Goal: Task Accomplishment & Management: Manage account settings

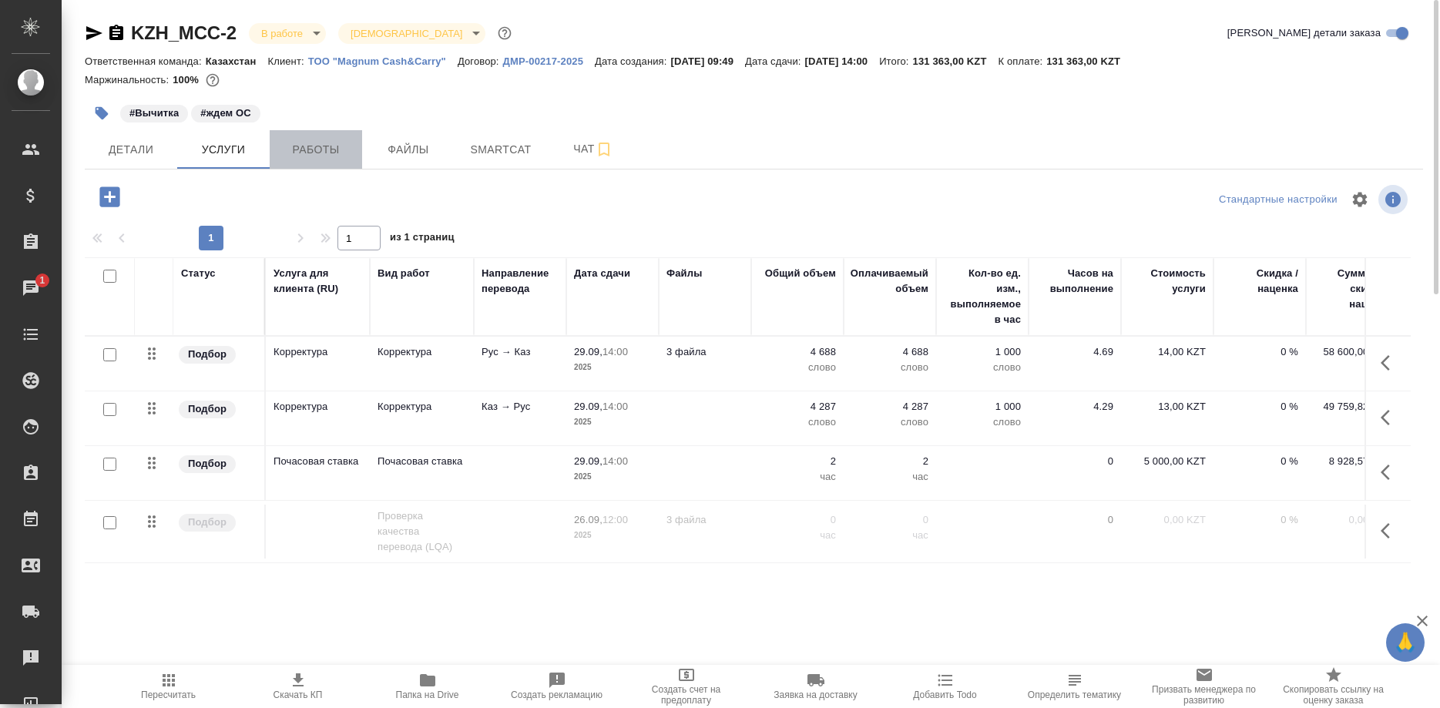
click at [321, 135] on button "Работы" at bounding box center [316, 149] width 92 height 39
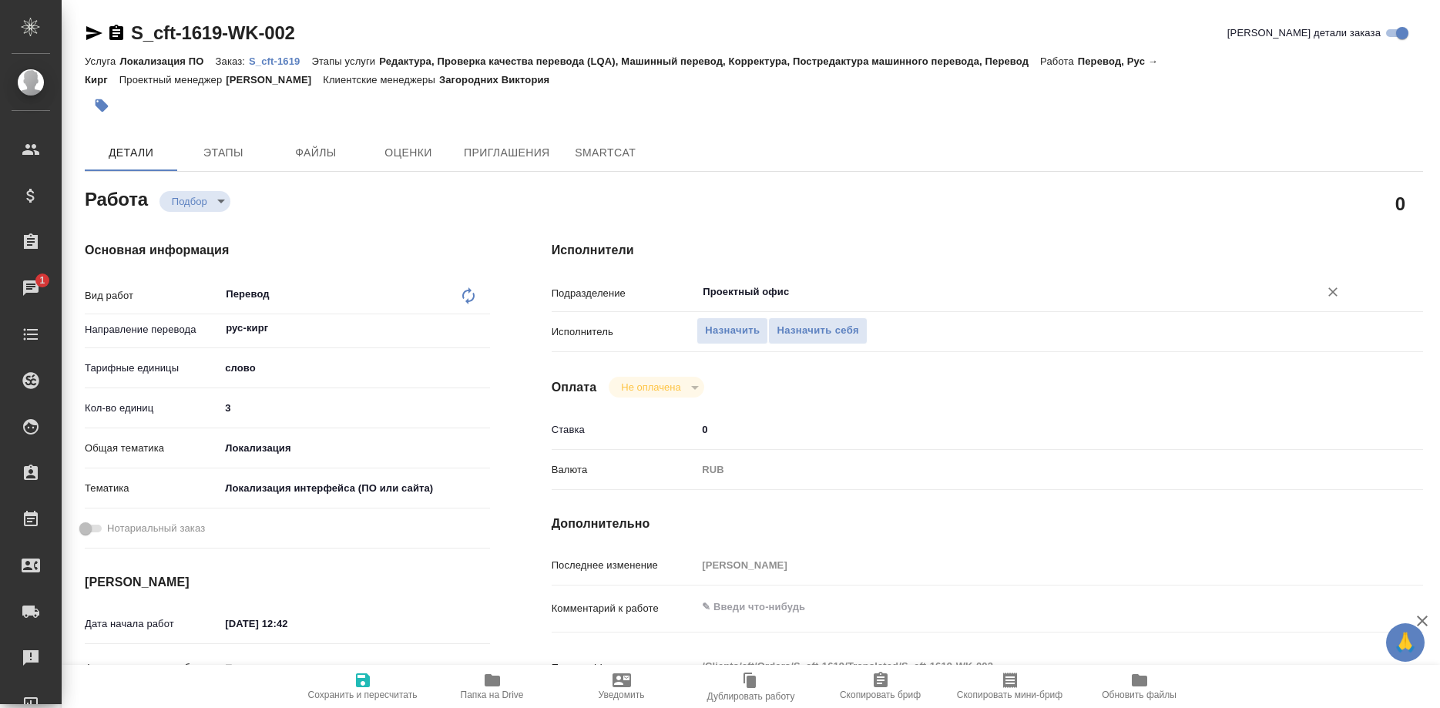
click at [791, 278] on div "Проектный офис ​" at bounding box center [1024, 292] width 654 height 28
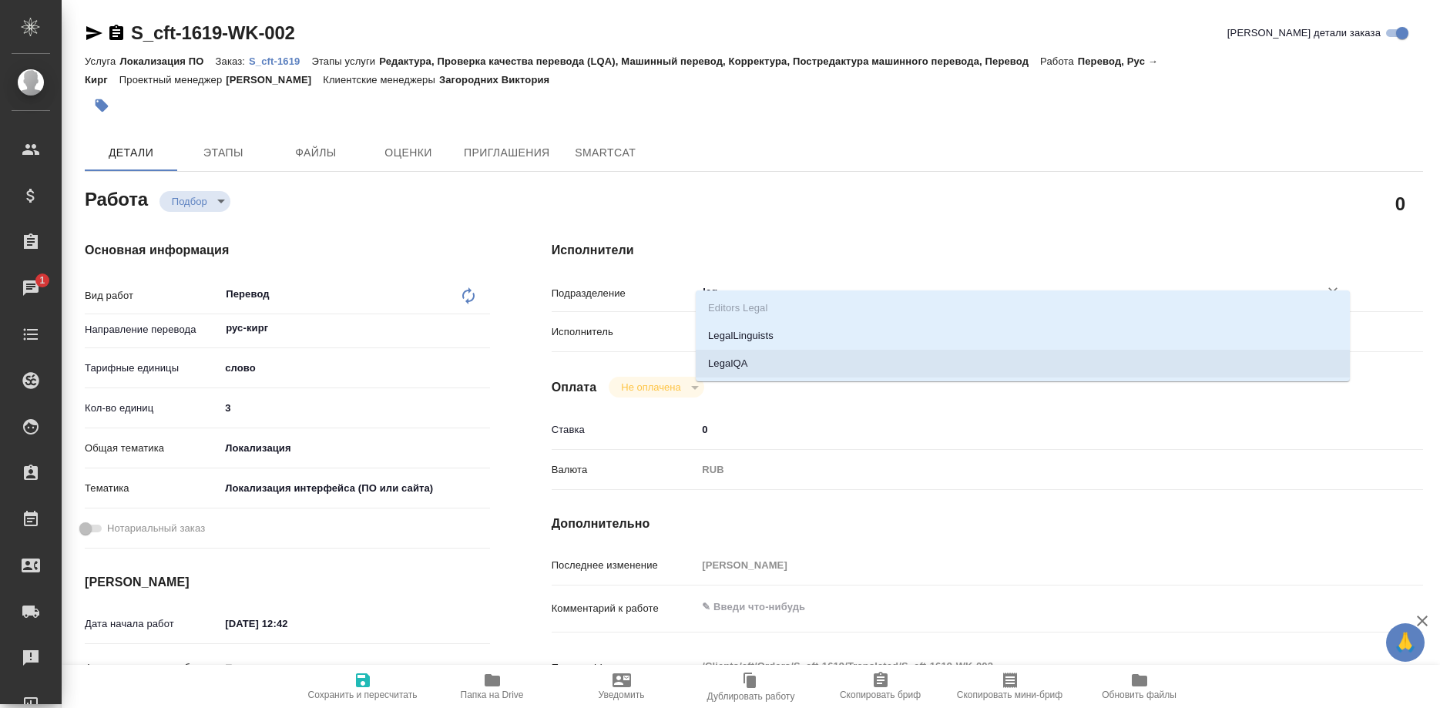
click at [717, 361] on li "LegalQA" at bounding box center [1023, 364] width 654 height 28
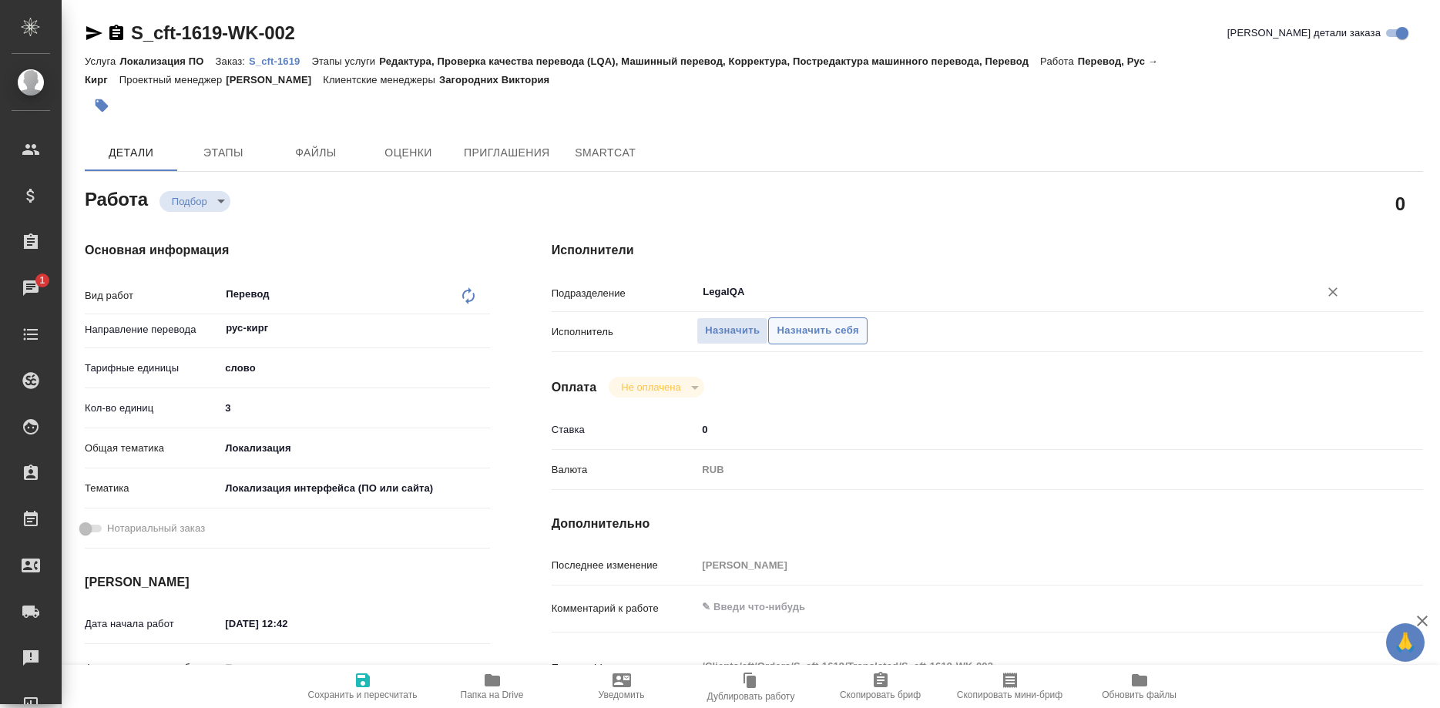
type input "LegalQA"
click at [792, 322] on span "Назначить себя" at bounding box center [818, 331] width 82 height 18
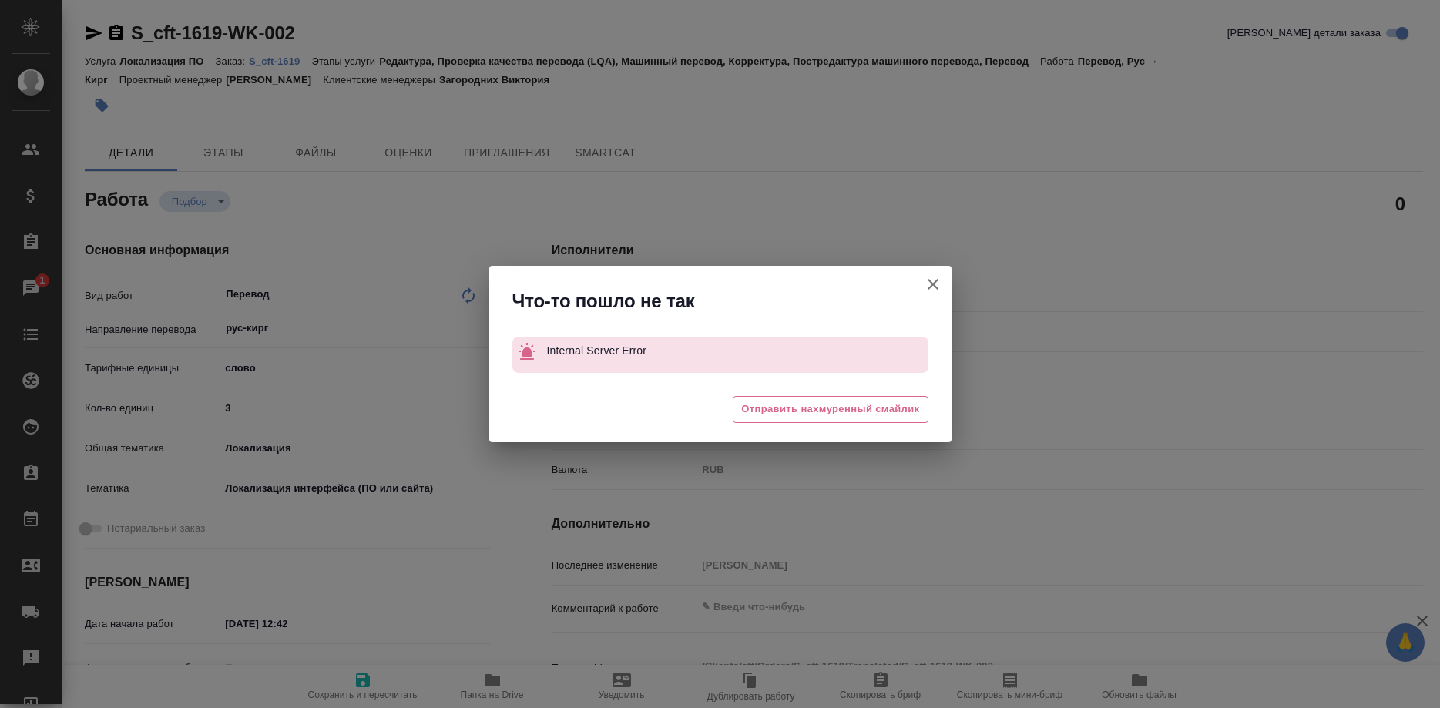
click at [359, 693] on div "Что-то пошло не так Internal Server Error 😖 Отправить нахмуренный смайлик" at bounding box center [720, 354] width 1440 height 708
click at [919, 279] on button "[PERSON_NAME] детали заказа" at bounding box center [933, 284] width 37 height 37
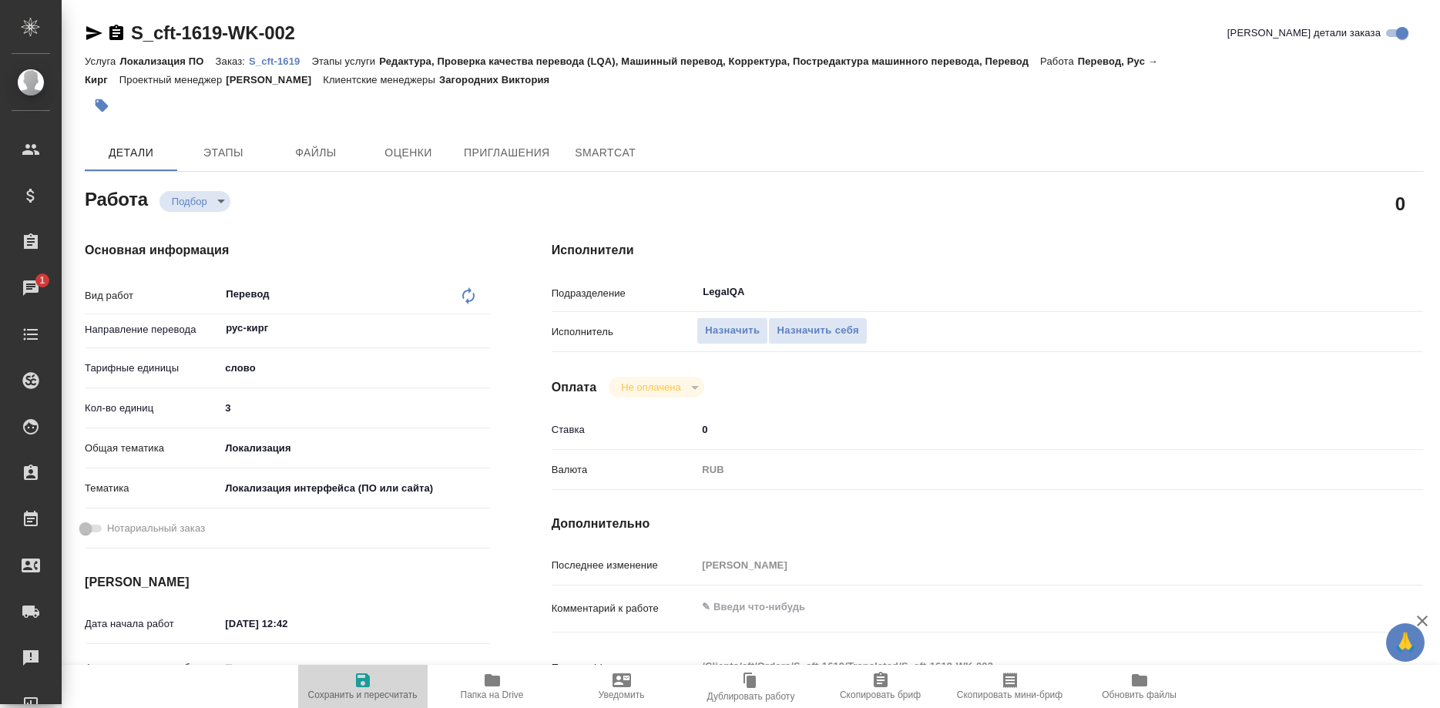
click at [366, 686] on icon "button" at bounding box center [363, 681] width 14 height 14
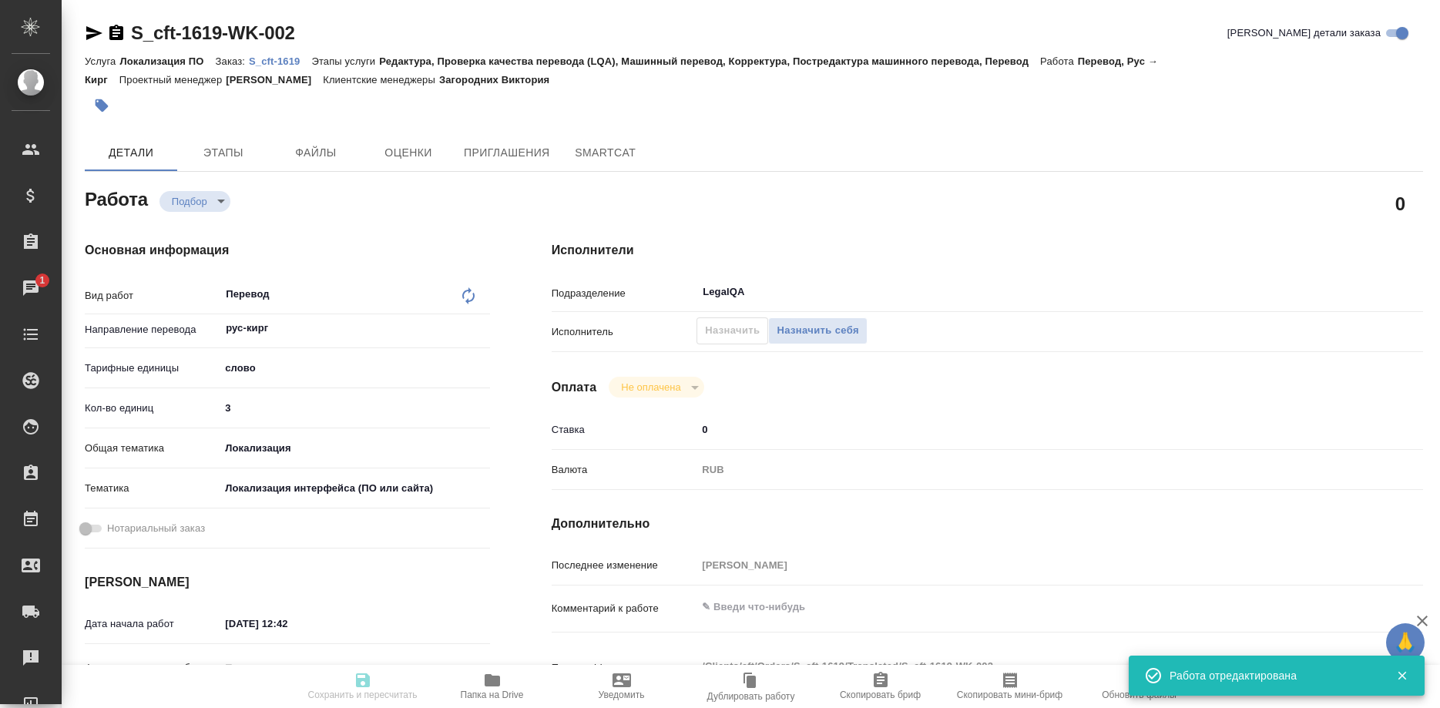
type input "recruiting"
type input "рус-кирг"
type input "5a8b1489cc6b4906c91bfd90"
type input "3"
type input "local"
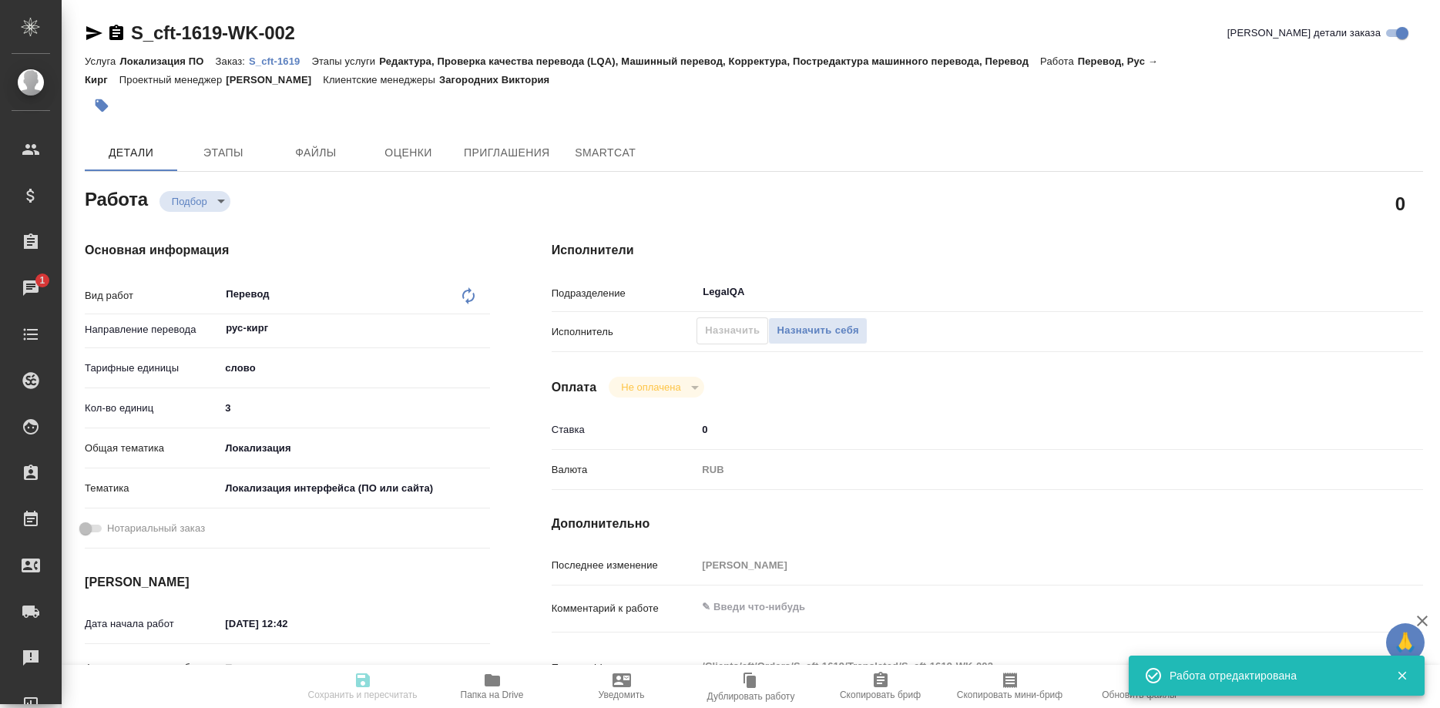
type input "5a8b8b956a9677013d343e0d"
type input "26.09.2025 12:42"
type input "26.09.2025 16:00"
type input "LegalQA"
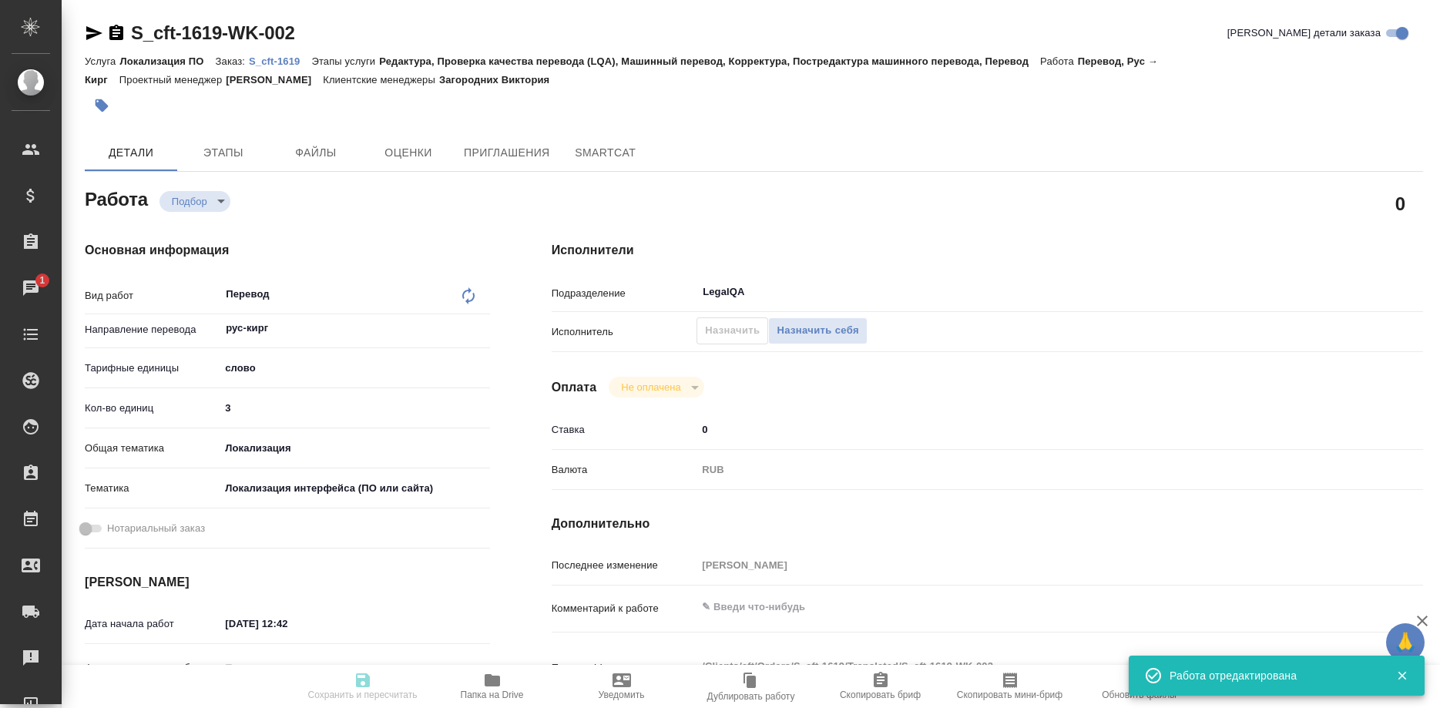
type input "notPayed"
type input "0"
type input "RUB"
type input "[PERSON_NAME]"
type input "S_cft-1619"
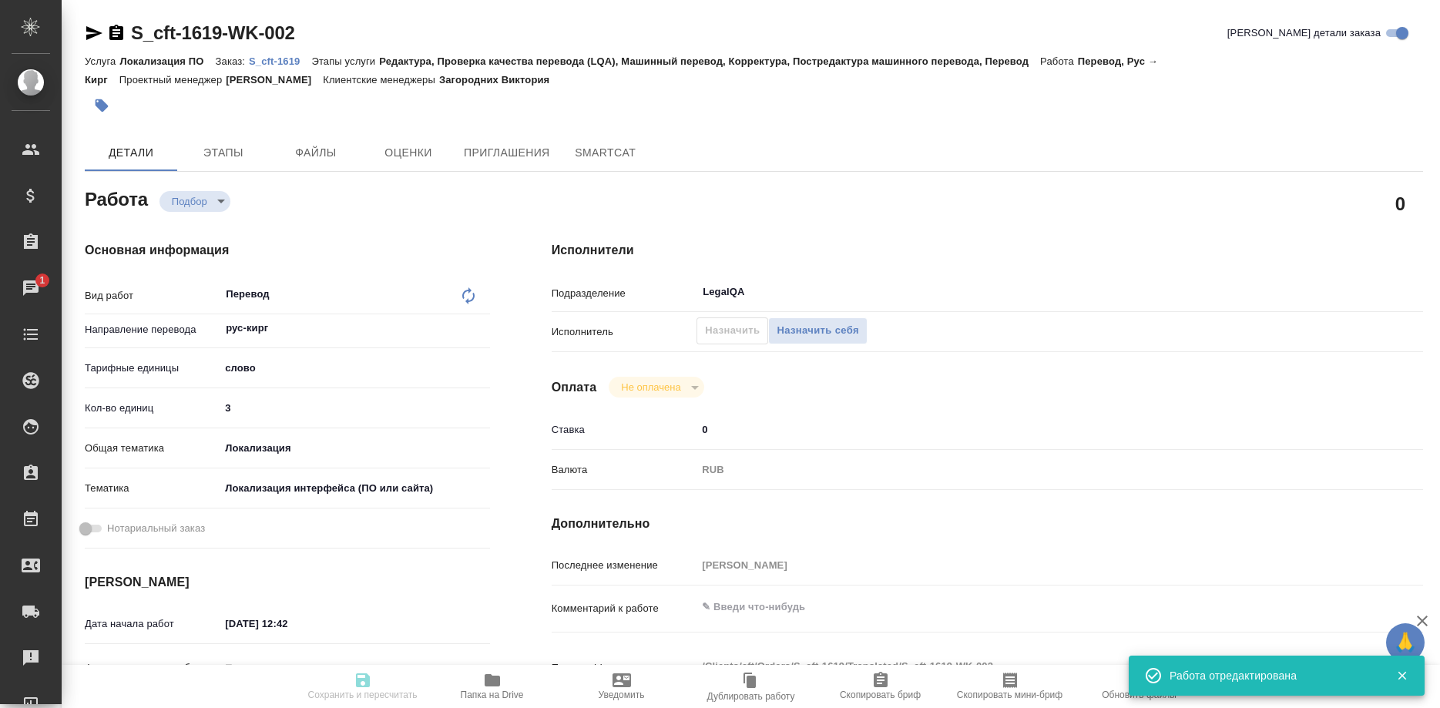
type input "Локализация ПО"
type input "Редактура, Проверка качества перевода (LQA), Машинный перевод, Корректура, Пост…"
type input "Загородних Виктория"
type input "/Clients/cft/Orders/S_cft-1619"
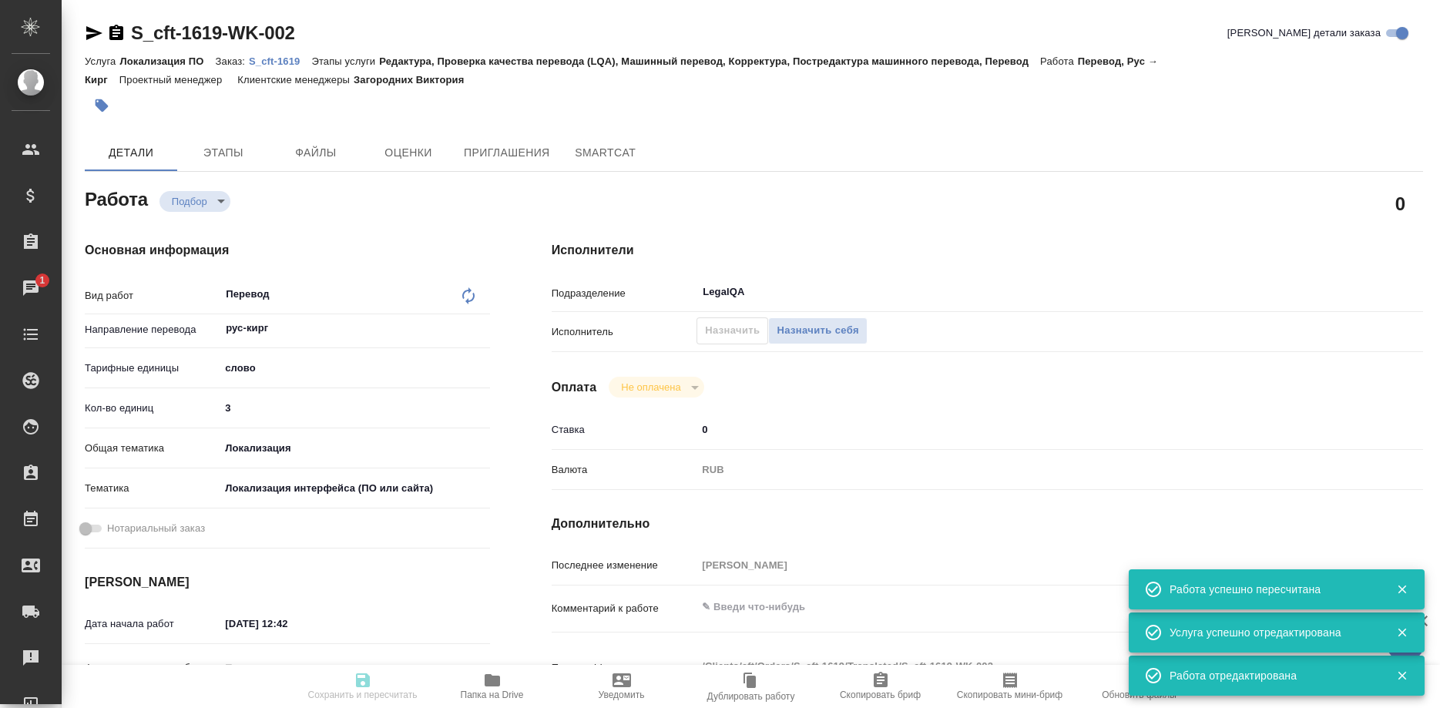
type input "recruiting"
type input "рус-кирг"
type input "5a8b1489cc6b4906c91bfd90"
type input "3"
type input "local"
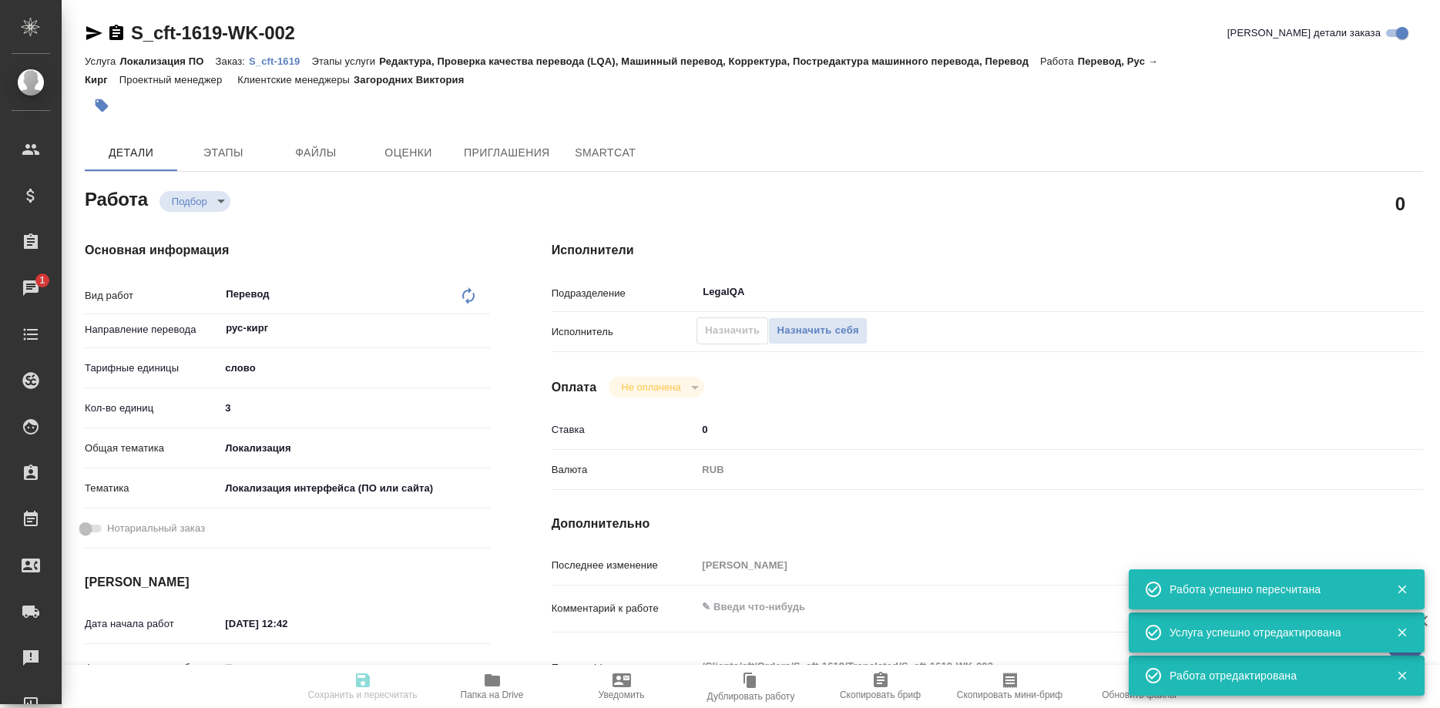
type input "5a8b8b956a9677013d343e0d"
type input "26.09.2025 12:42"
type input "26.09.2025 16:00"
type input "LegalQA"
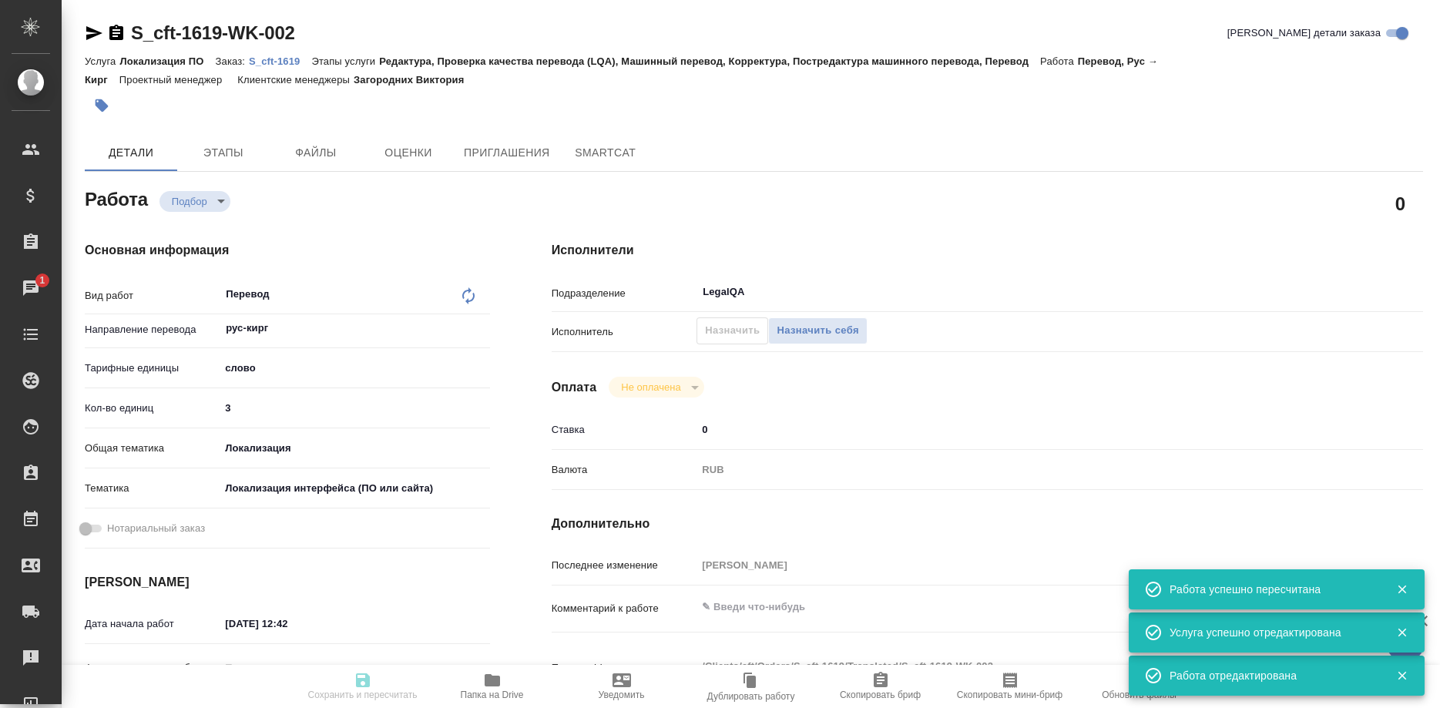
type input "notPayed"
type input "0"
type input "RUB"
type input "Третьякова Ольга"
type input "S_cft-1619"
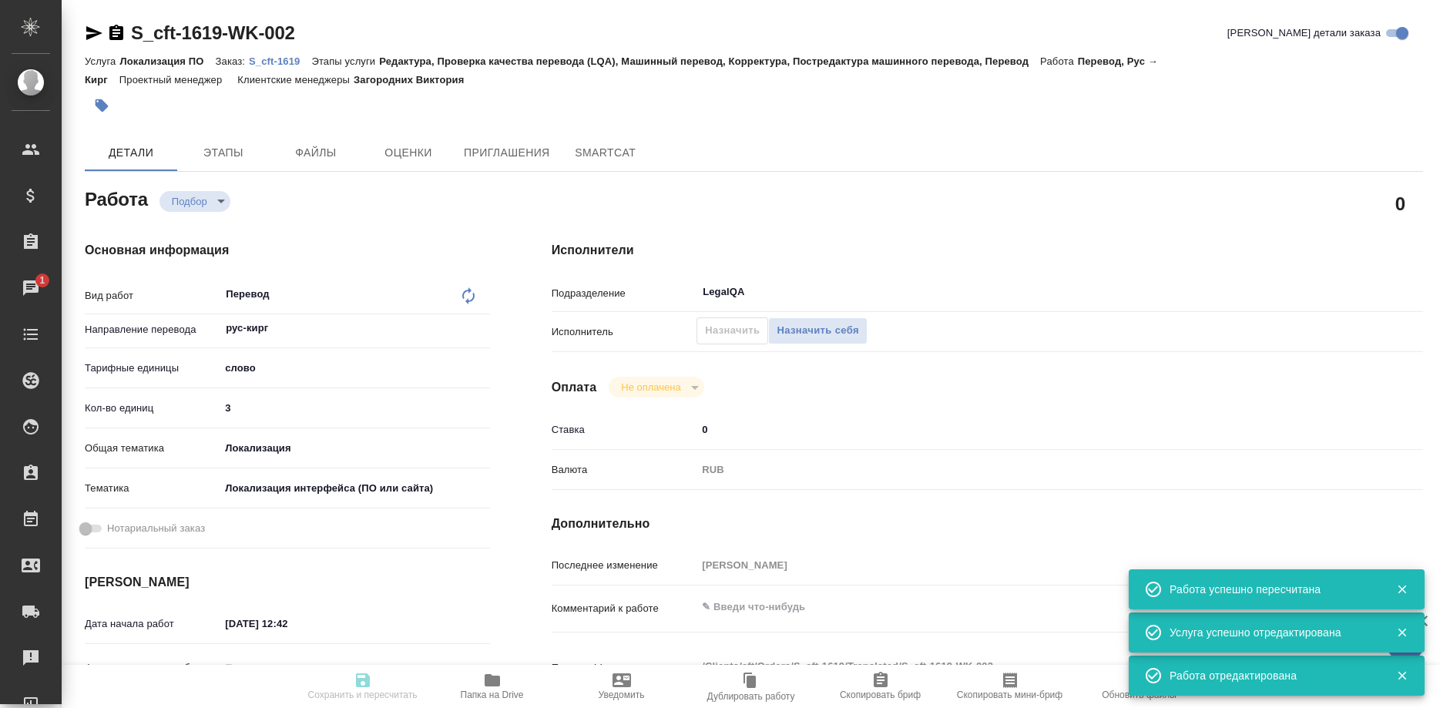
type input "Локализация ПО"
type input "Редактура, Проверка качества перевода (LQA), Машинный перевод, Корректура, Пост…"
type input "Загородних Виктория"
type input "/Clients/cft/Orders/S_cft-1619"
click at [781, 322] on span "Назначить себя" at bounding box center [818, 331] width 82 height 18
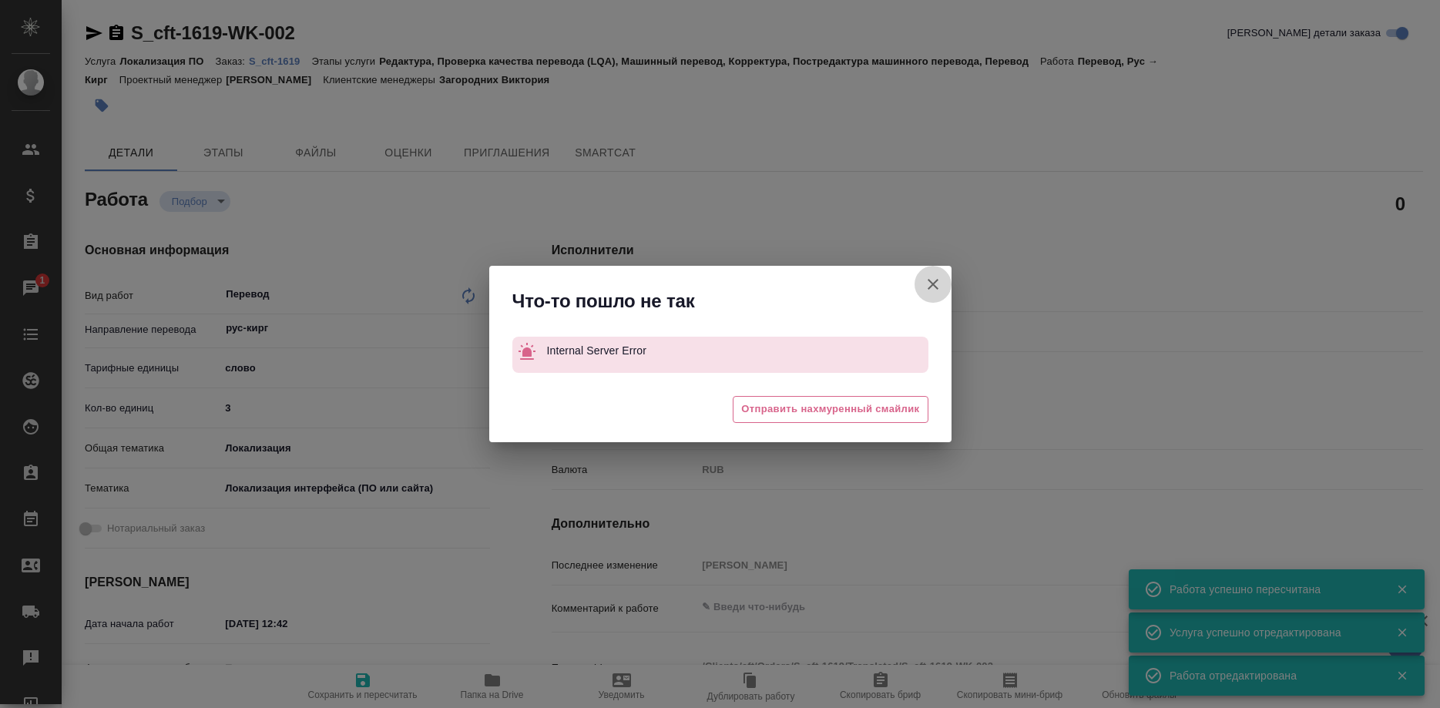
click at [928, 284] on icon "button" at bounding box center [933, 284] width 18 height 18
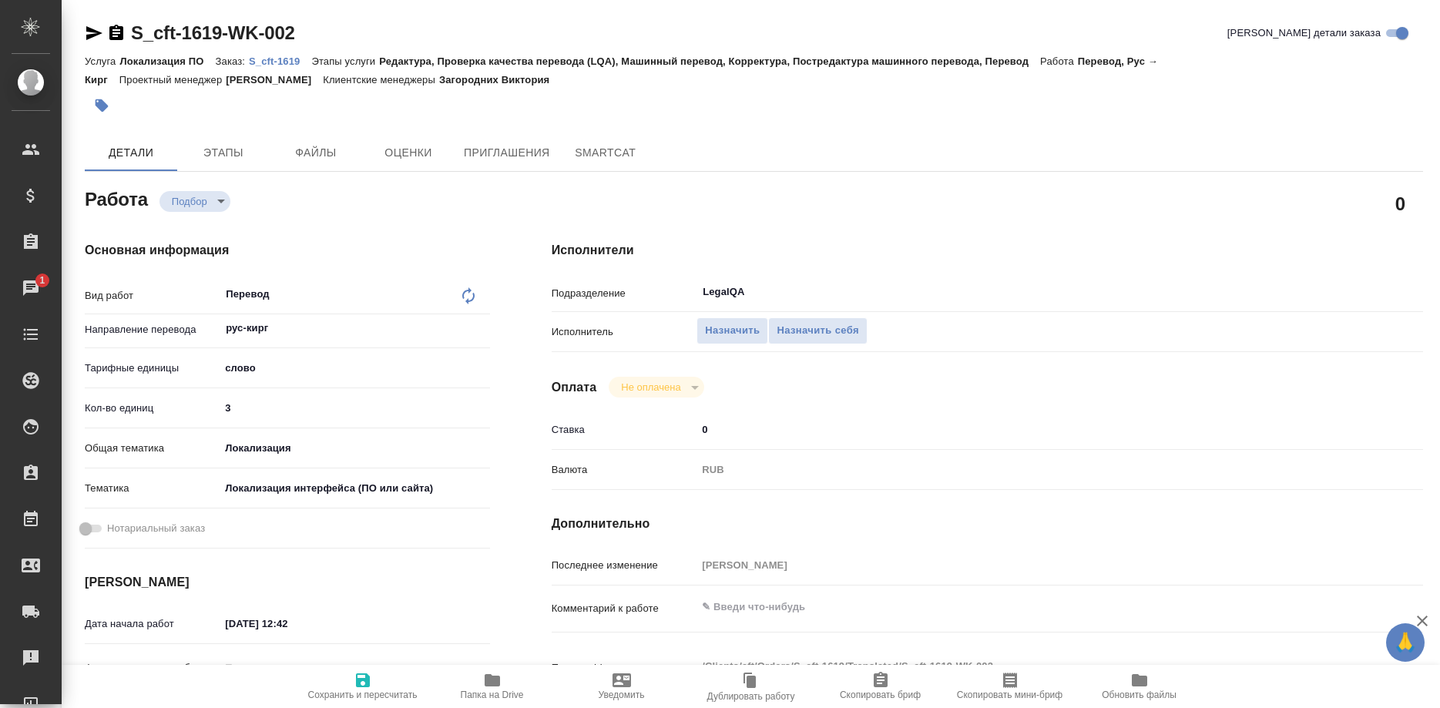
click at [270, 61] on p "S_cft-1619" at bounding box center [280, 61] width 62 height 12
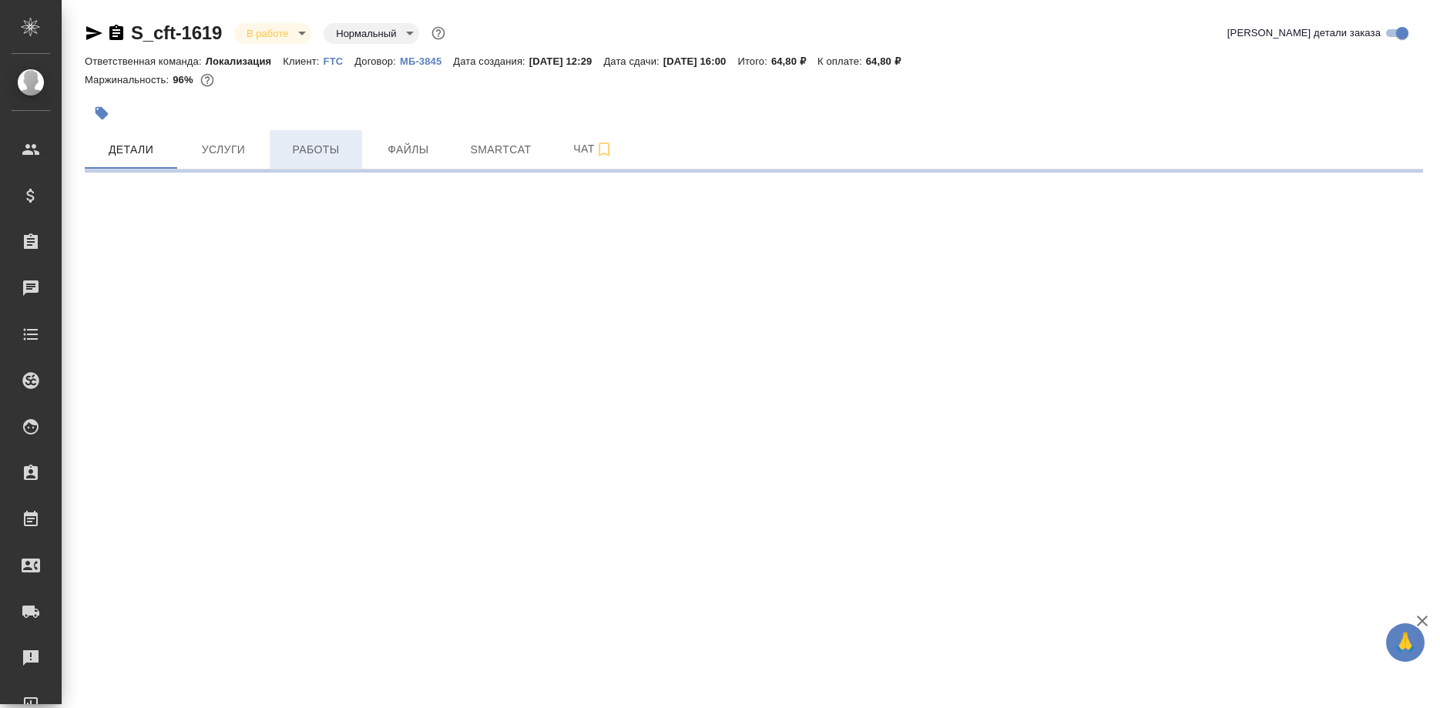
select select "RU"
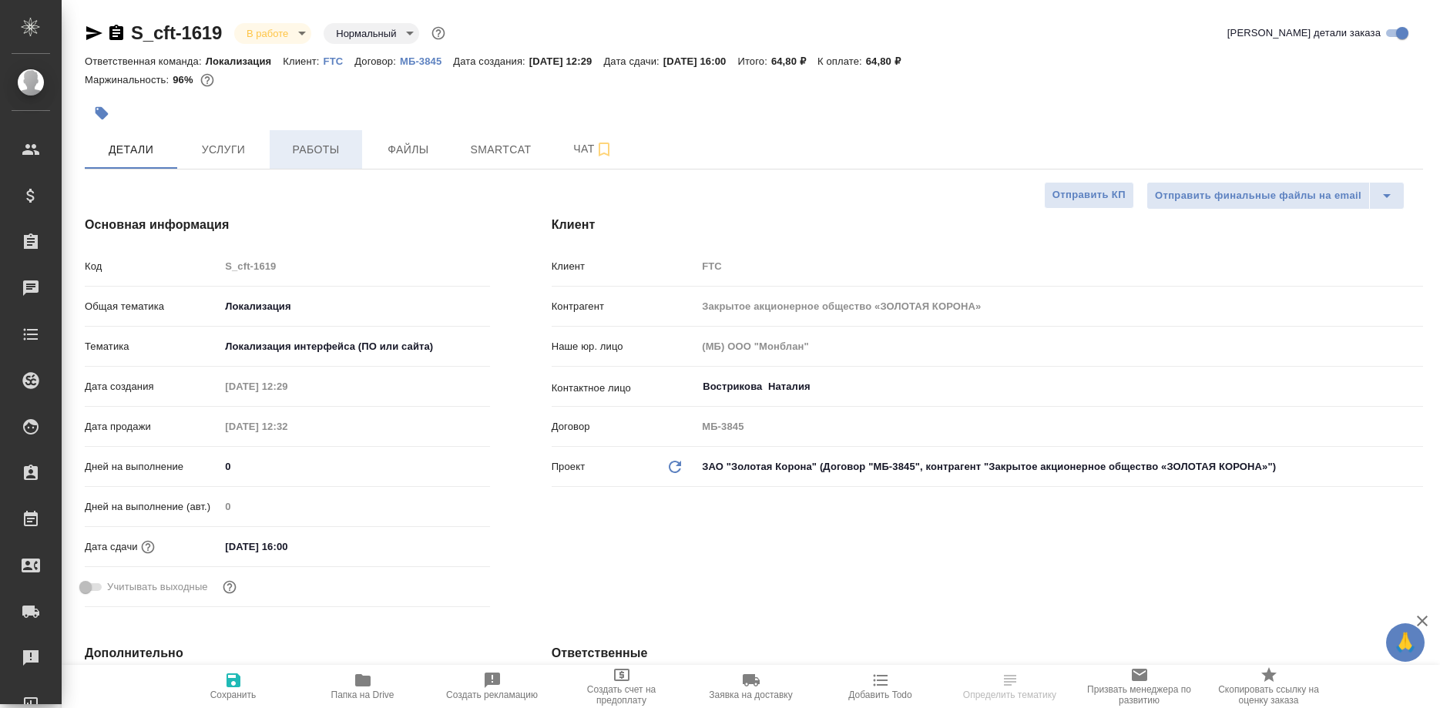
type textarea "x"
click at [325, 147] on span "Работы" at bounding box center [316, 149] width 74 height 19
type input "[PERSON_NAME]"
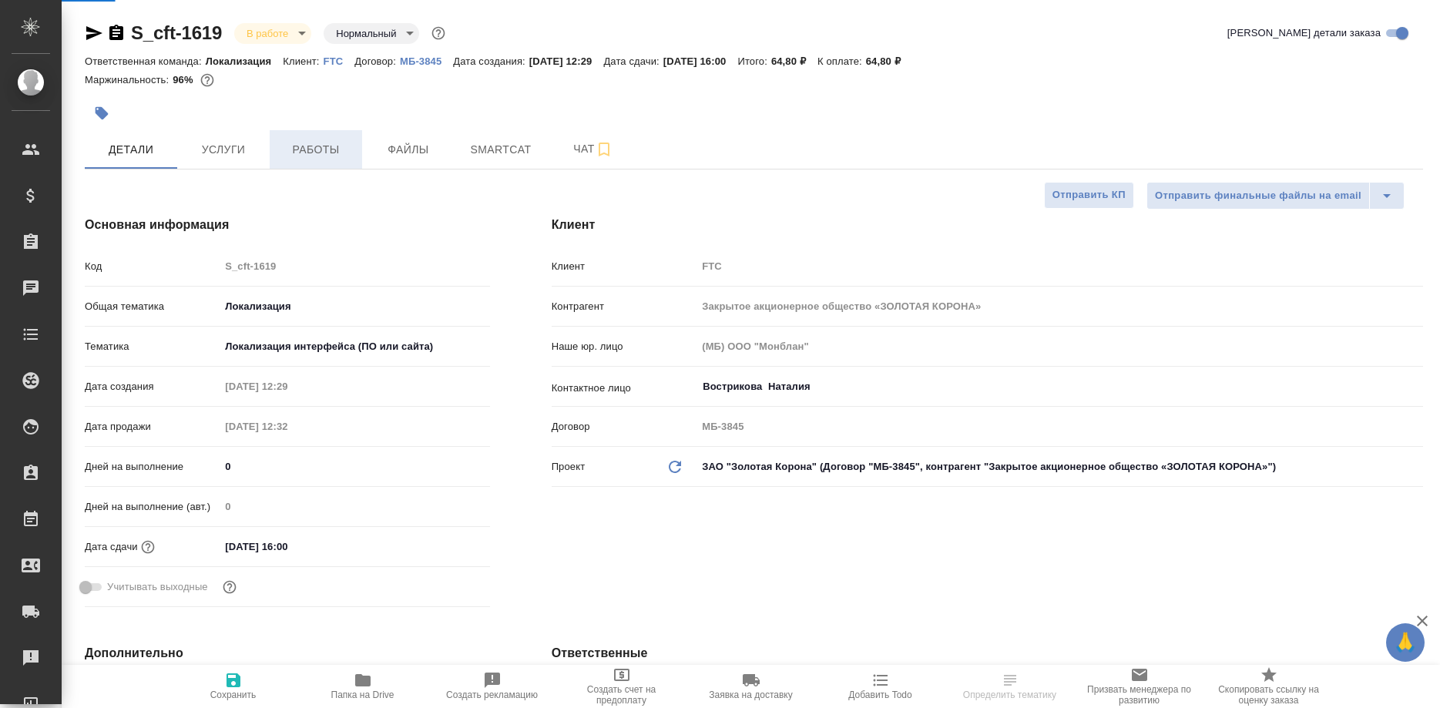
type input "Сеитов Павел"
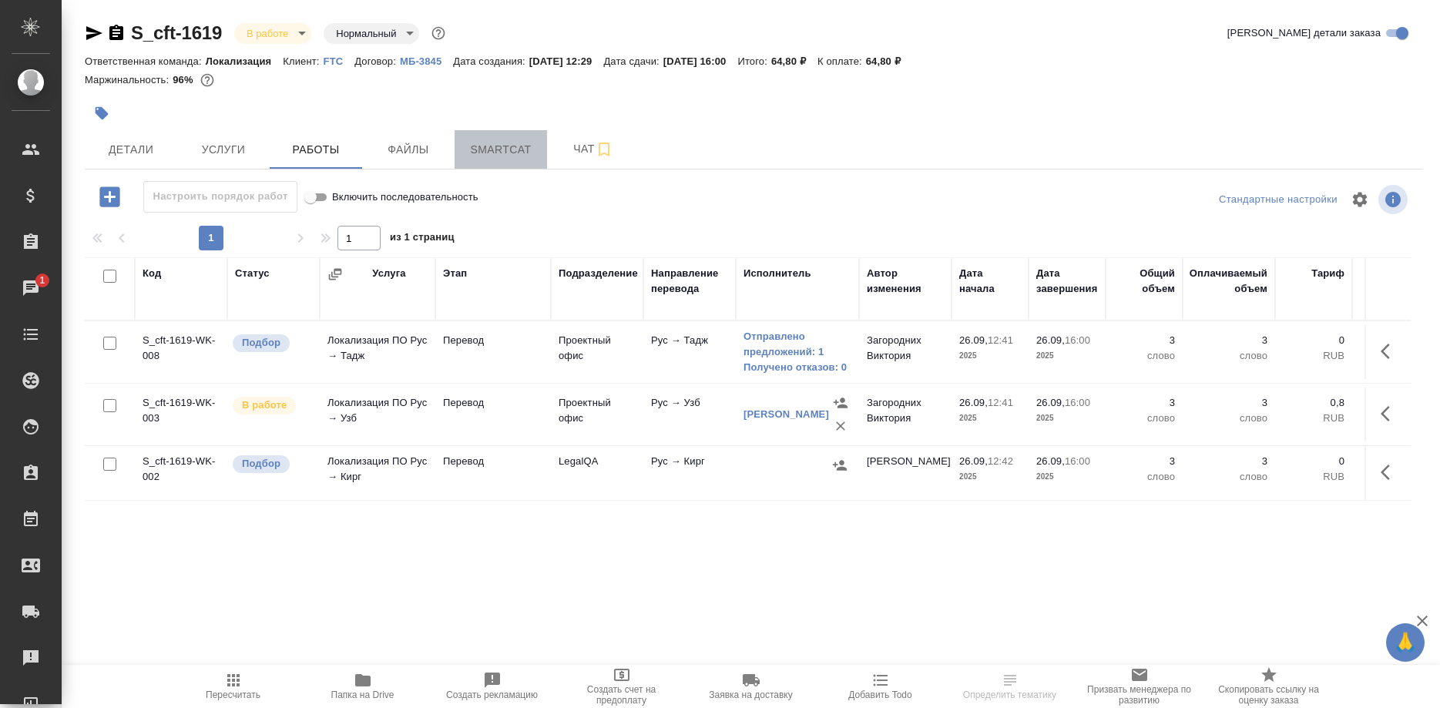
click at [492, 153] on span "Smartcat" at bounding box center [501, 149] width 74 height 19
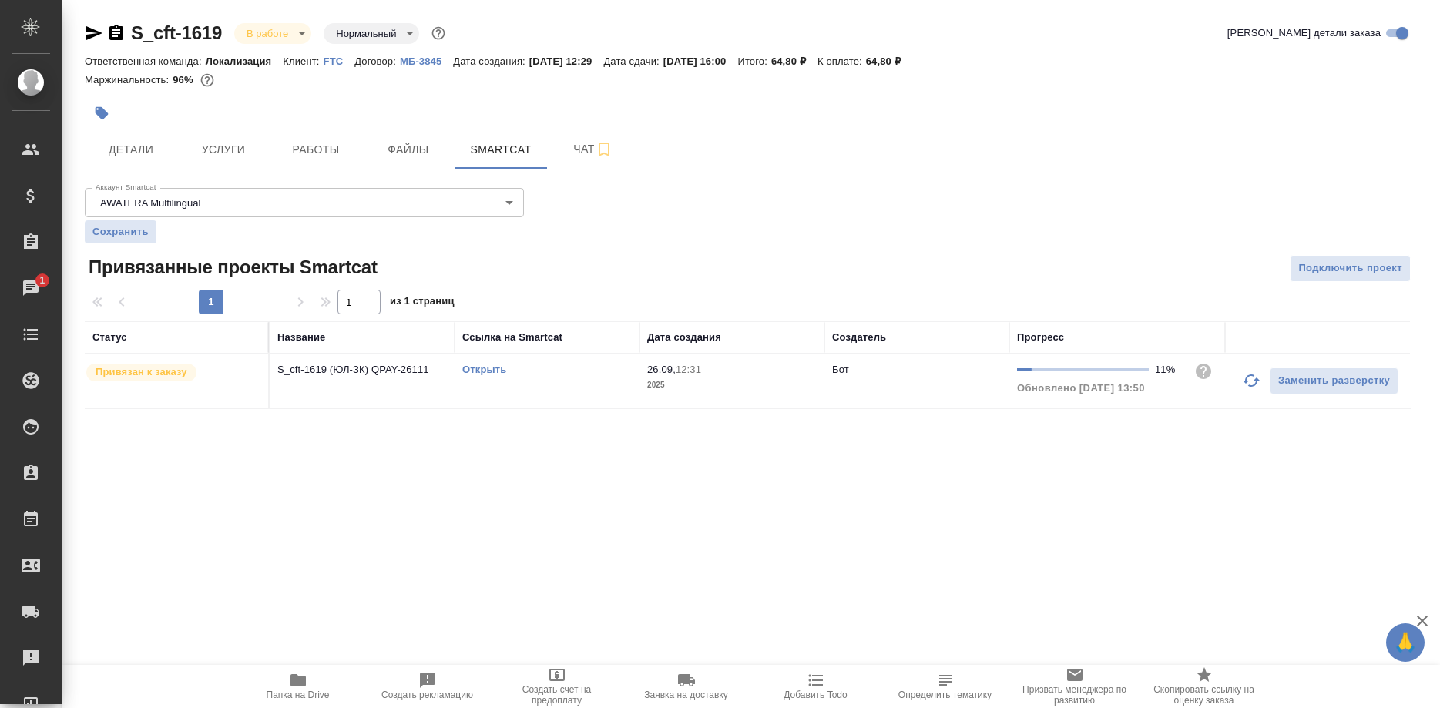
click at [489, 369] on link "Открыть" at bounding box center [484, 370] width 44 height 12
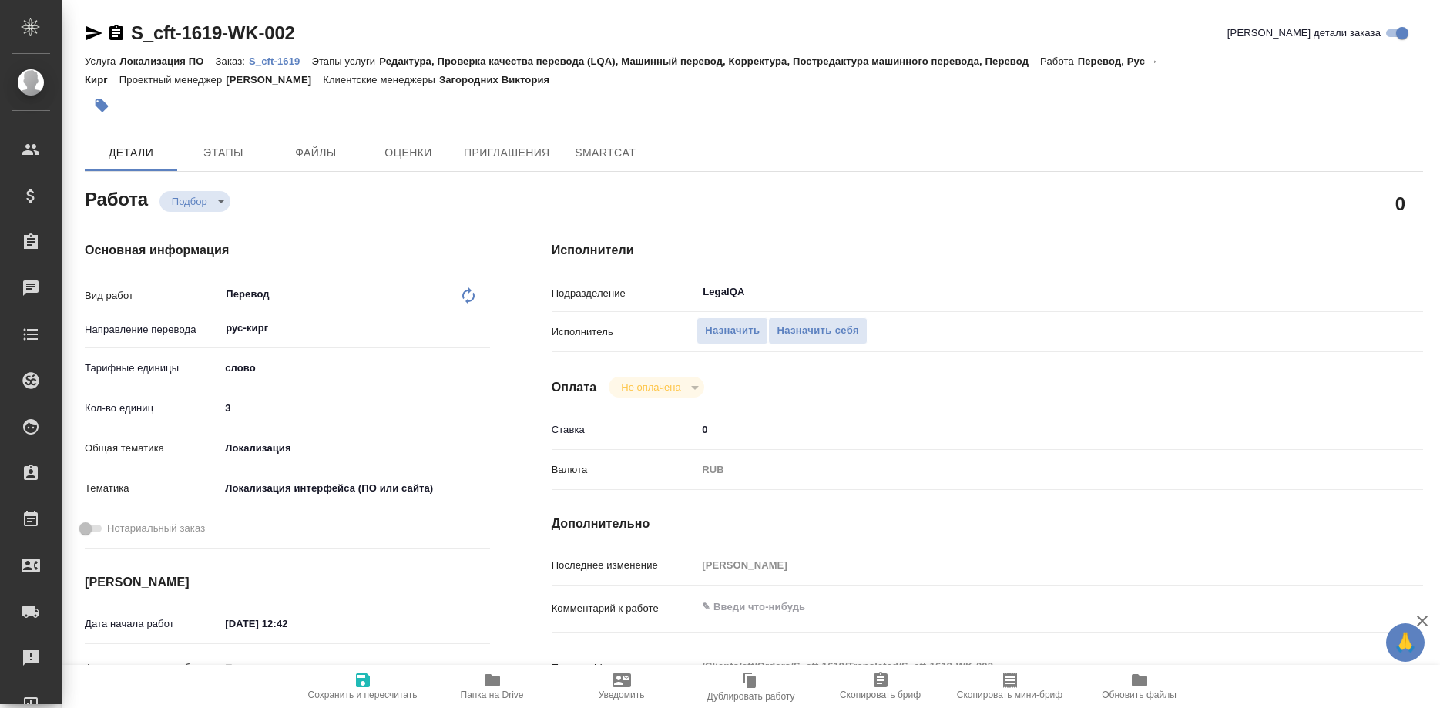
type textarea "x"
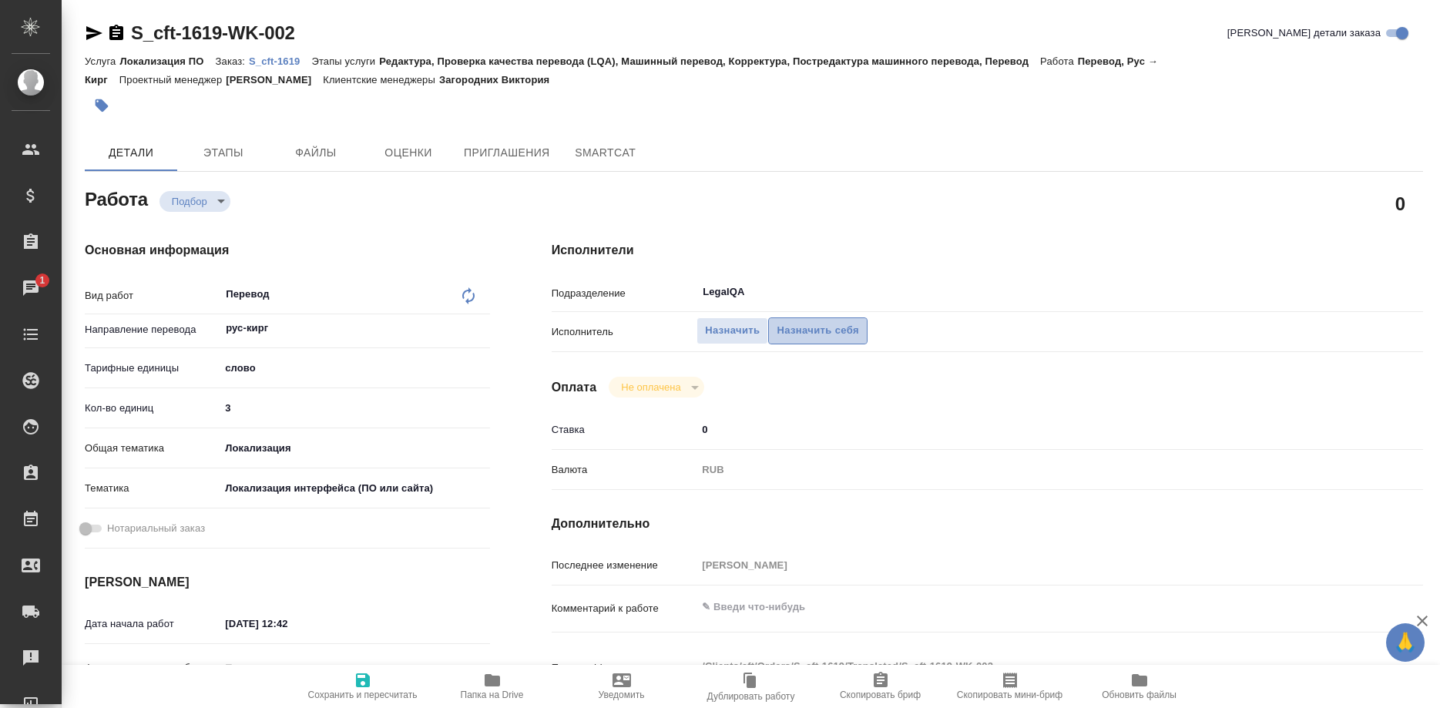
click at [828, 322] on span "Назначить себя" at bounding box center [818, 331] width 82 height 18
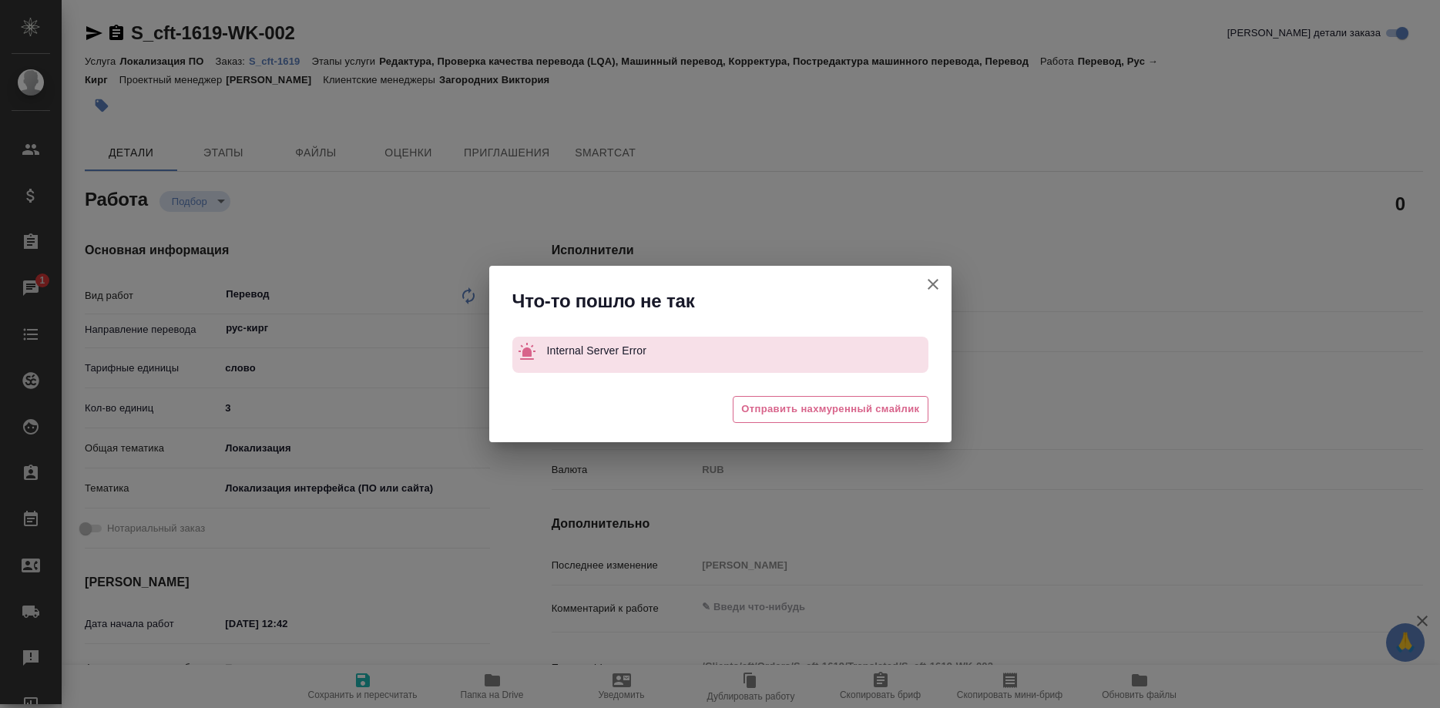
type textarea "x"
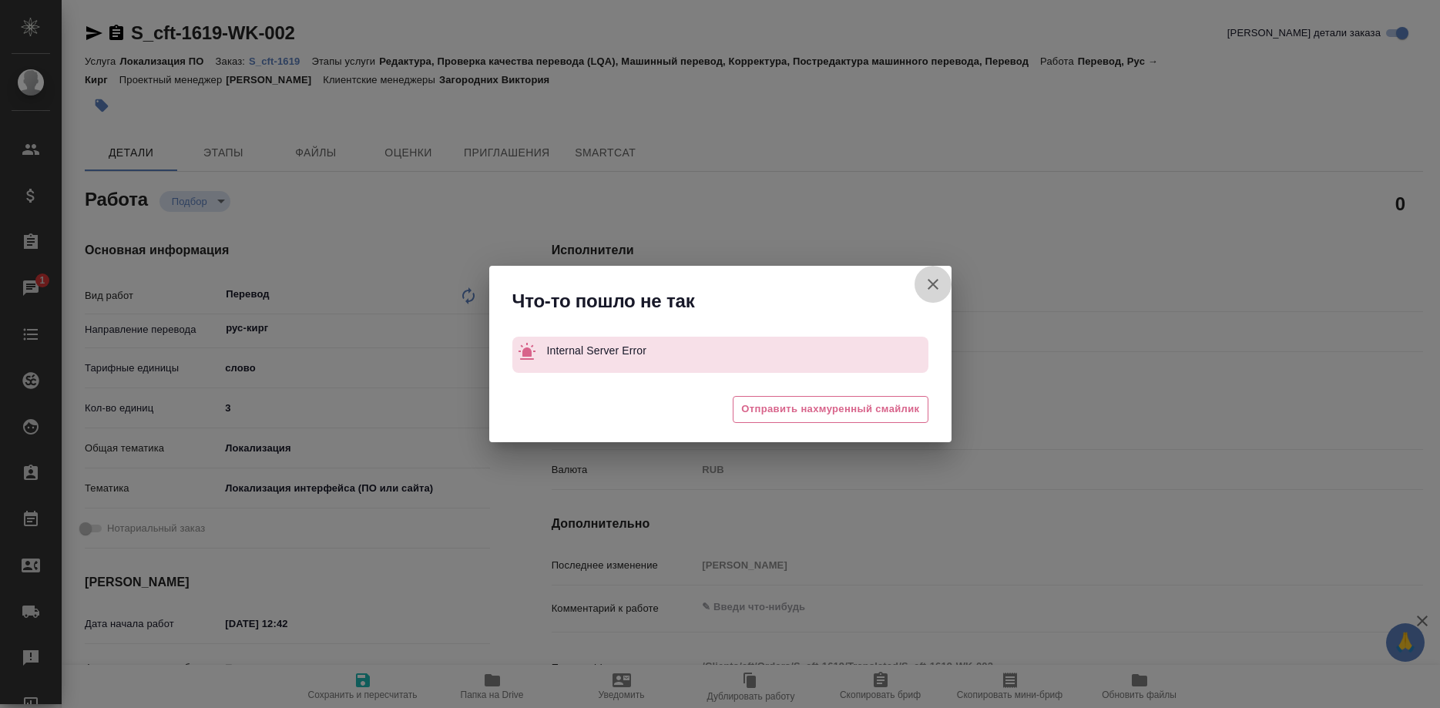
click at [932, 280] on icon "button" at bounding box center [933, 284] width 18 height 18
type textarea "x"
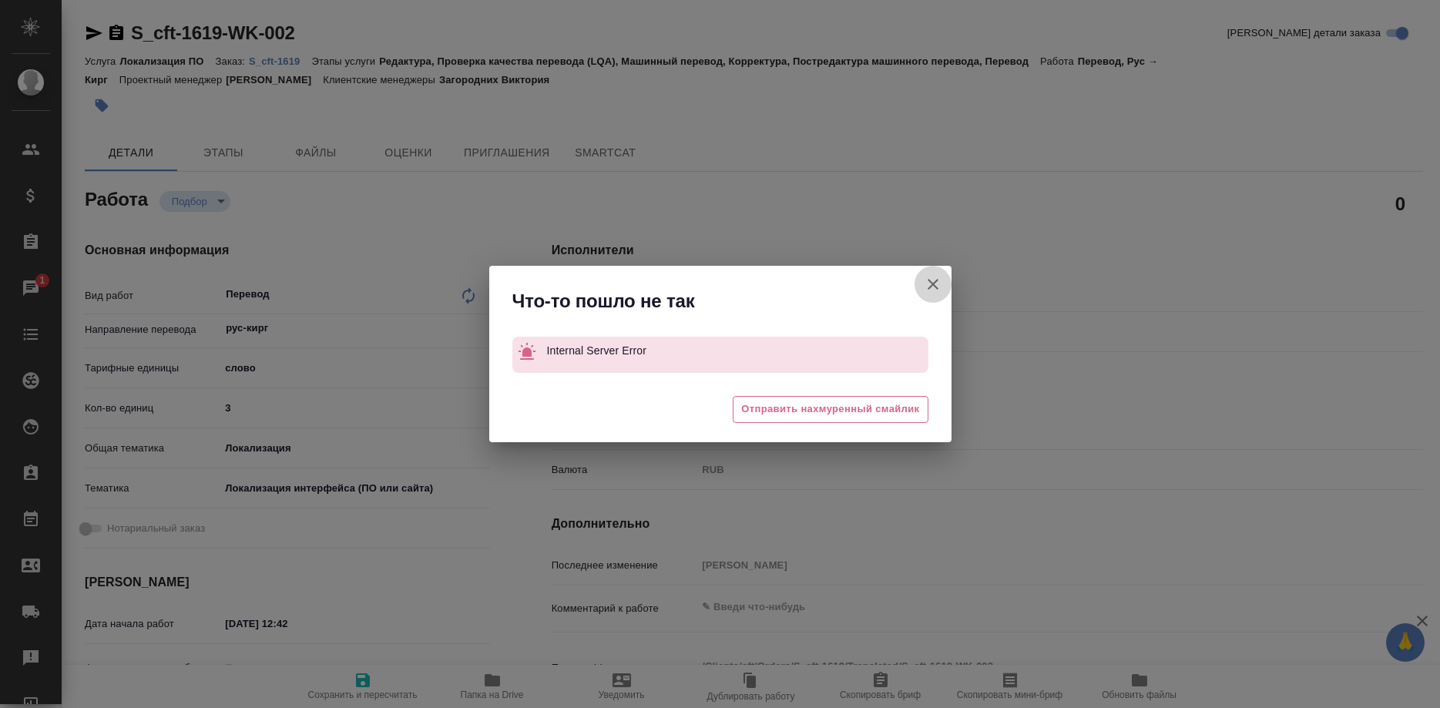
type textarea "x"
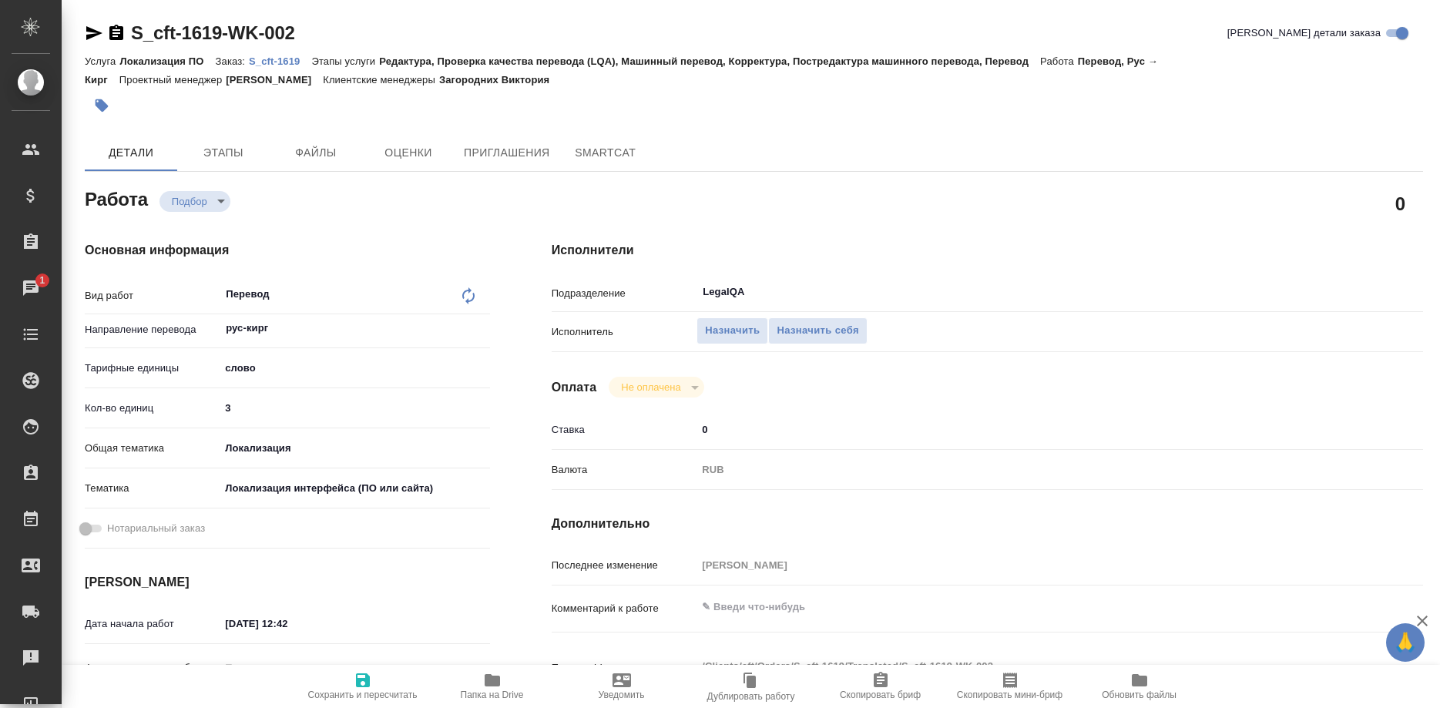
click at [373, 684] on span "Сохранить и пересчитать" at bounding box center [362, 685] width 111 height 29
type textarea "x"
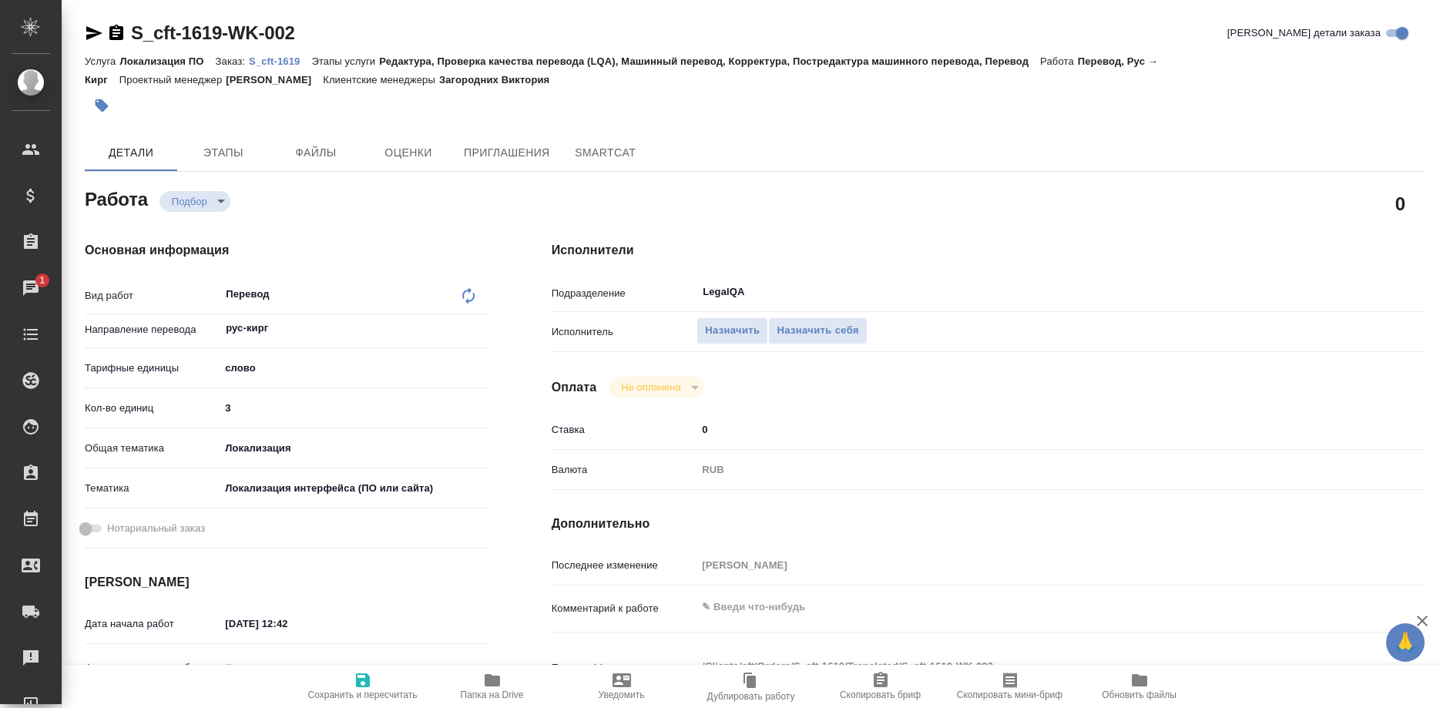
type textarea "x"
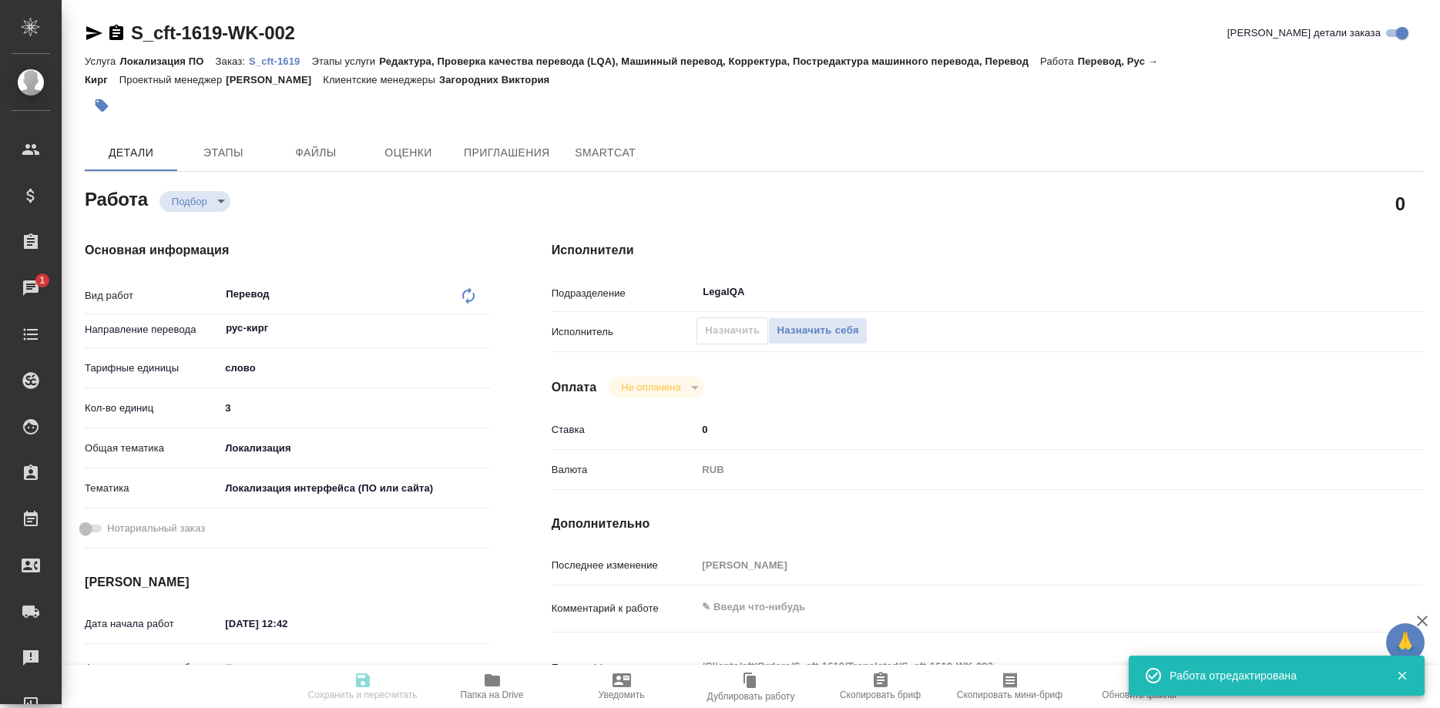
type textarea "x"
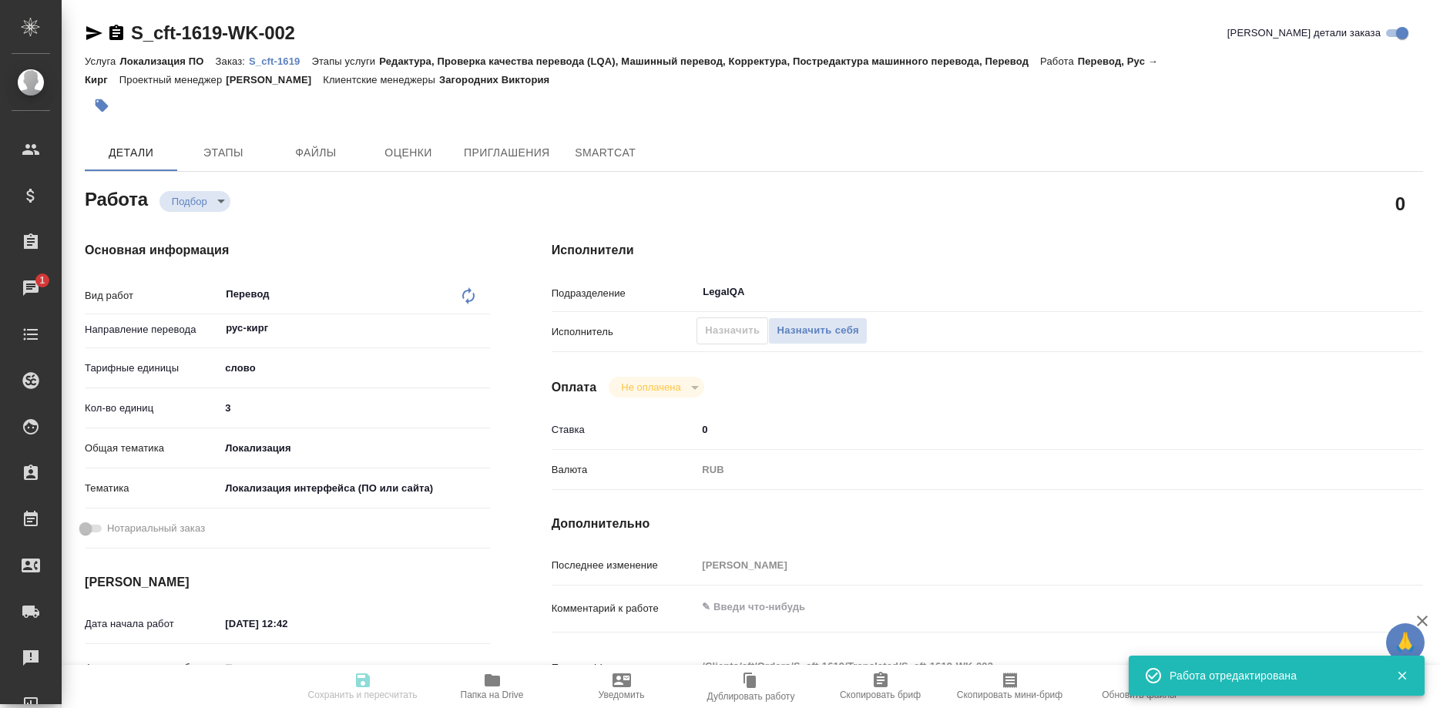
type input "recruiting"
type textarea "Перевод"
type textarea "x"
type input "рус-кирг"
type input "5a8b1489cc6b4906c91bfd90"
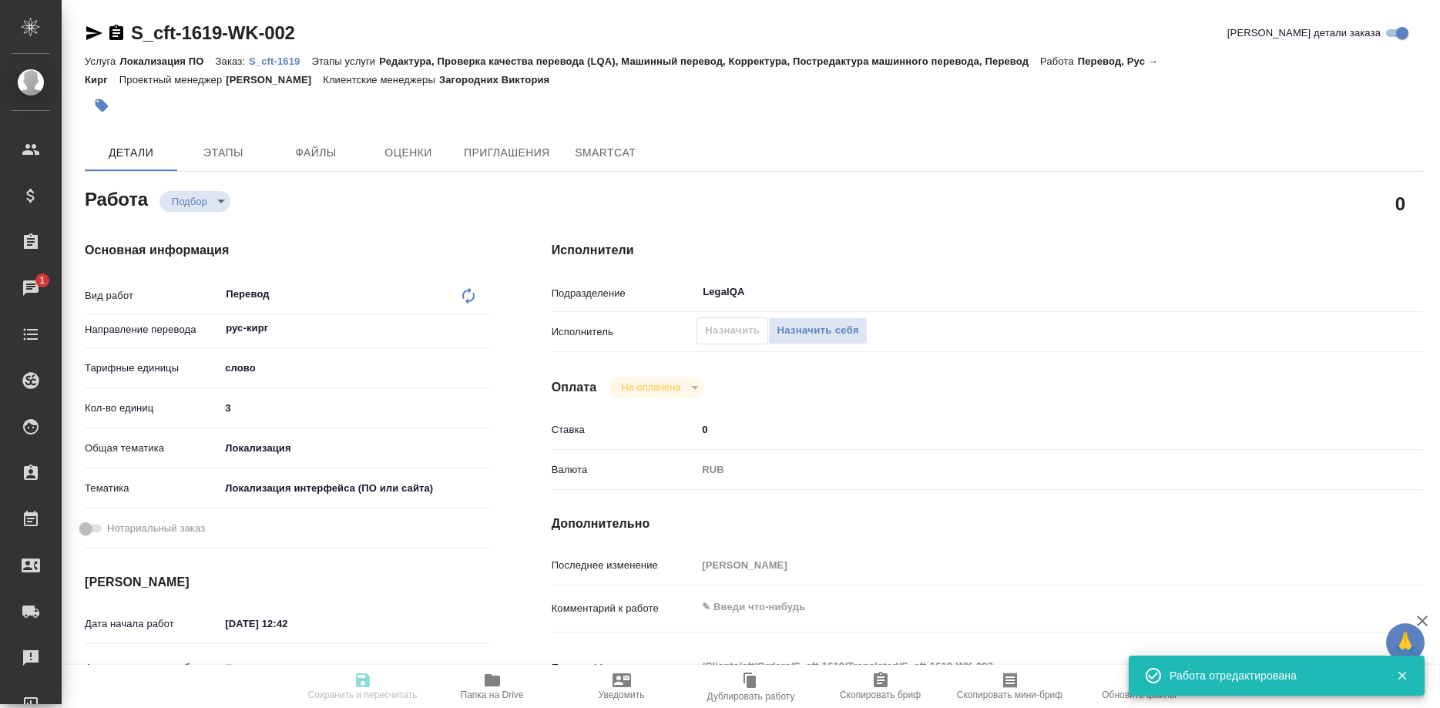
type input "3"
type input "local"
type input "5a8b8b956a9677013d343e0d"
type input "26.09.2025 12:42"
type input "26.09.2025 16:00"
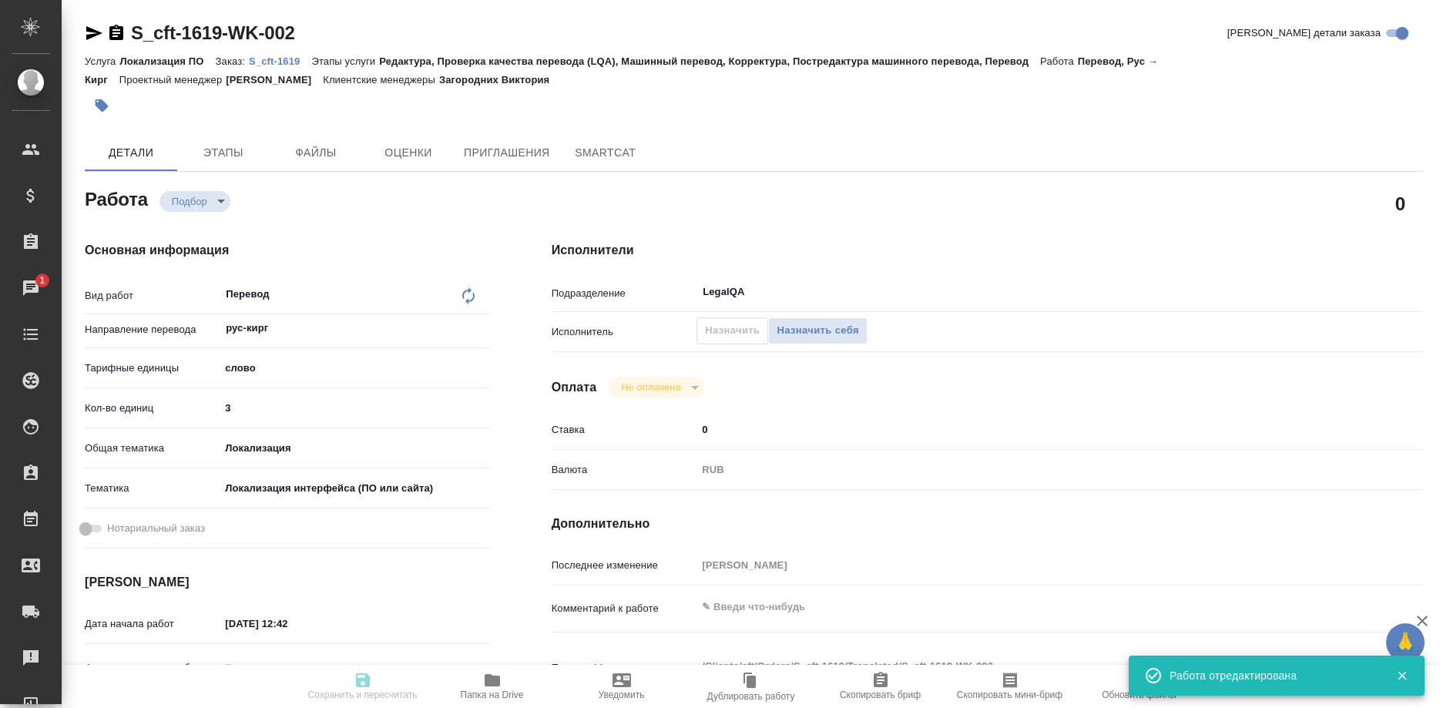
type input "26.09.2025 16:00"
type input "LegalQA"
type input "notPayed"
type input "0"
type input "RUB"
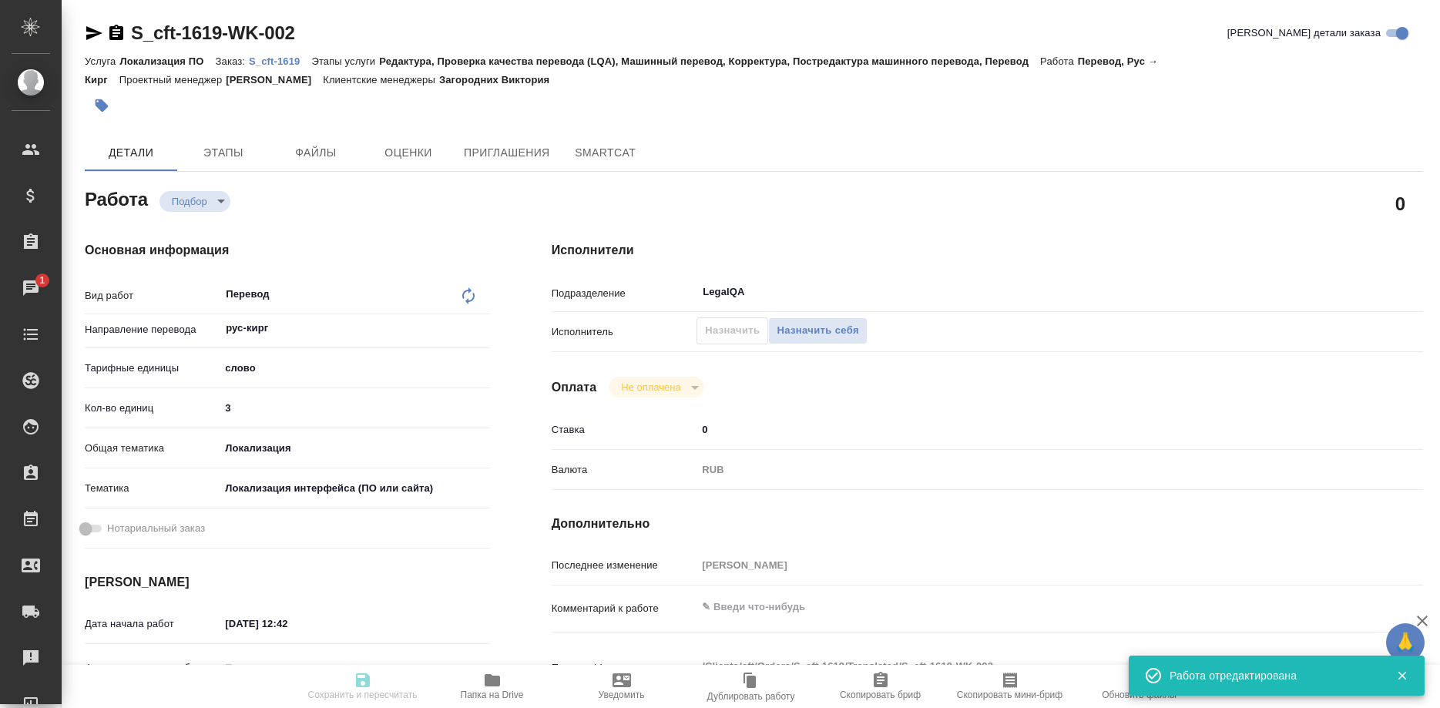
type input "[PERSON_NAME]"
type textarea "x"
type textarea "/Clients/cft/Orders/S_cft-1619/Translated/S_cft-1619-WK-002"
type textarea "x"
type input "S_cft-1619"
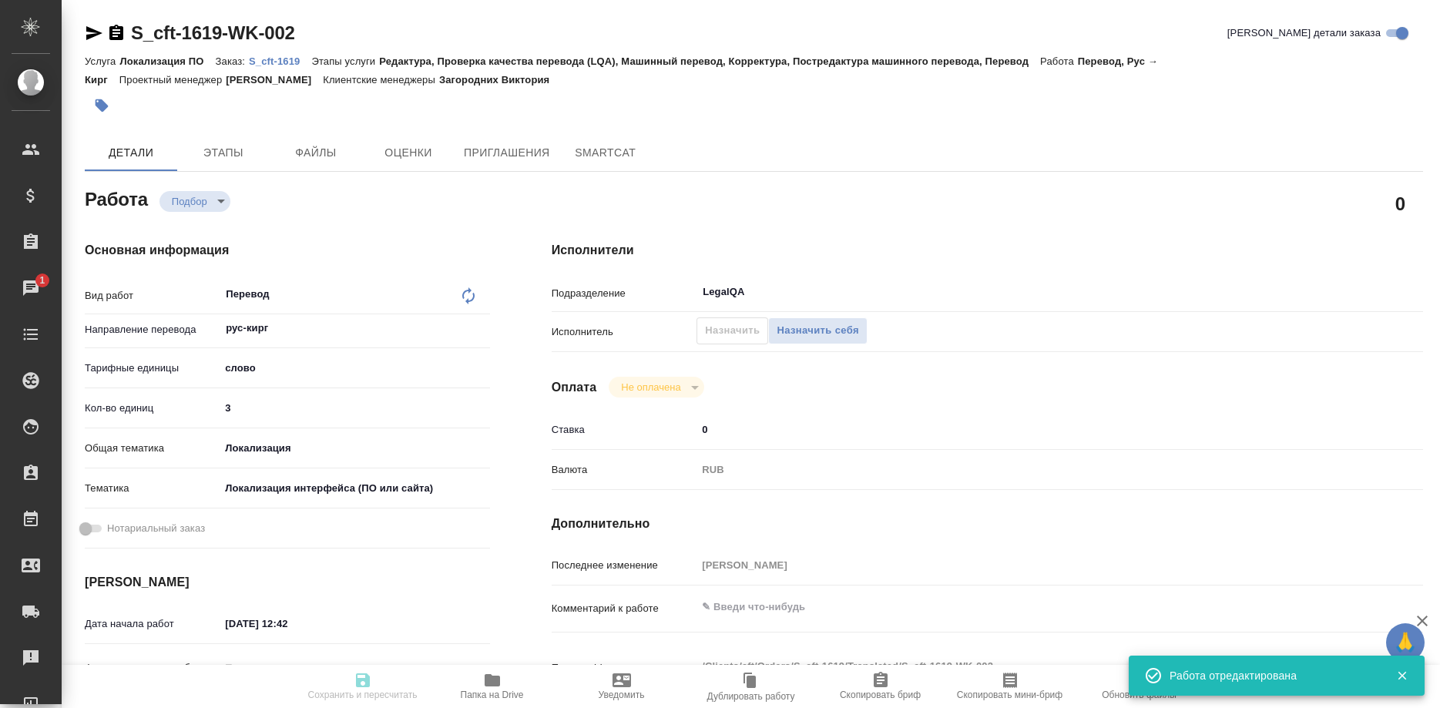
type input "Локализация ПО"
type input "Редактура, Проверка качества перевода (LQA), Машинный перевод, Корректура, Пост…"
type input "Загородних Виктория"
type input "/Clients/cft/Orders/S_cft-1619"
type textarea "x"
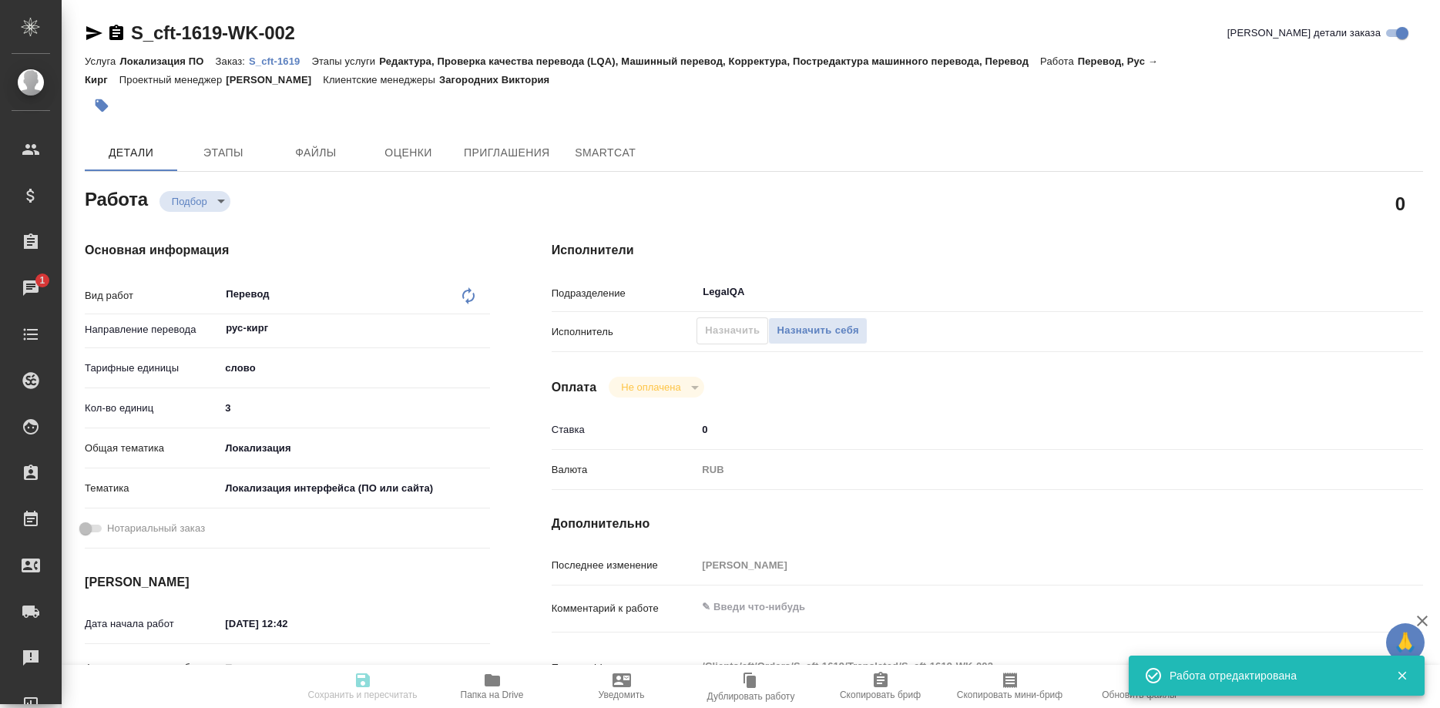
type textarea "x"
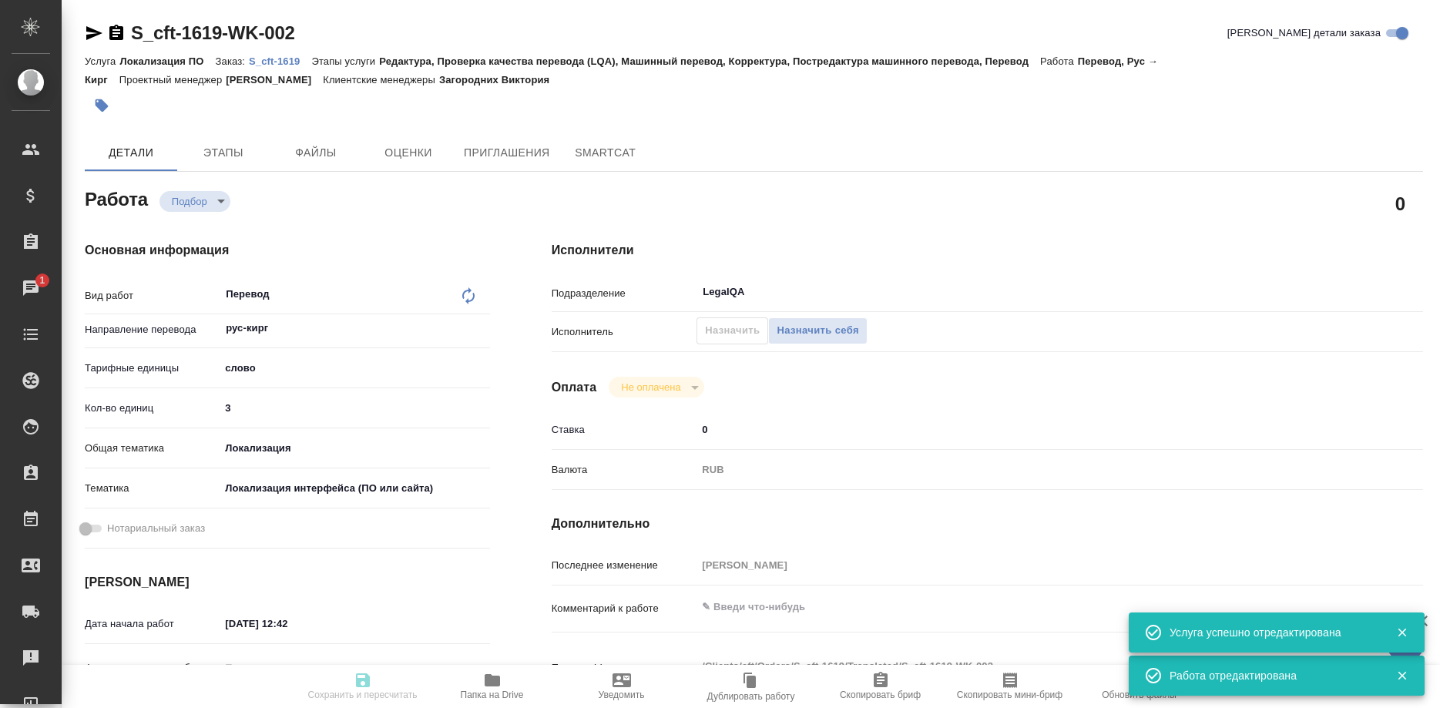
type textarea "x"
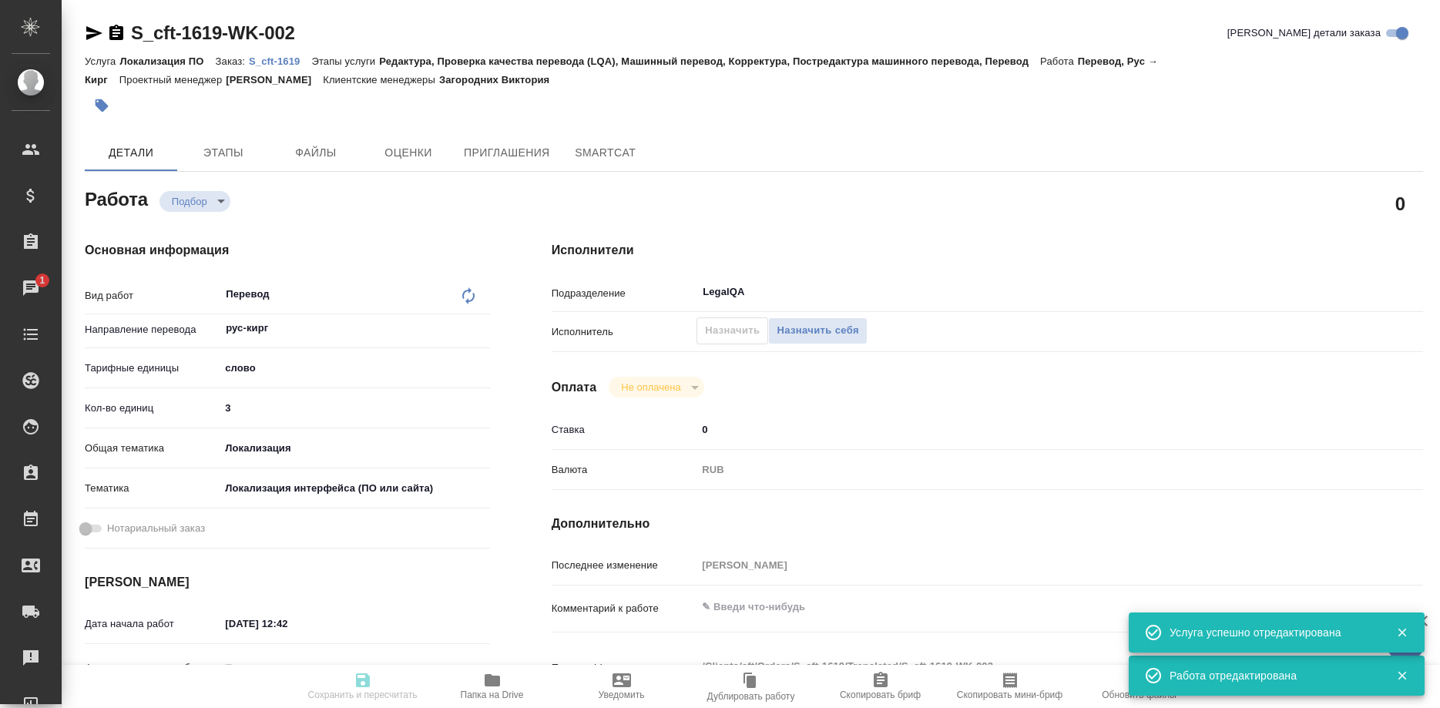
type textarea "x"
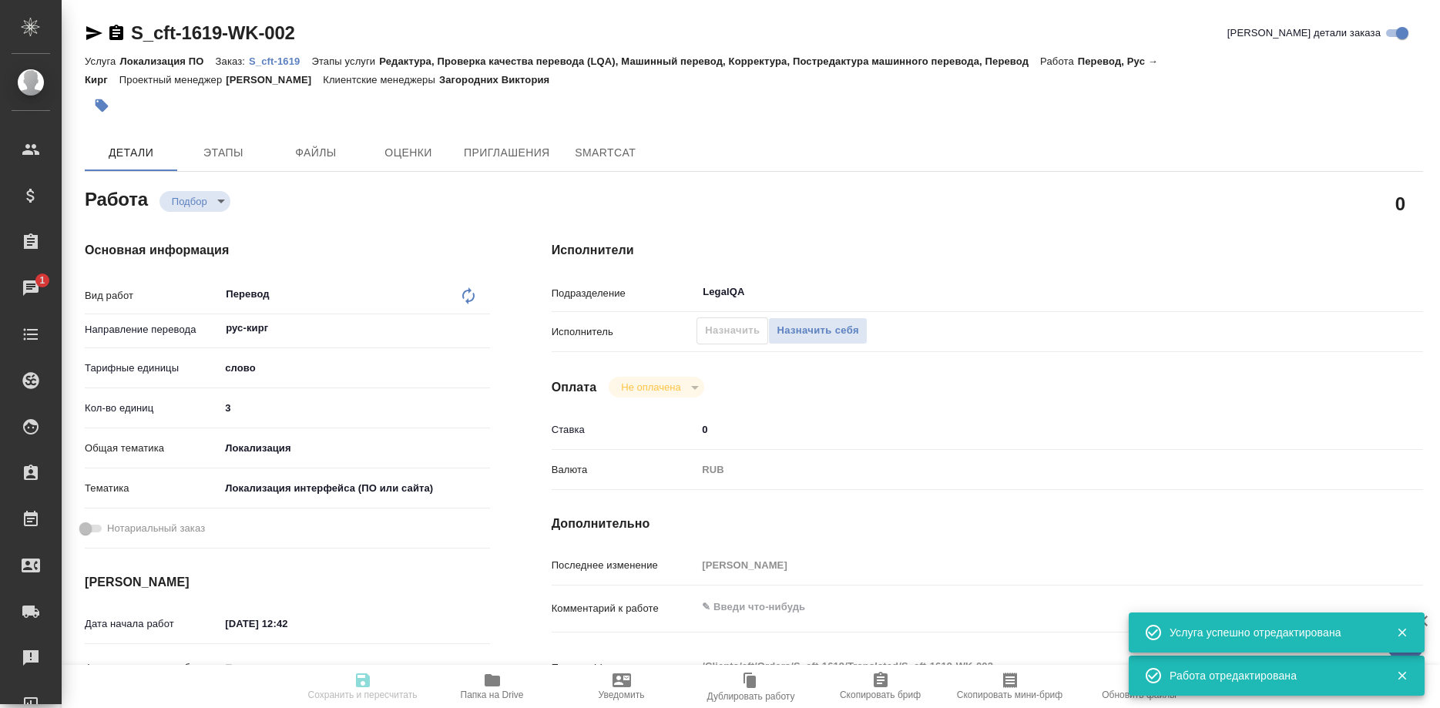
type textarea "x"
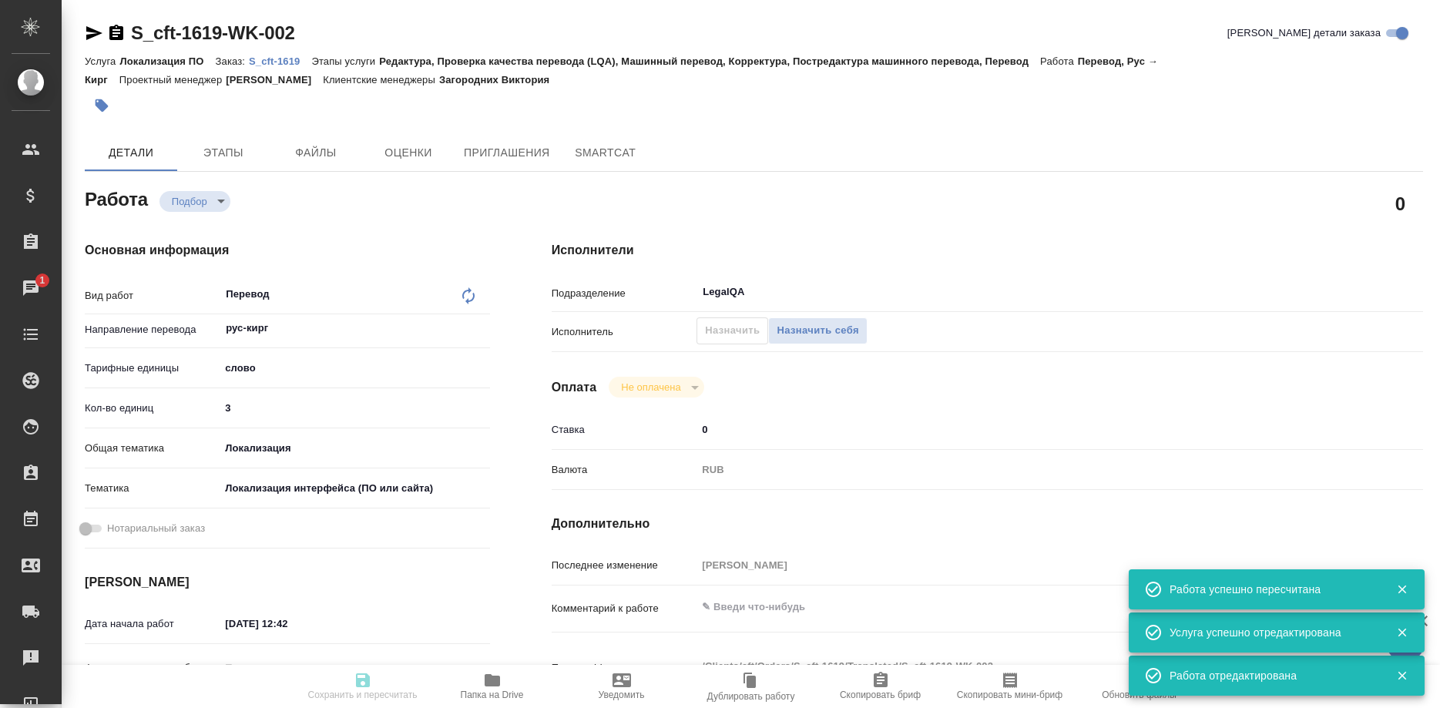
type input "recruiting"
type textarea "Перевод"
type textarea "x"
type input "рус-кирг"
type input "5a8b1489cc6b4906c91bfd90"
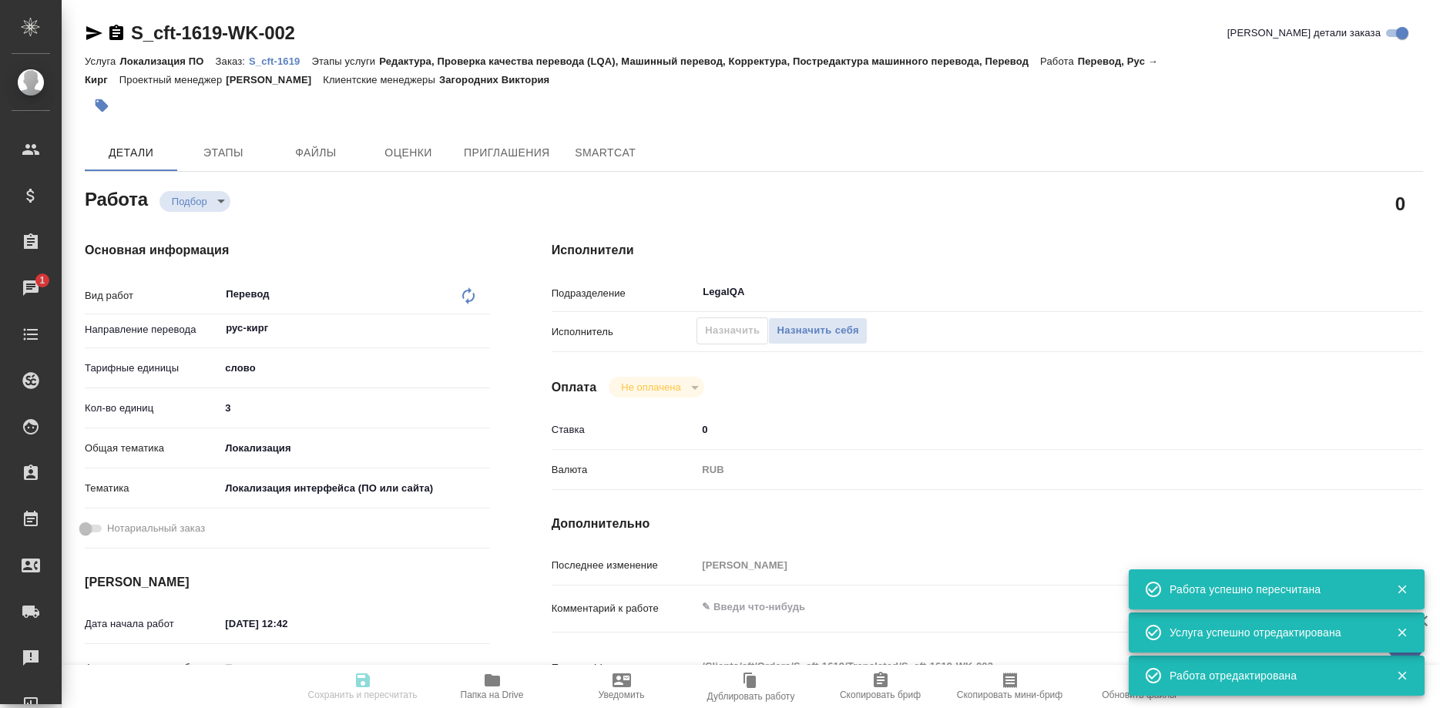
type input "3"
type input "local"
type input "5a8b8b956a9677013d343e0d"
type input "26.09.2025 12:42"
type input "26.09.2025 16:00"
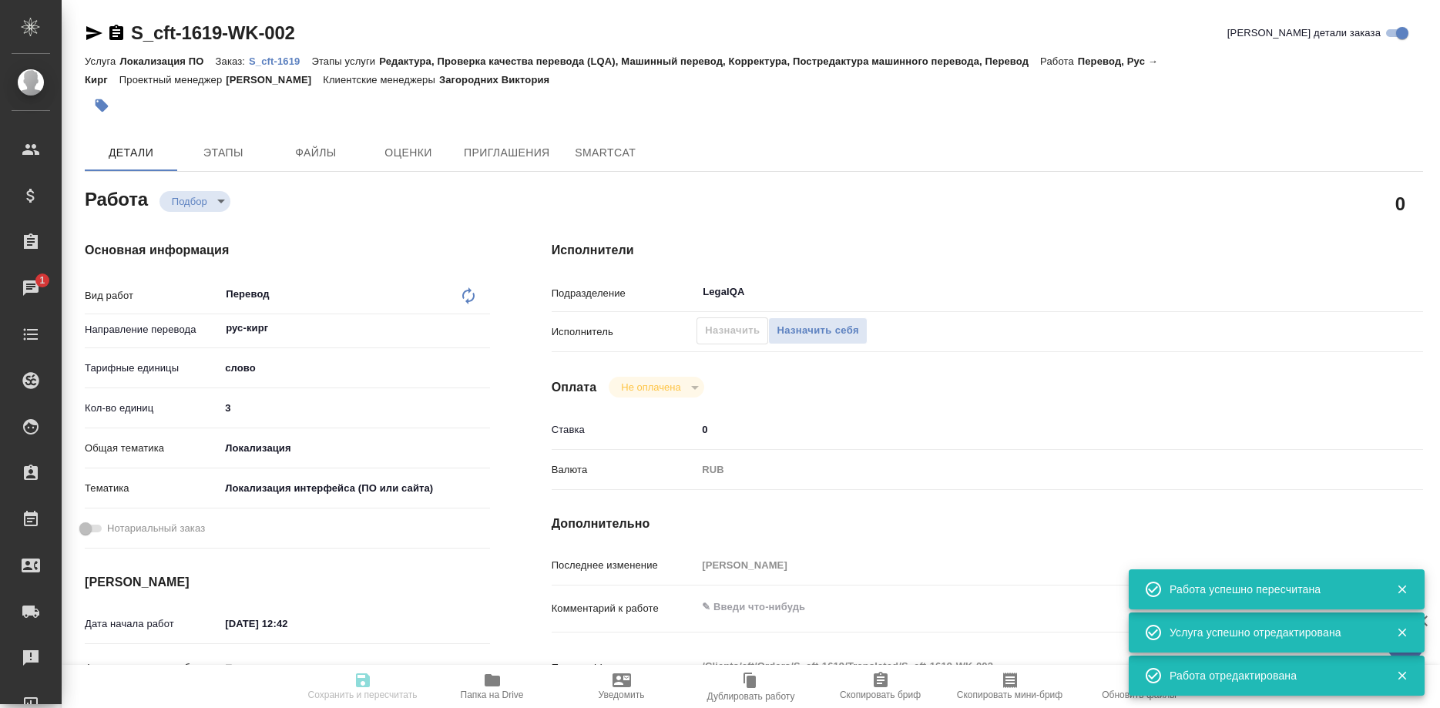
type input "26.09.2025 16:00"
type input "LegalQA"
type input "notPayed"
type input "0"
type input "RUB"
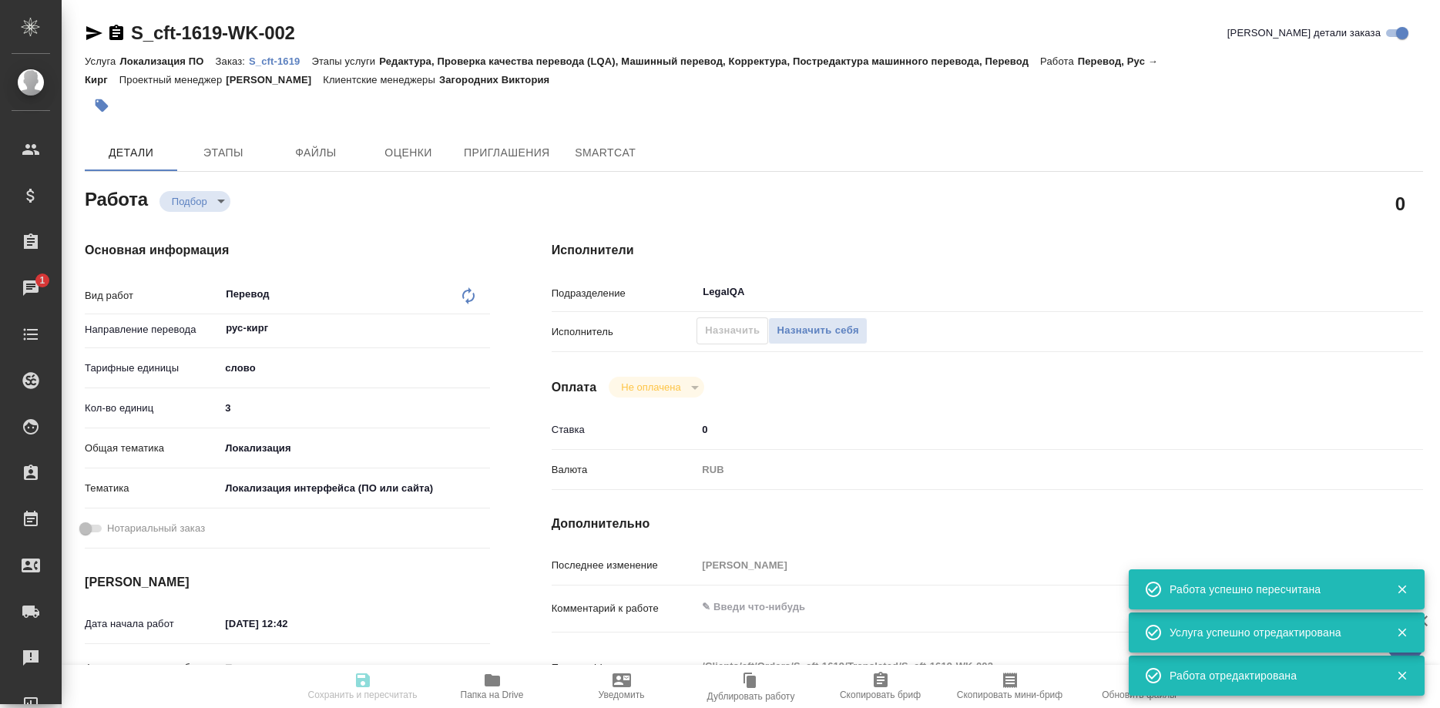
type input "Третьякова Ольга"
type textarea "x"
type textarea "/Clients/cft/Orders/S_cft-1619/Translated/S_cft-1619-WK-002"
type textarea "x"
type input "S_cft-1619"
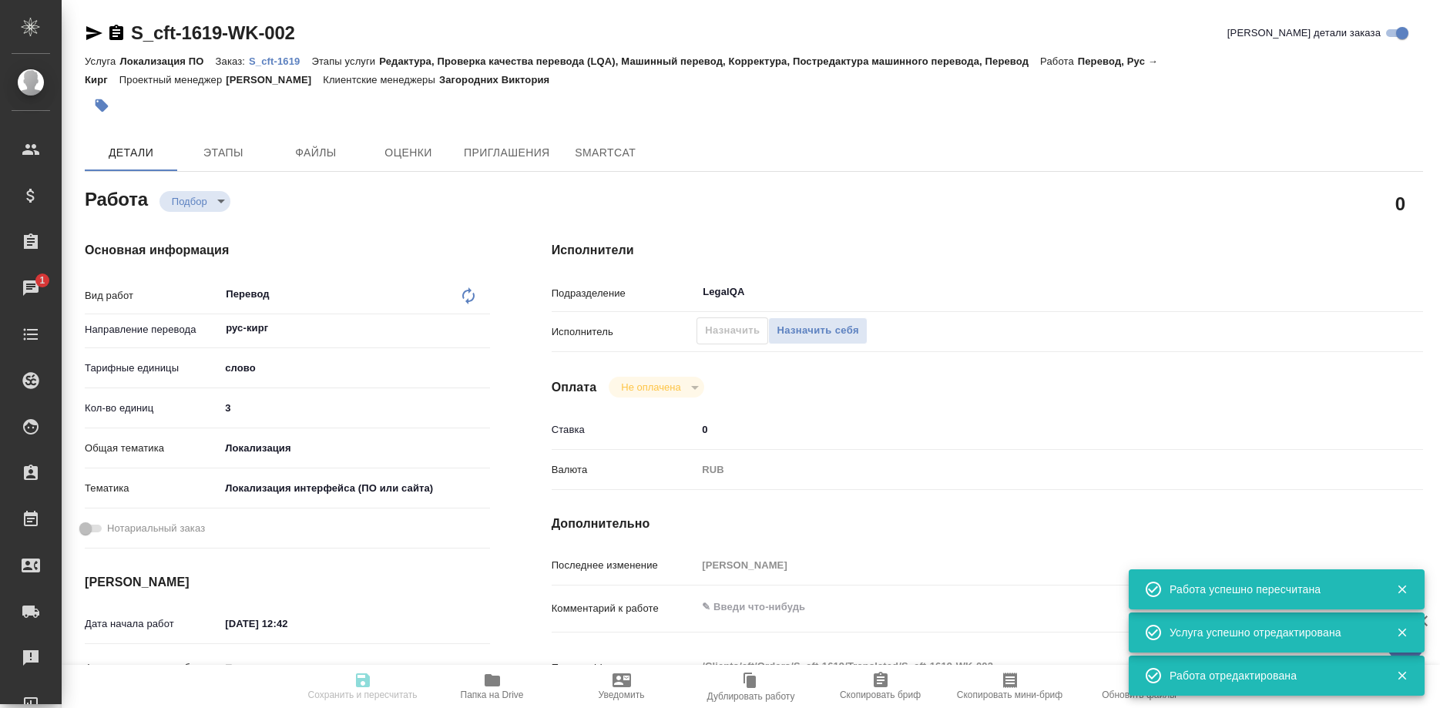
type input "Локализация ПО"
type input "Редактура, Проверка качества перевода (LQA), Машинный перевод, Корректура, Пост…"
type input "Загородних Виктория"
type input "/Clients/cft/Orders/S_cft-1619"
type textarea "x"
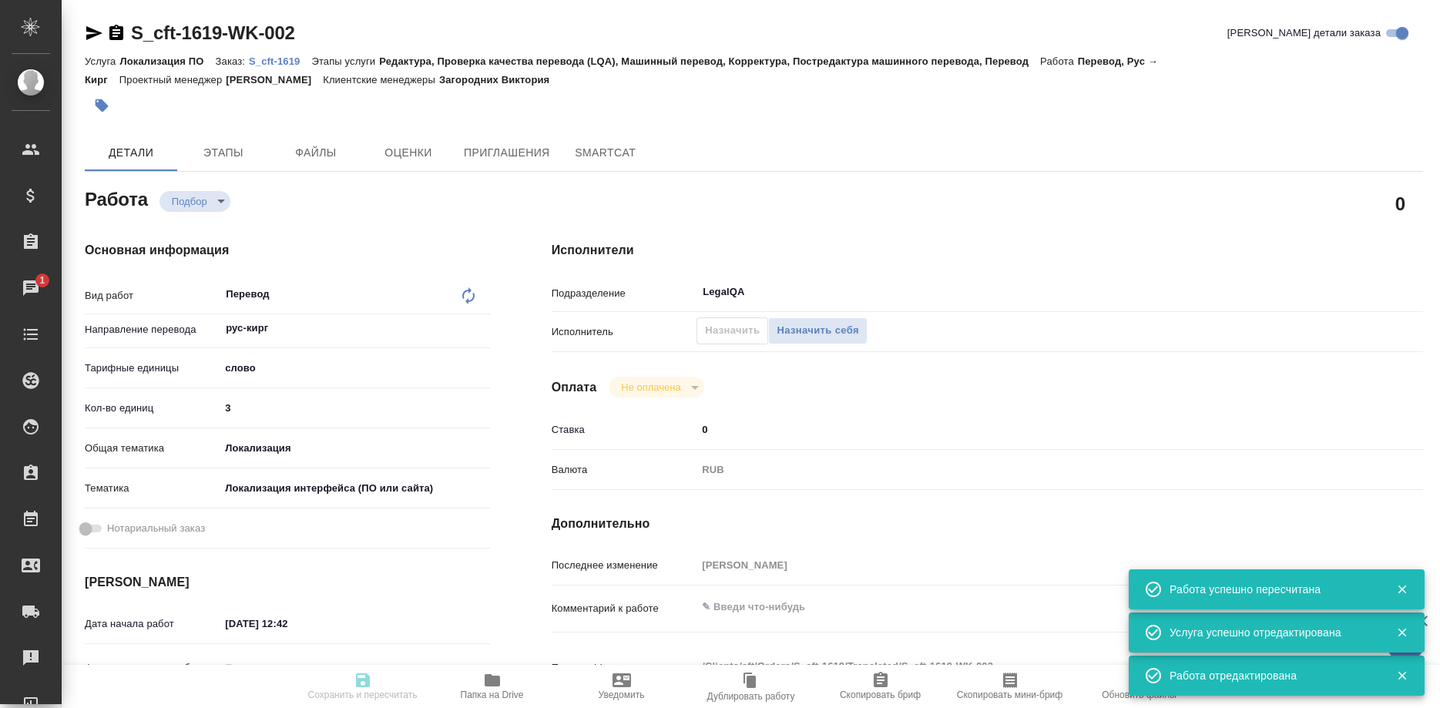
type textarea "x"
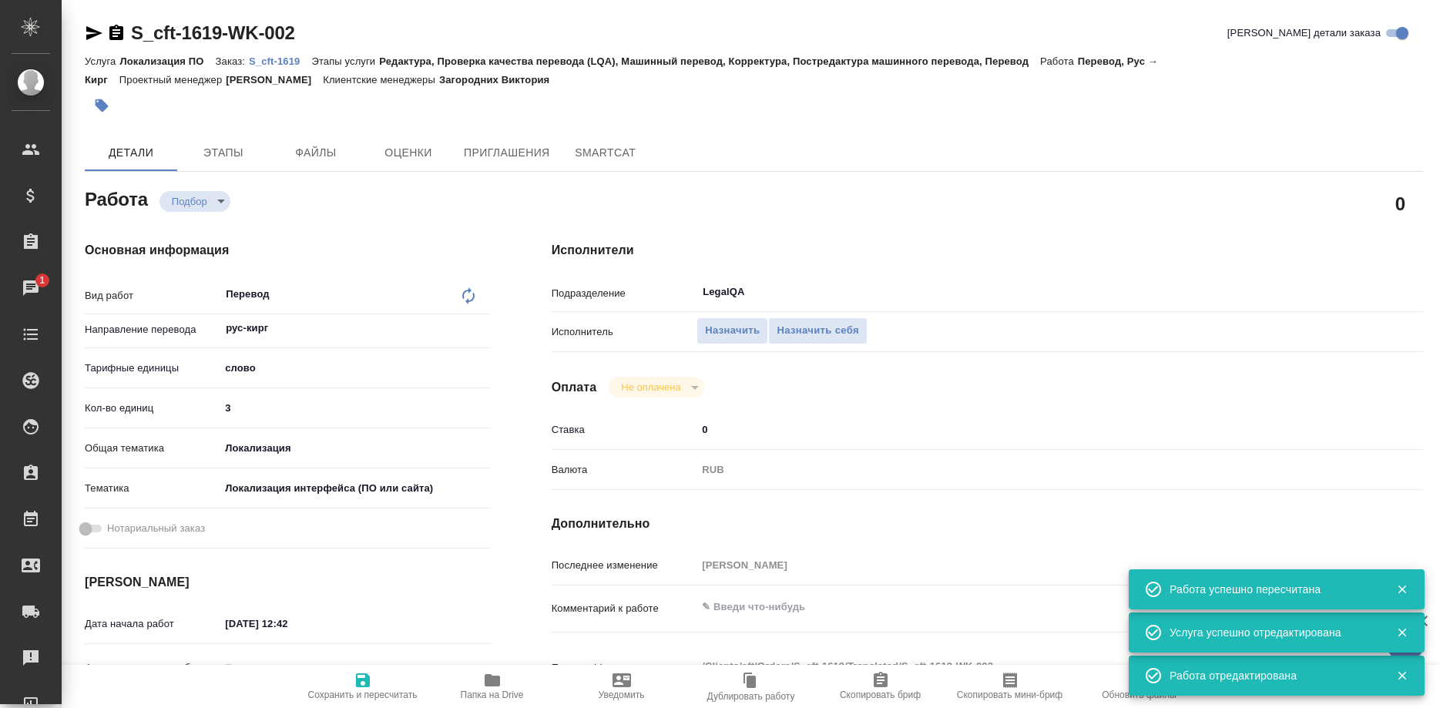
type textarea "x"
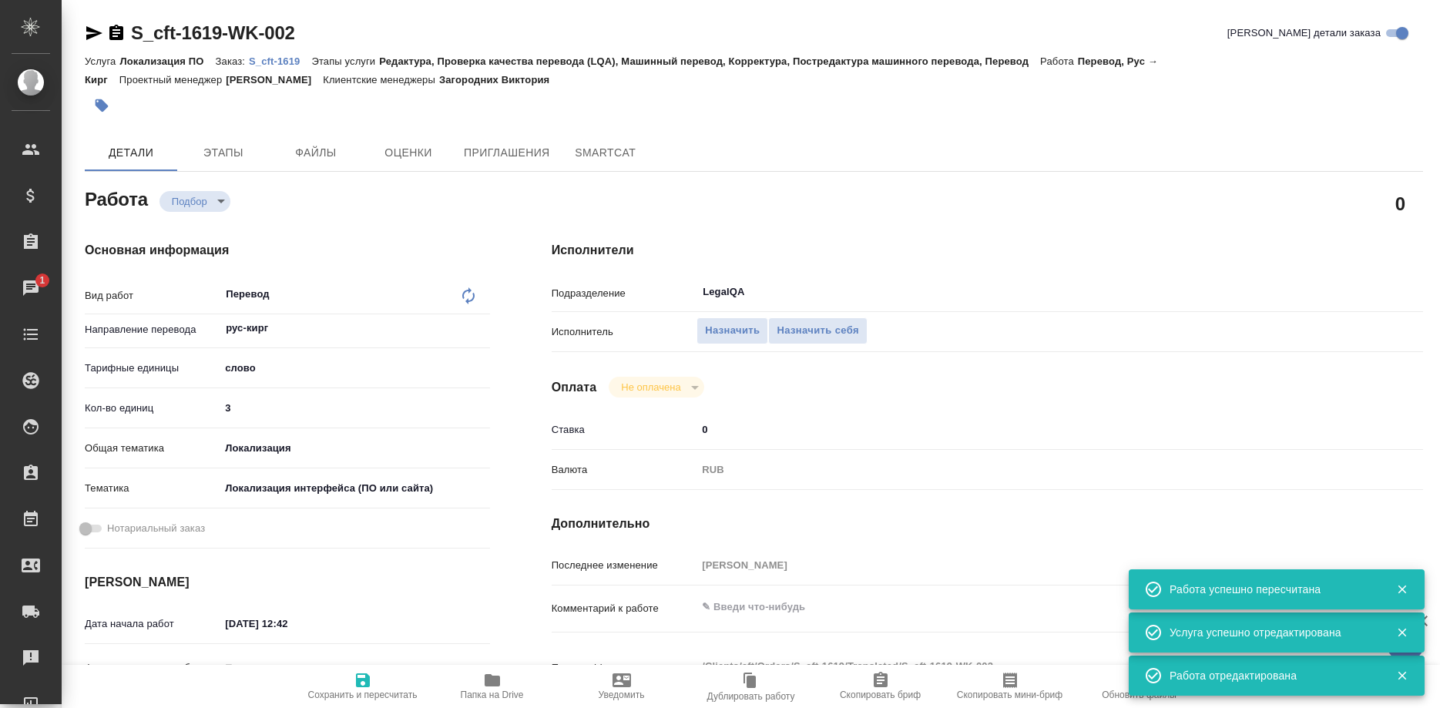
type textarea "x"
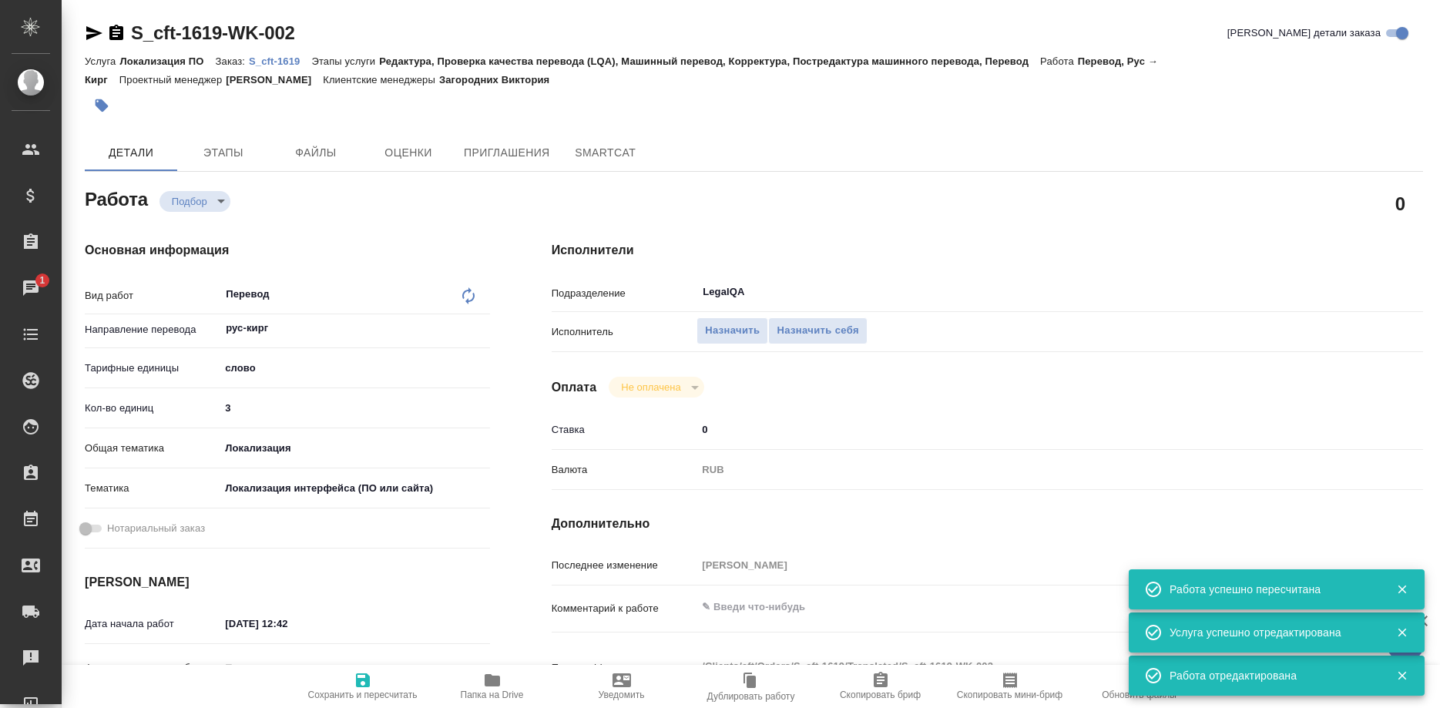
type textarea "x"
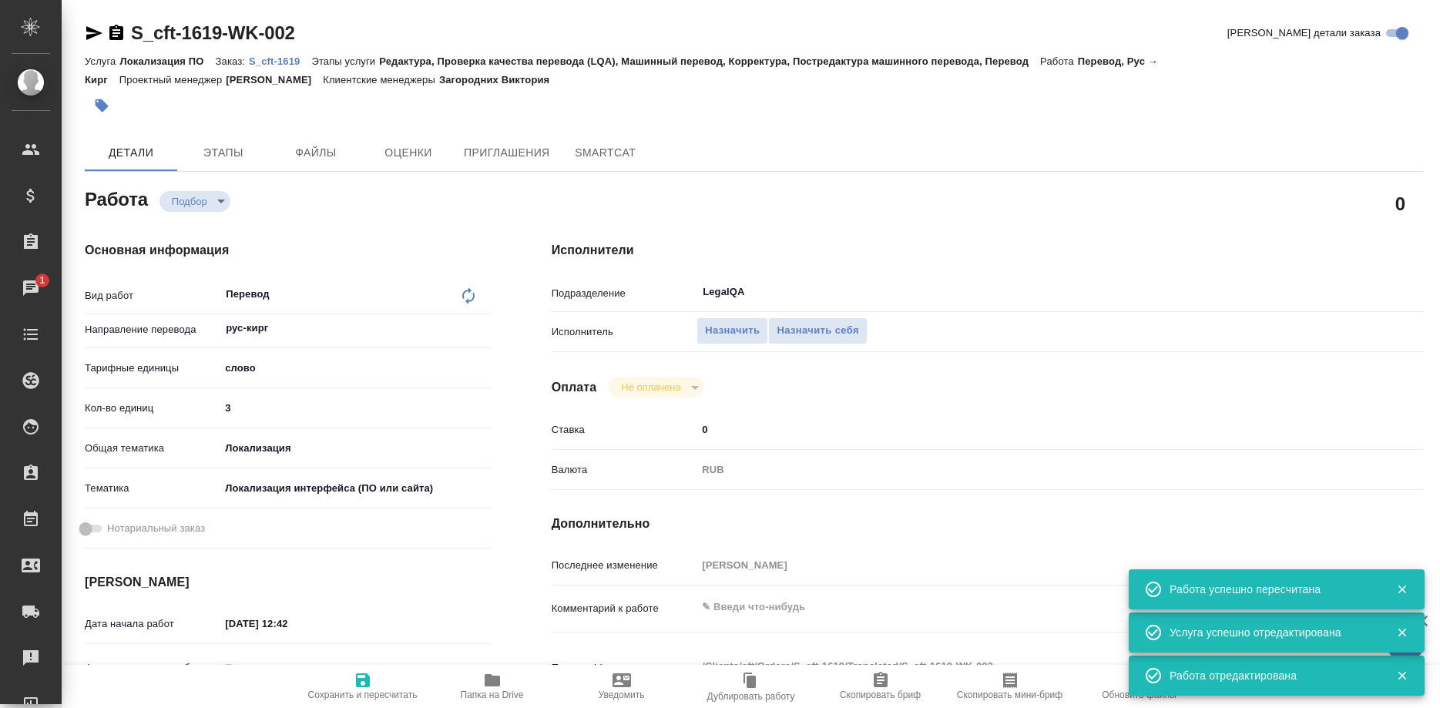
type textarea "x"
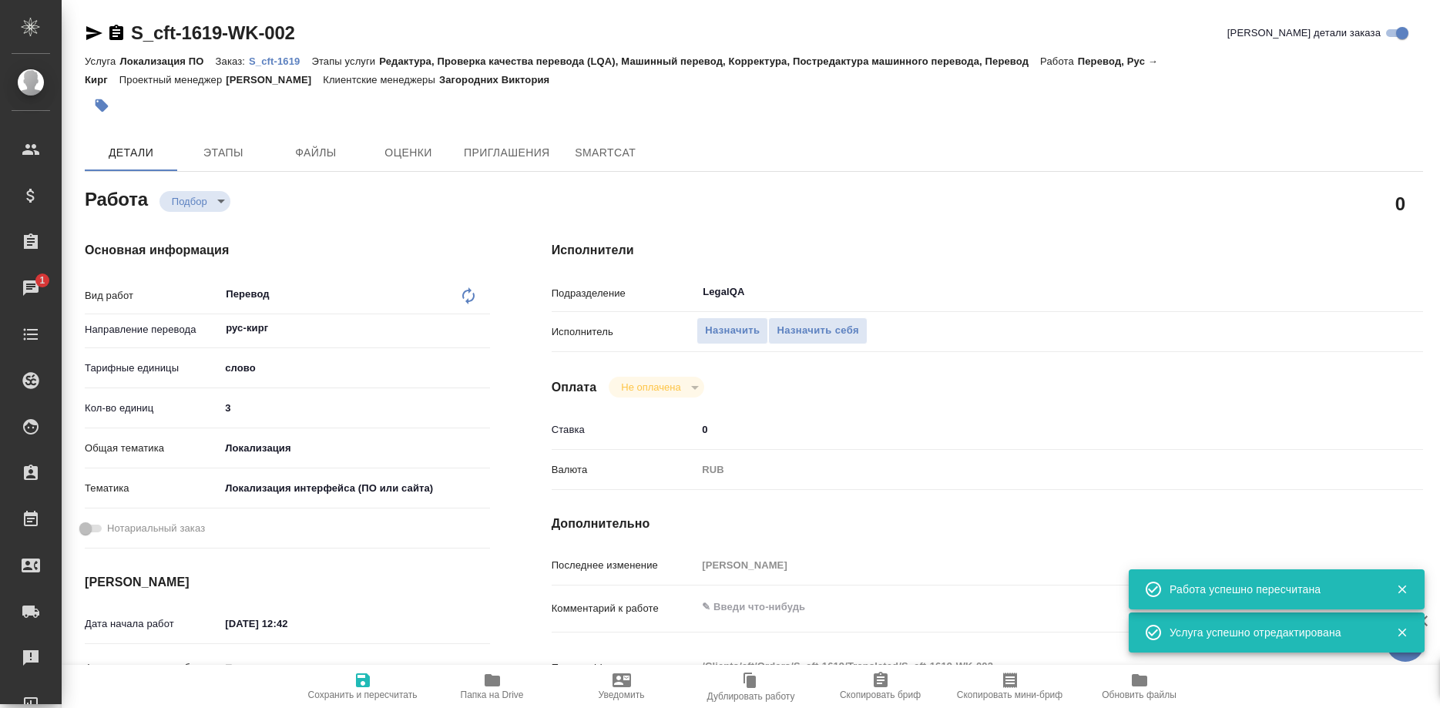
click at [279, 58] on p "S_cft-1619" at bounding box center [280, 61] width 62 height 12
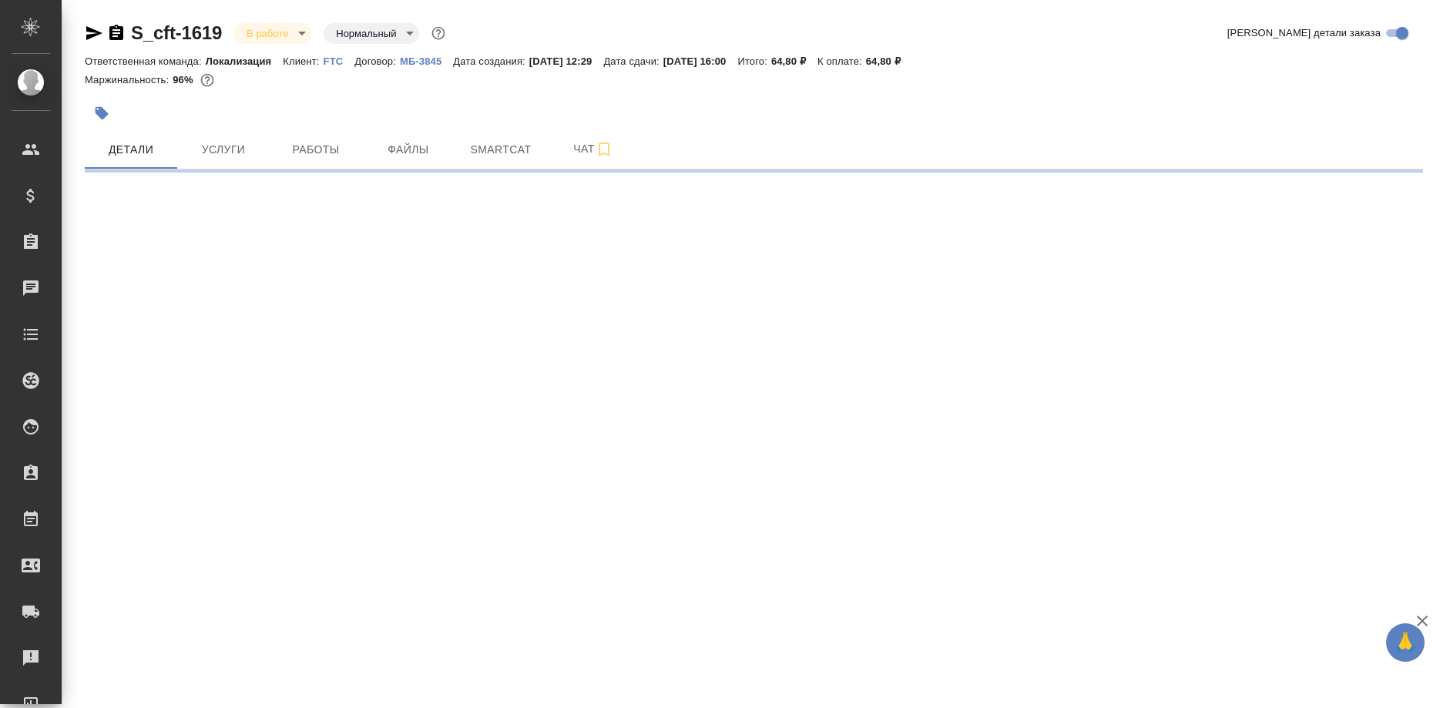
select select "RU"
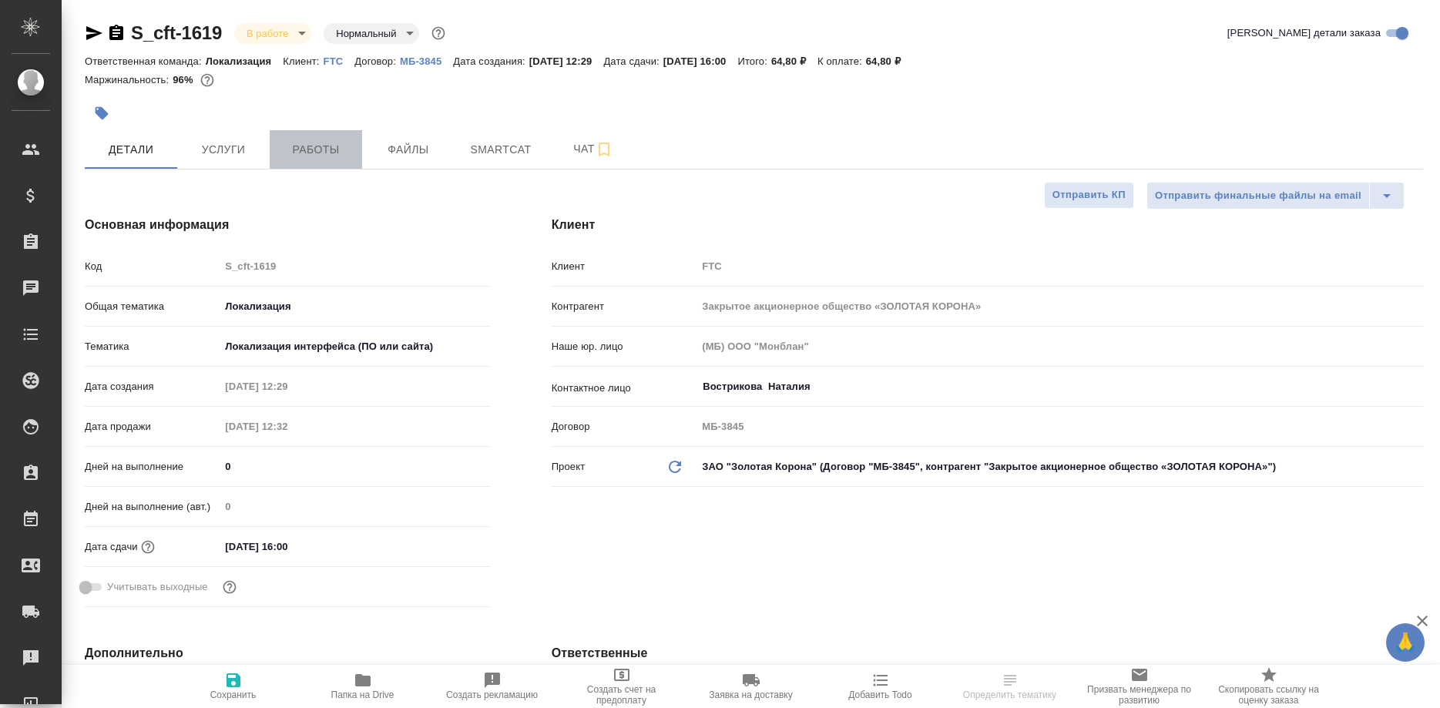
click at [317, 146] on span "Работы" at bounding box center [316, 149] width 74 height 19
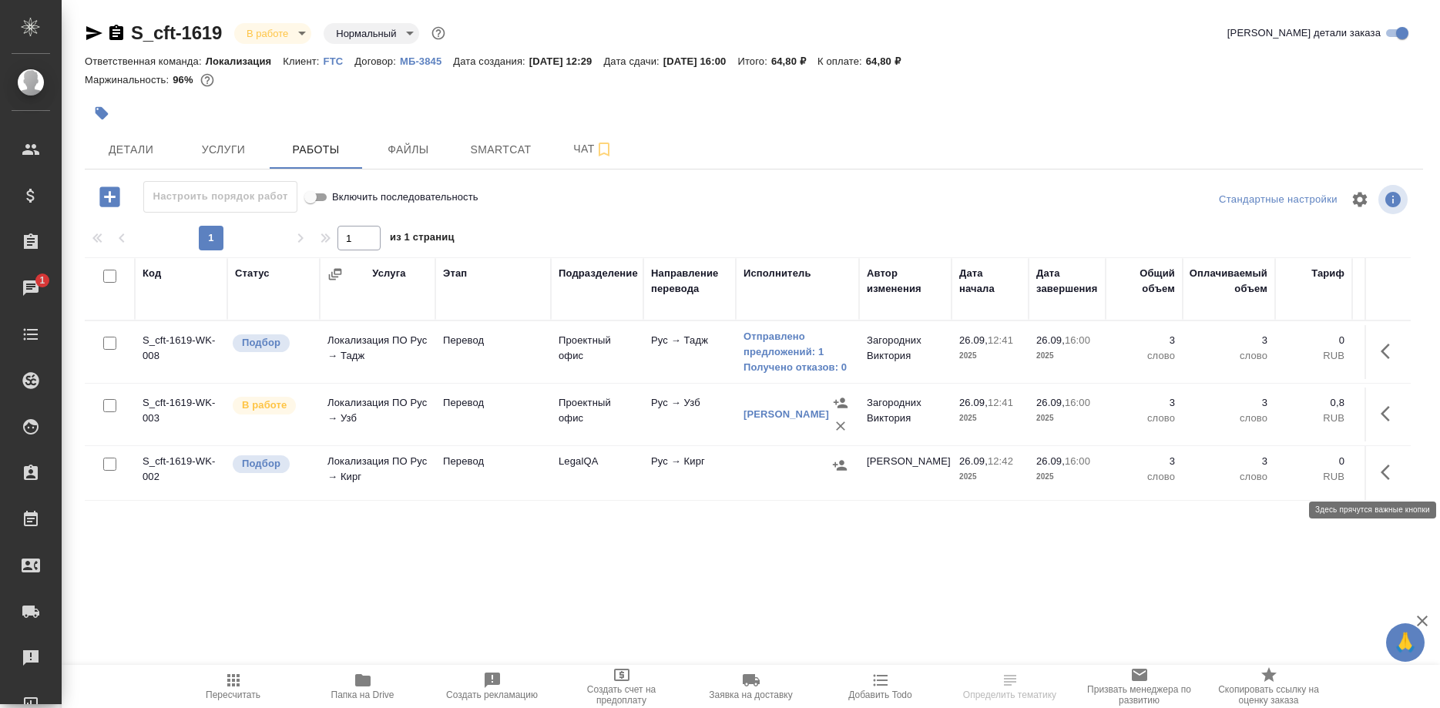
click at [1379, 473] on button "button" at bounding box center [1390, 472] width 37 height 37
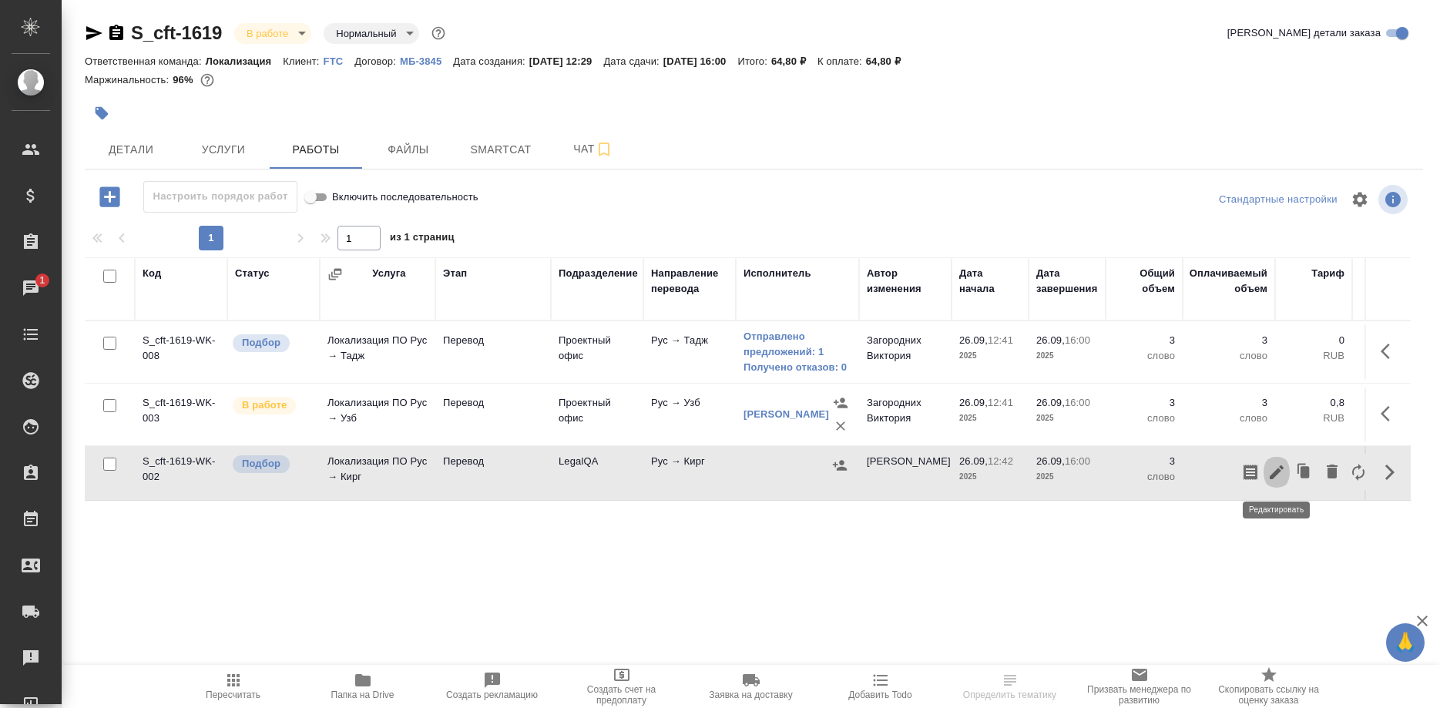
click at [1280, 473] on icon "button" at bounding box center [1277, 472] width 18 height 18
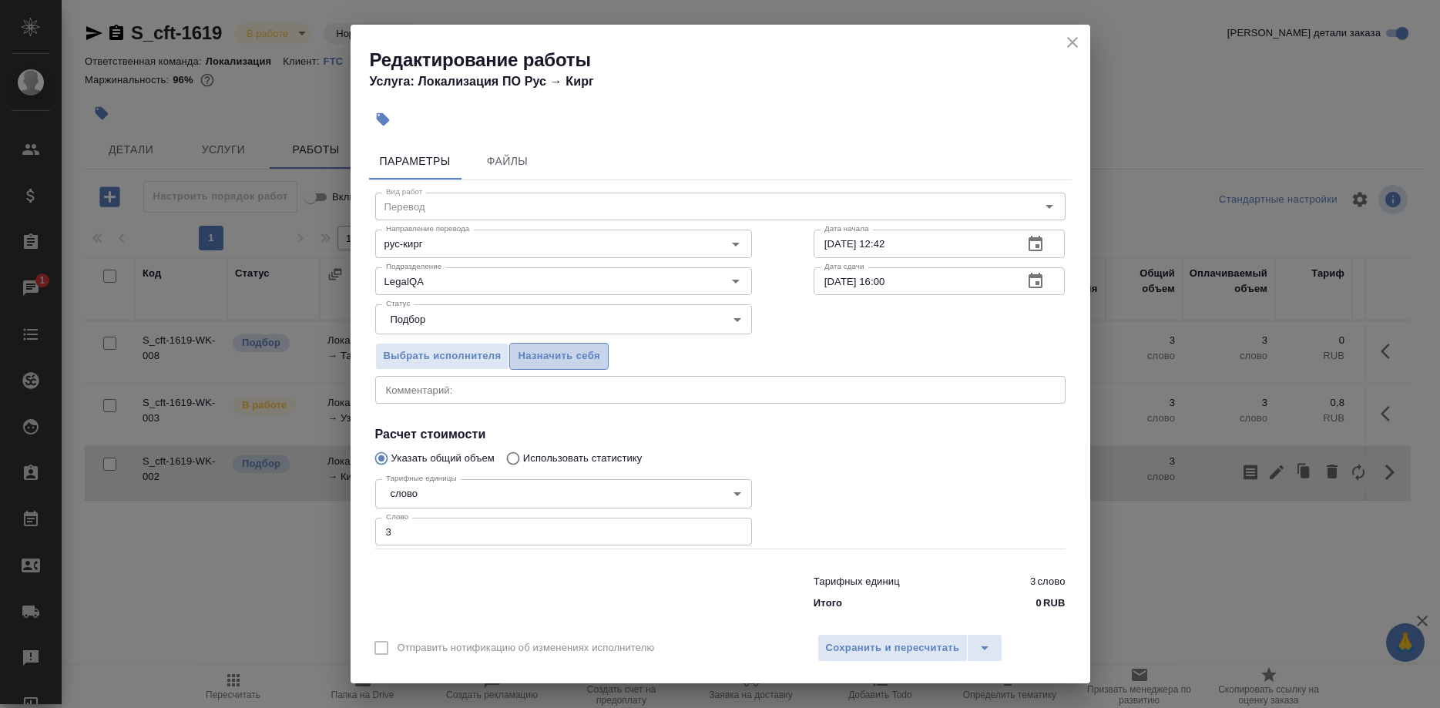
click at [546, 365] on span "Назначить себя" at bounding box center [559, 357] width 82 height 18
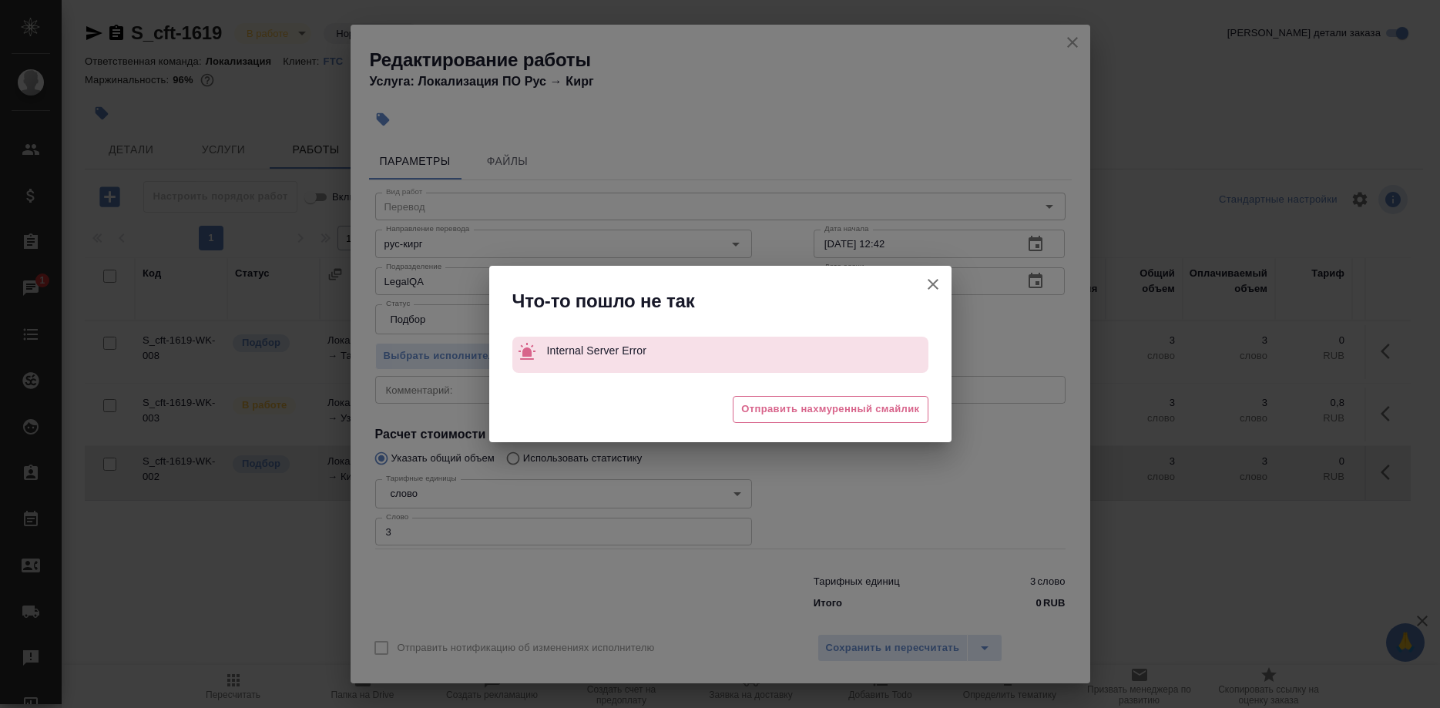
click at [878, 636] on div "Что-то пошло не так Internal Server Error 😓 Отправить нахмуренный смайлик" at bounding box center [720, 354] width 1440 height 708
click at [919, 282] on button "Отправить нотификацию об изменениях исполнителю" at bounding box center [933, 284] width 37 height 37
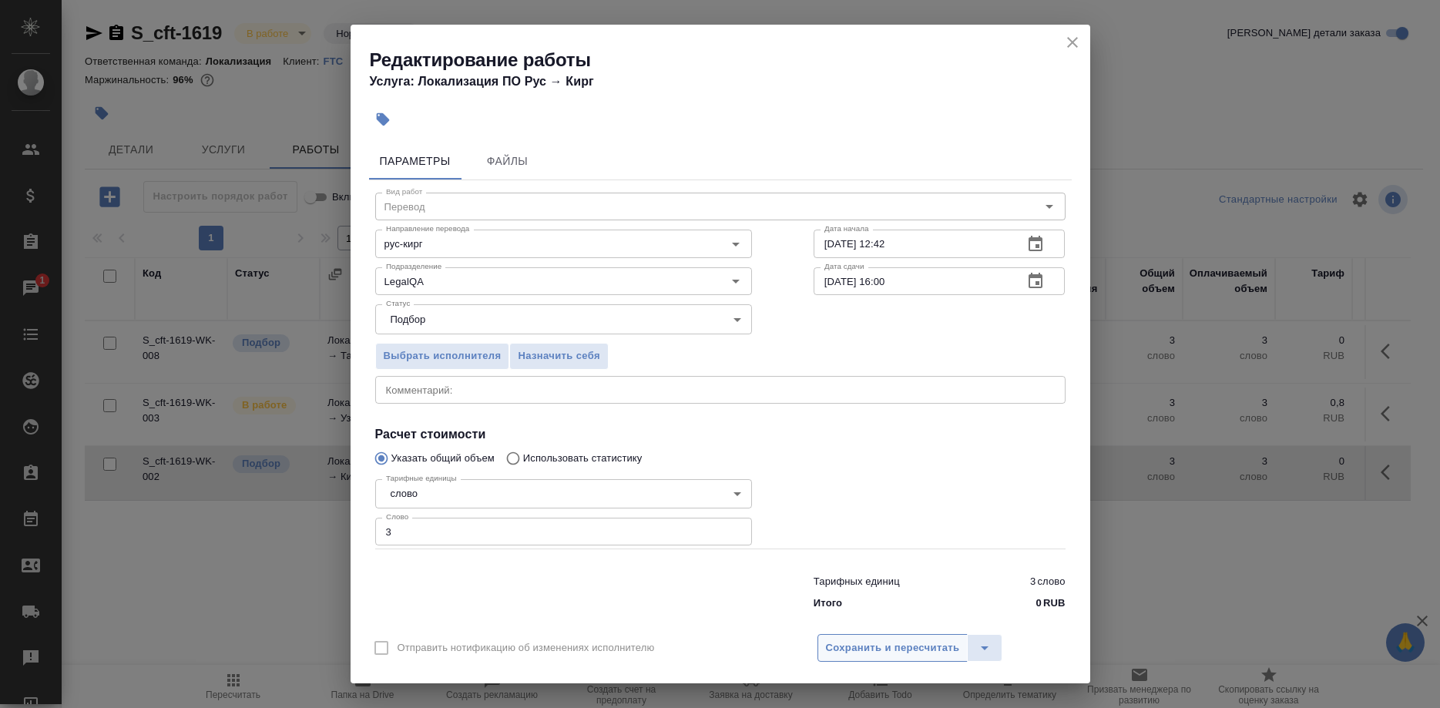
click at [882, 626] on div "Отправить нотификацию об изменениях исполнителю Сохранить и пересчитать" at bounding box center [721, 653] width 740 height 59
click at [881, 640] on span "Сохранить и пересчитать" at bounding box center [893, 649] width 134 height 18
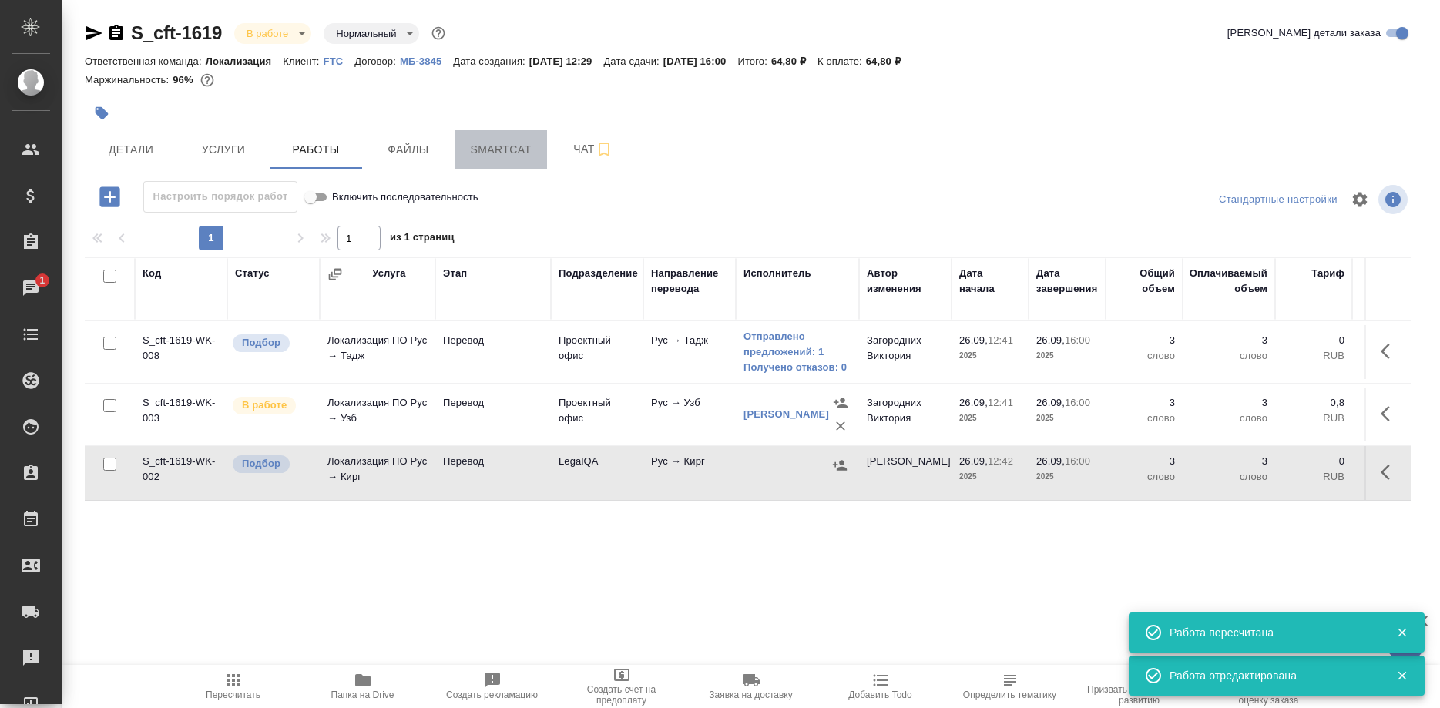
click at [479, 151] on span "Smartcat" at bounding box center [501, 149] width 74 height 19
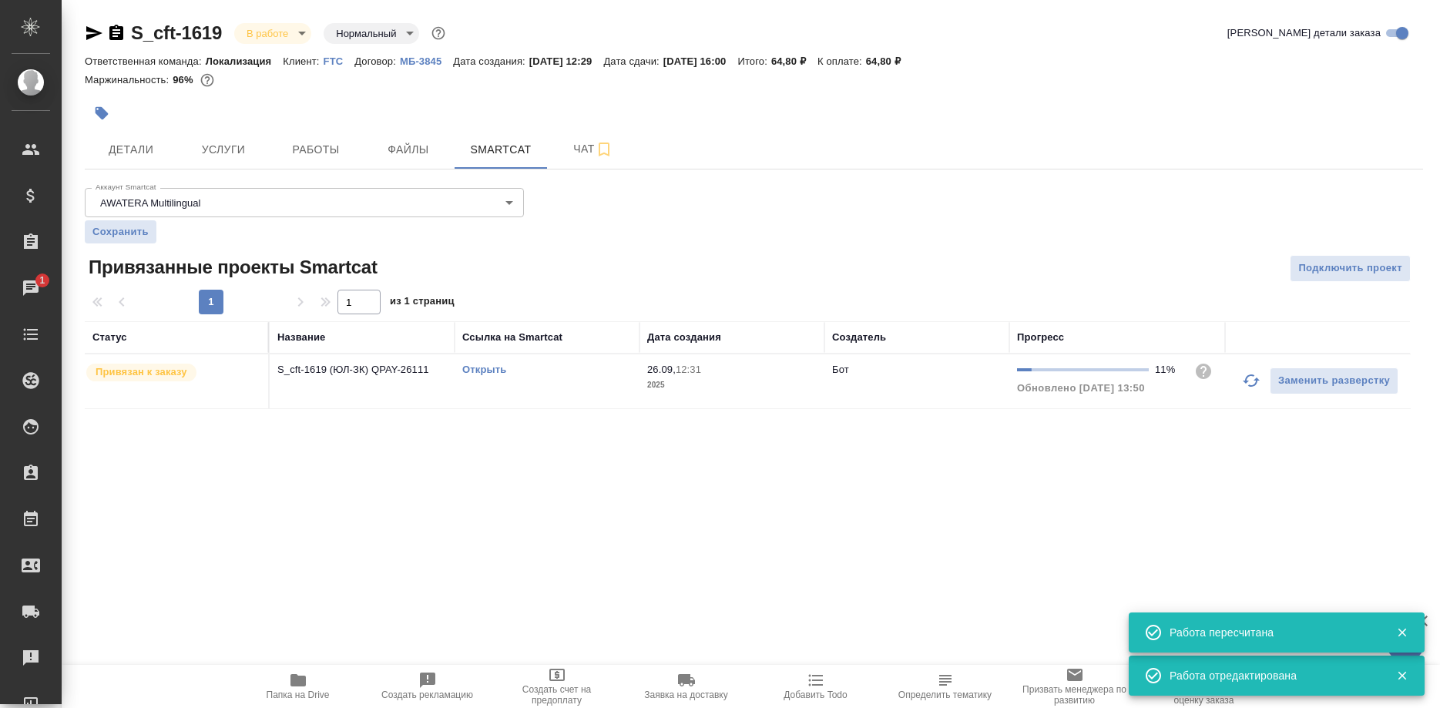
click at [475, 370] on link "Открыть" at bounding box center [484, 370] width 44 height 12
click at [480, 366] on link "Открыть" at bounding box center [484, 370] width 44 height 12
click at [312, 150] on span "Работы" at bounding box center [316, 149] width 74 height 19
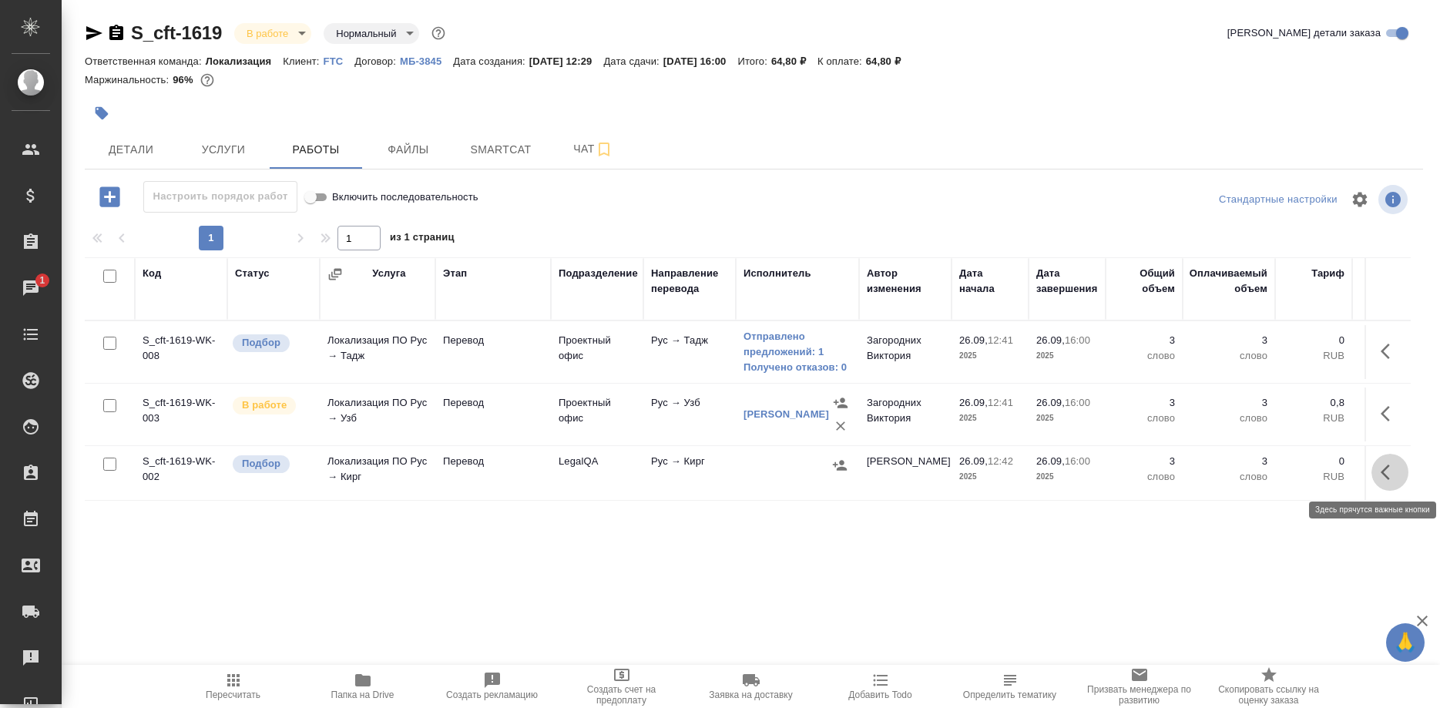
click at [1377, 473] on button "button" at bounding box center [1390, 472] width 37 height 37
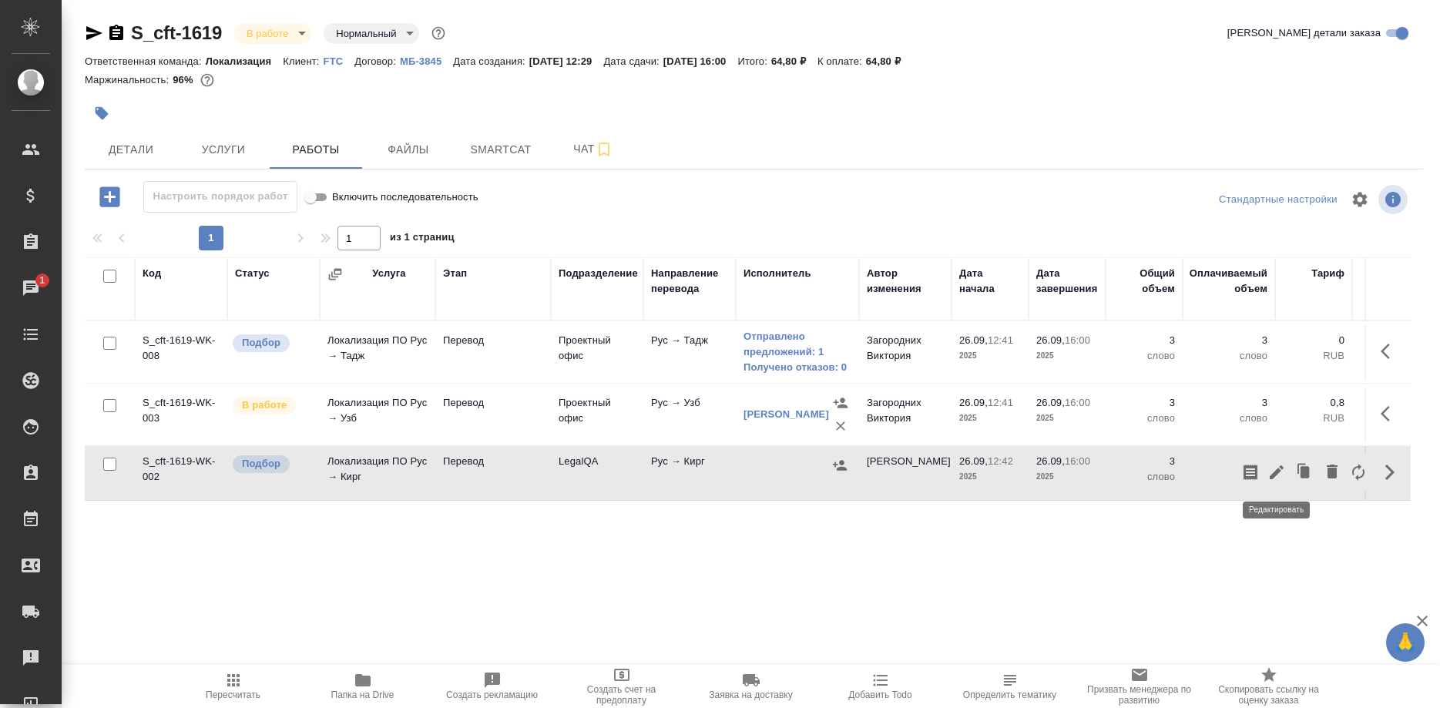
click at [1274, 475] on icon "button" at bounding box center [1277, 472] width 14 height 14
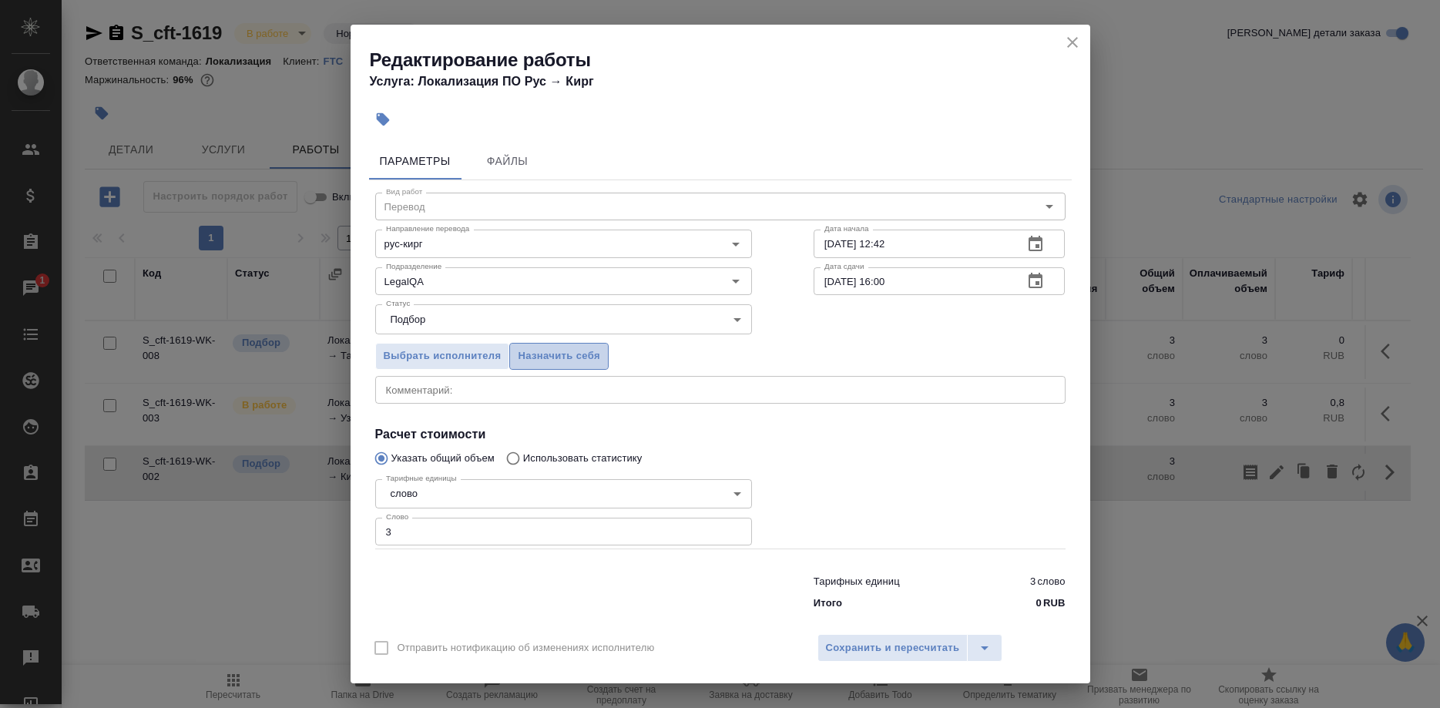
click at [566, 361] on span "Назначить себя" at bounding box center [559, 357] width 82 height 18
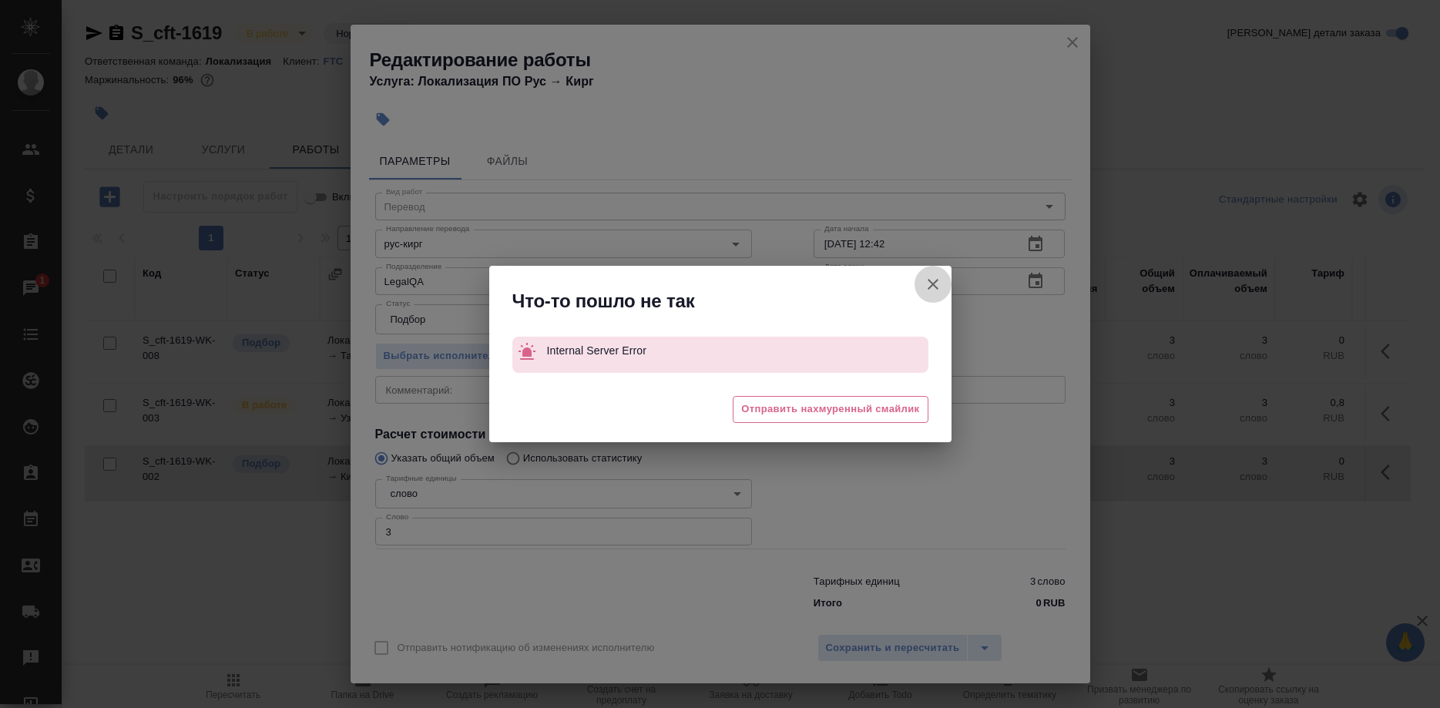
drag, startPoint x: 923, startPoint y: 285, endPoint x: 905, endPoint y: 392, distance: 108.7
click at [923, 287] on button "Отправить нотификацию об изменениях исполнителю" at bounding box center [933, 284] width 37 height 37
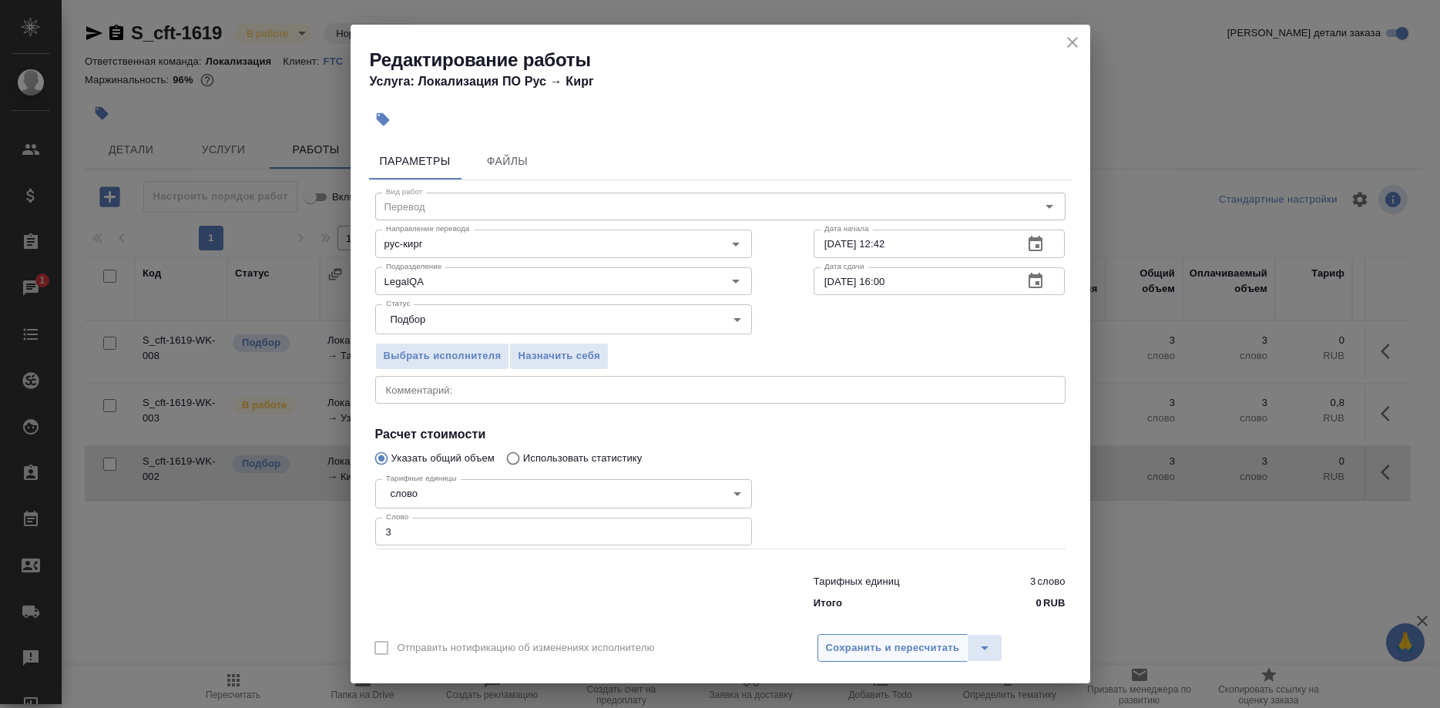
click at [901, 640] on span "Сохранить и пересчитать" at bounding box center [893, 649] width 134 height 18
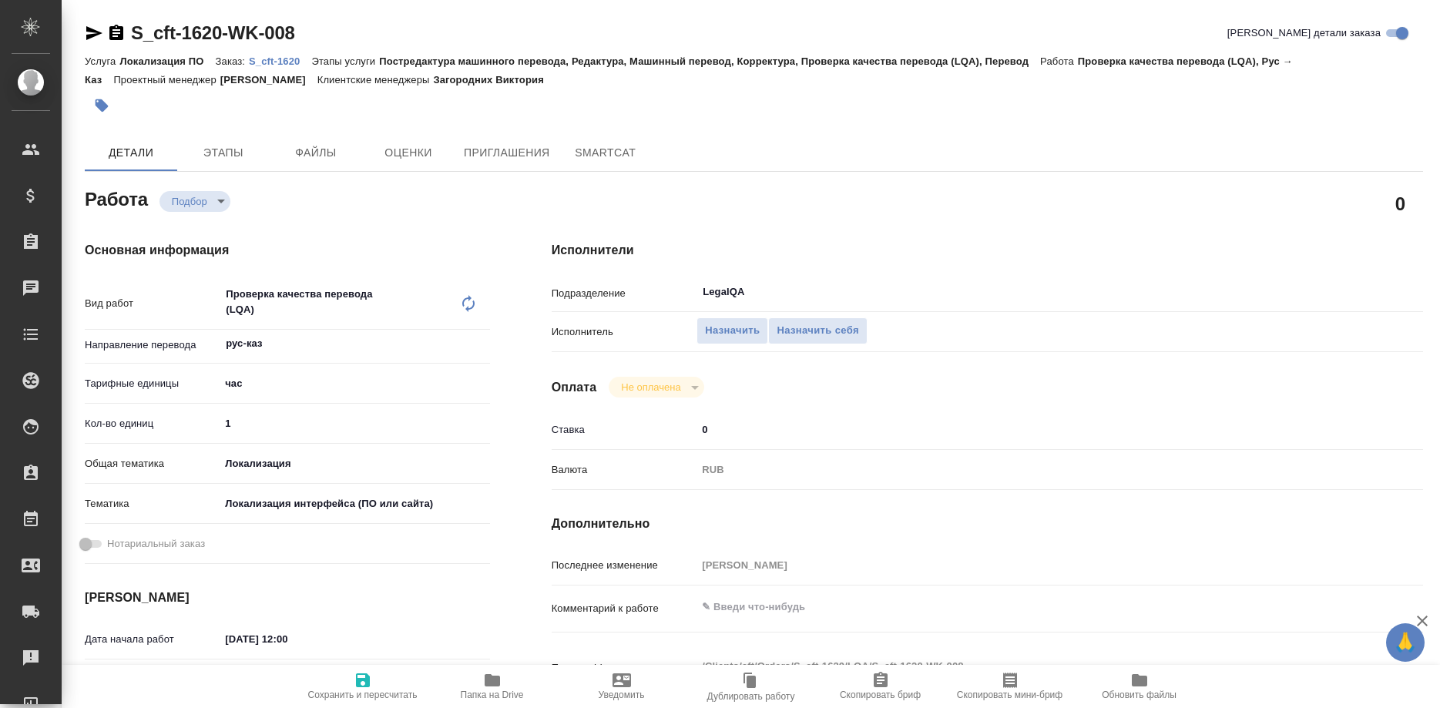
type textarea "x"
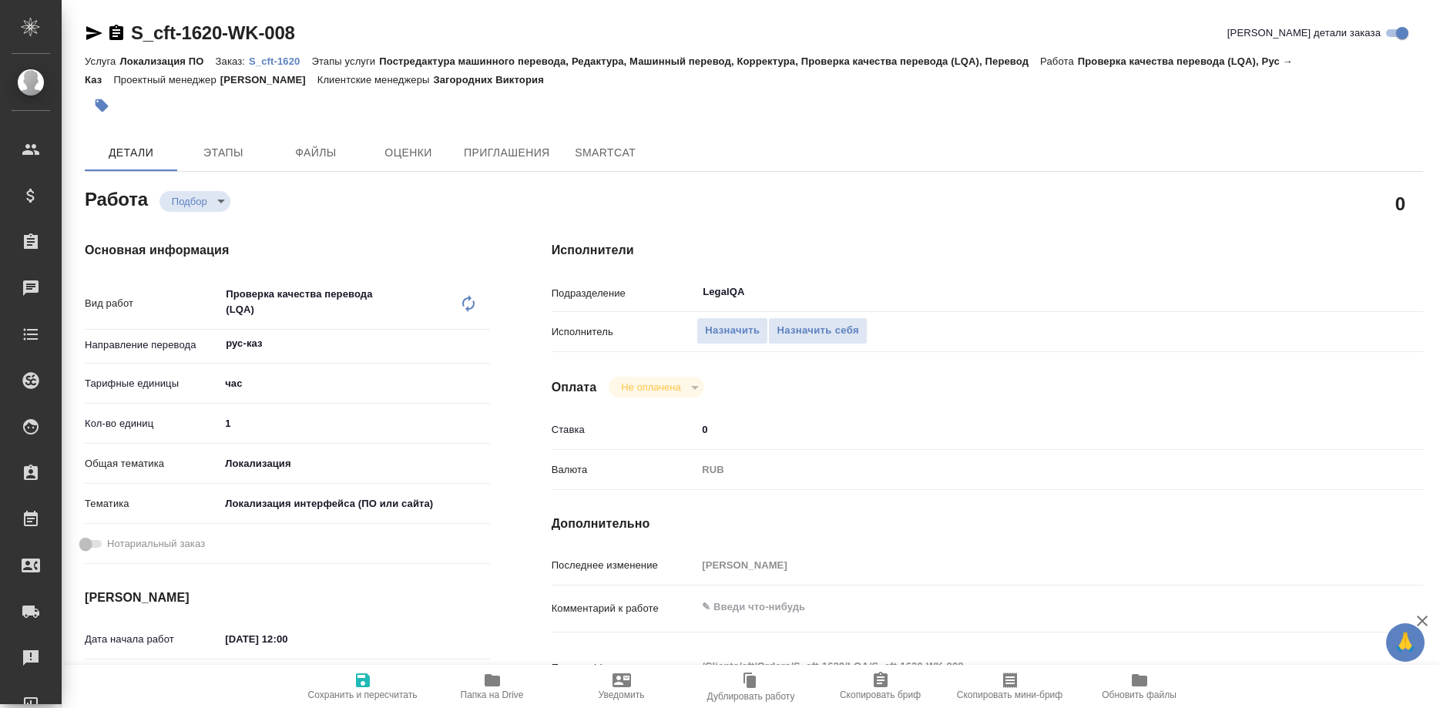
type textarea "x"
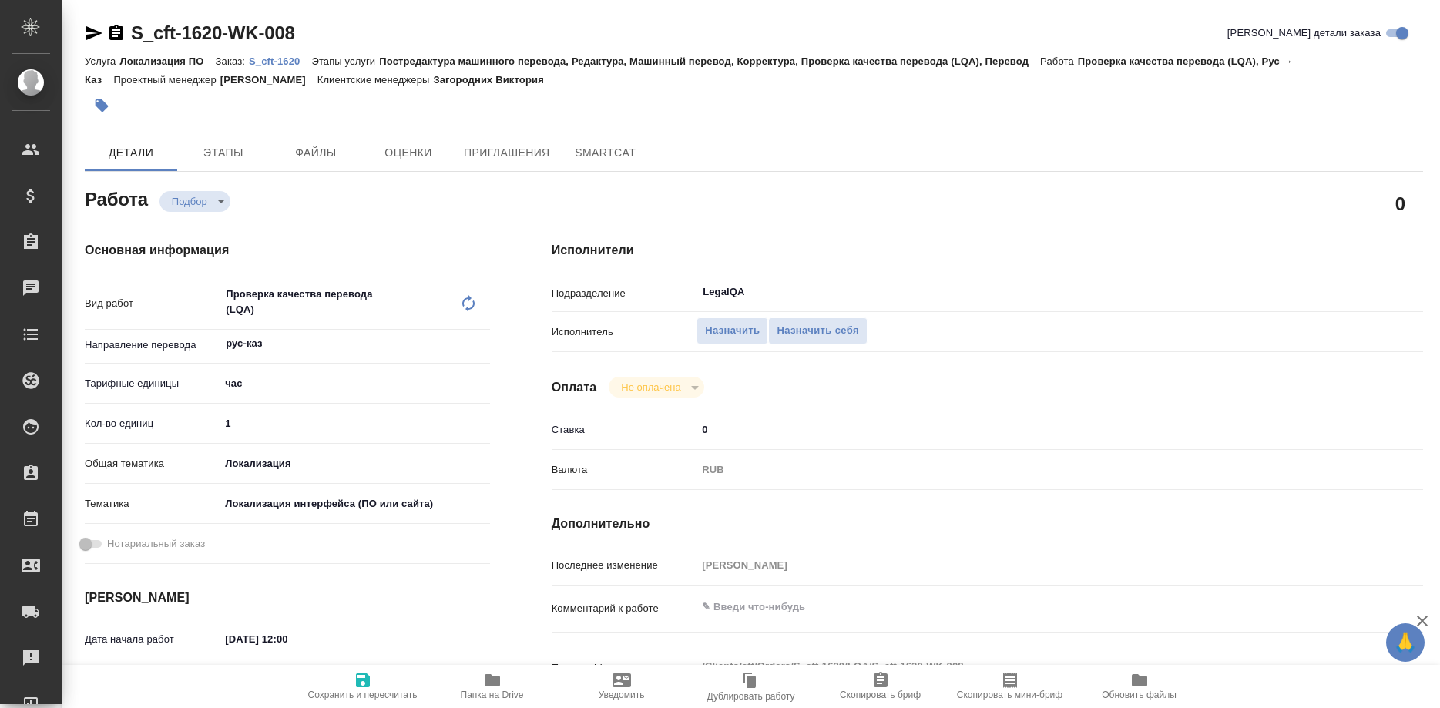
type textarea "x"
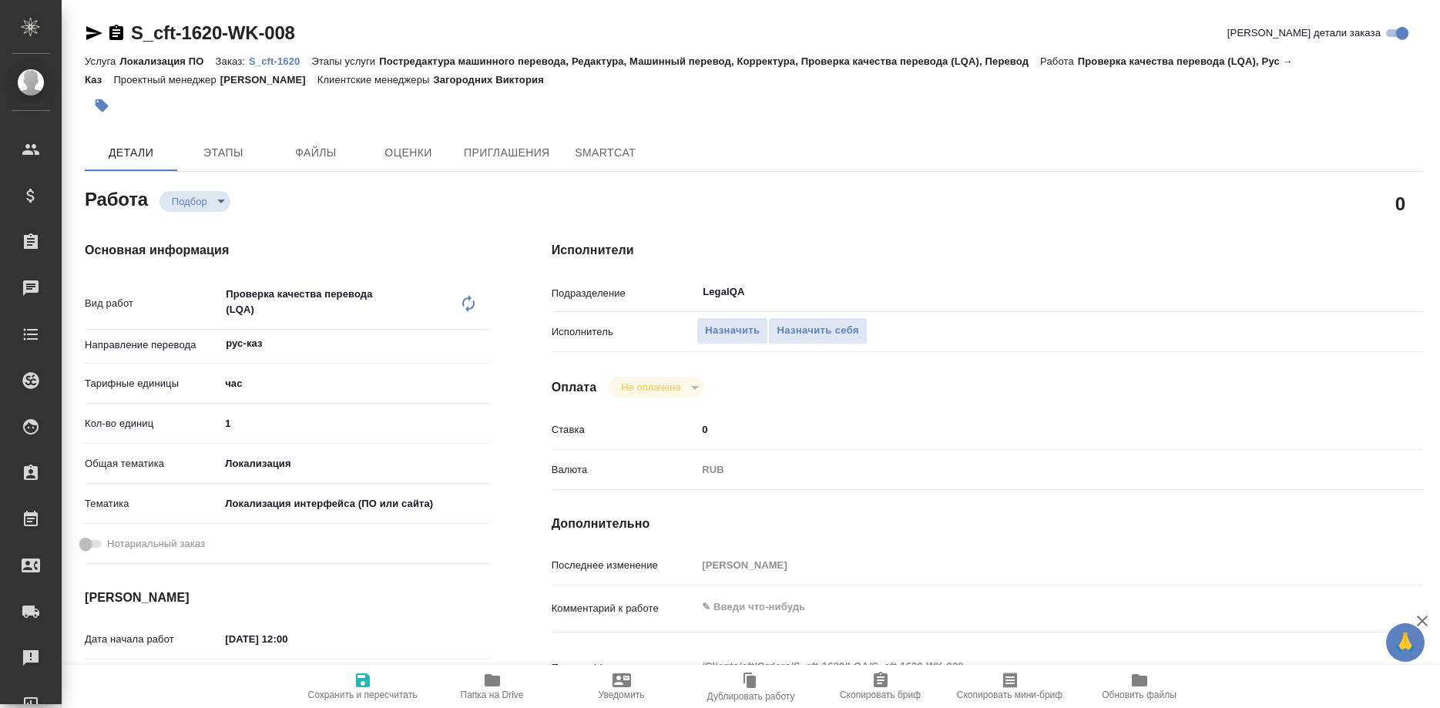
type textarea "x"
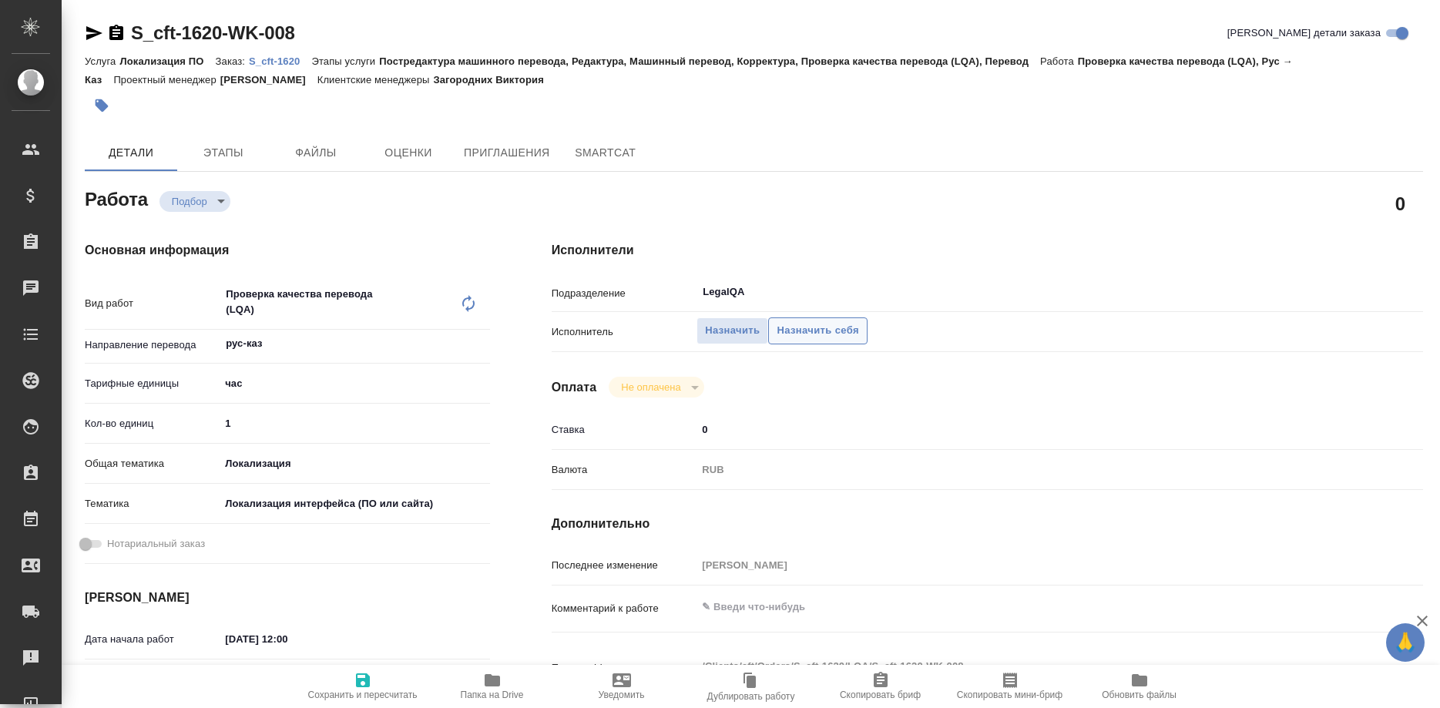
click at [804, 322] on span "Назначить себя" at bounding box center [818, 331] width 82 height 18
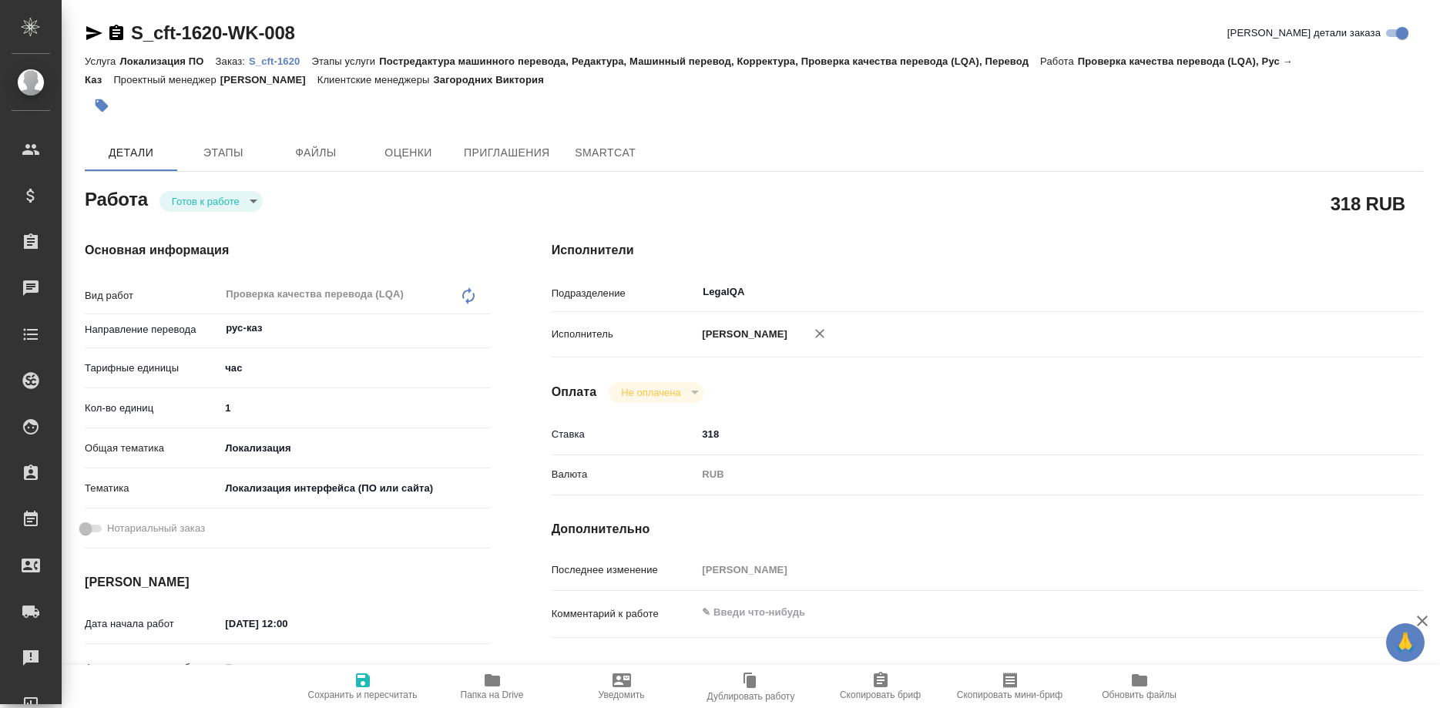
type textarea "x"
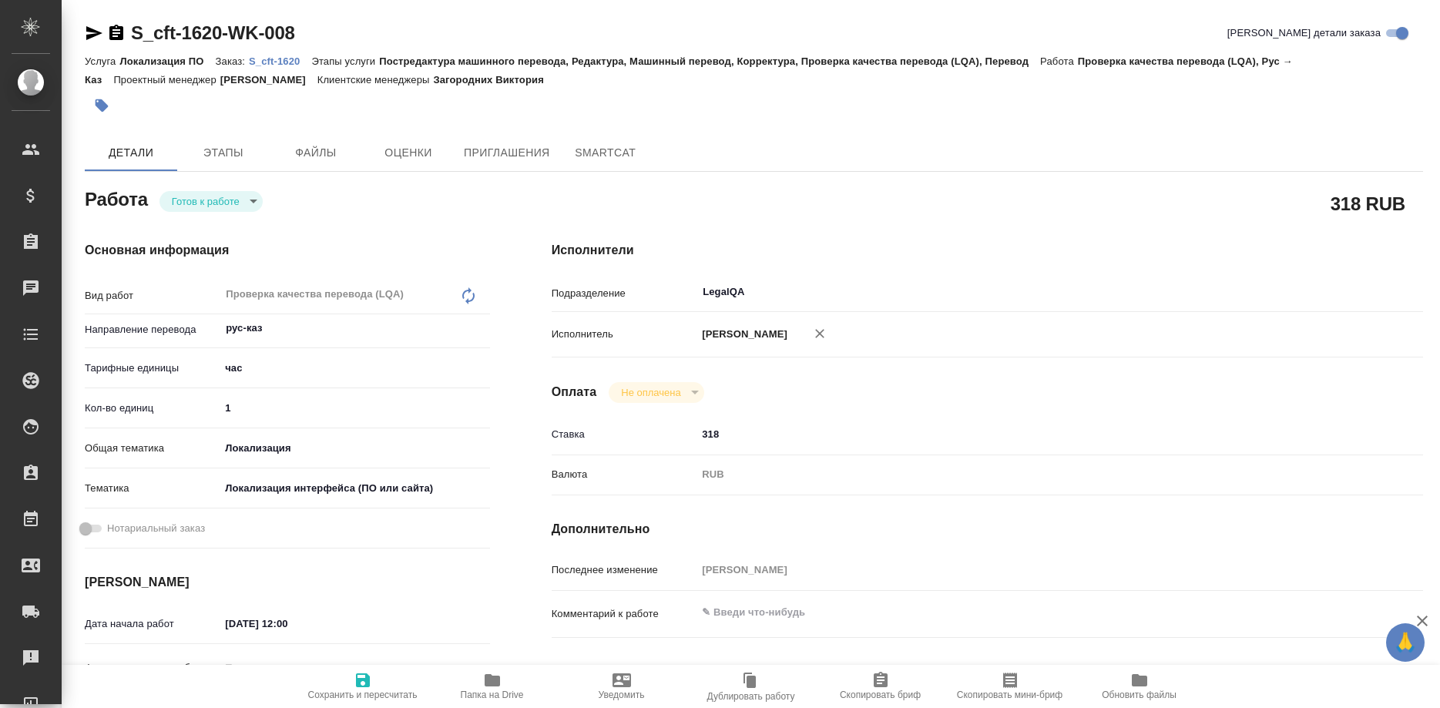
type textarea "x"
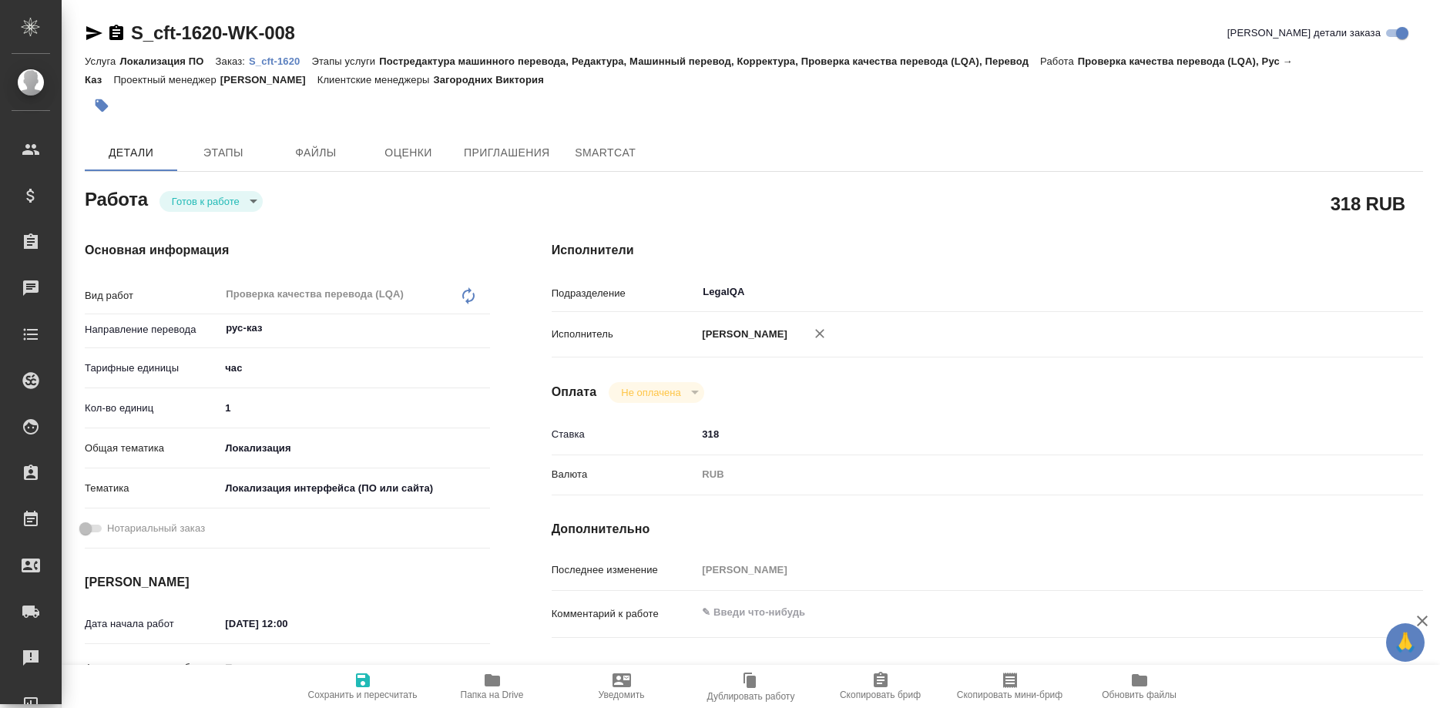
type textarea "x"
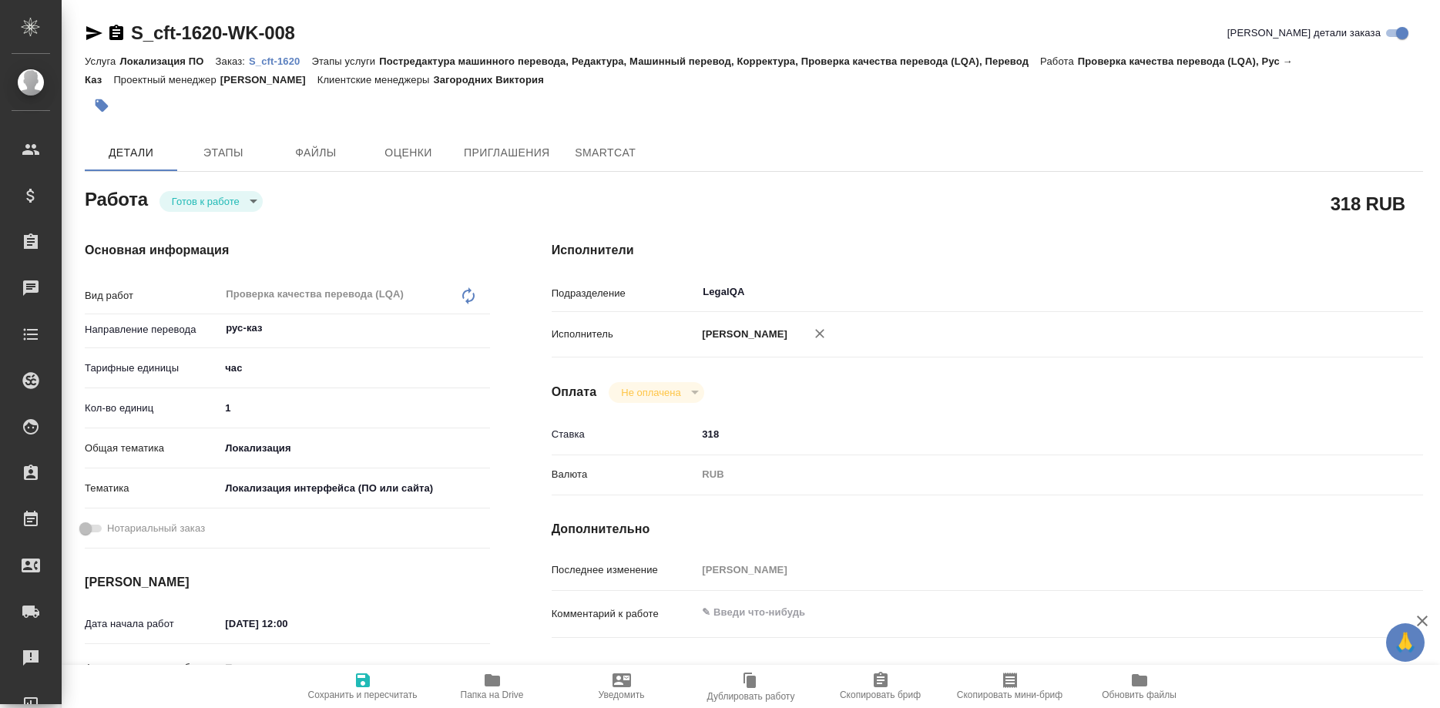
type textarea "x"
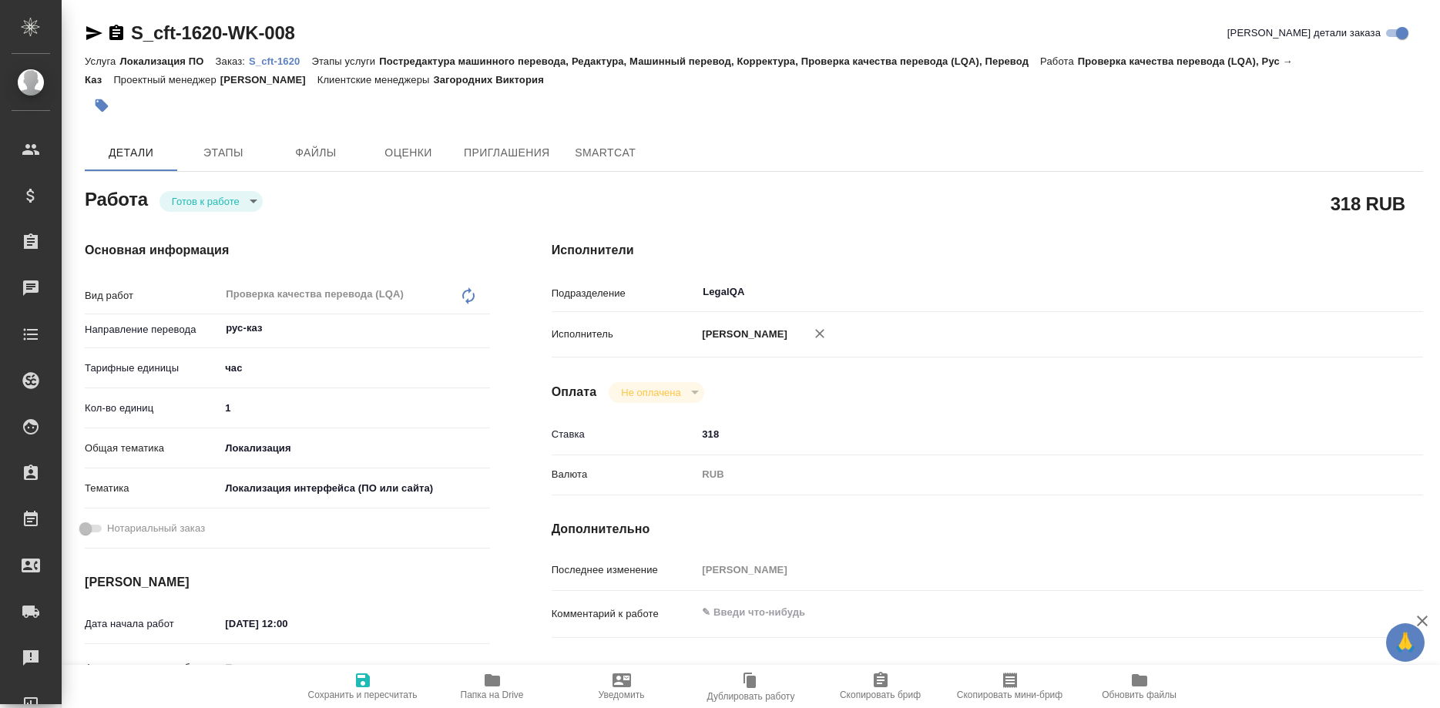
click at [274, 63] on p "S_cft-1620" at bounding box center [280, 61] width 62 height 12
type textarea "x"
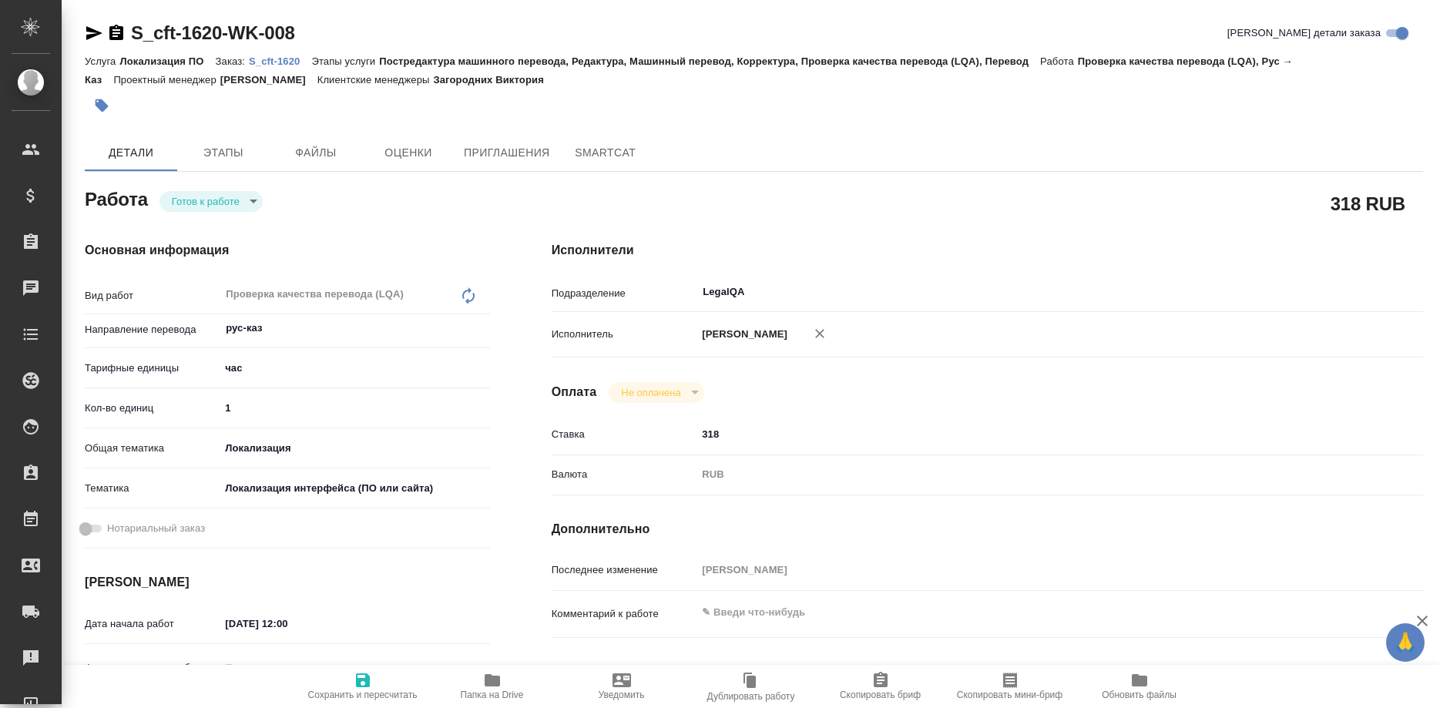
type textarea "x"
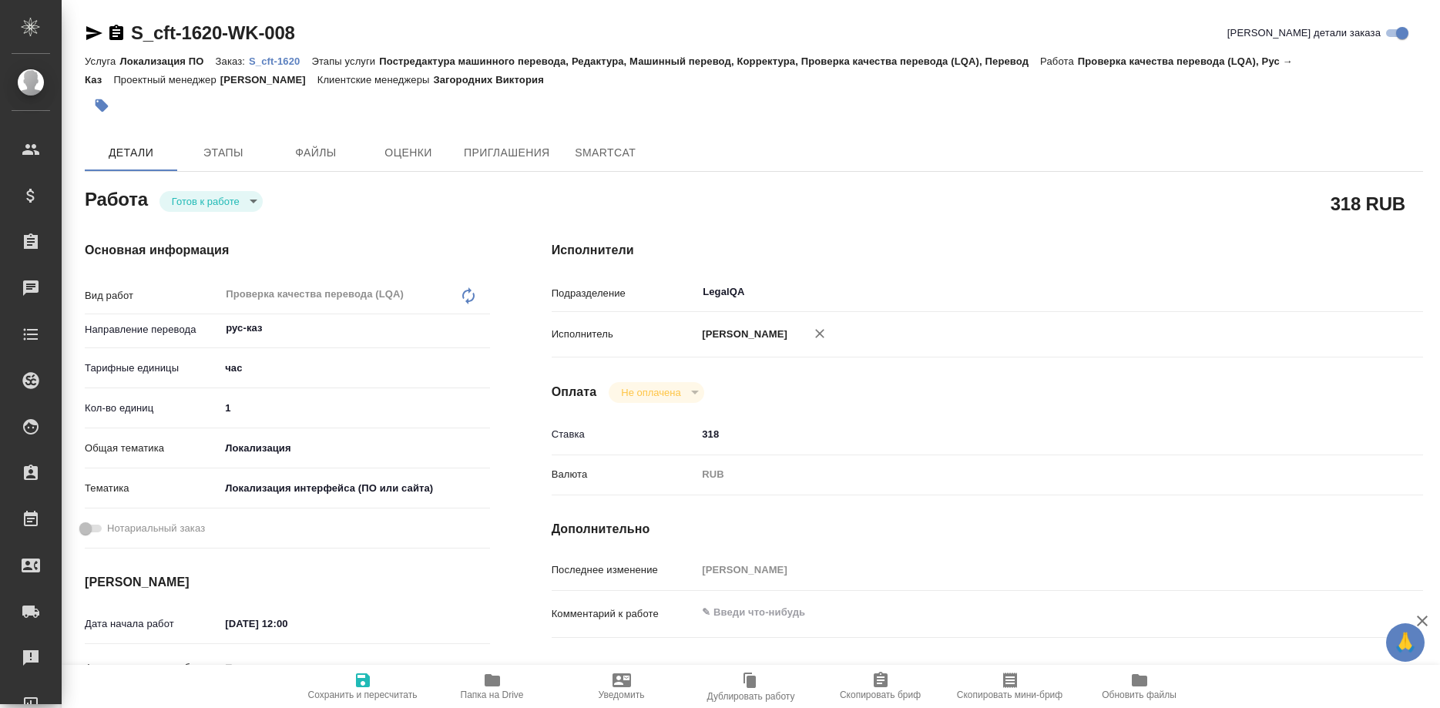
type textarea "x"
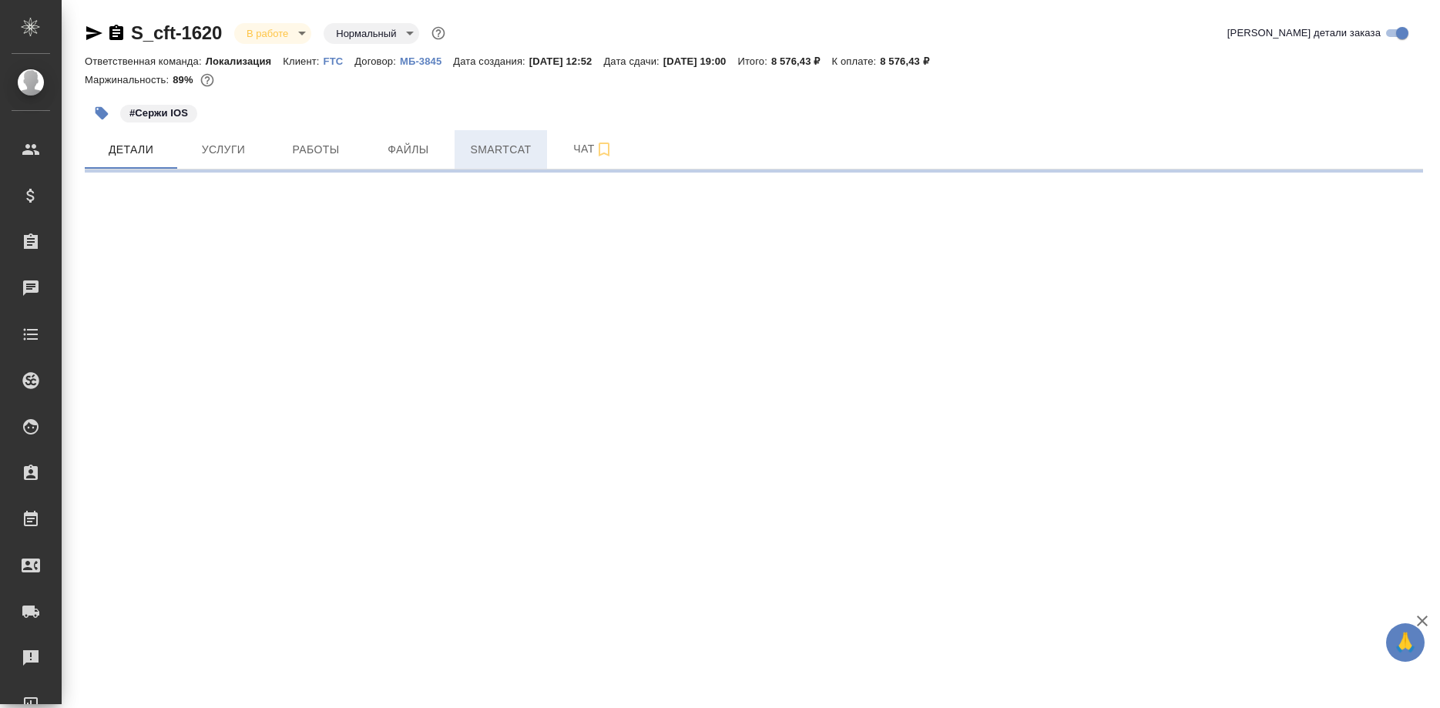
select select "RU"
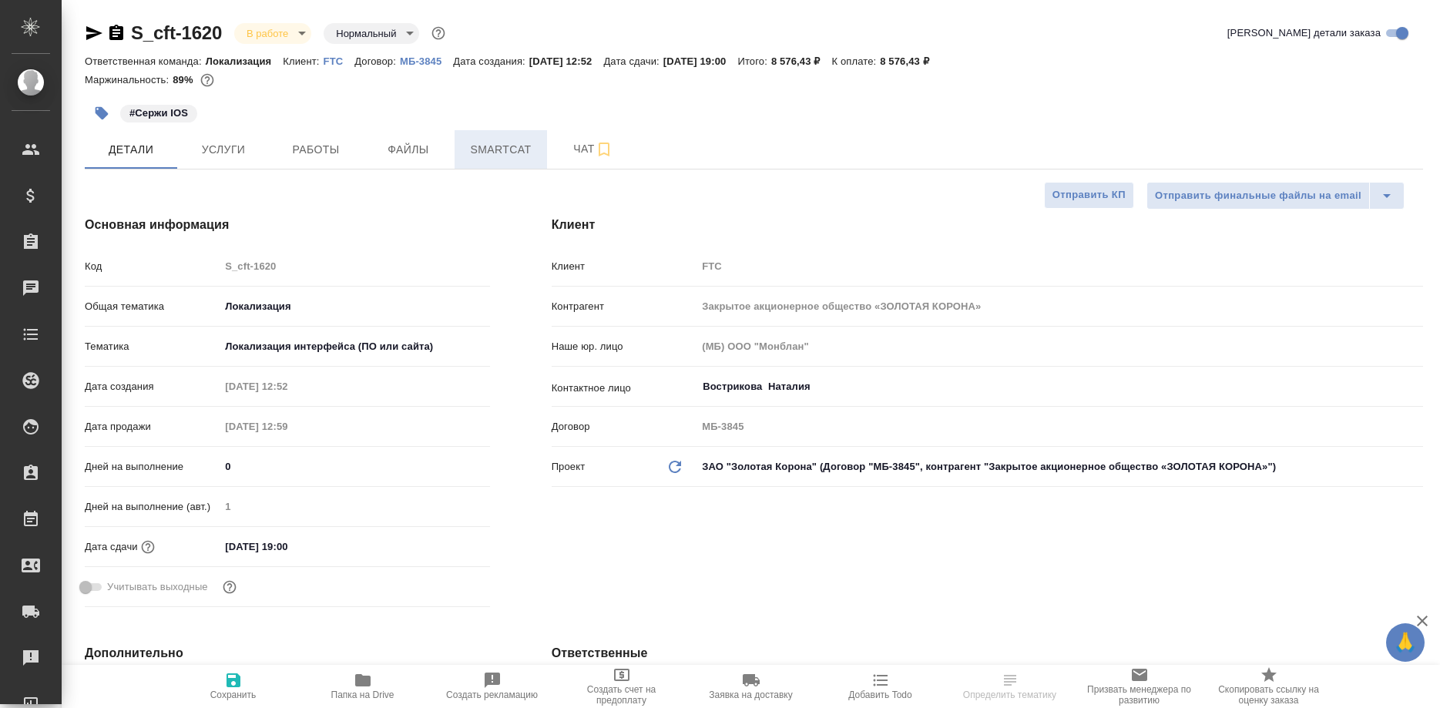
type textarea "x"
click at [512, 160] on button "Smartcat" at bounding box center [501, 149] width 92 height 39
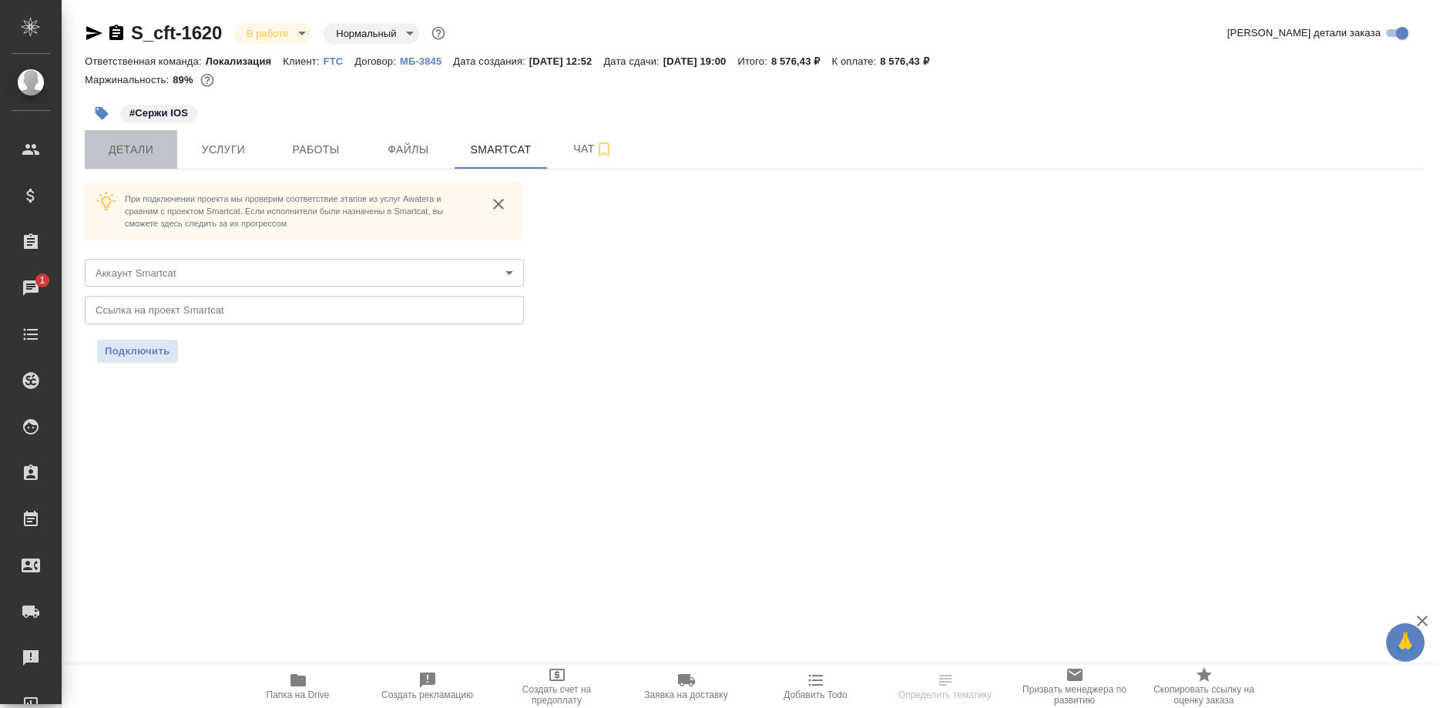
click at [128, 146] on span "Детали" at bounding box center [131, 149] width 74 height 19
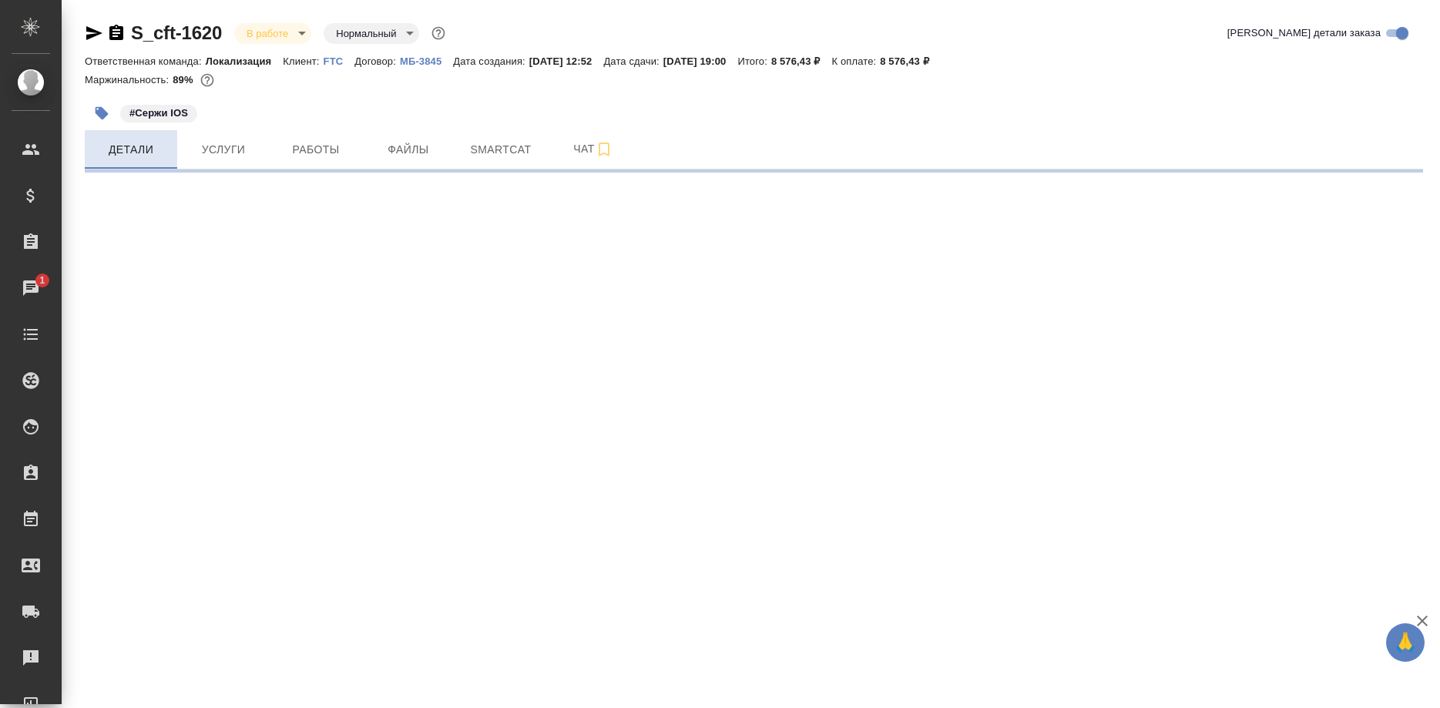
select select "RU"
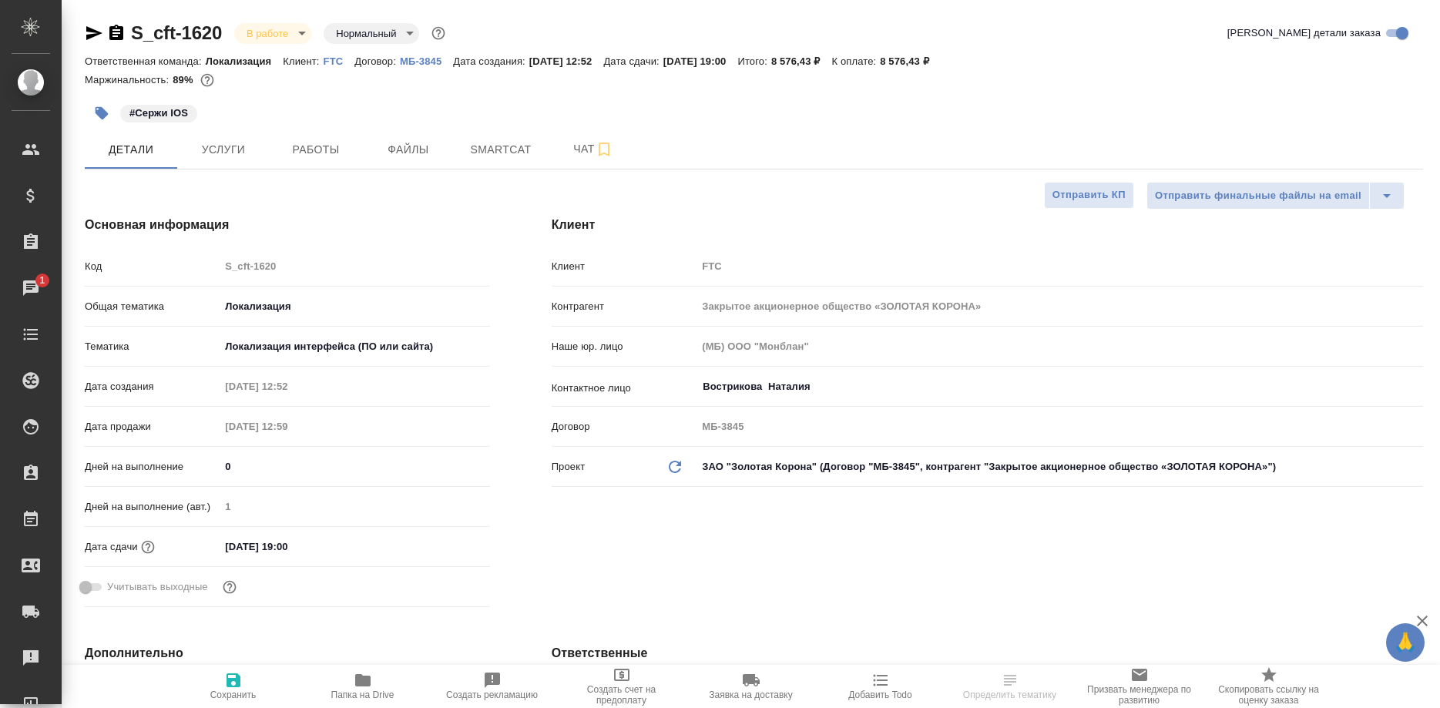
type textarea "x"
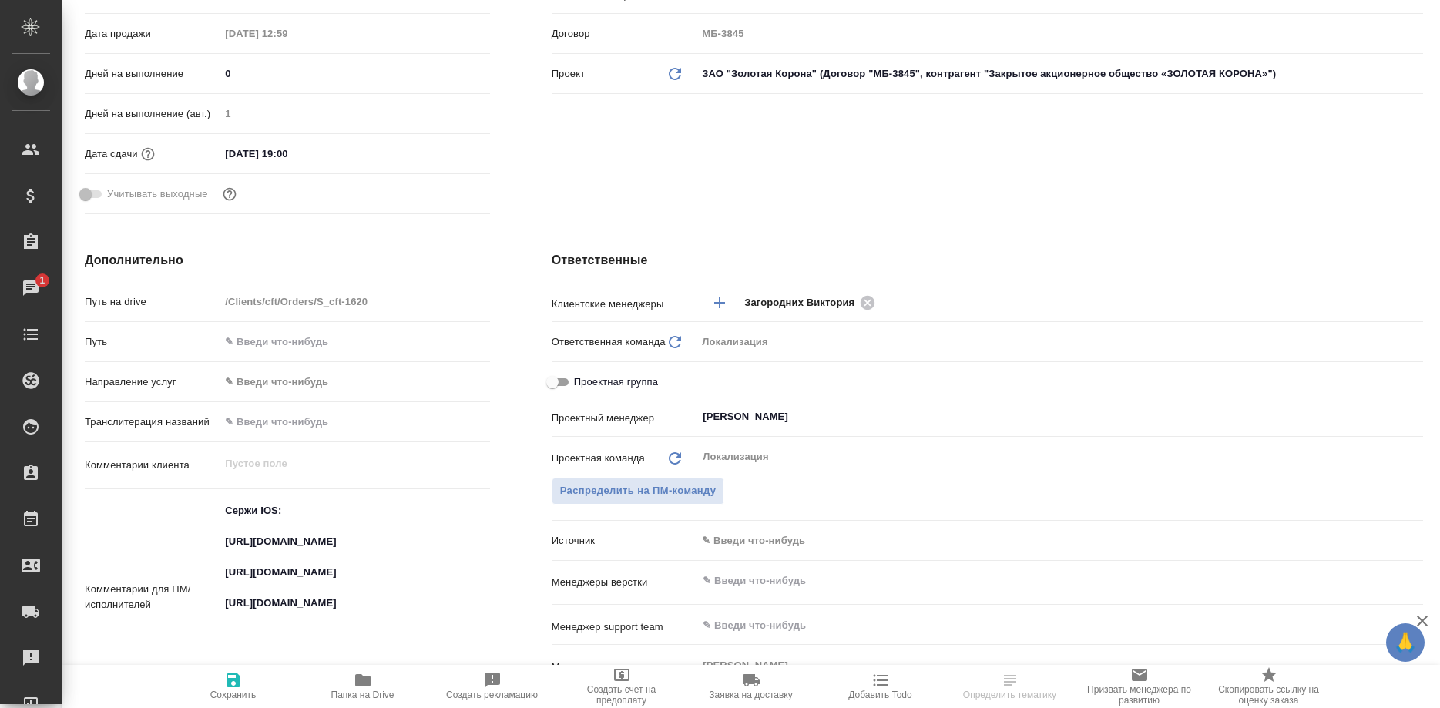
scroll to position [786, 0]
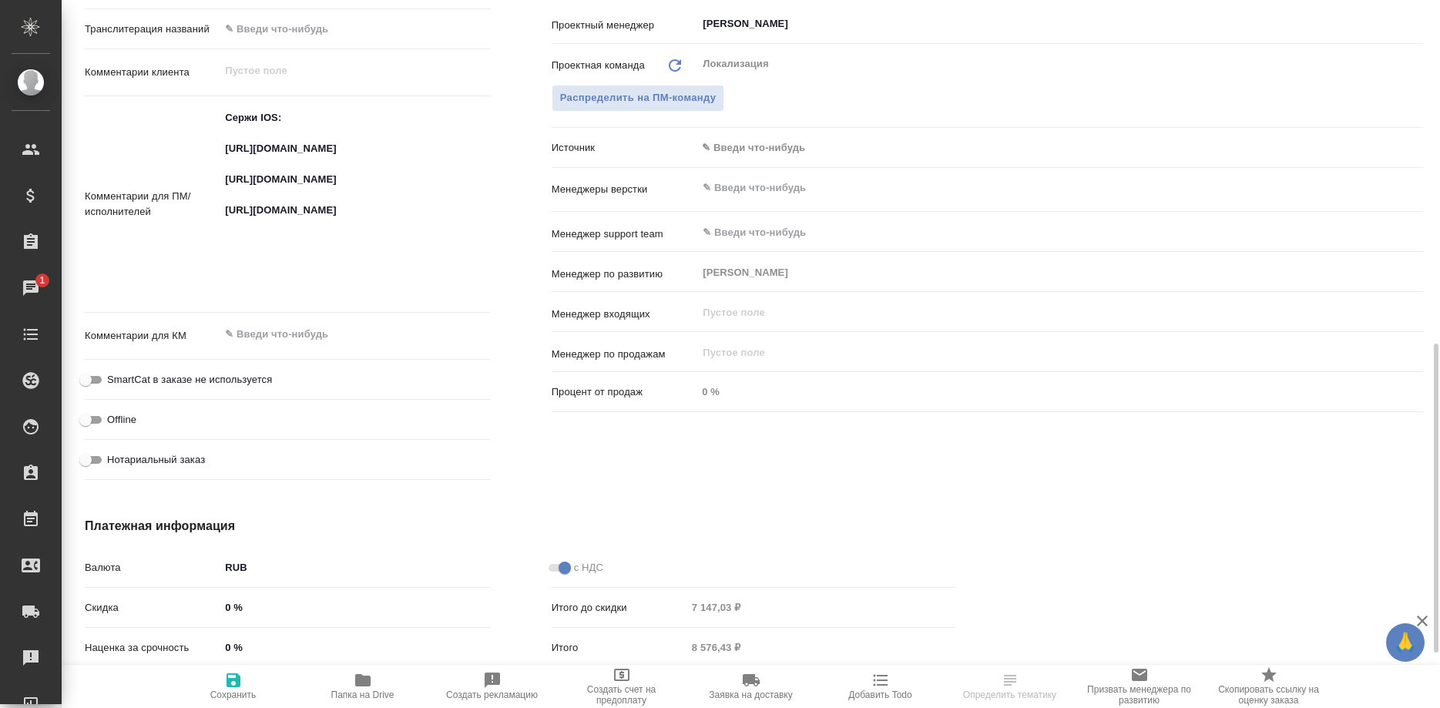
type textarea "x"
drag, startPoint x: 390, startPoint y: 166, endPoint x: 218, endPoint y: 155, distance: 172.2
click at [220, 155] on textarea "Сержи IOS: https://smartcat.com/projects/fa598466-d8ca-4a0b-b7c4-b806e55478ee/f…" at bounding box center [354, 204] width 268 height 196
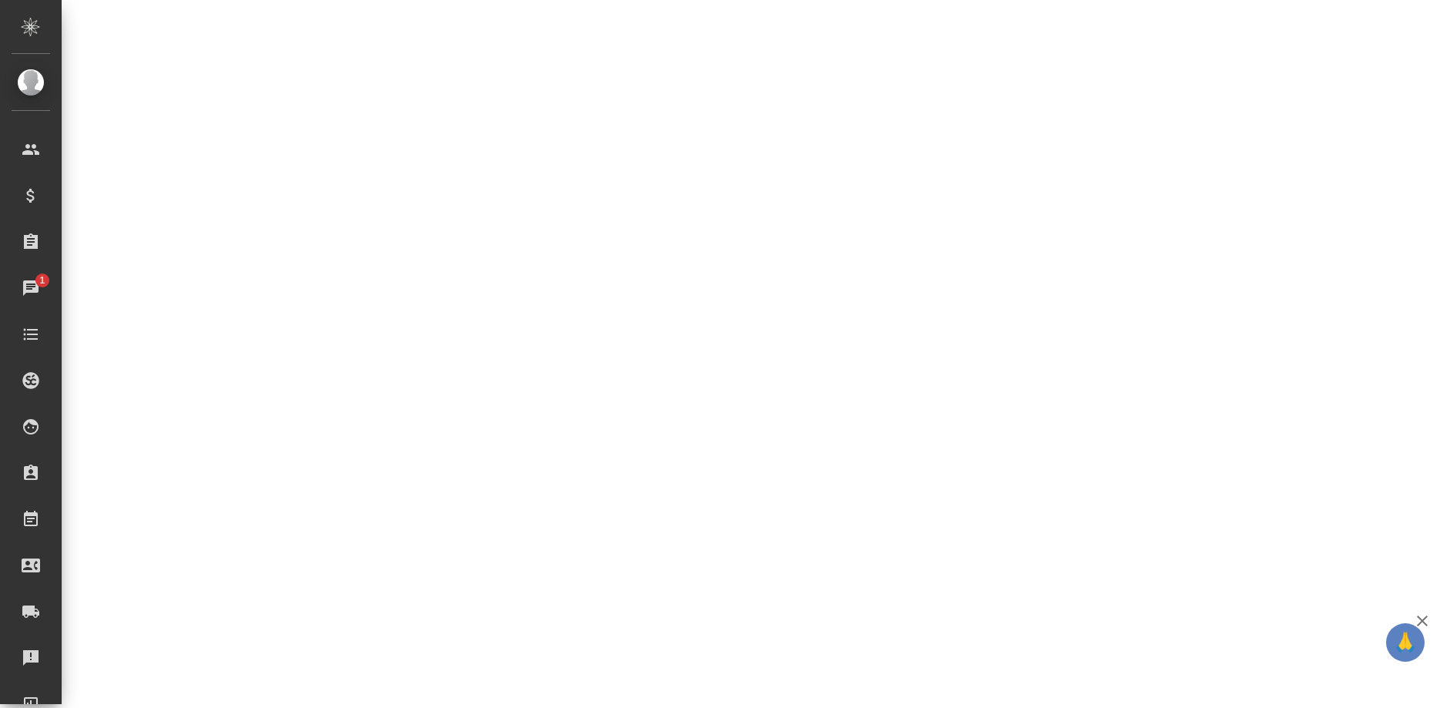
select select "RU"
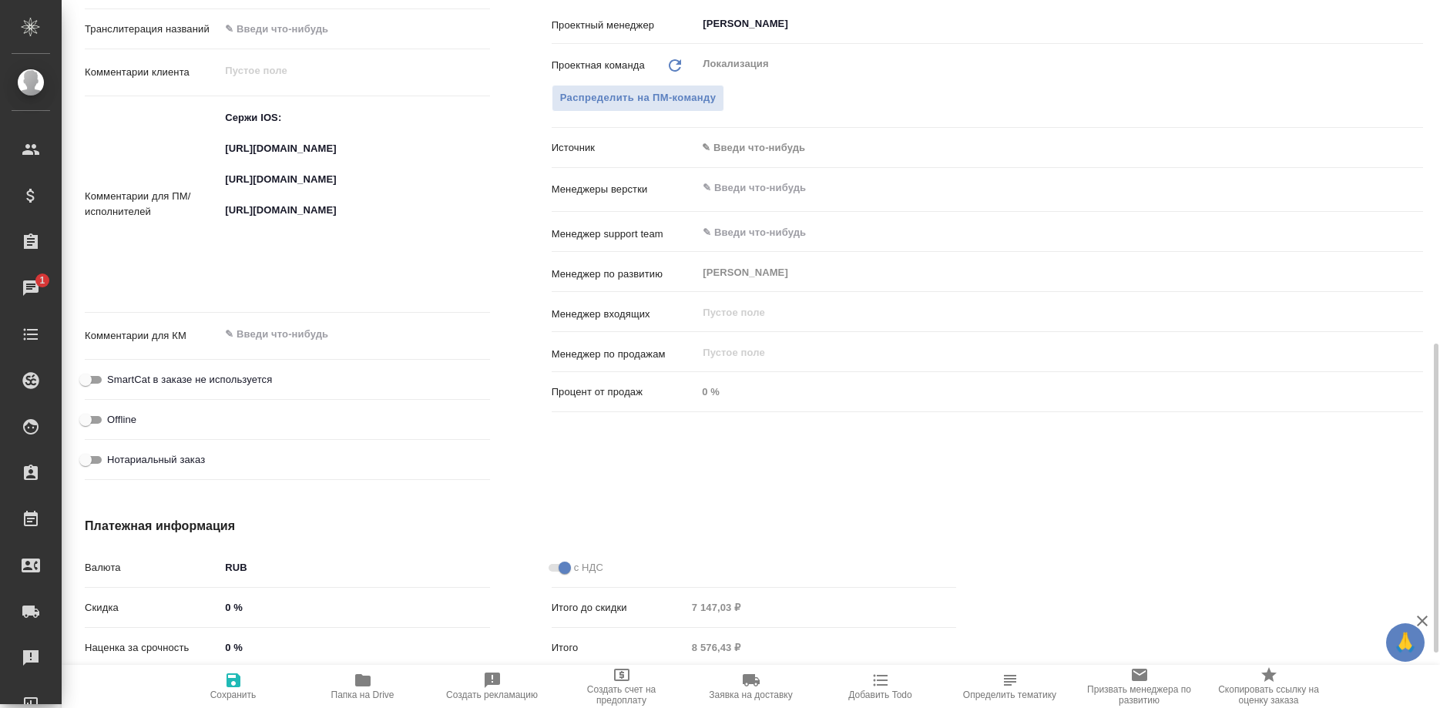
type textarea "x"
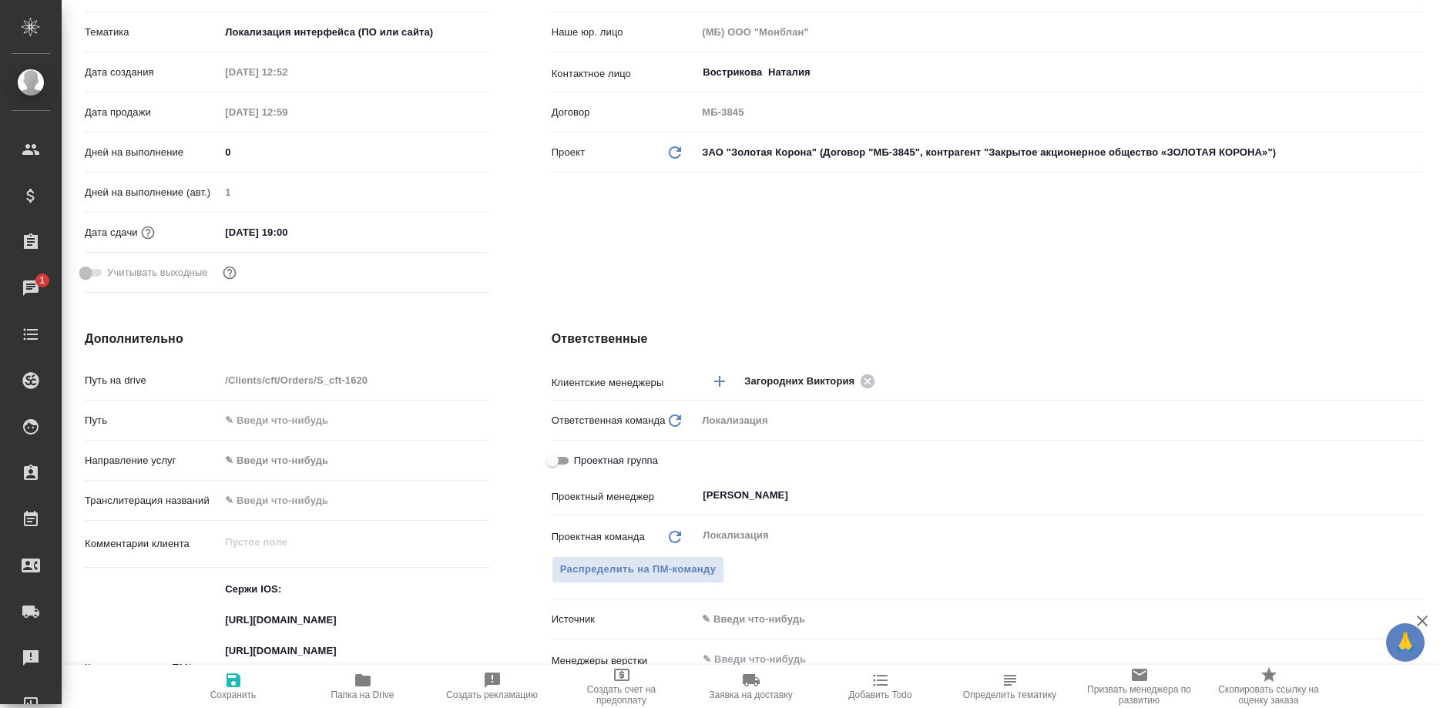
scroll to position [0, 0]
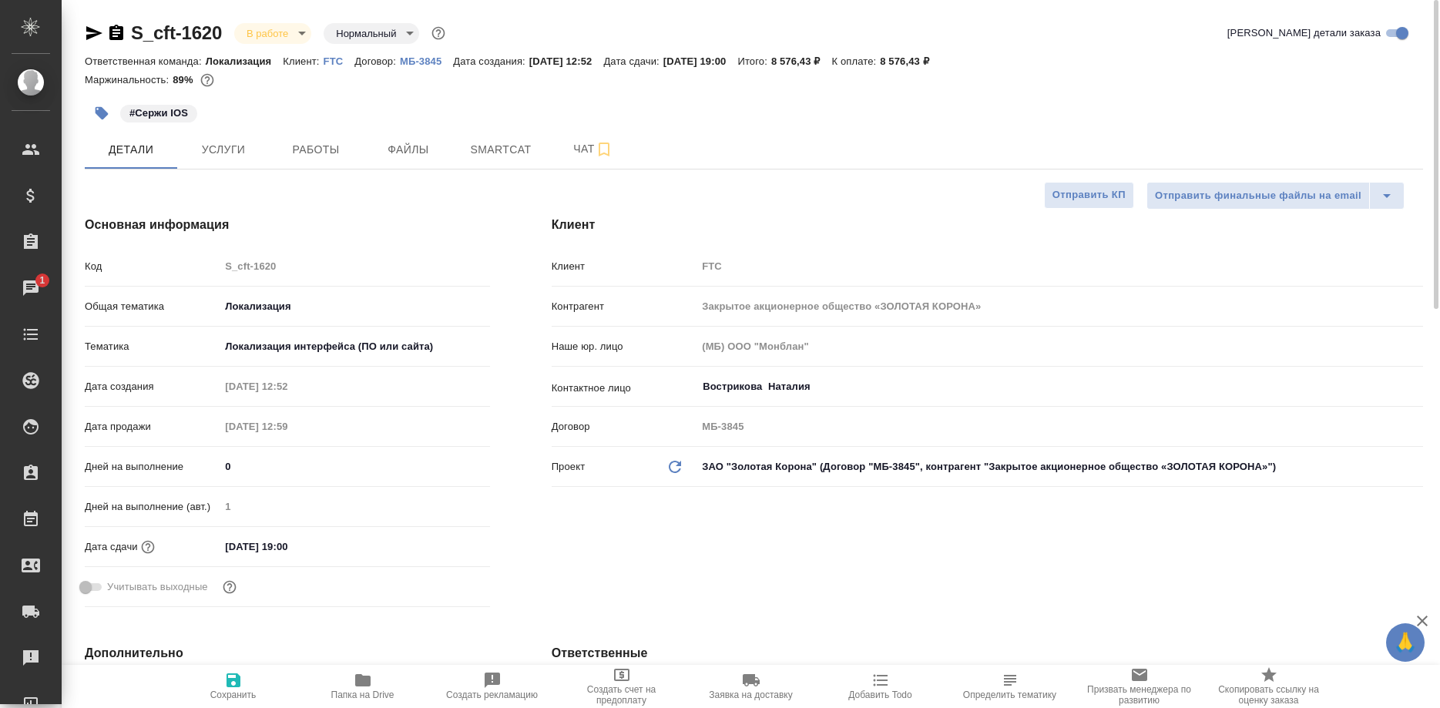
type textarea "x"
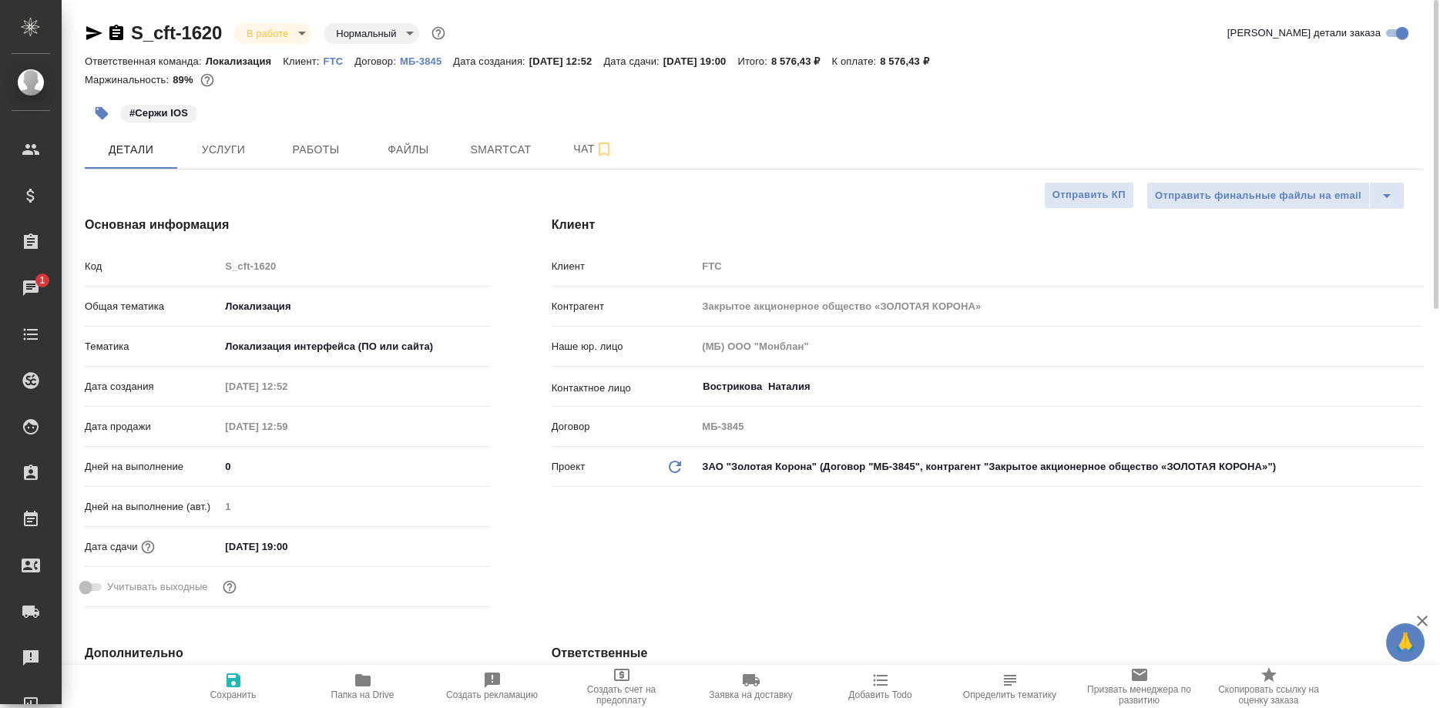
type textarea "x"
click at [327, 160] on button "Работы" at bounding box center [316, 149] width 92 height 39
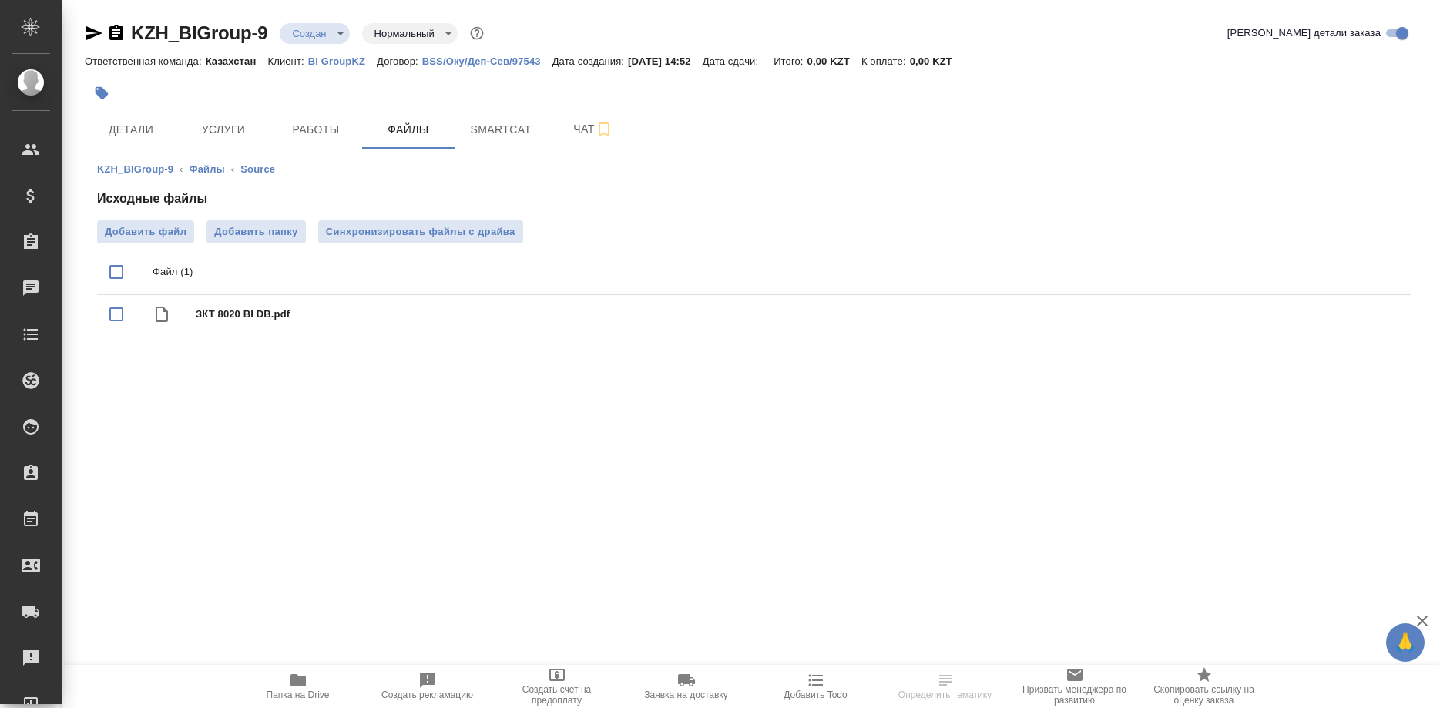
click at [203, 442] on div ".cls-1 fill:#fff; AWATERA [PERSON_NAME] Спецификации Заказы Чаты Todo Проекты S…" at bounding box center [720, 354] width 1440 height 708
click at [120, 132] on span "Детали" at bounding box center [131, 129] width 74 height 19
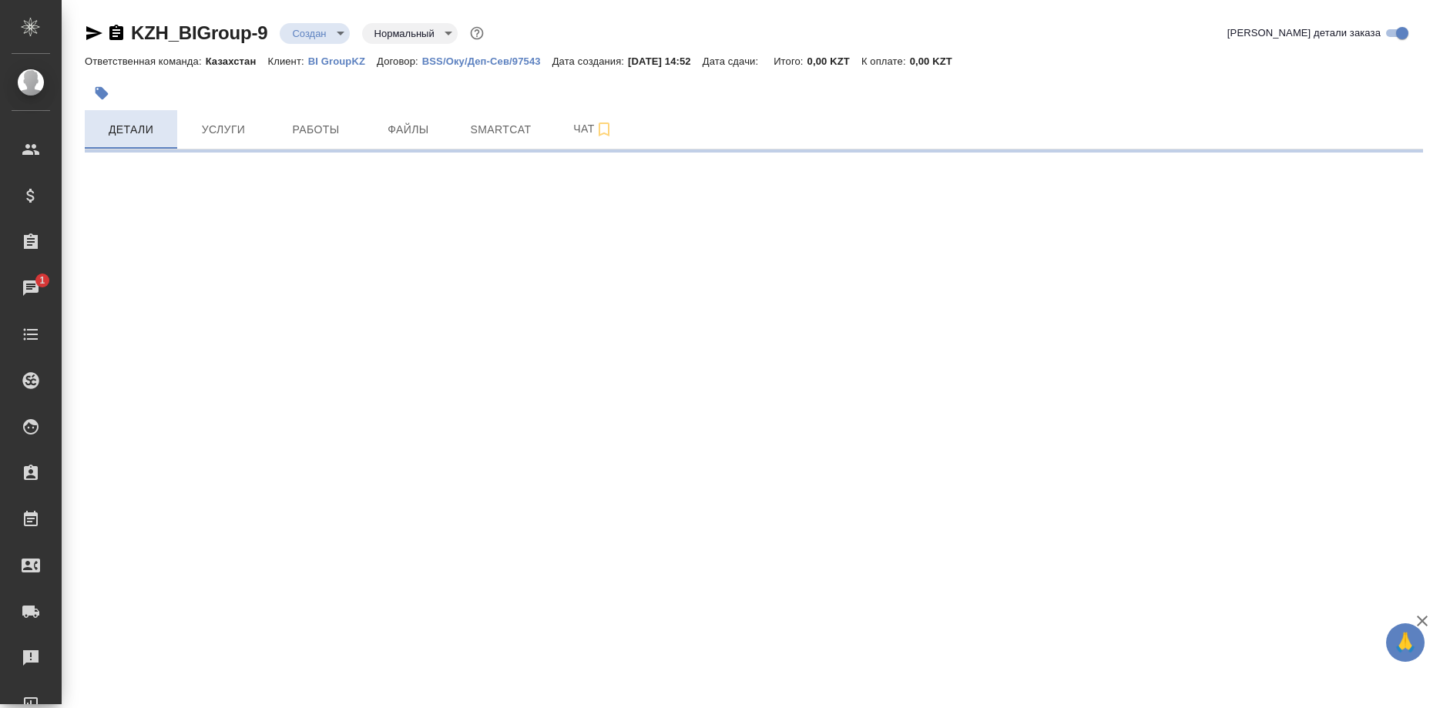
select select "RU"
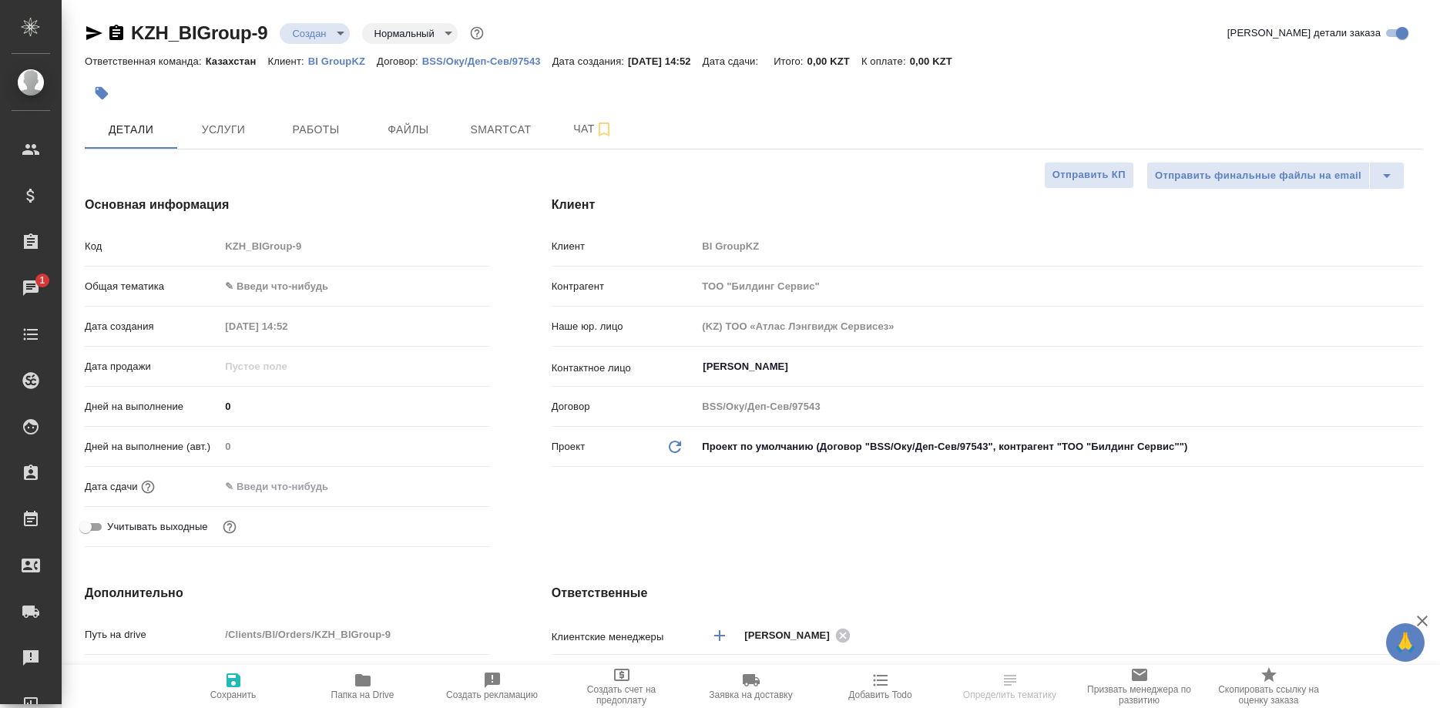
type textarea "x"
click at [485, 139] on span "Smartcat" at bounding box center [501, 129] width 74 height 19
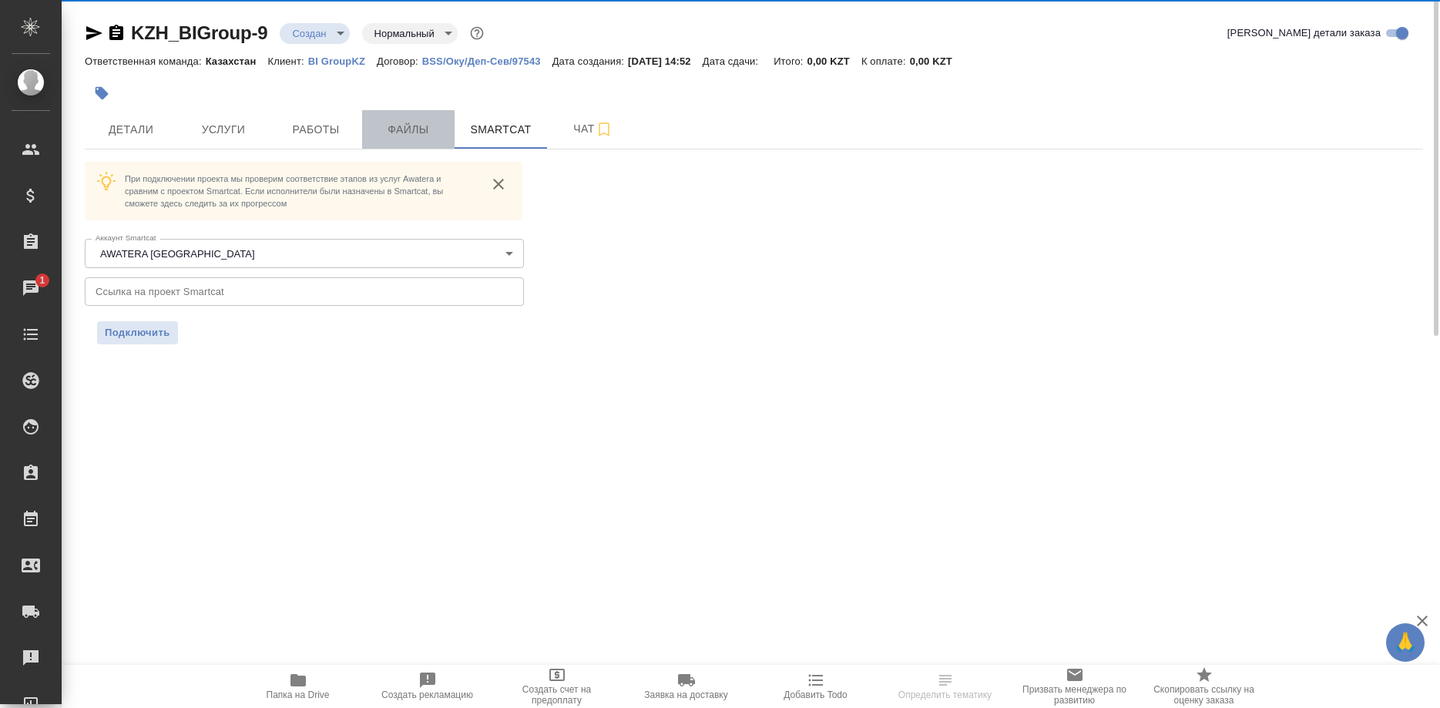
click at [406, 139] on button "Файлы" at bounding box center [408, 129] width 92 height 39
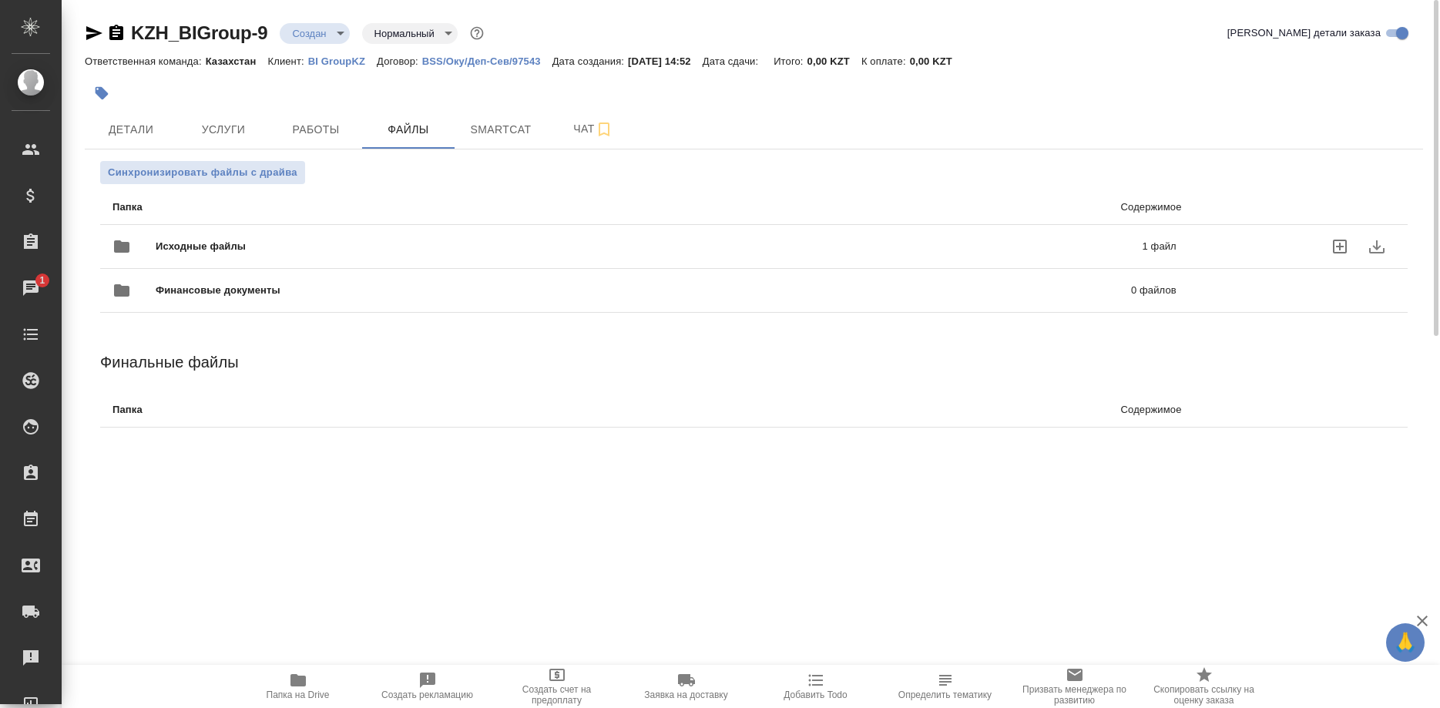
click at [318, 256] on div "Исходные файлы 1 файл" at bounding box center [645, 246] width 1064 height 37
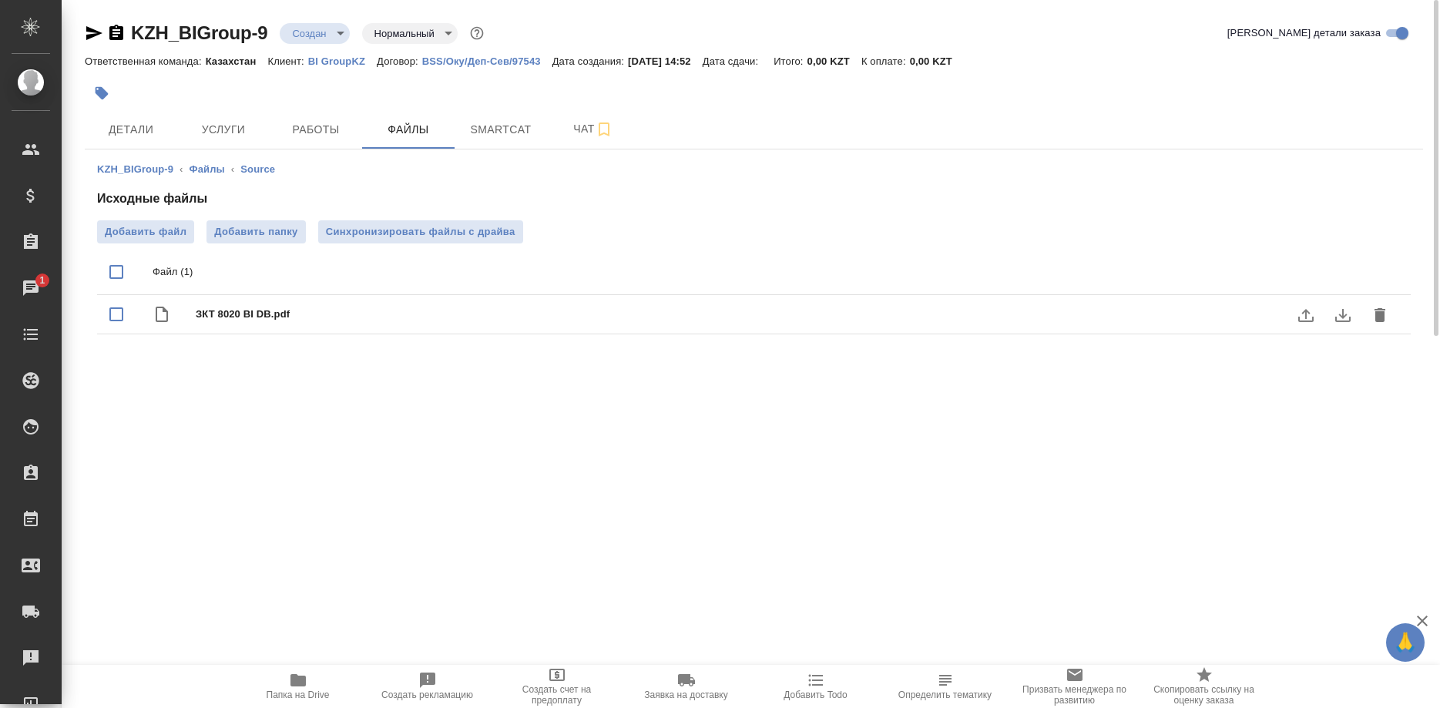
click at [1343, 314] on icon "download" at bounding box center [1343, 315] width 15 height 13
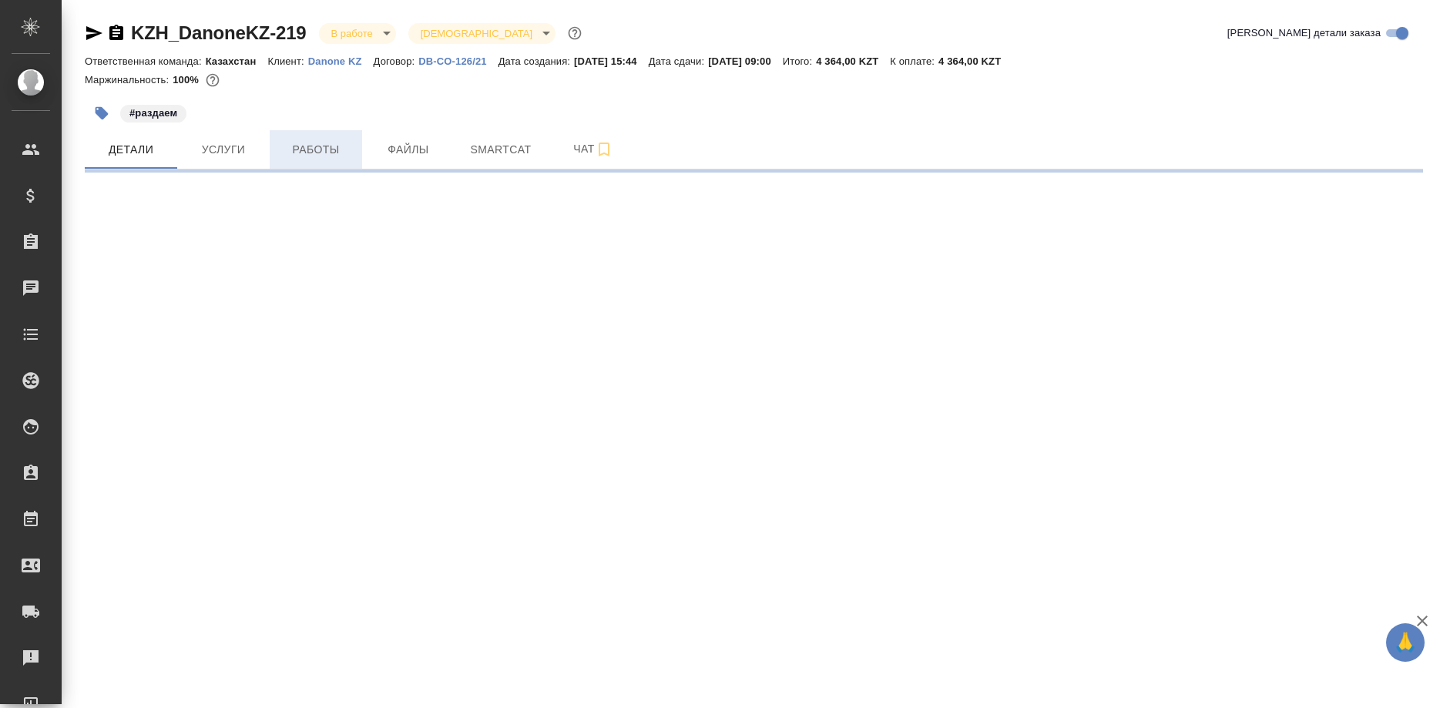
select select "RU"
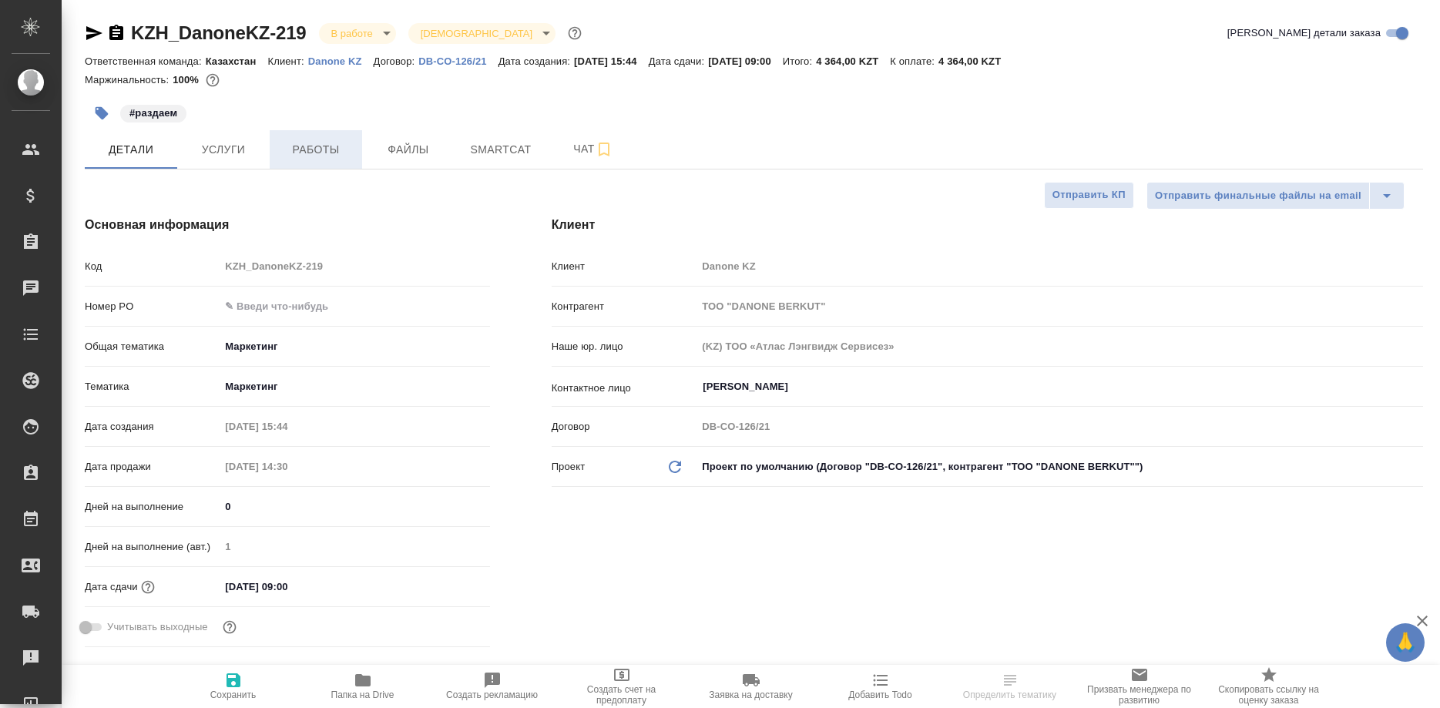
click at [321, 143] on span "Работы" at bounding box center [316, 149] width 74 height 19
type textarea "x"
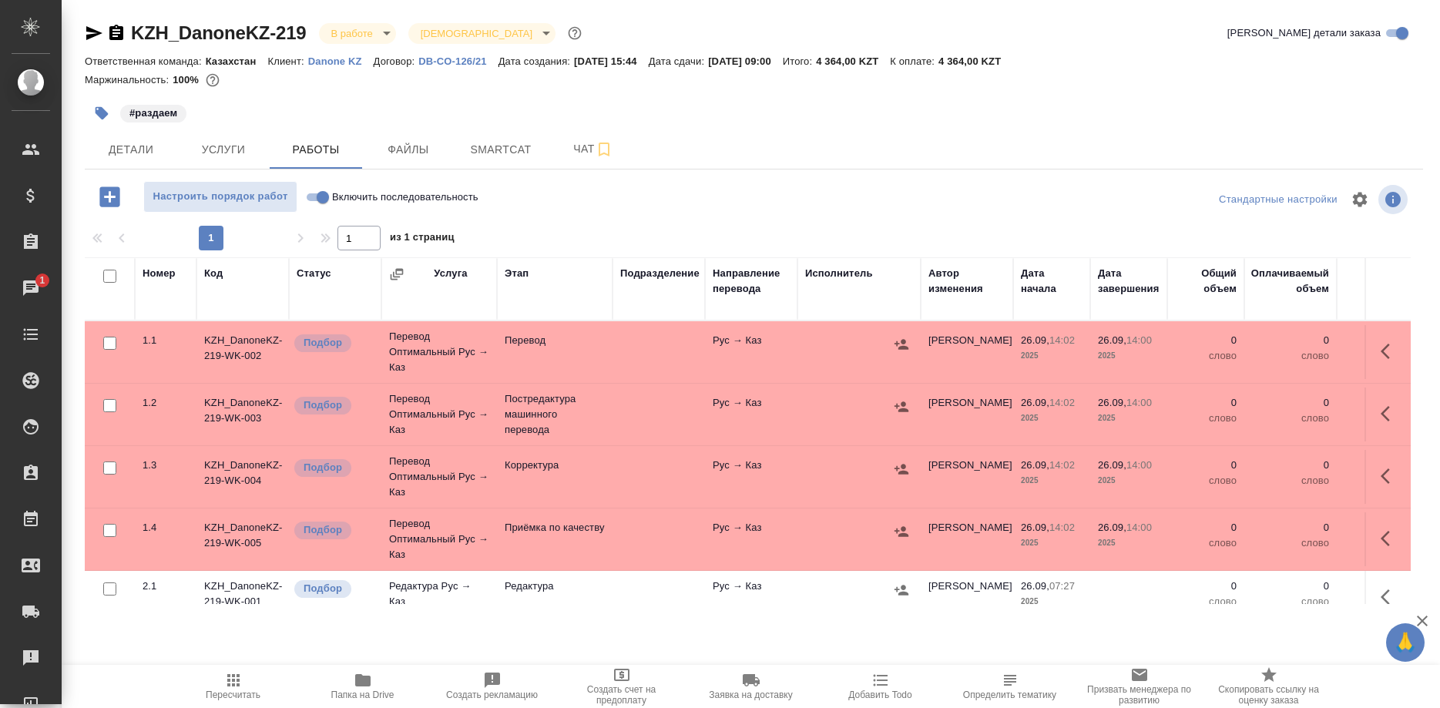
click at [301, 108] on div "#раздаем" at bounding box center [531, 113] width 892 height 34
click at [220, 134] on button "Услуги" at bounding box center [223, 149] width 92 height 39
click at [218, 138] on button "Услуги" at bounding box center [223, 149] width 92 height 39
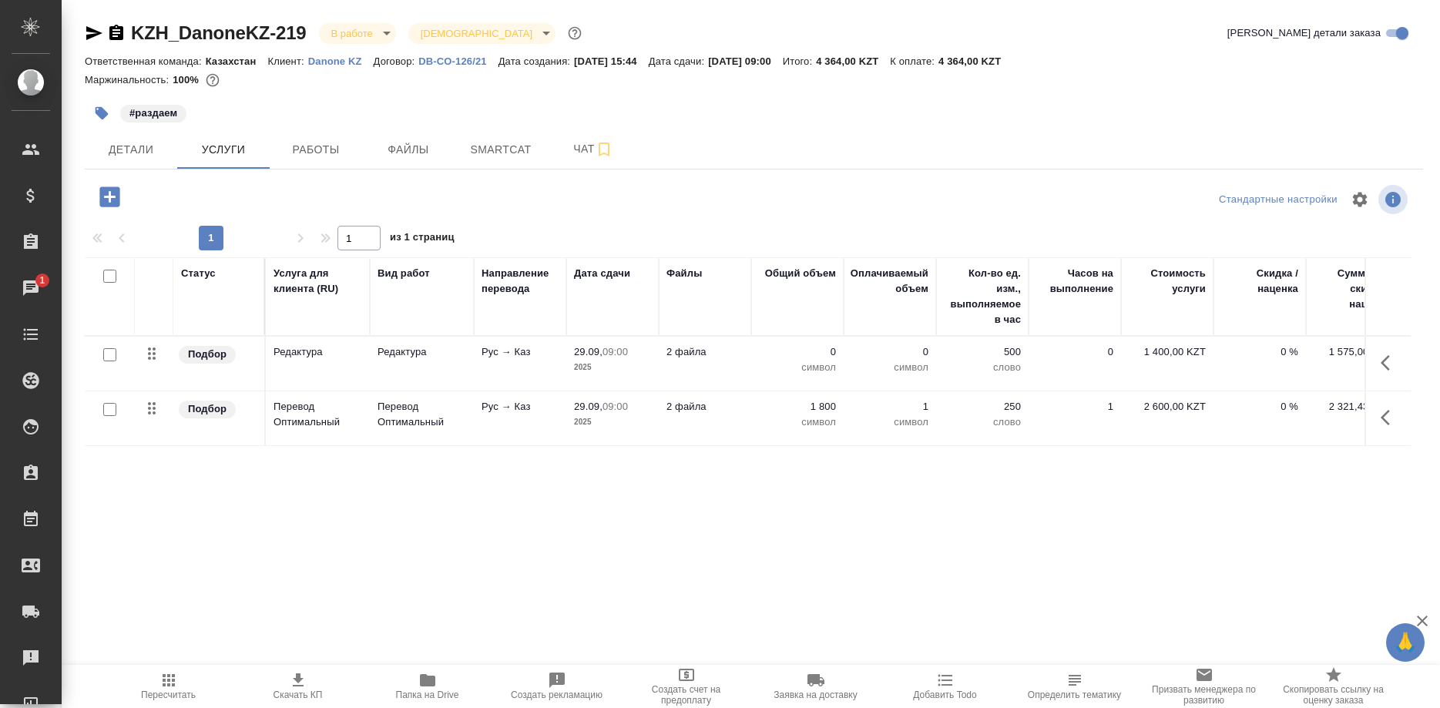
click at [285, 499] on div "Статус Услуга для клиента (RU) Вид работ Направление перевода Дата сдачи Файлы …" at bounding box center [748, 422] width 1326 height 331
click at [130, 150] on span "Детали" at bounding box center [131, 149] width 74 height 19
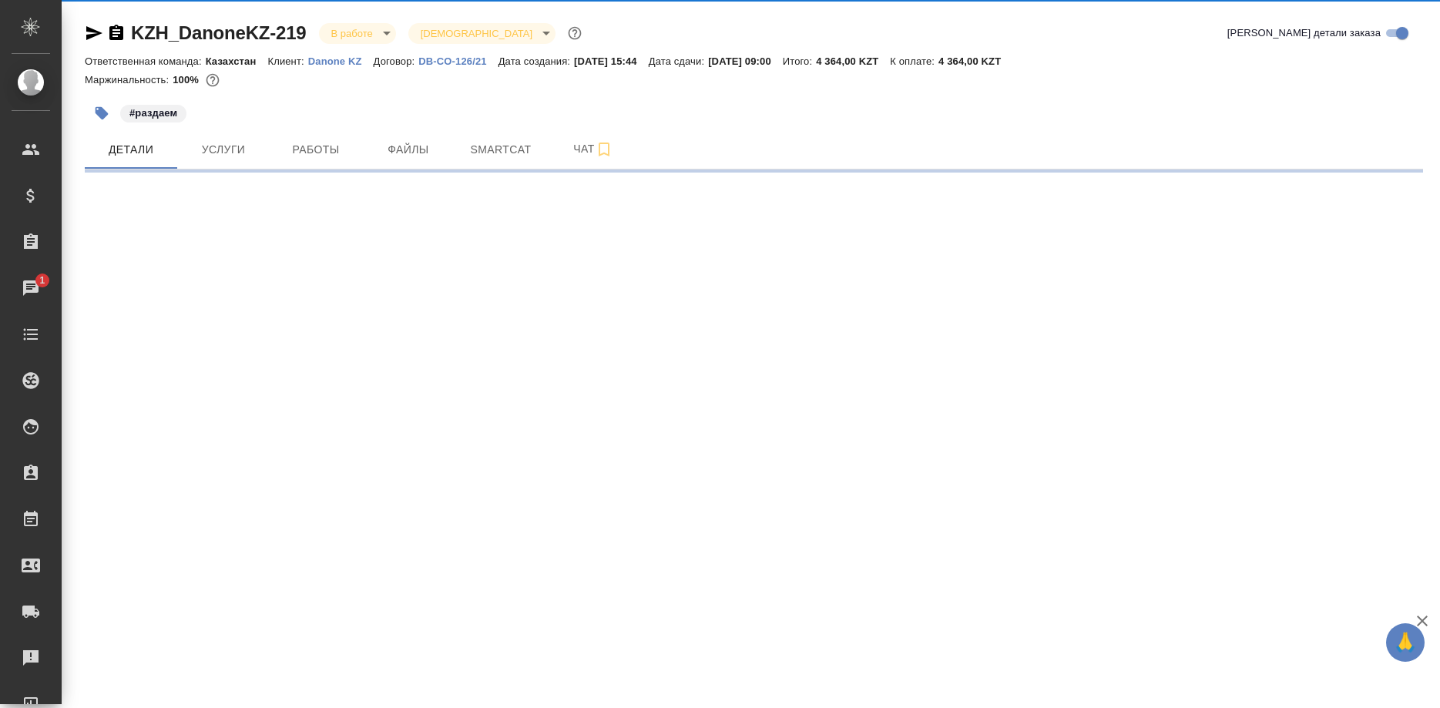
select select "RU"
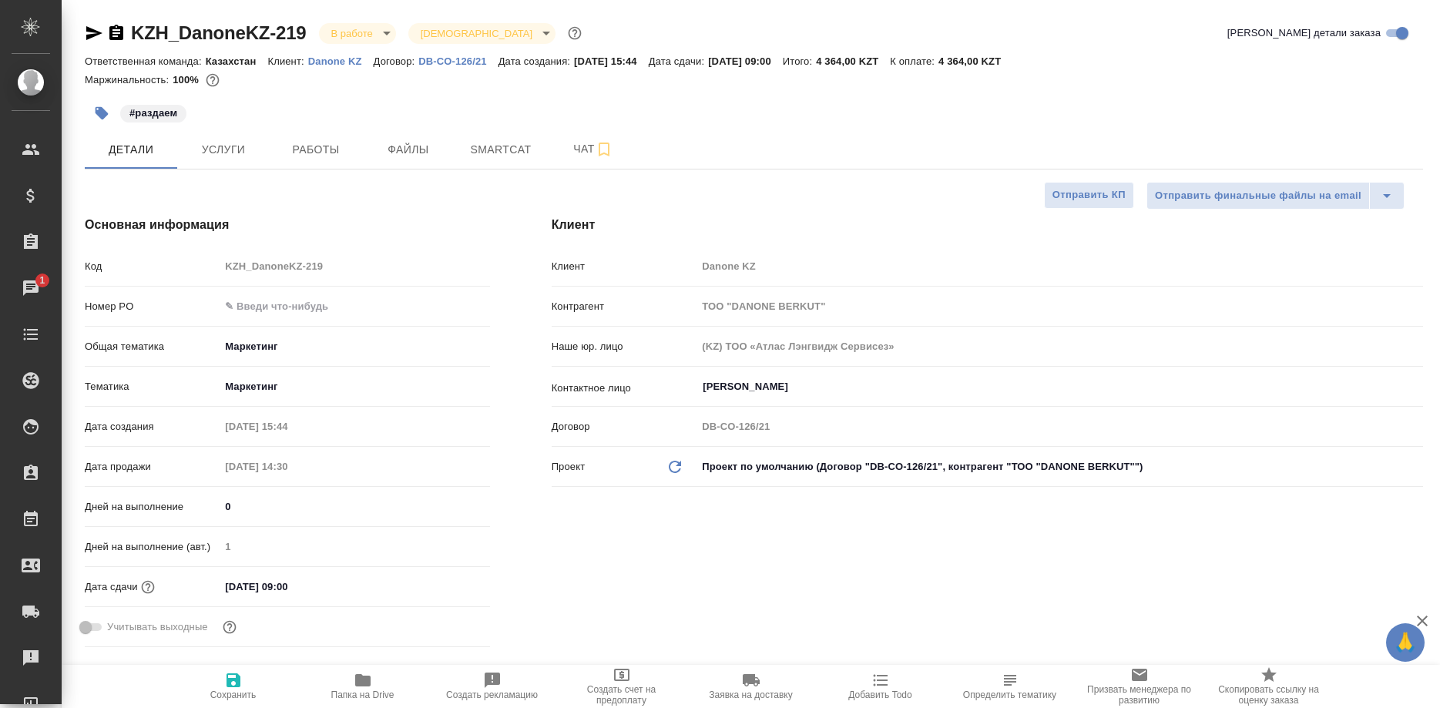
type textarea "x"
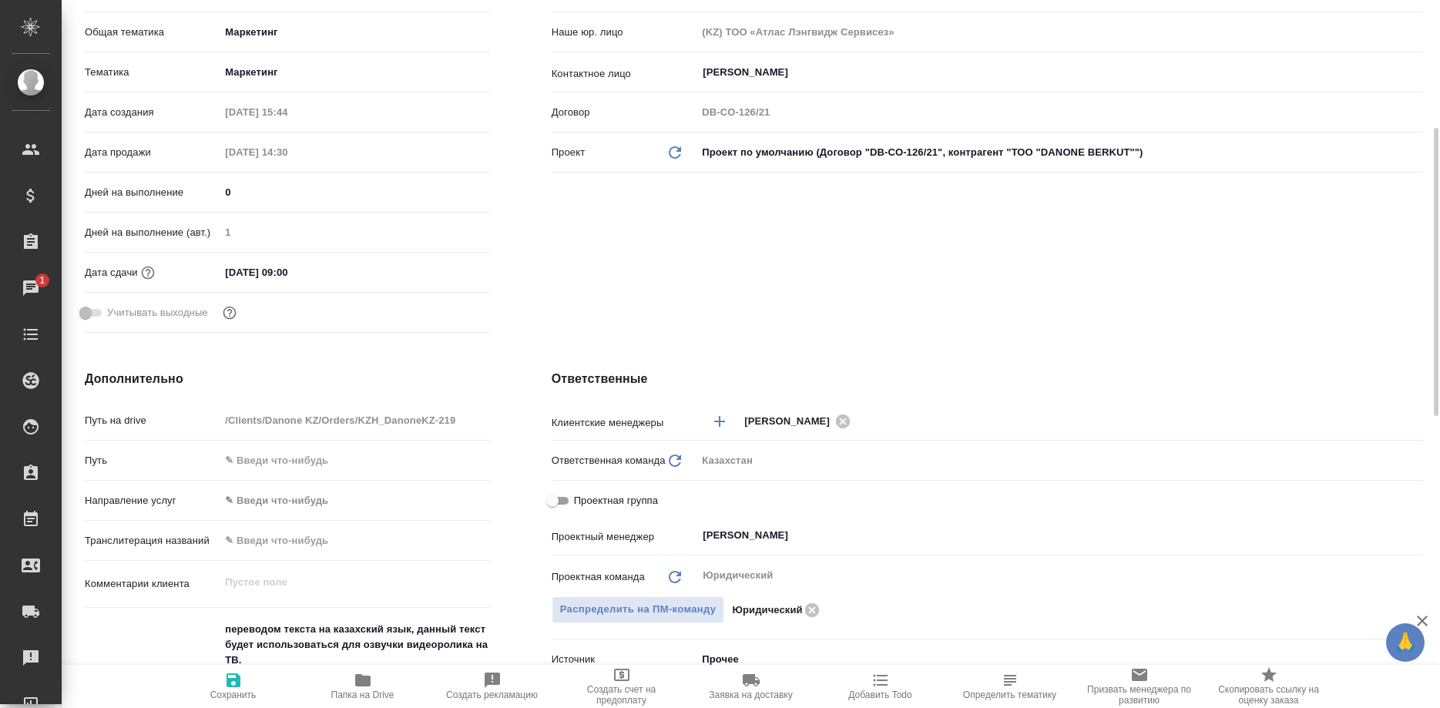
scroll to position [629, 0]
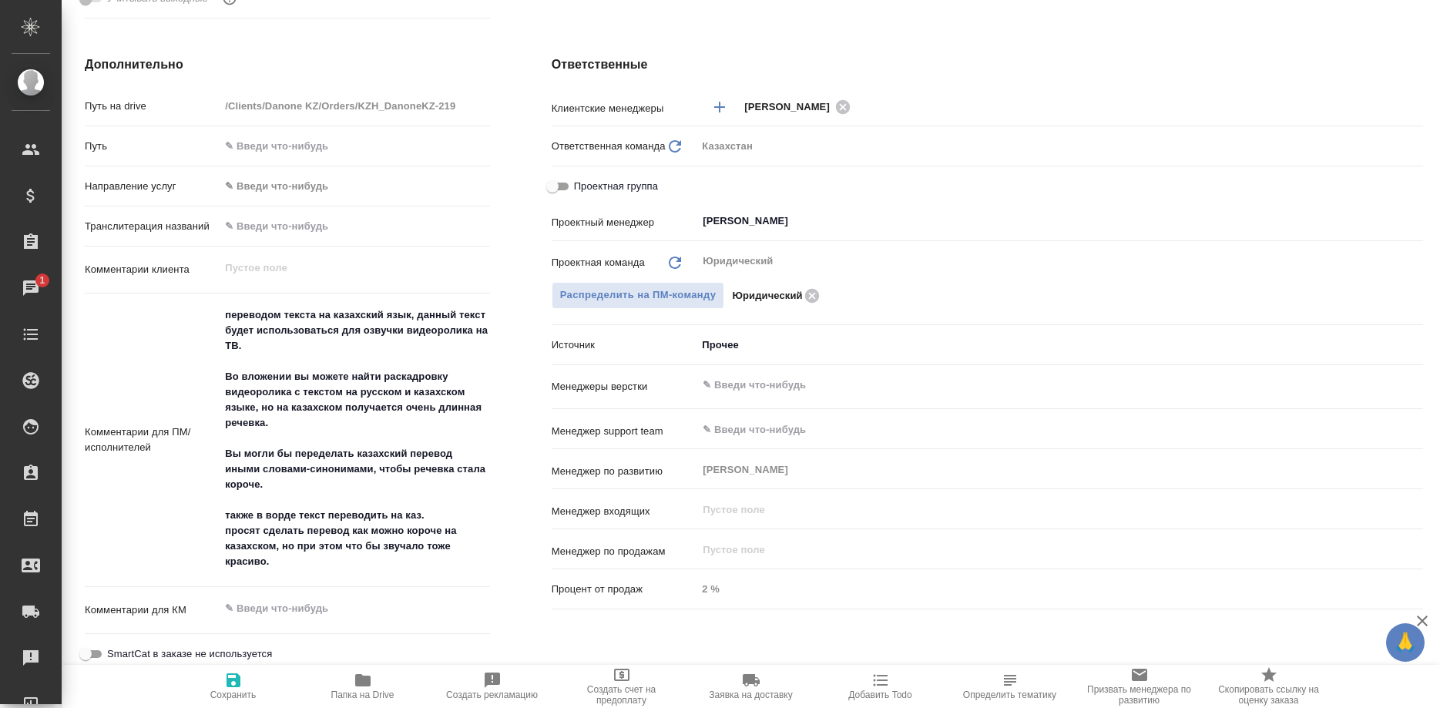
click at [369, 675] on button "Папка на Drive" at bounding box center [362, 686] width 129 height 43
click at [368, 677] on icon "button" at bounding box center [362, 680] width 15 height 12
type textarea "x"
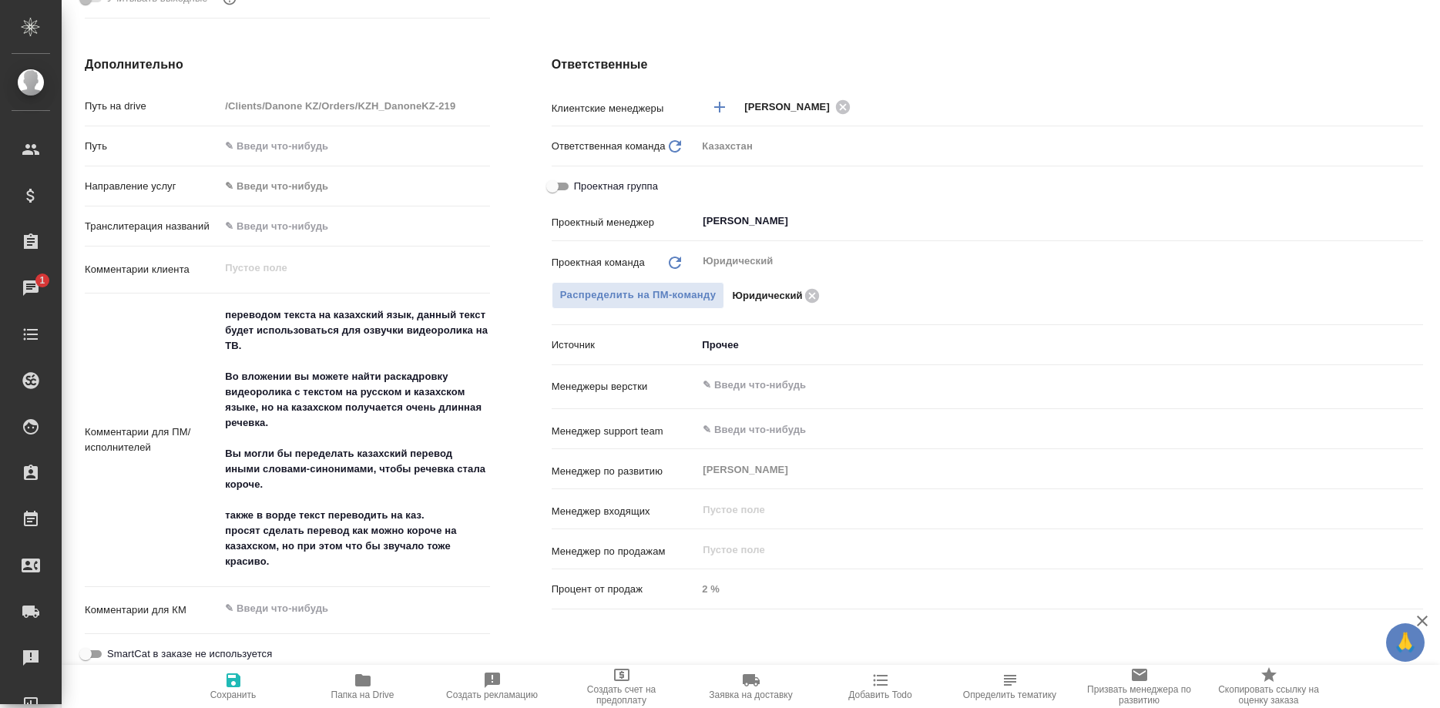
type textarea "x"
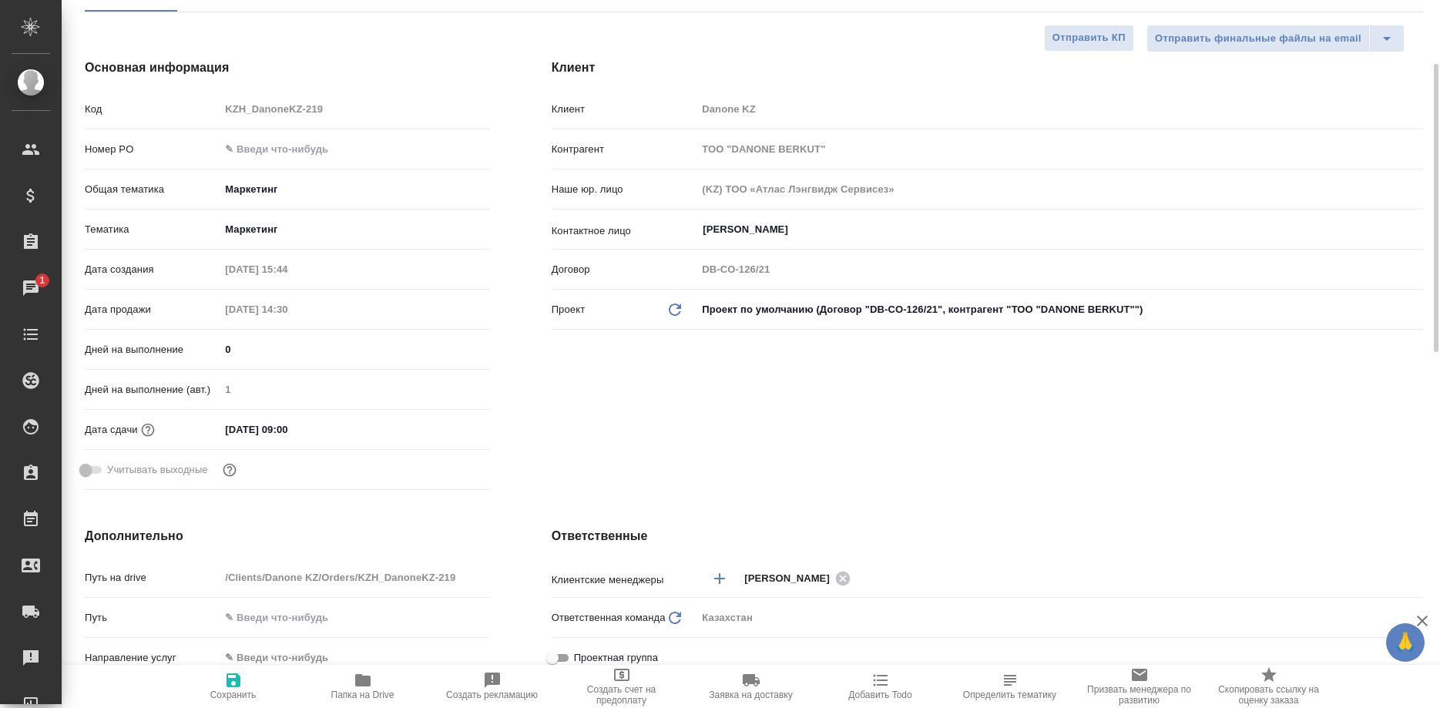
scroll to position [0, 0]
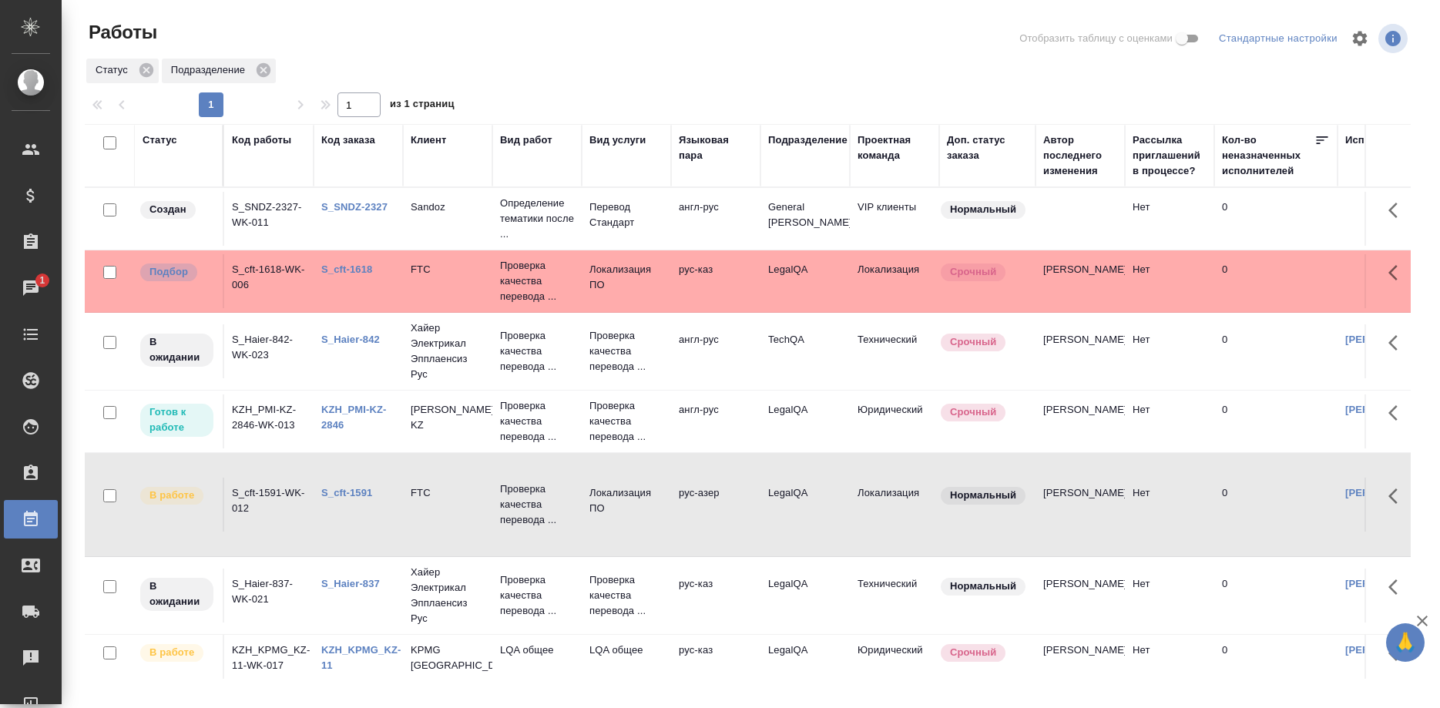
scroll to position [294, 0]
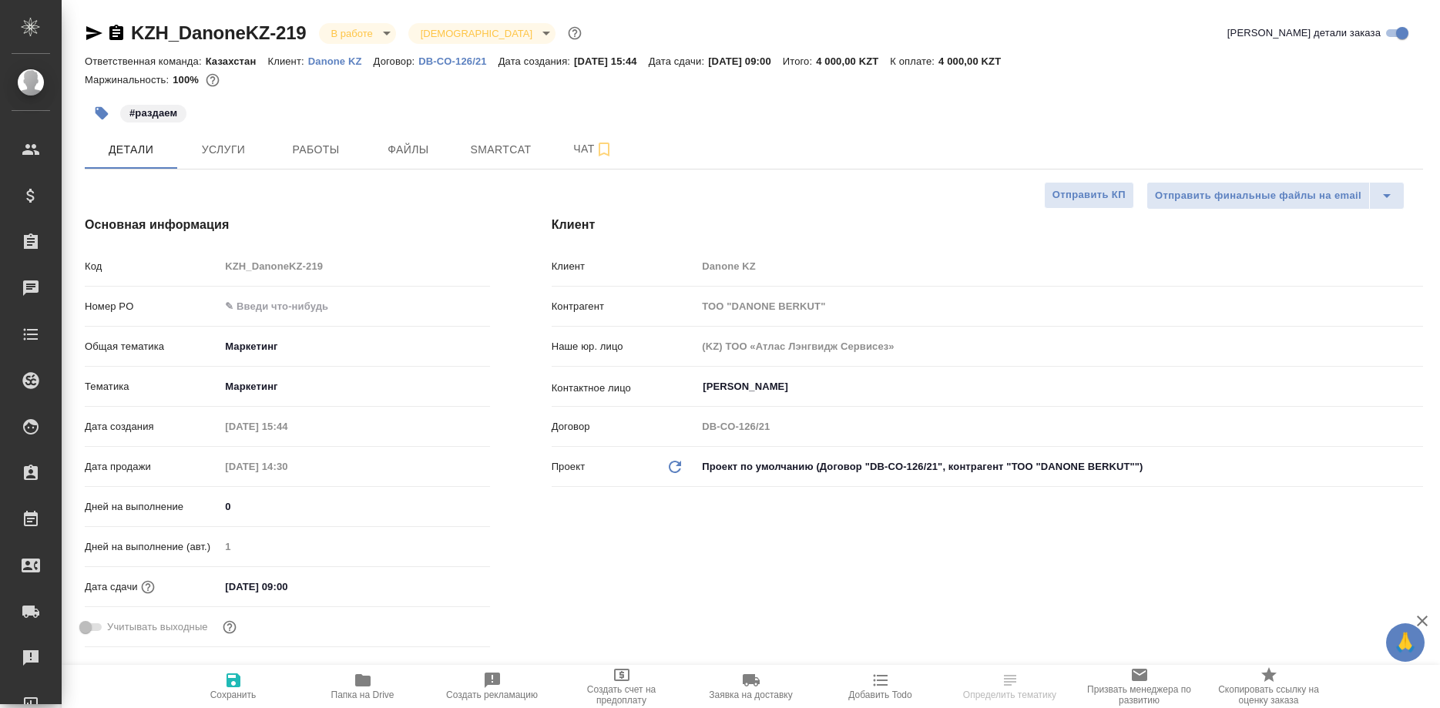
select select "RU"
type input "Валеев Динар"
type input "[PERSON_NAME]"
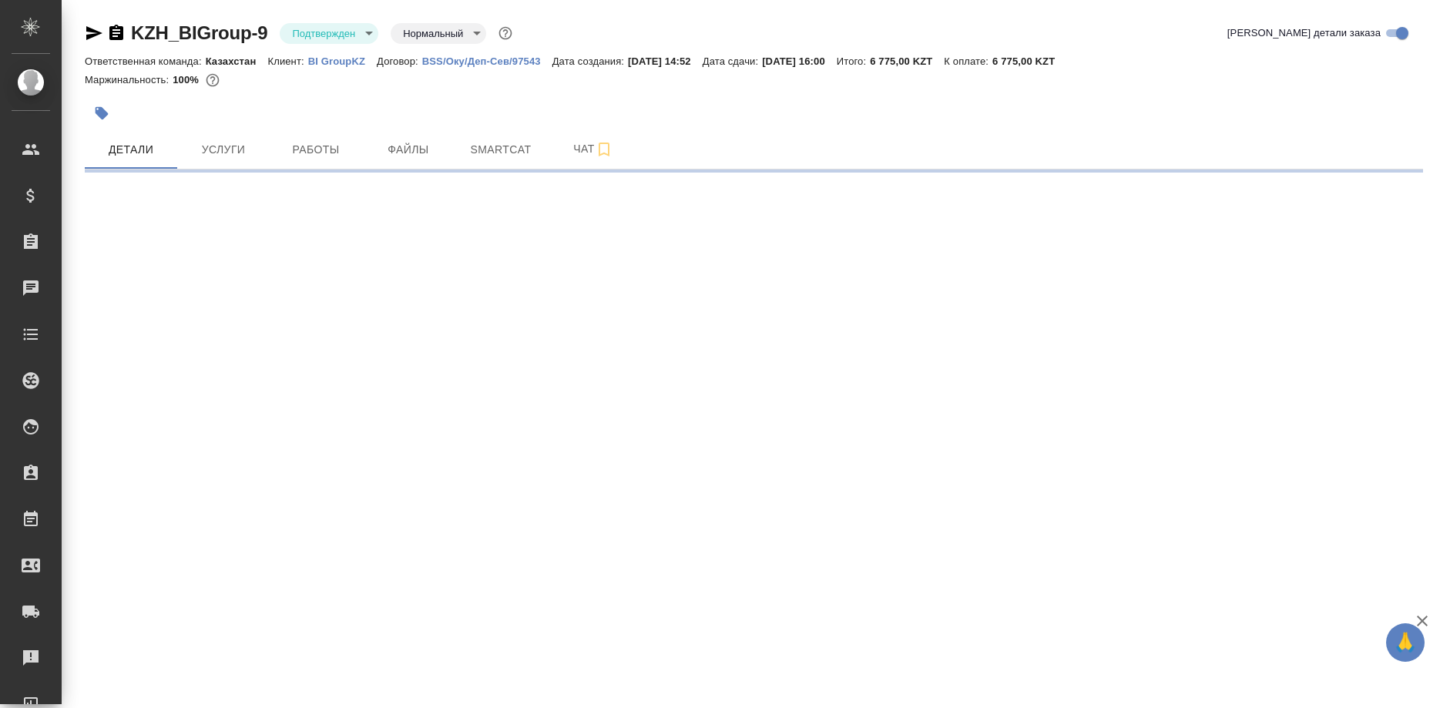
select select "RU"
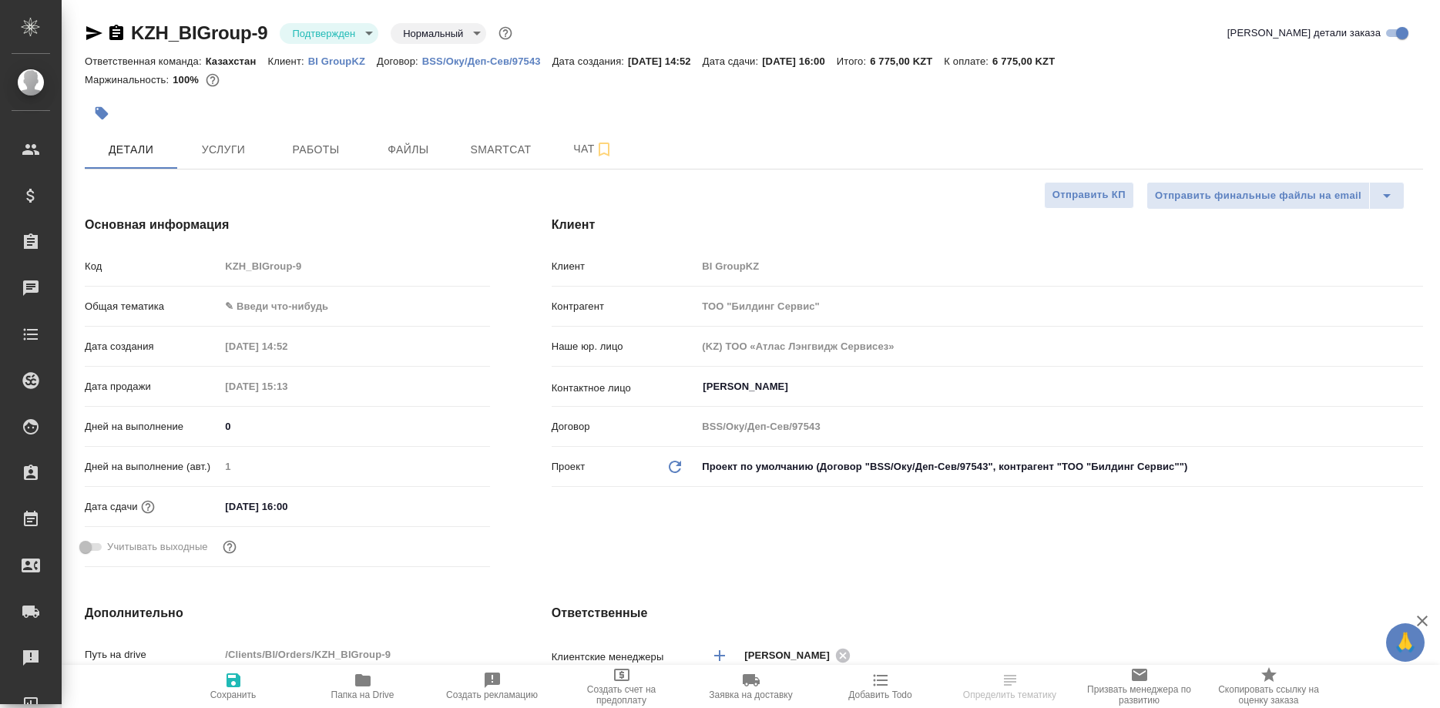
type textarea "x"
click at [316, 145] on span "Работы" at bounding box center [316, 149] width 74 height 19
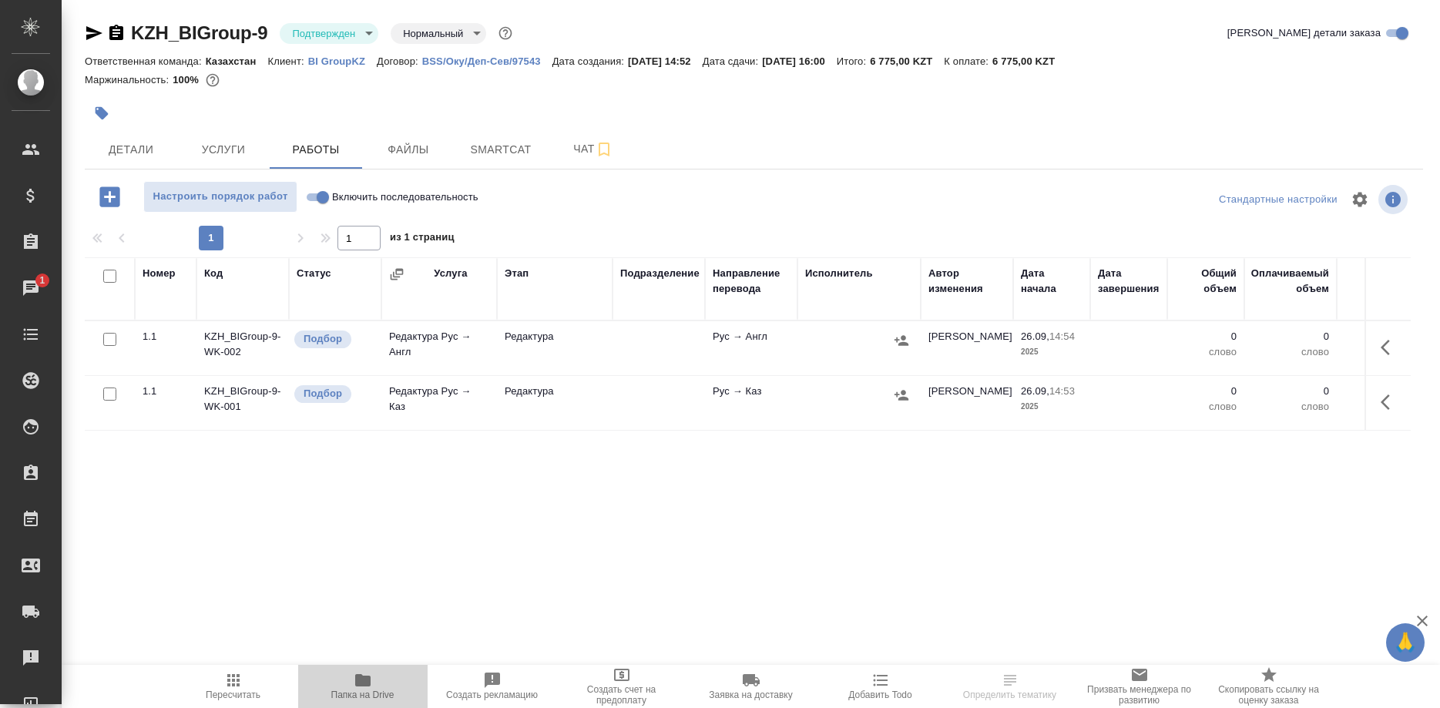
click at [370, 686] on icon "button" at bounding box center [362, 680] width 15 height 12
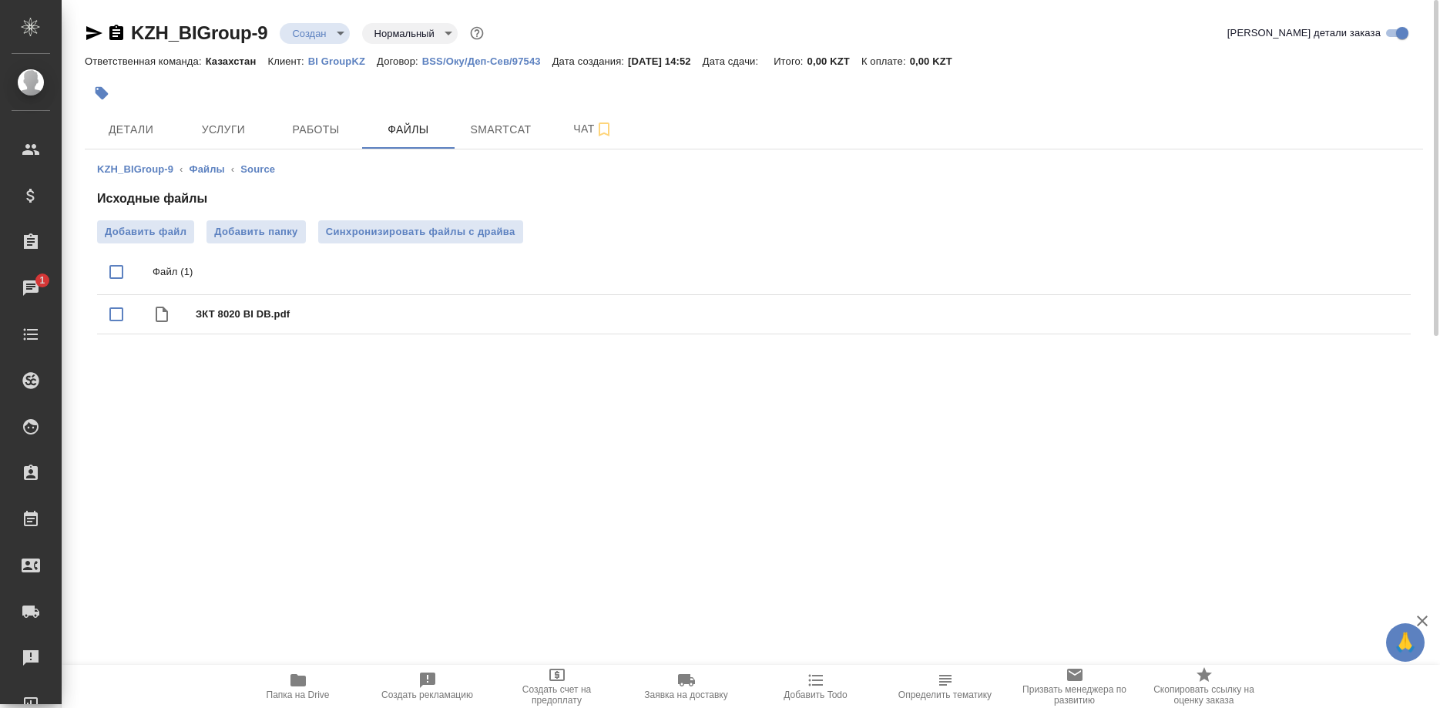
click at [1413, 274] on div "KZH_BIGroup-9 ‹ Файлы ‹ Source Исходные файлы Добавить файл Добавить папку Синх…" at bounding box center [754, 251] width 1339 height 203
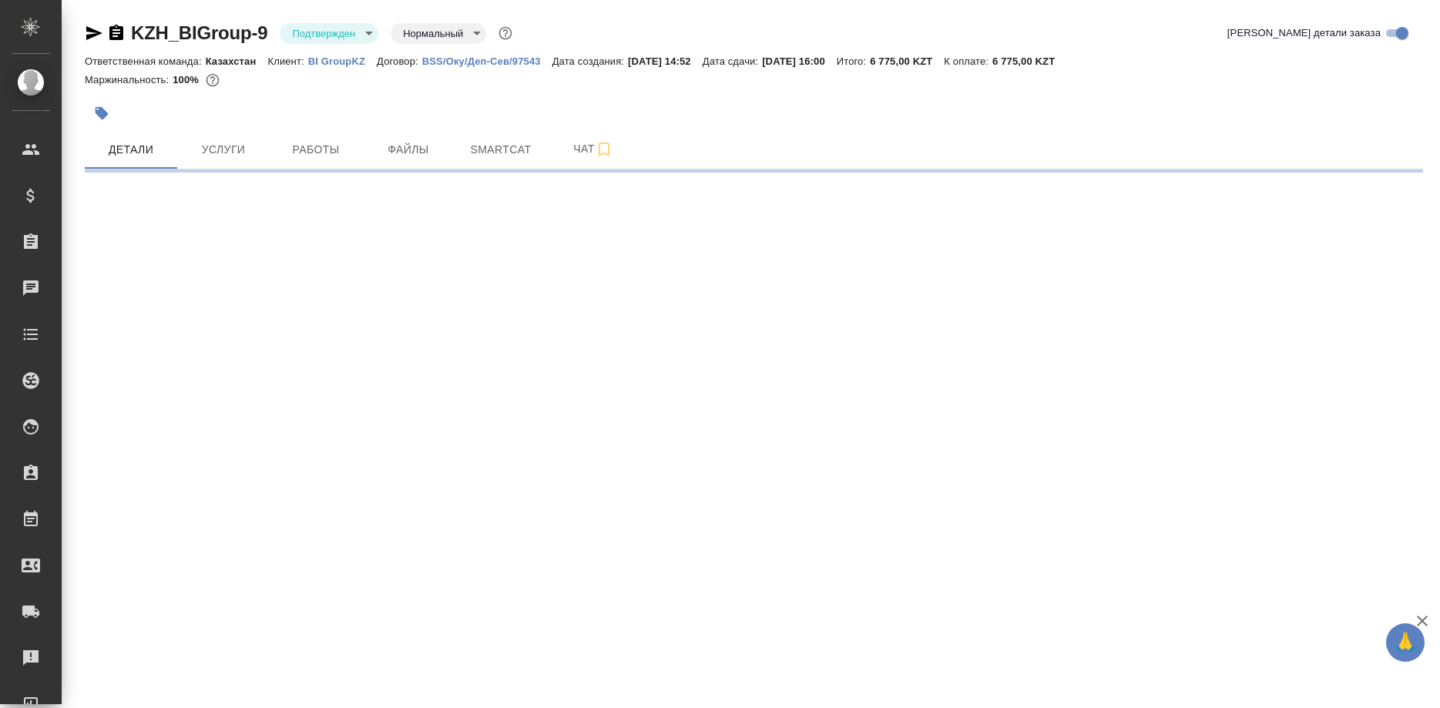
select select "RU"
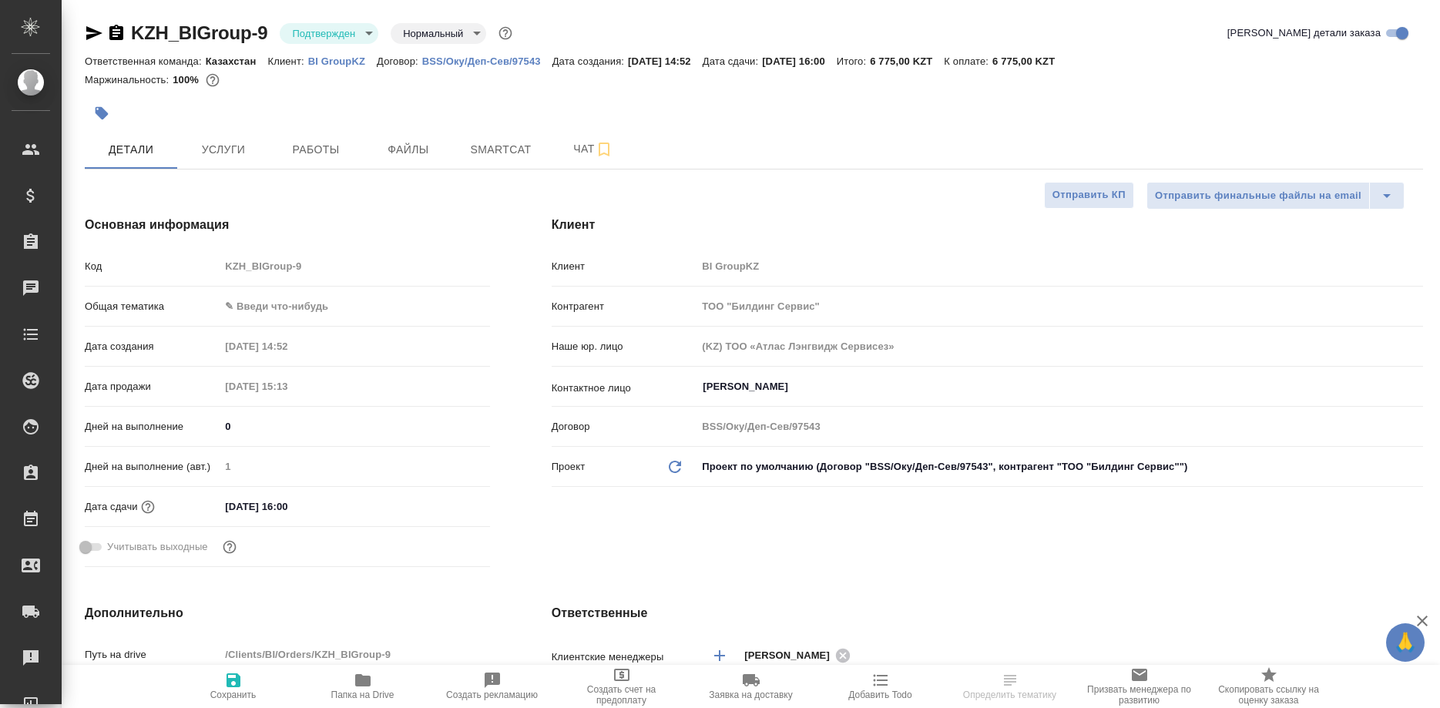
type textarea "x"
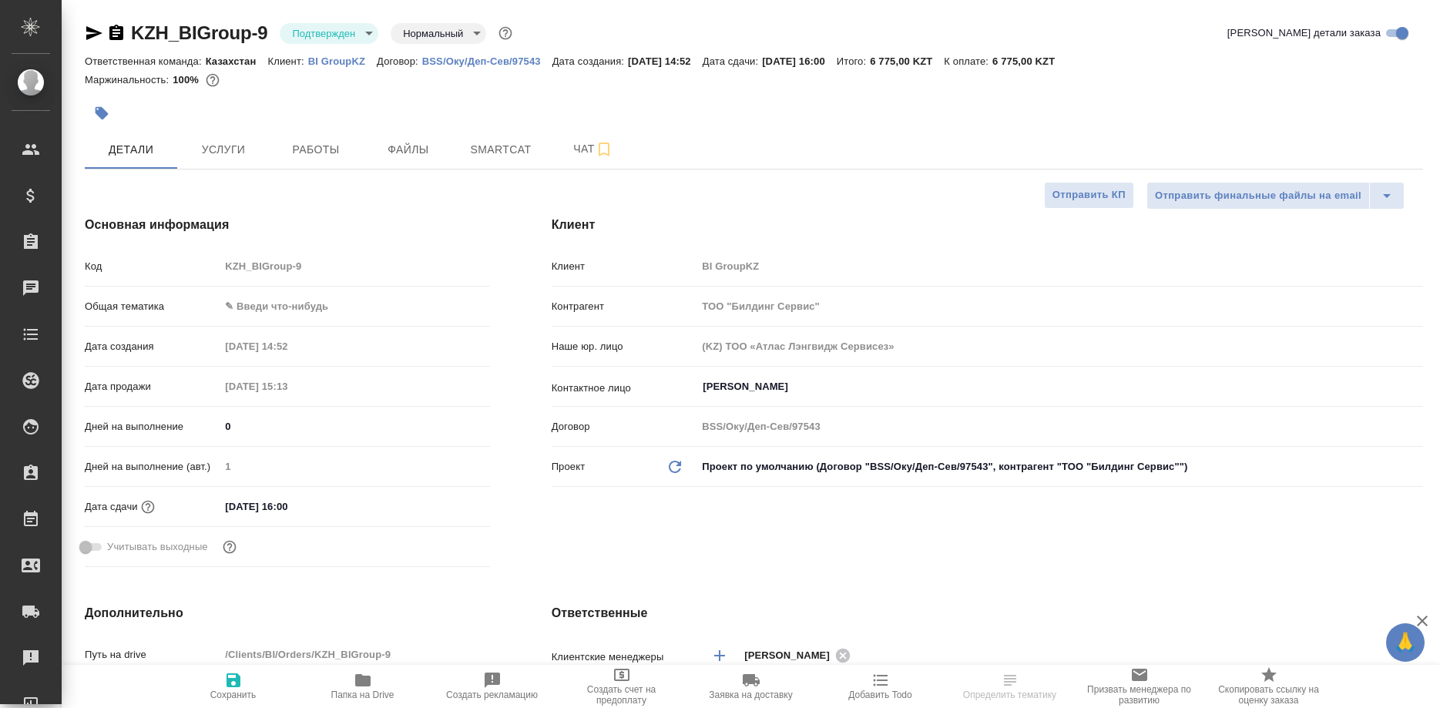
type textarea "x"
click at [312, 154] on span "Работы" at bounding box center [316, 149] width 74 height 19
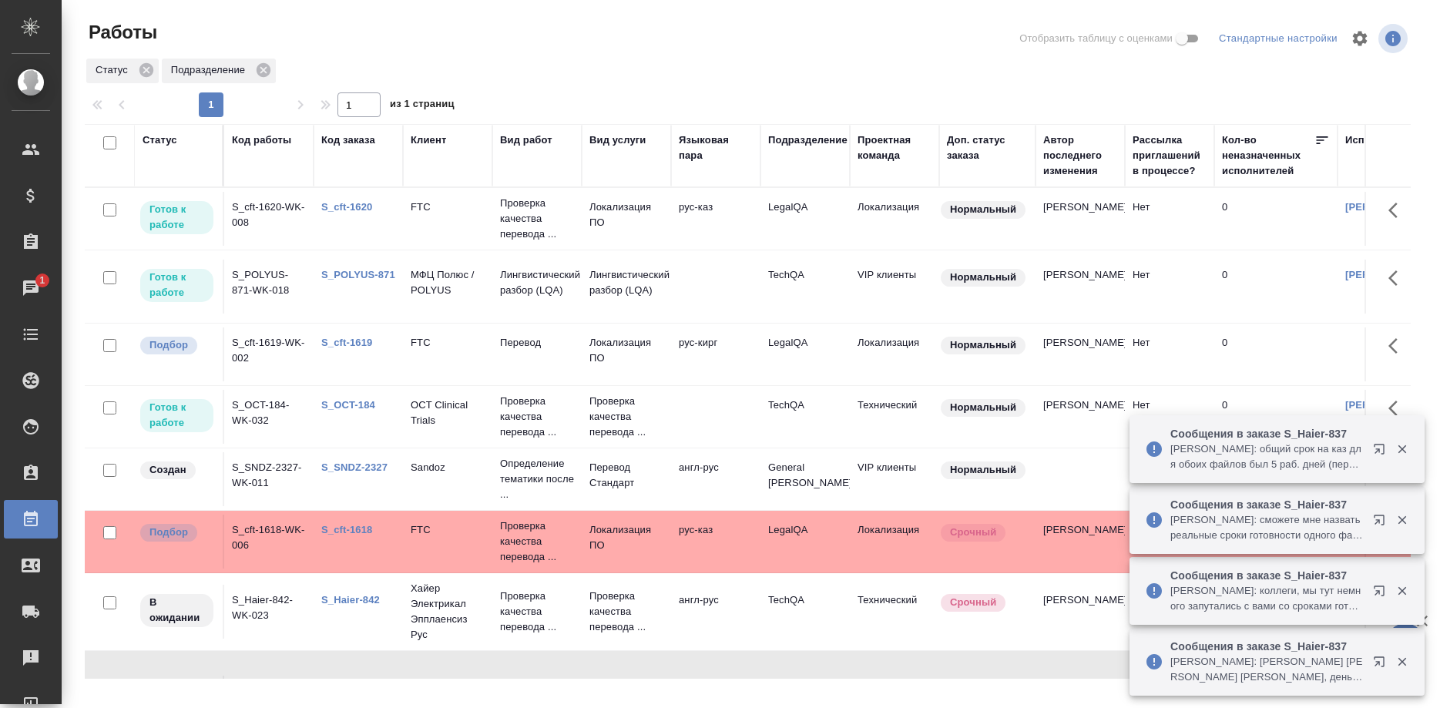
scroll to position [294, 0]
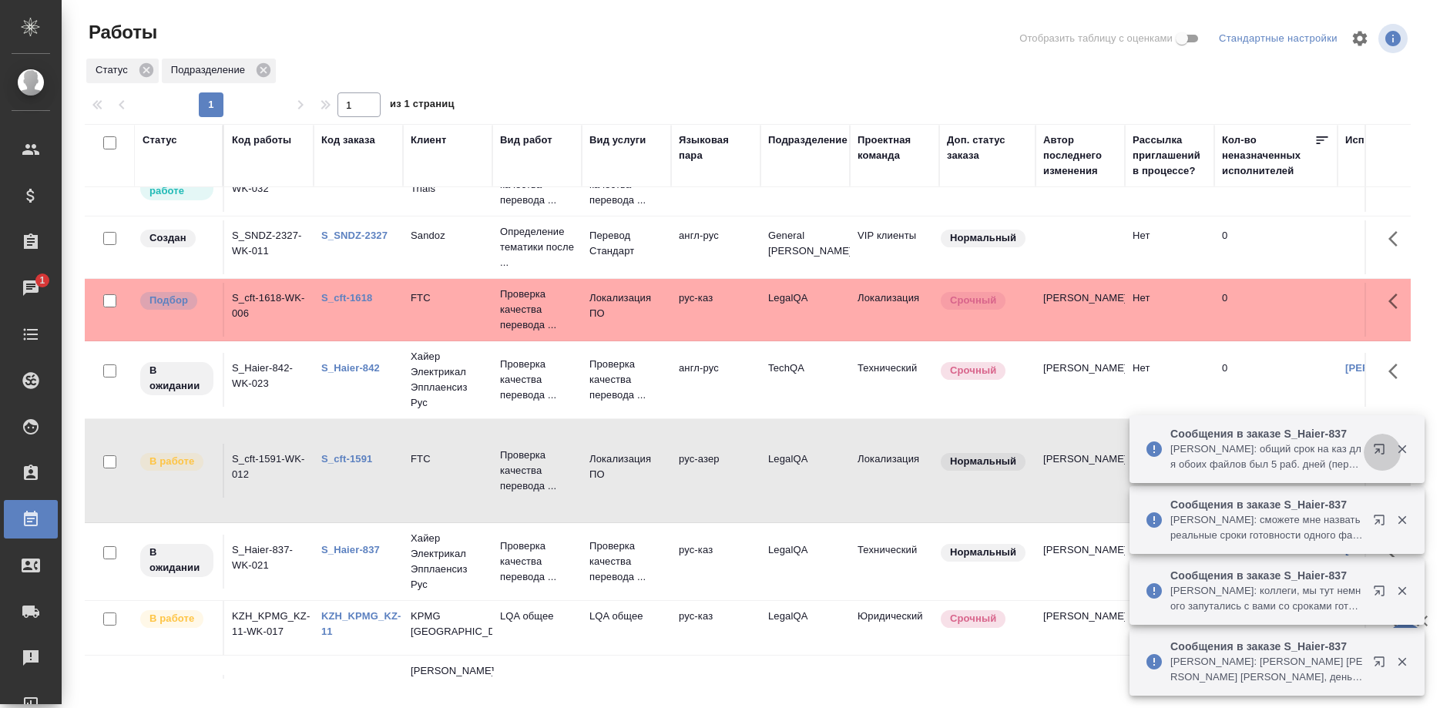
click at [1373, 448] on button "button" at bounding box center [1382, 452] width 37 height 37
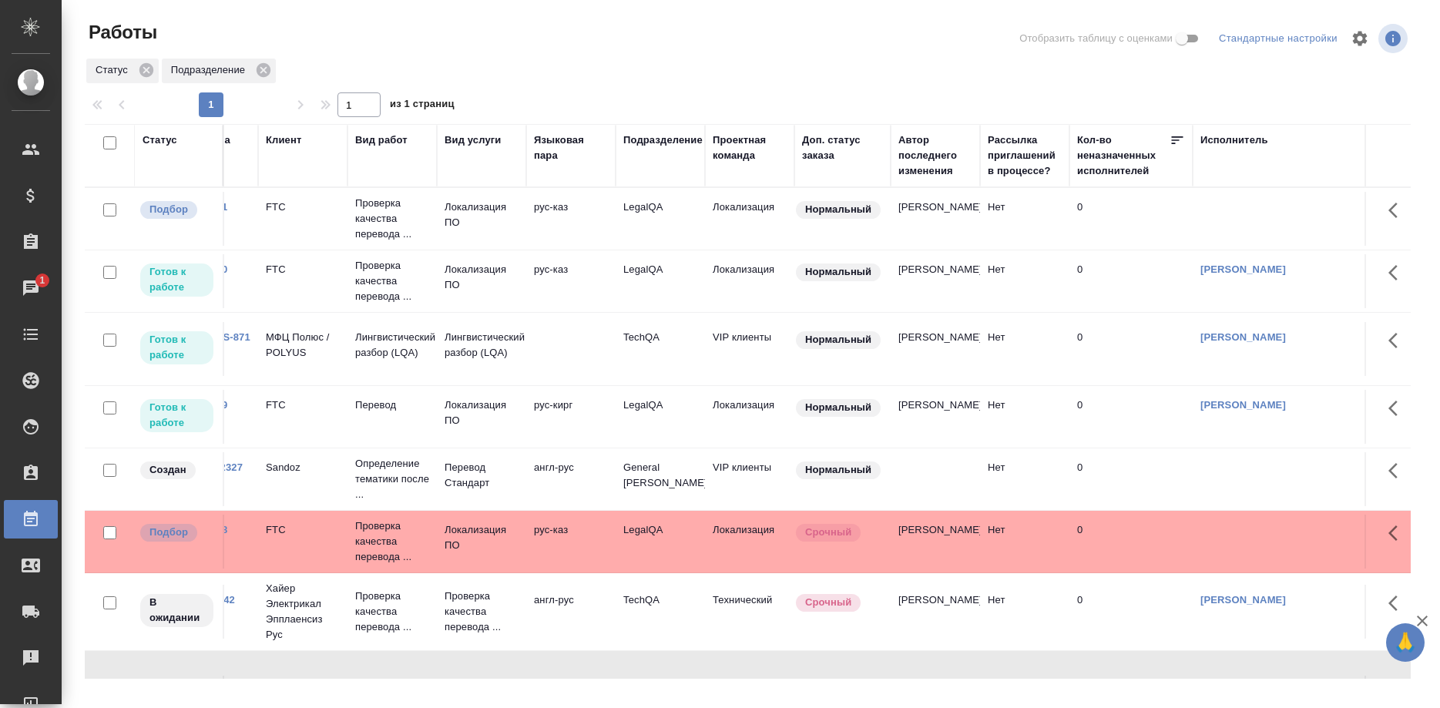
scroll to position [0, 0]
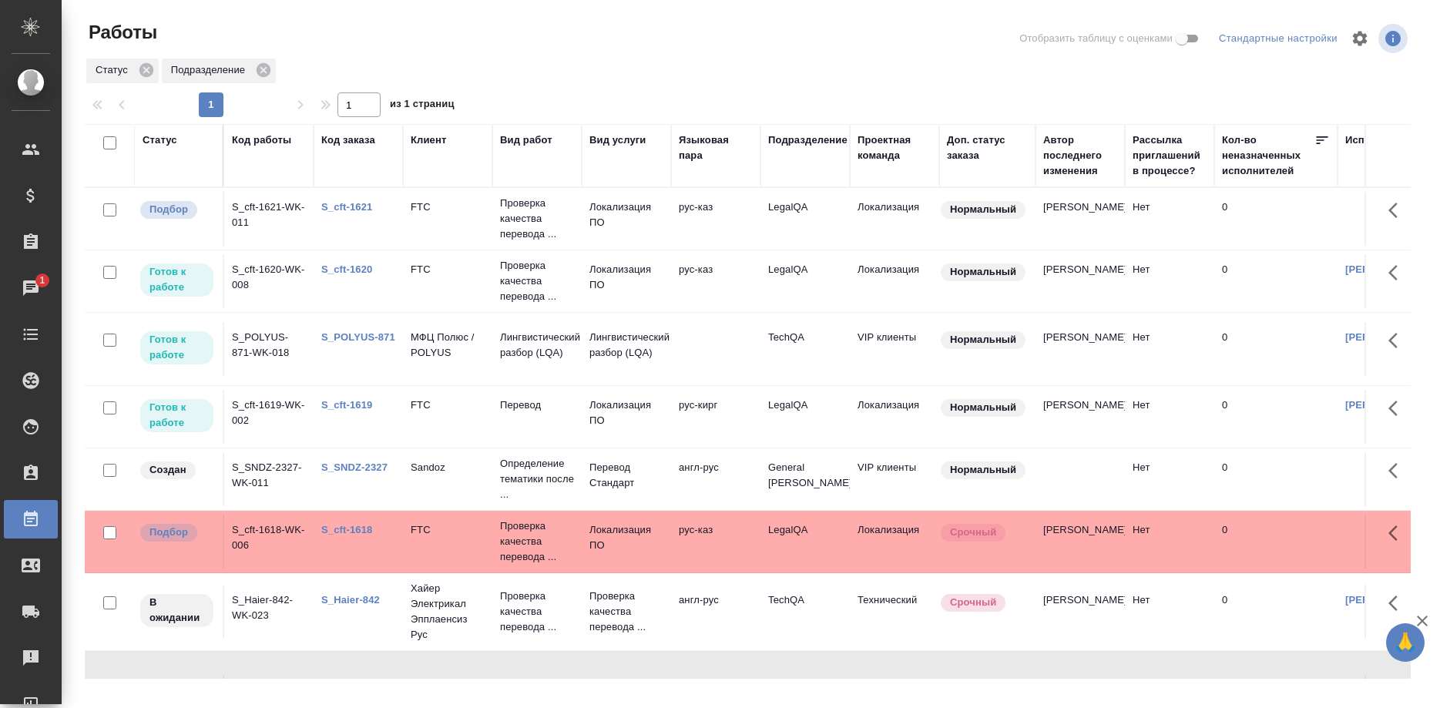
click at [338, 203] on link "S_cft-1621" at bounding box center [346, 207] width 51 height 12
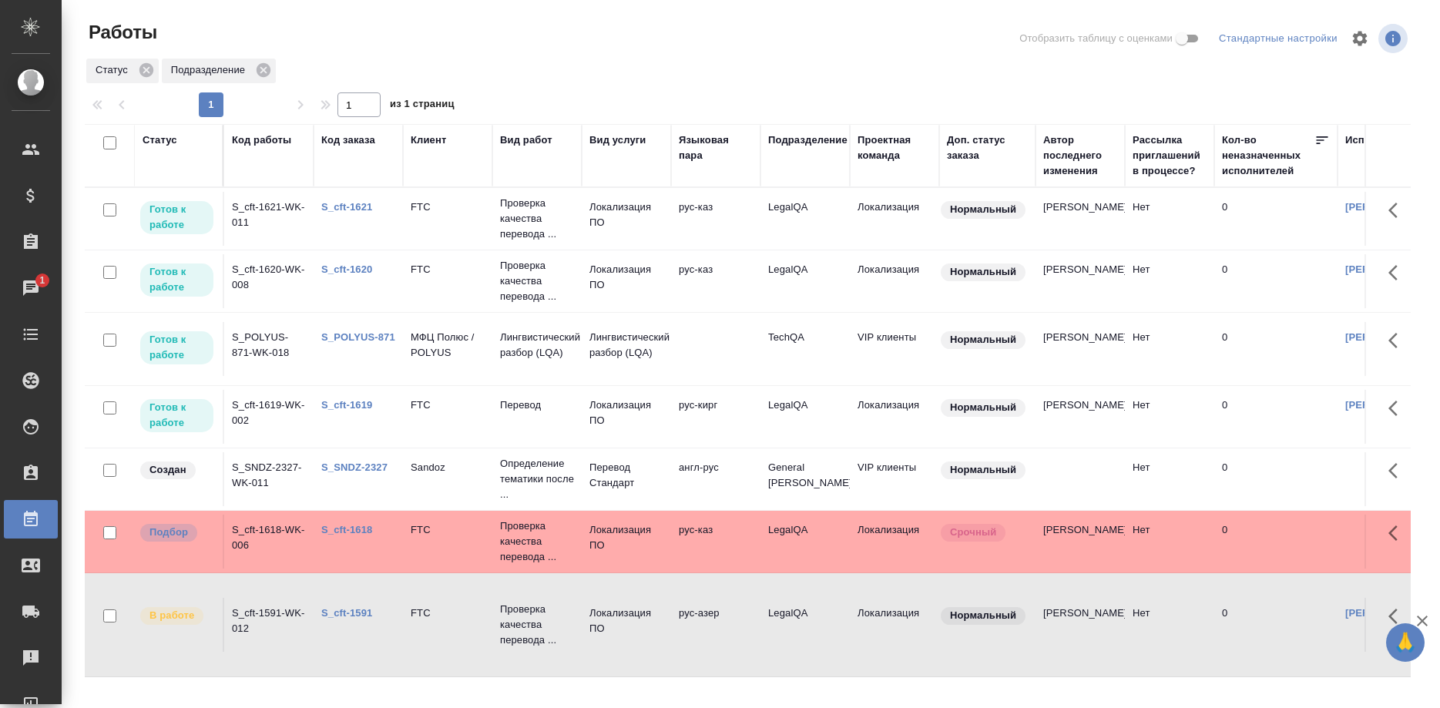
click at [359, 527] on link "S_cft-1618" at bounding box center [346, 530] width 51 height 12
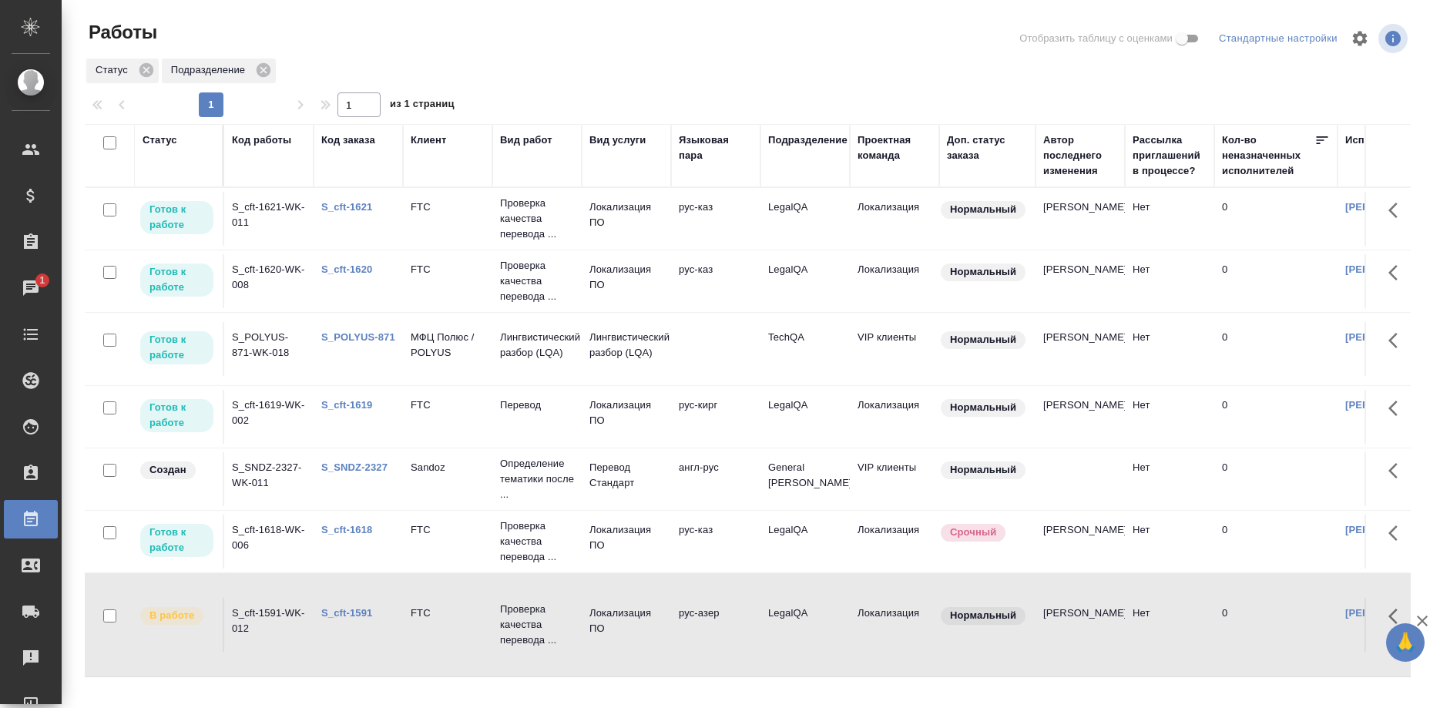
click at [359, 403] on link "S_cft-1619" at bounding box center [346, 405] width 51 height 12
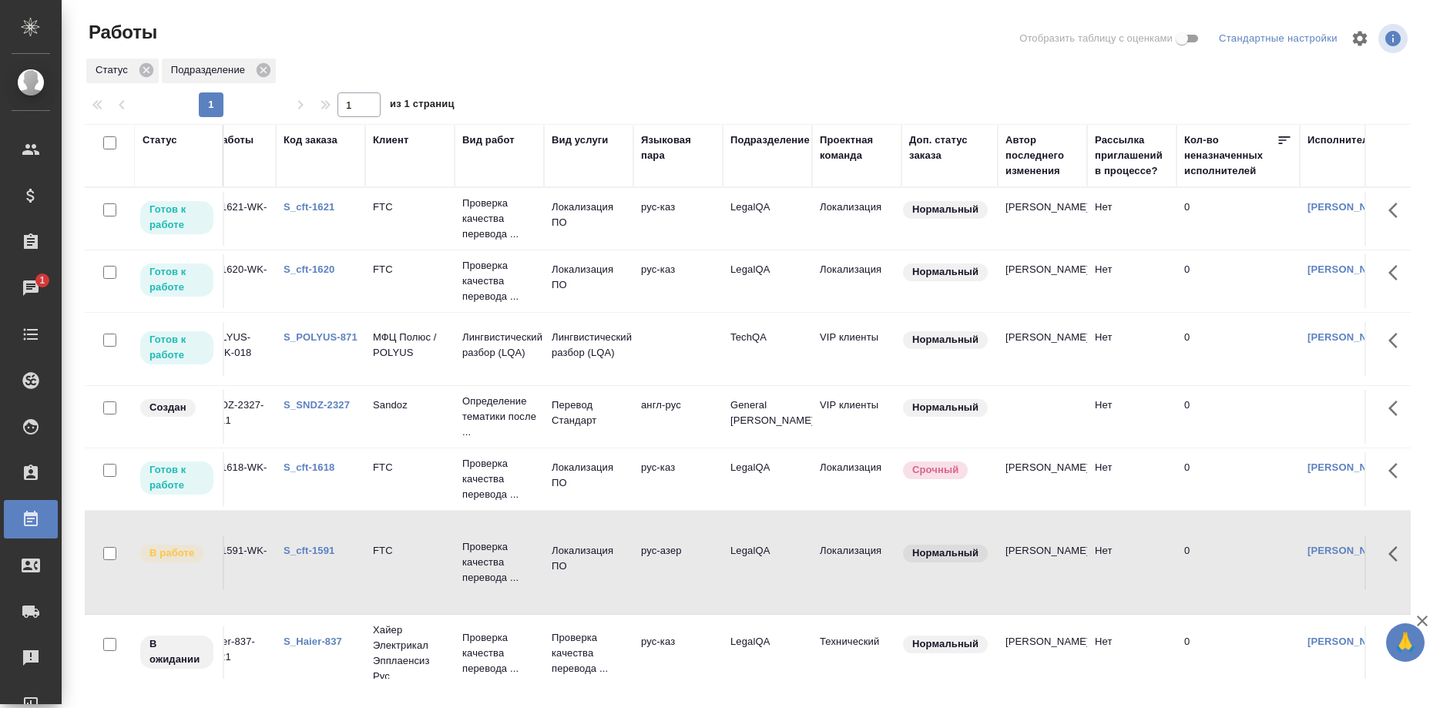
scroll to position [0, 29]
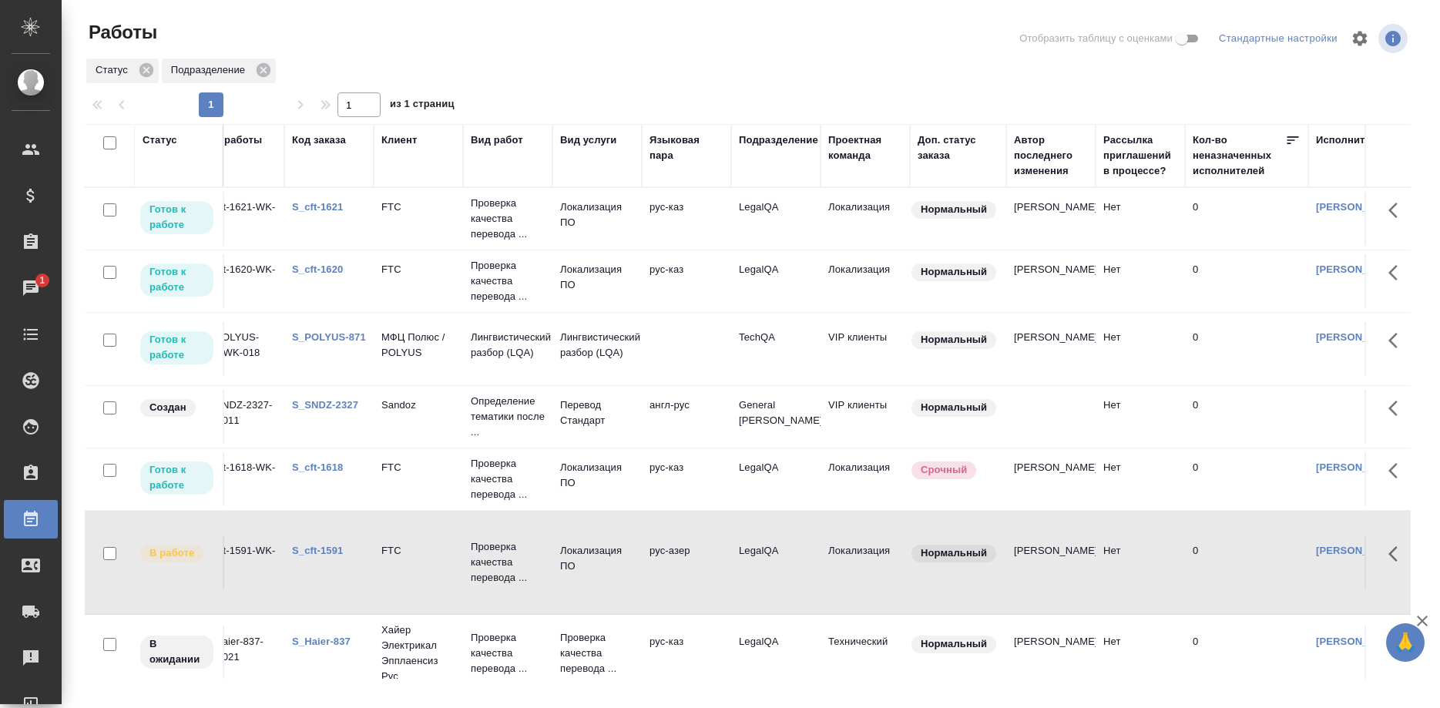
click at [304, 468] on link "S_cft-1618" at bounding box center [317, 468] width 51 height 12
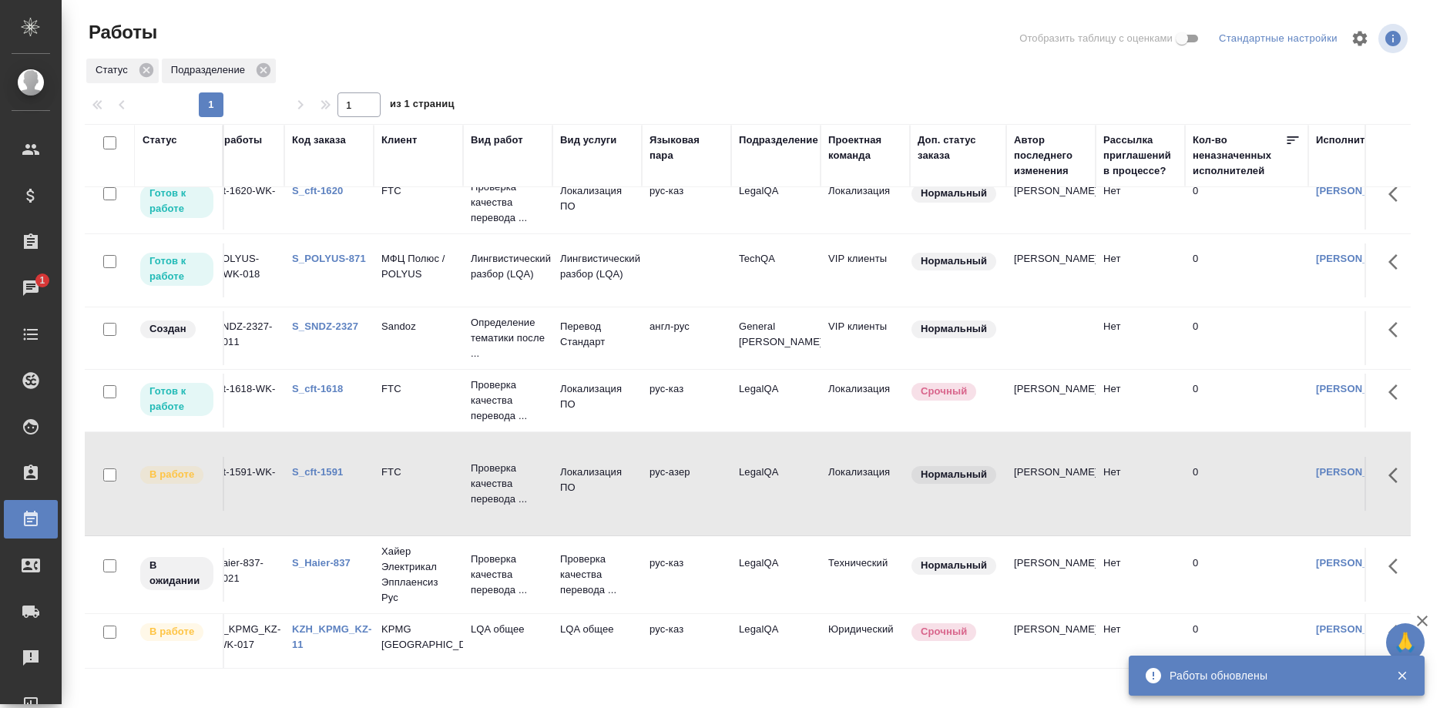
scroll to position [157, 29]
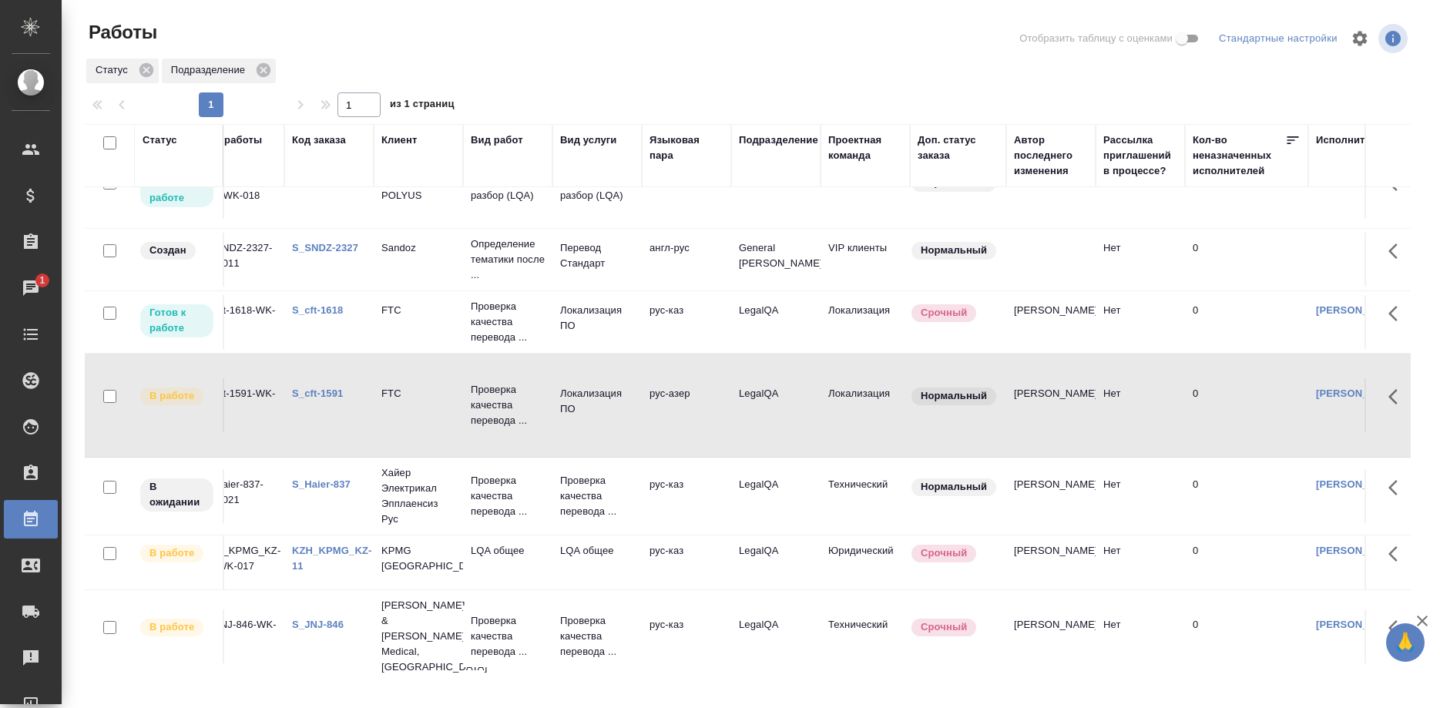
click at [311, 619] on link "S_JNJ-846" at bounding box center [318, 625] width 52 height 12
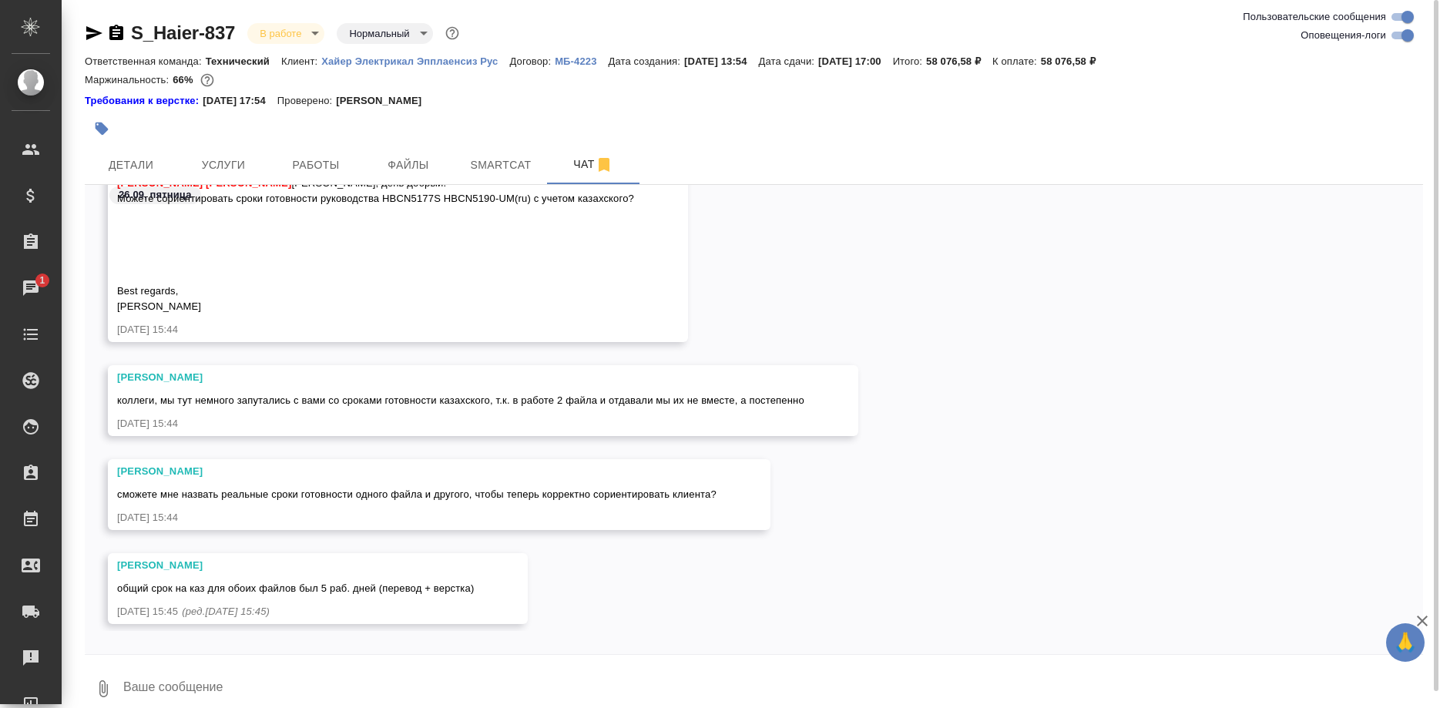
scroll to position [54071, 0]
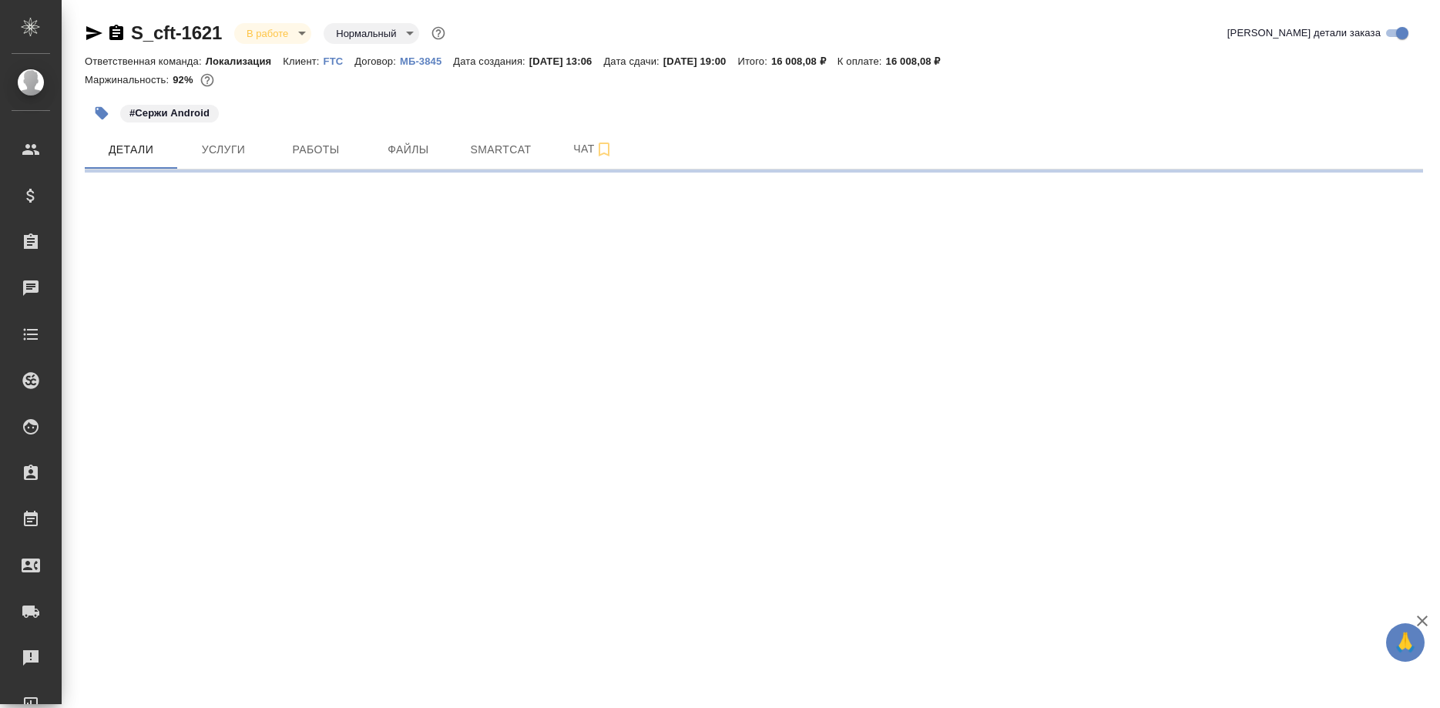
select select "RU"
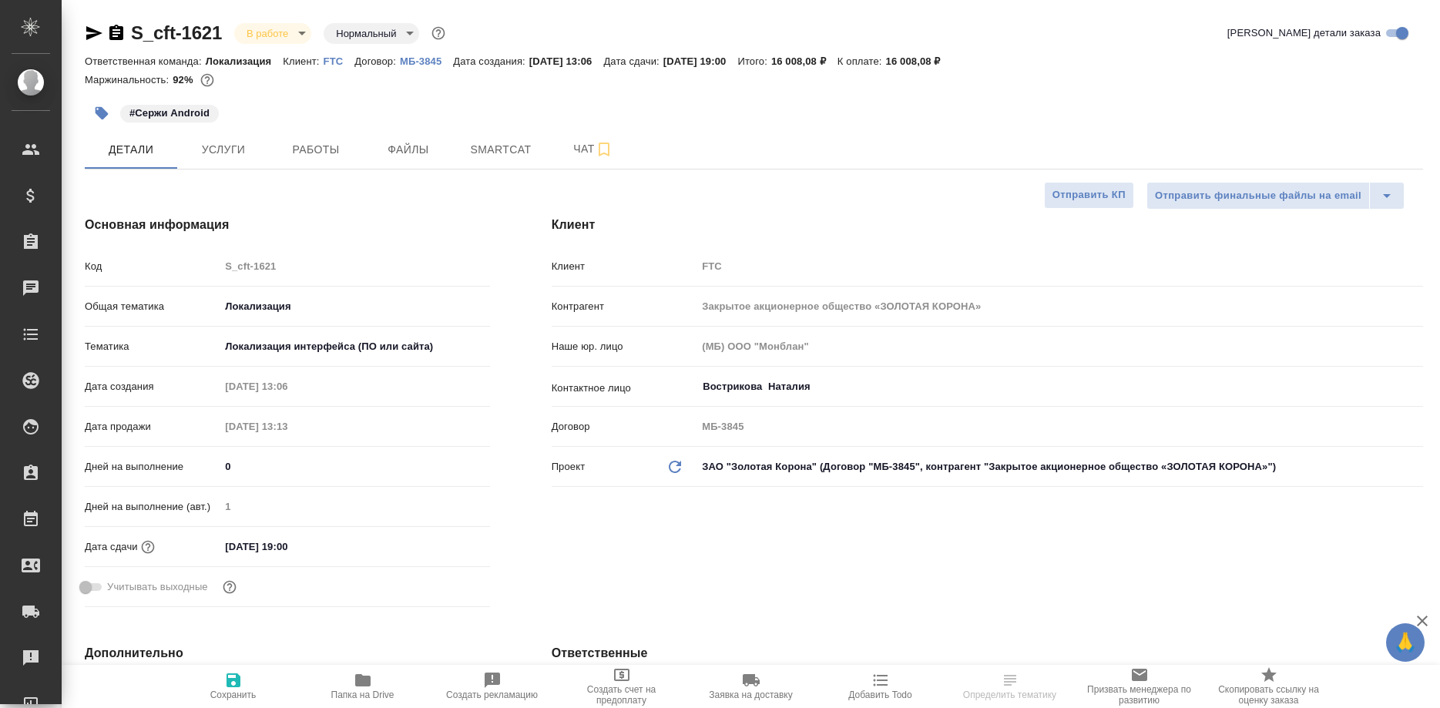
type textarea "x"
click at [331, 152] on span "Работы" at bounding box center [316, 149] width 74 height 19
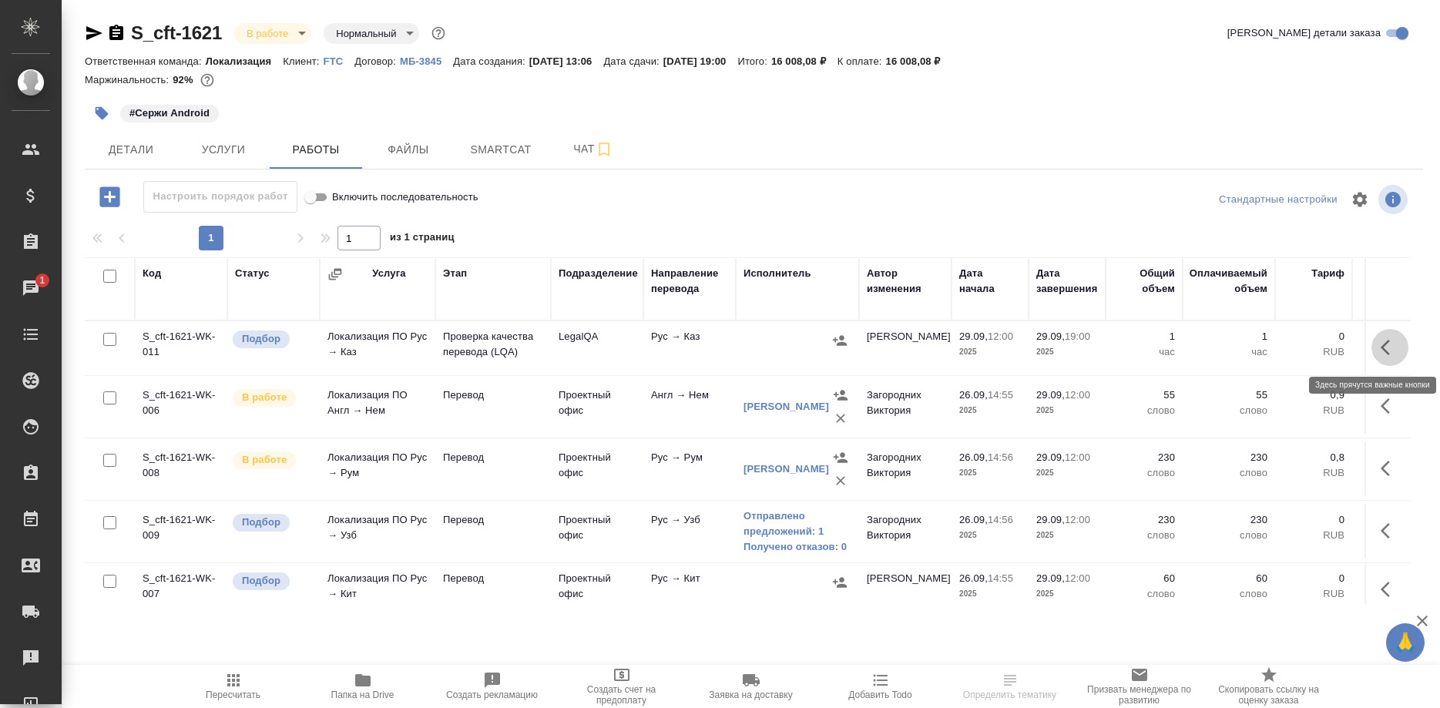
click at [1380, 350] on button "button" at bounding box center [1390, 347] width 37 height 37
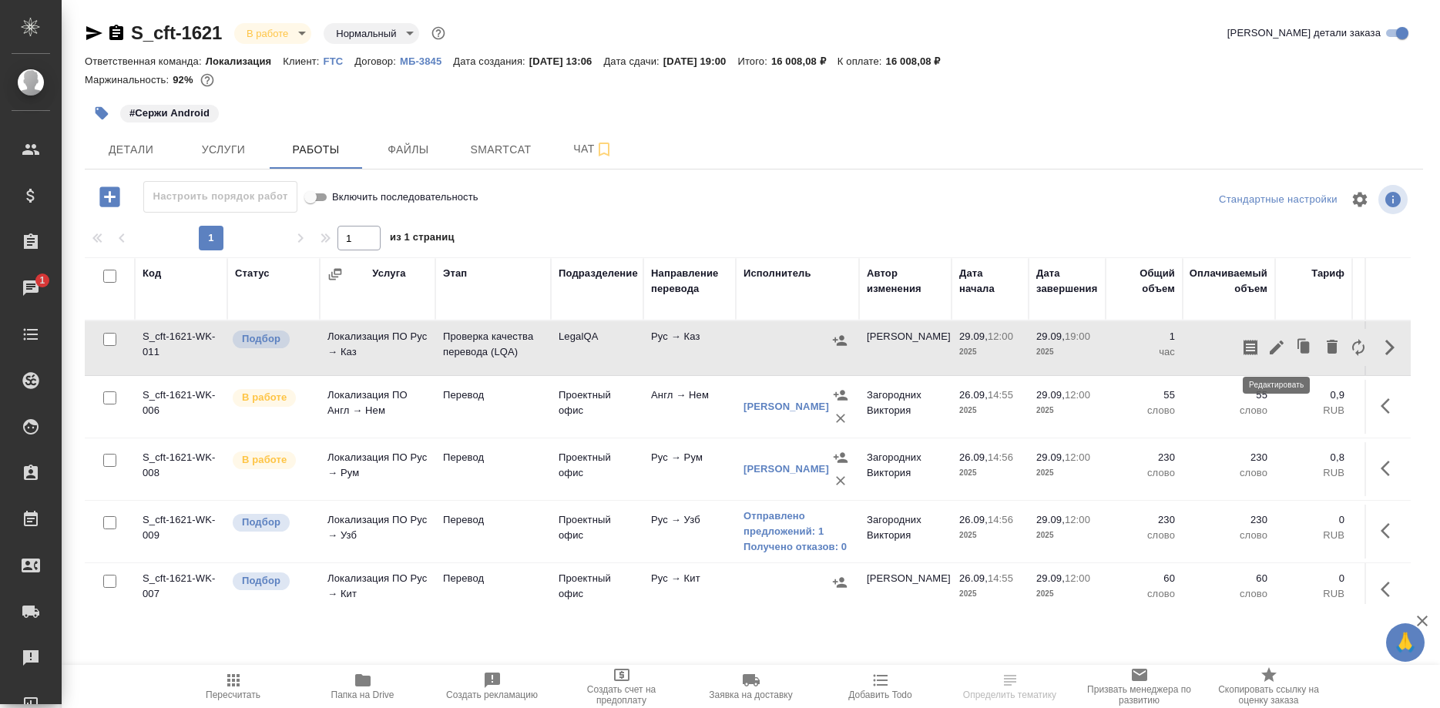
click at [1270, 352] on icon "button" at bounding box center [1277, 348] width 14 height 14
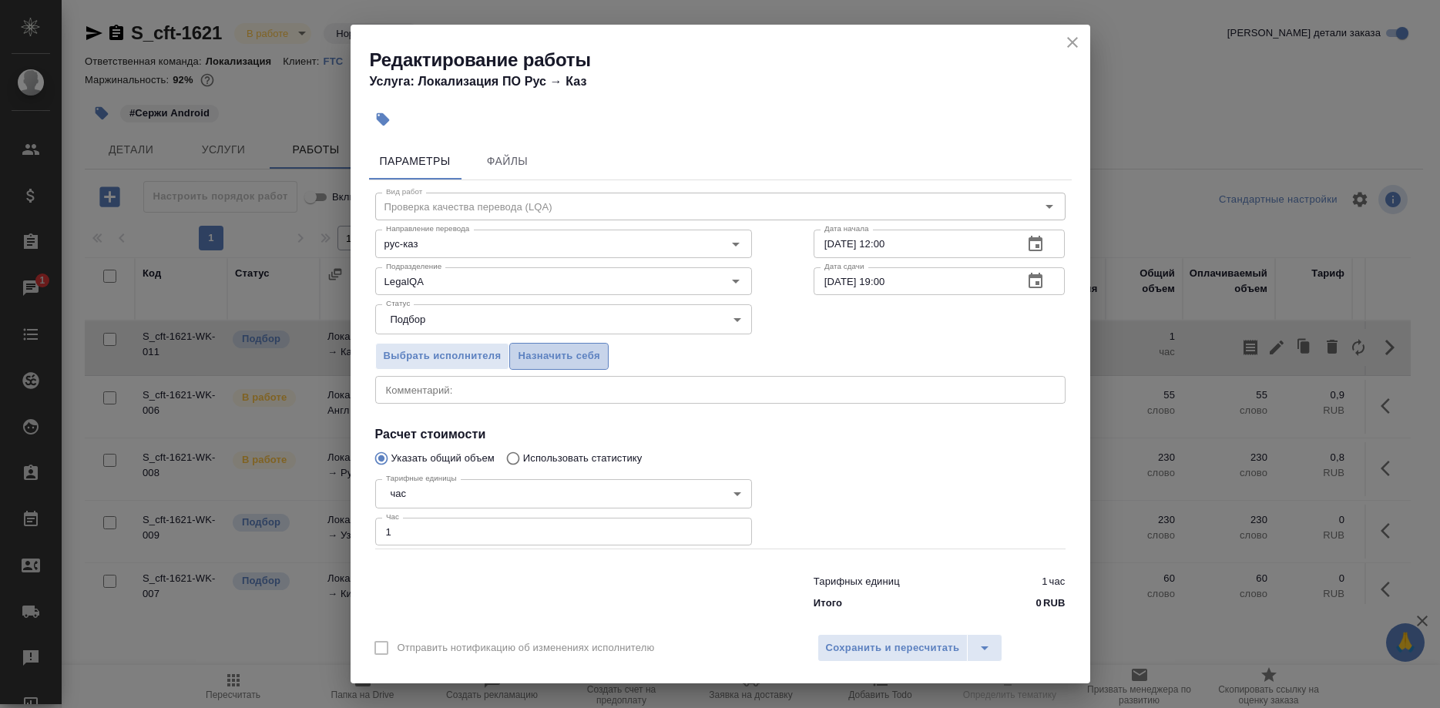
click at [570, 361] on span "Назначить себя" at bounding box center [559, 357] width 82 height 18
click at [848, 642] on span "Сохранить и пересчитать" at bounding box center [893, 649] width 134 height 18
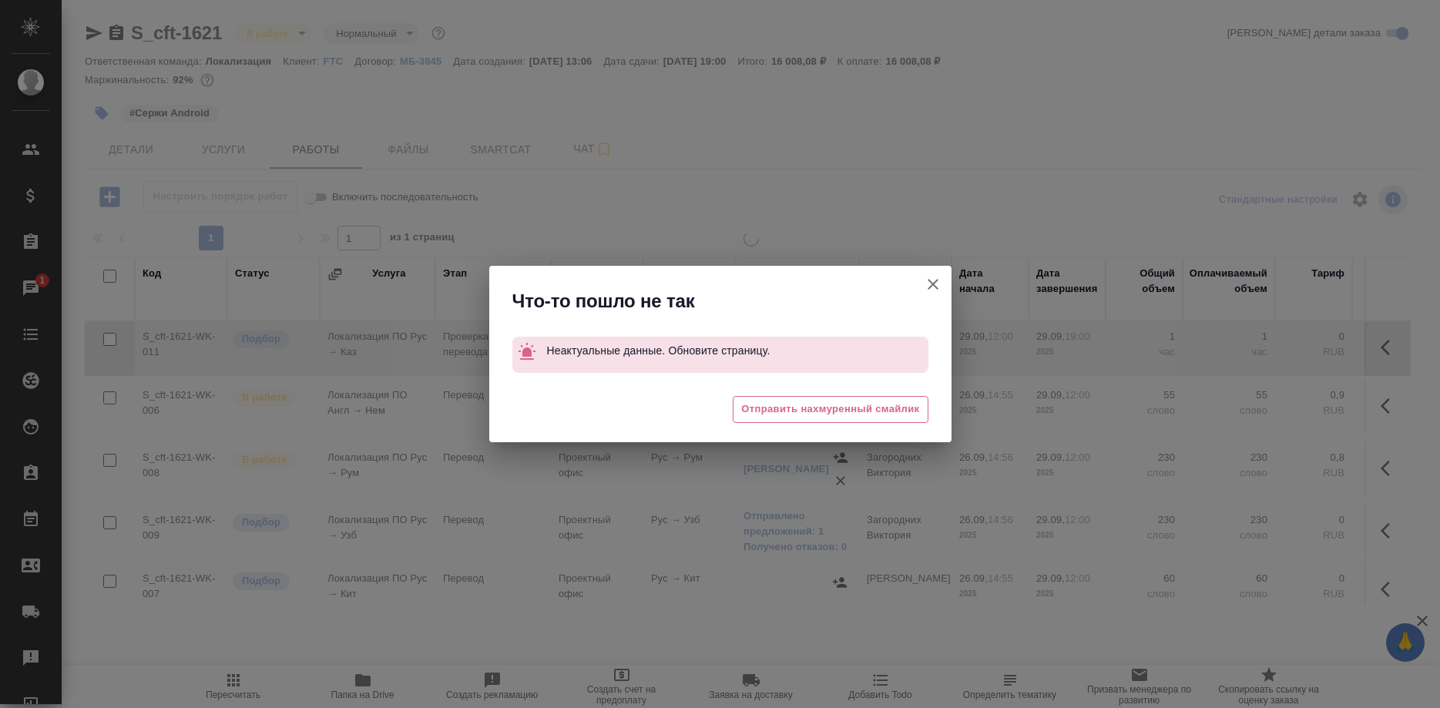
click at [921, 281] on button "Группировать работы по услугам" at bounding box center [933, 284] width 37 height 37
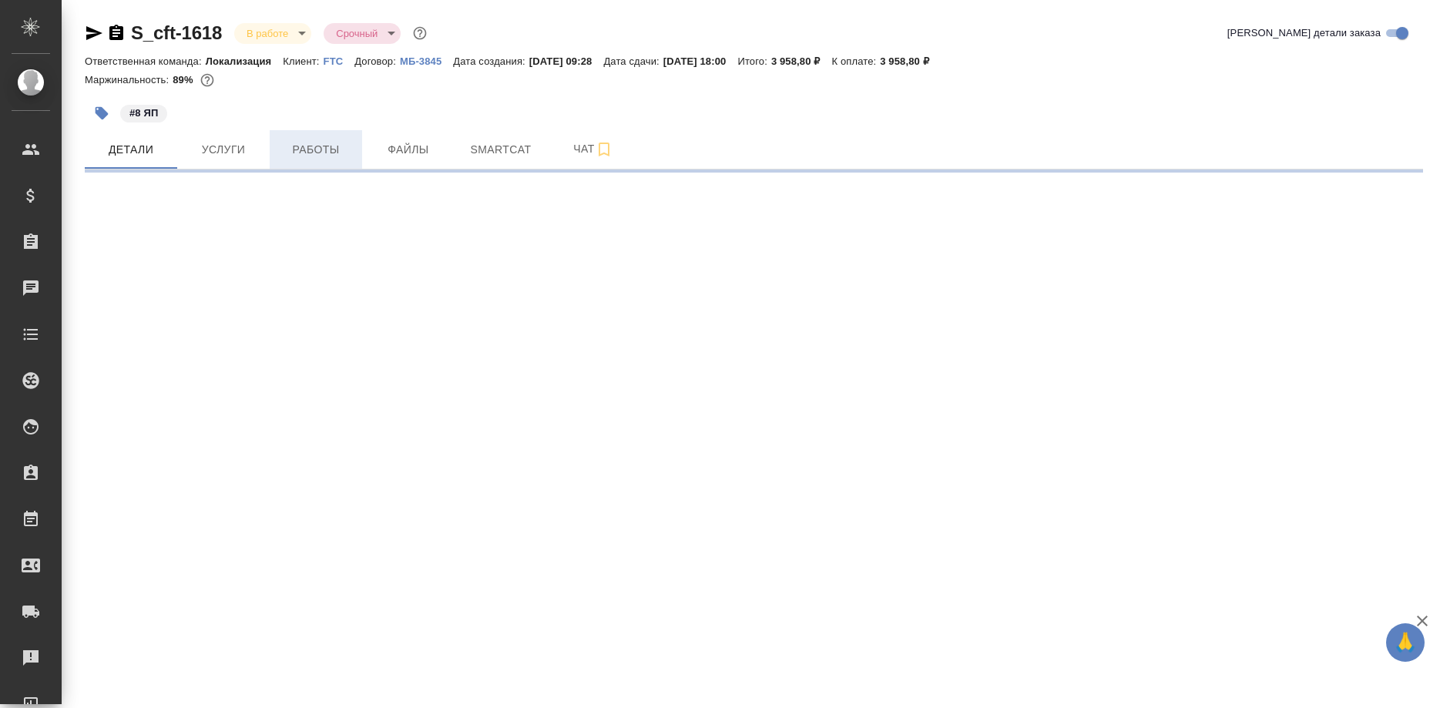
select select "RU"
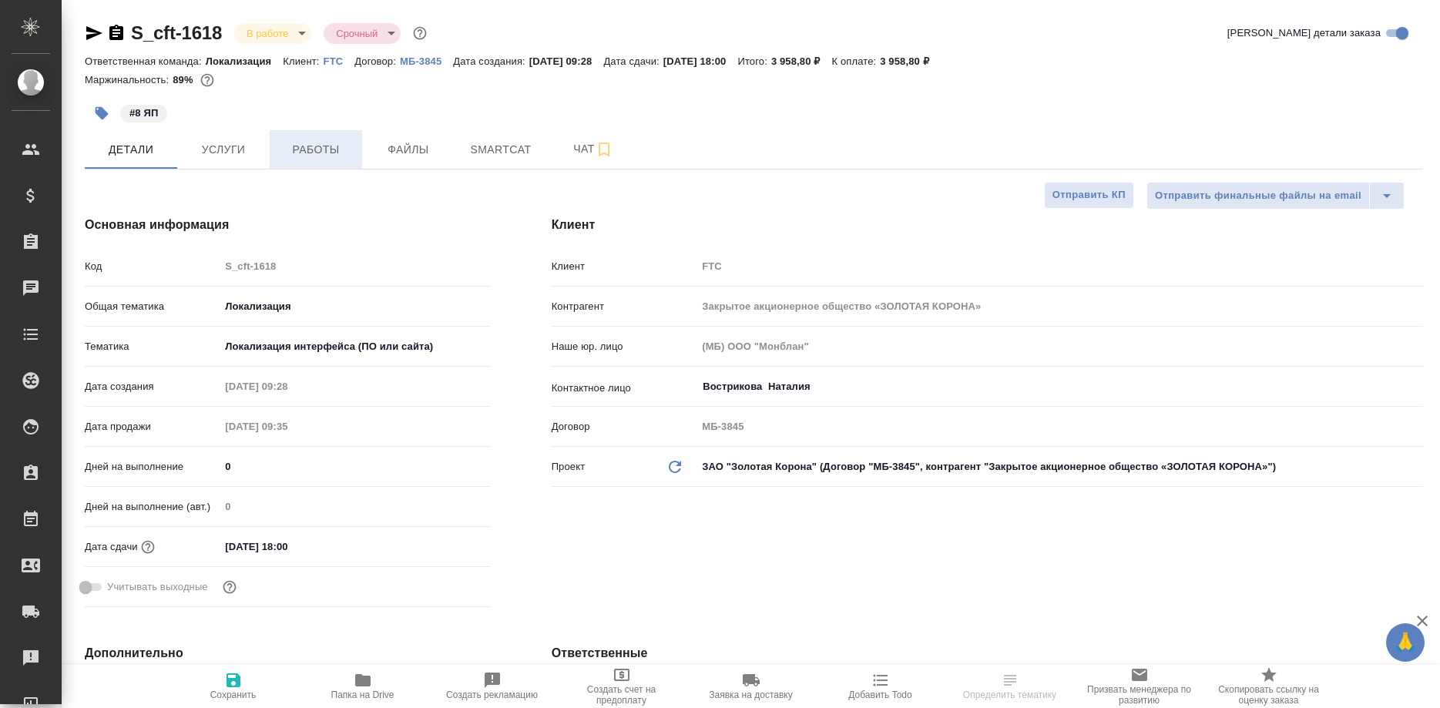
type textarea "x"
click at [314, 156] on span "Работы" at bounding box center [316, 149] width 74 height 19
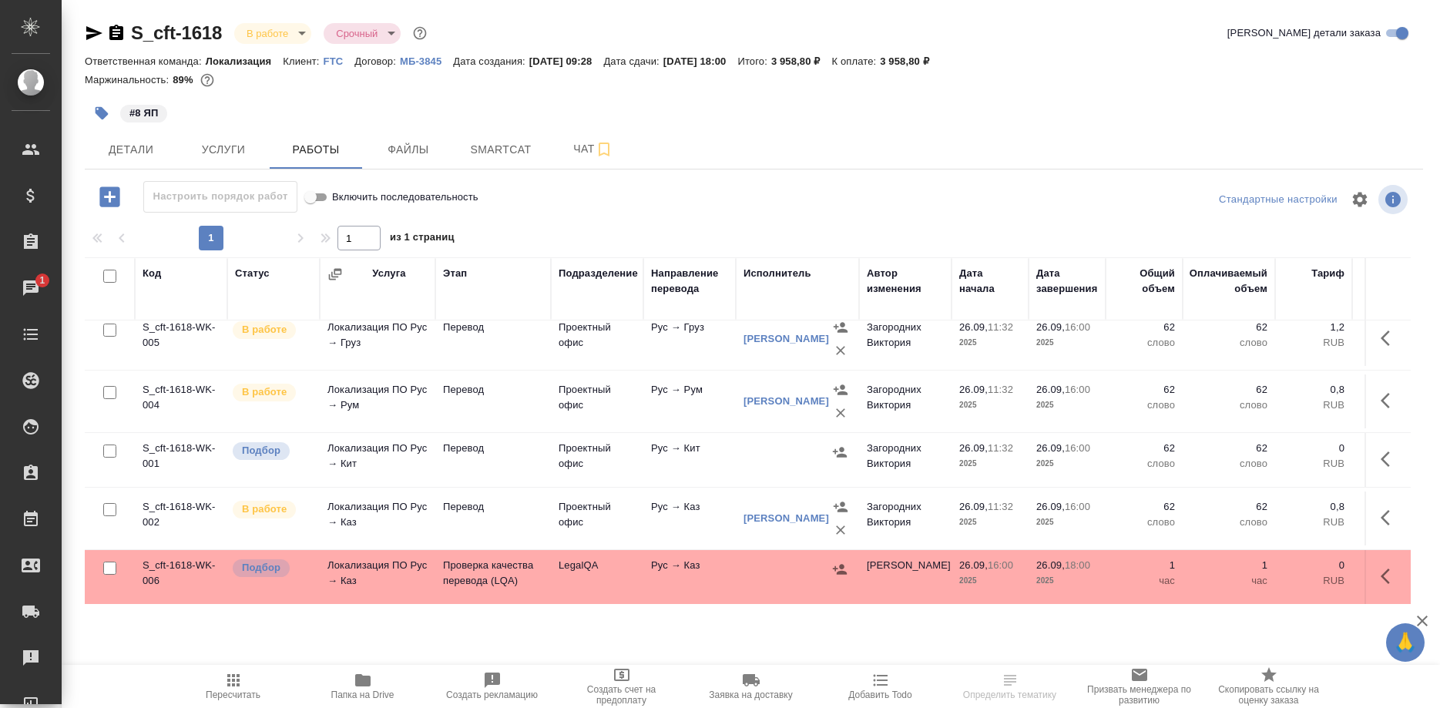
scroll to position [264, 0]
click at [1382, 579] on icon "button" at bounding box center [1390, 575] width 18 height 18
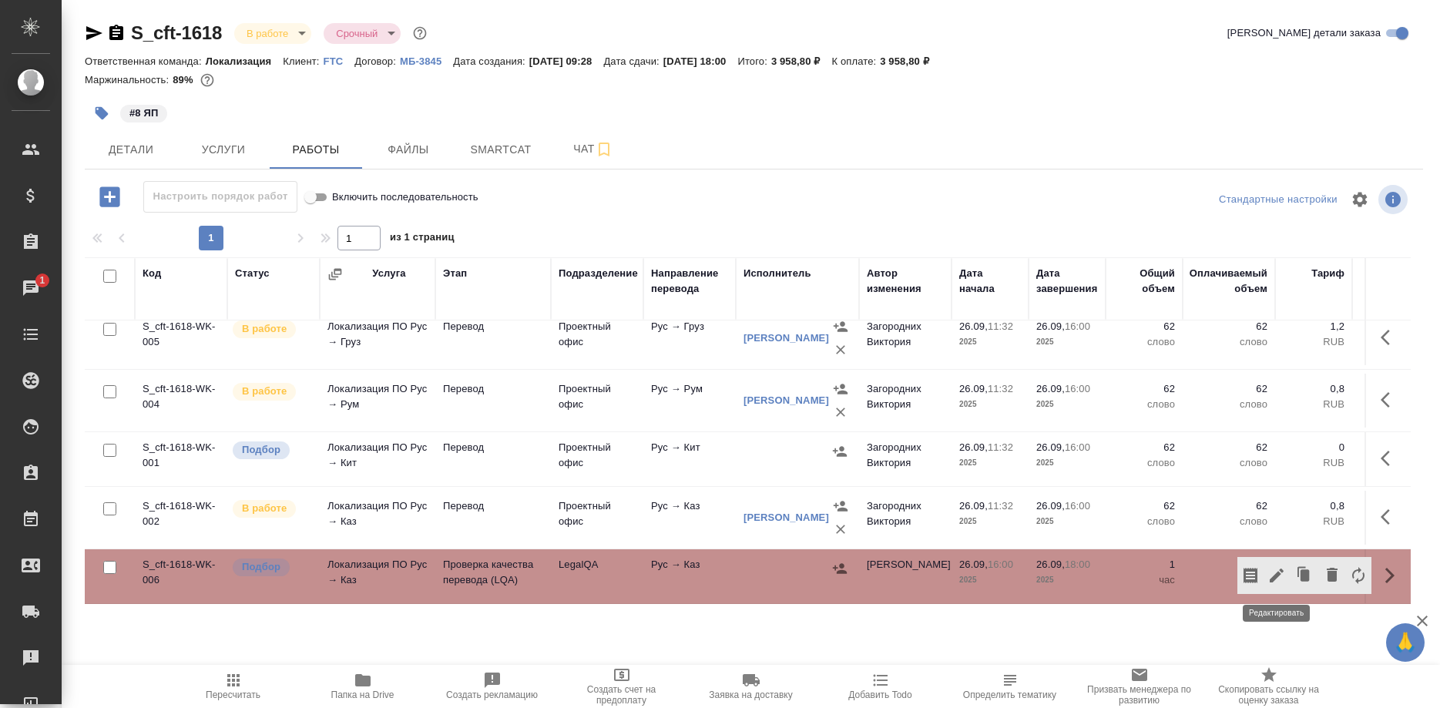
click at [1274, 572] on icon "button" at bounding box center [1277, 575] width 18 height 18
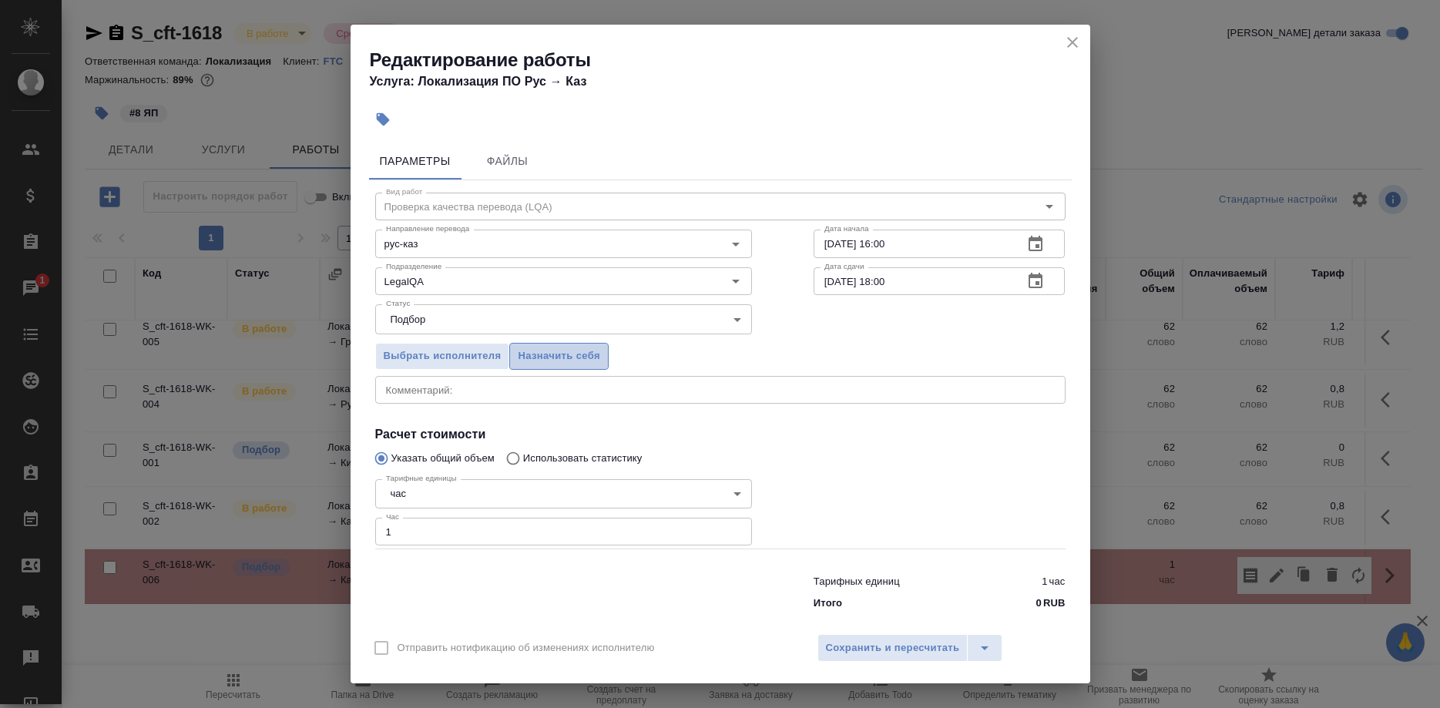
click at [572, 362] on span "Назначить себя" at bounding box center [559, 357] width 82 height 18
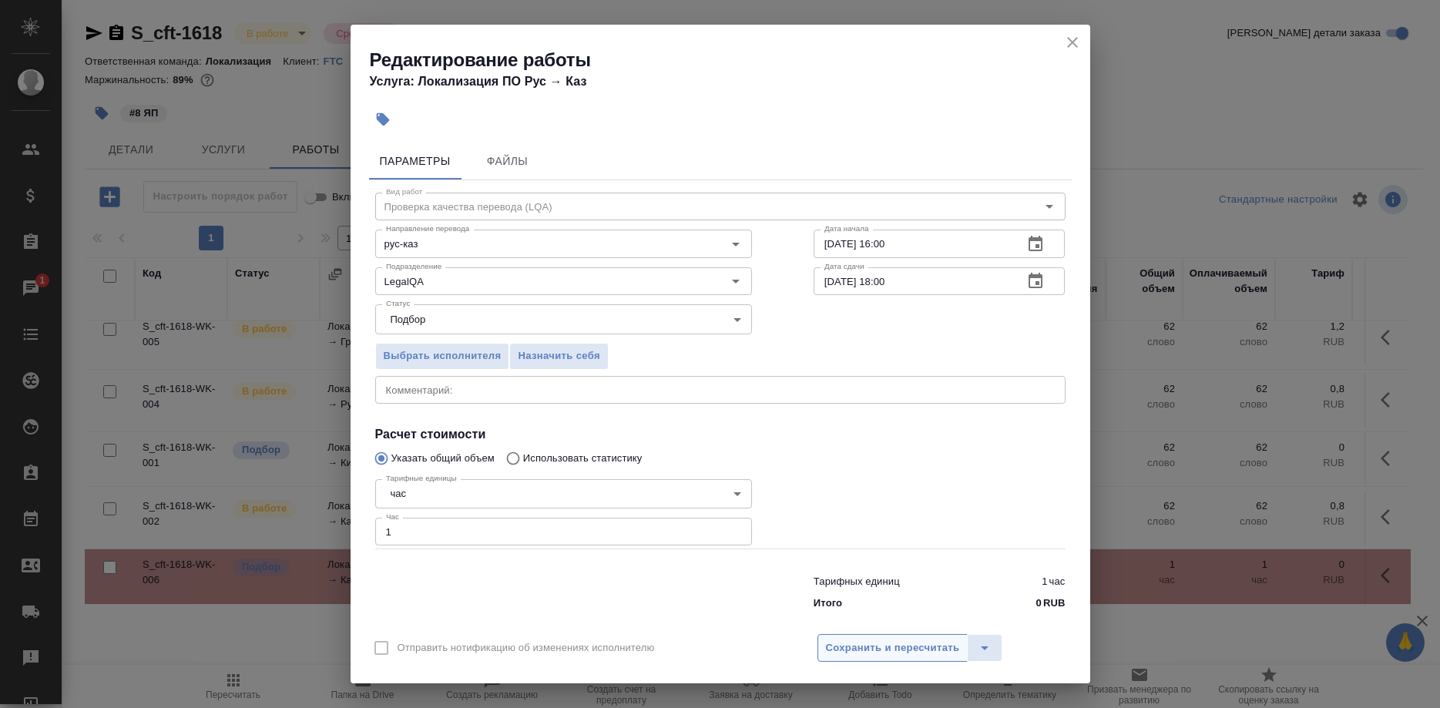
click at [854, 640] on span "Сохранить и пересчитать" at bounding box center [893, 649] width 134 height 18
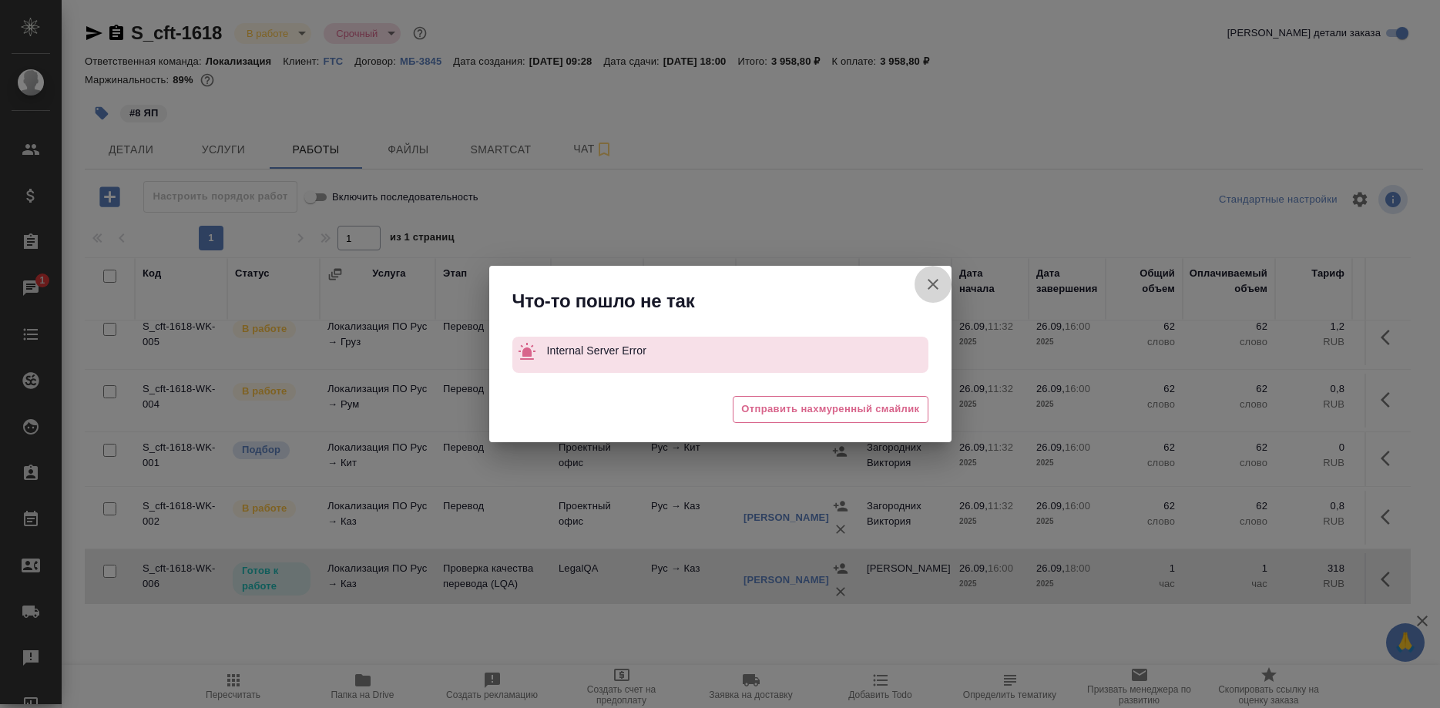
click at [922, 281] on button "Группировать работы по услугам" at bounding box center [933, 284] width 37 height 37
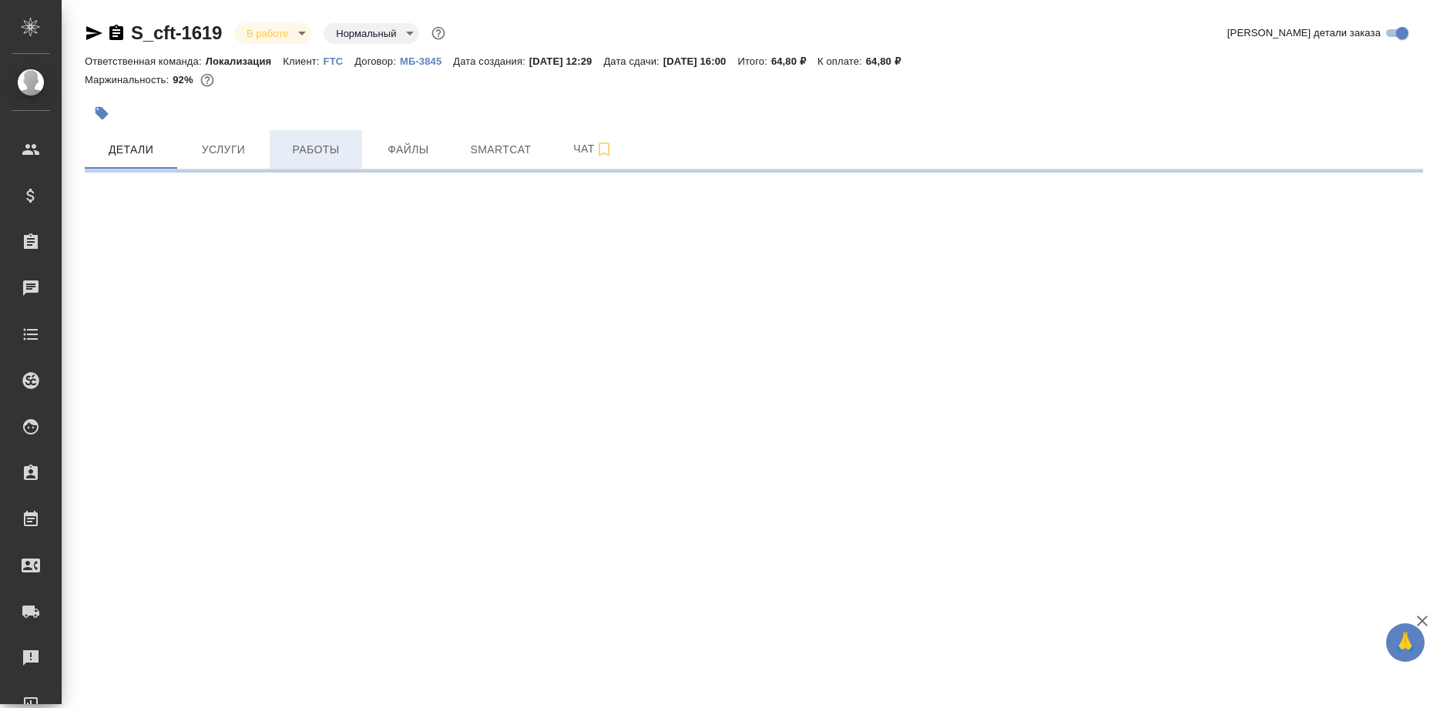
click at [337, 150] on span "Работы" at bounding box center [316, 149] width 74 height 19
select select "RU"
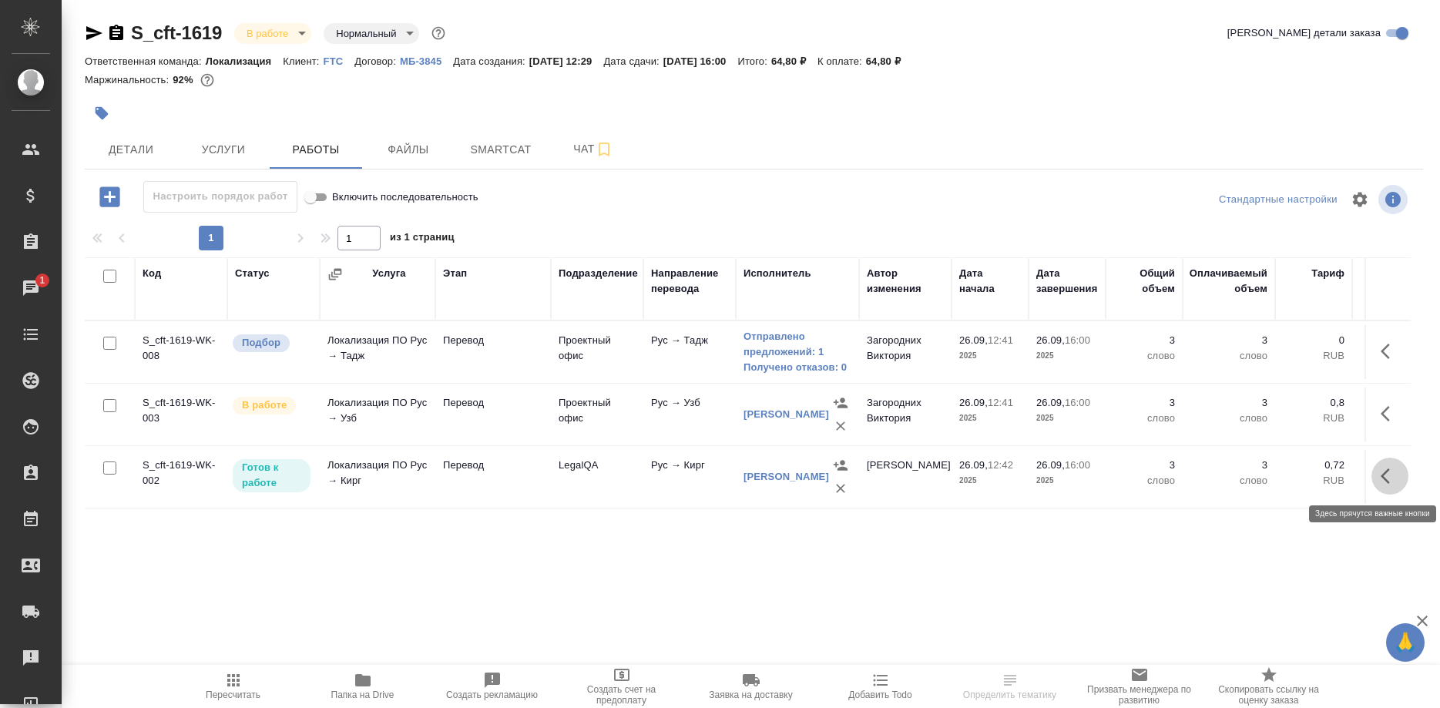
click at [1376, 473] on button "button" at bounding box center [1390, 476] width 37 height 37
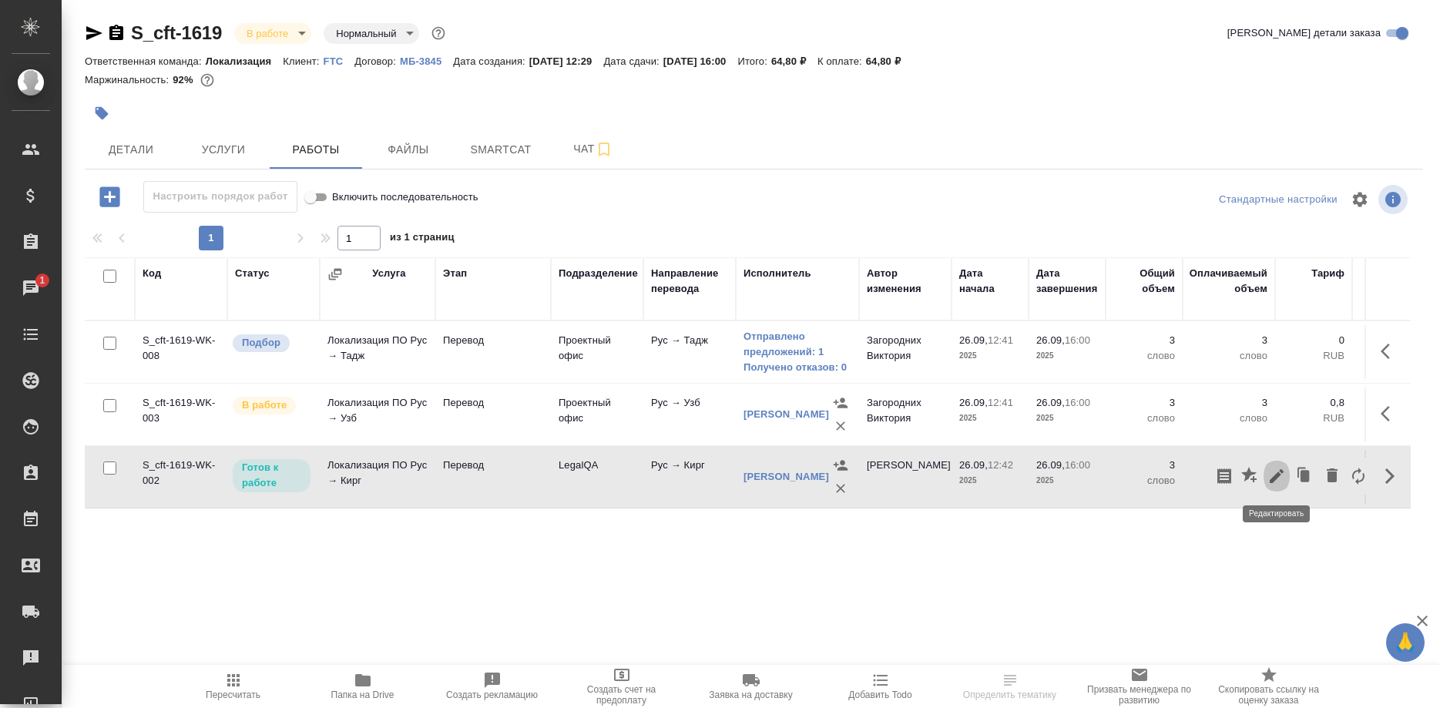
click at [1273, 479] on icon "button" at bounding box center [1277, 476] width 14 height 14
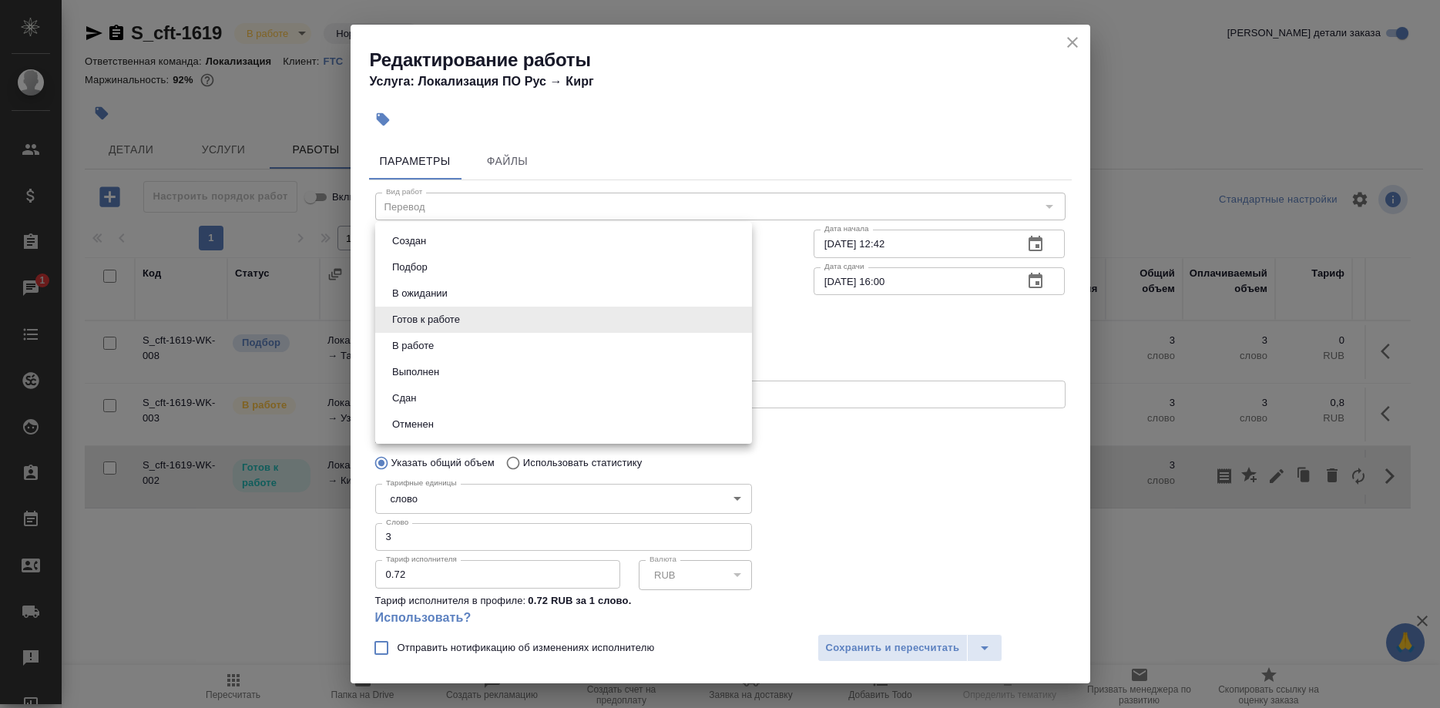
click at [462, 320] on body "🙏 .cls-1 fill:#fff; AWATERA [PERSON_NAME] Спецификации Заказы 1 Чаты Todo Проек…" at bounding box center [720, 354] width 1440 height 708
click at [402, 397] on button "Сдан" at bounding box center [404, 398] width 33 height 17
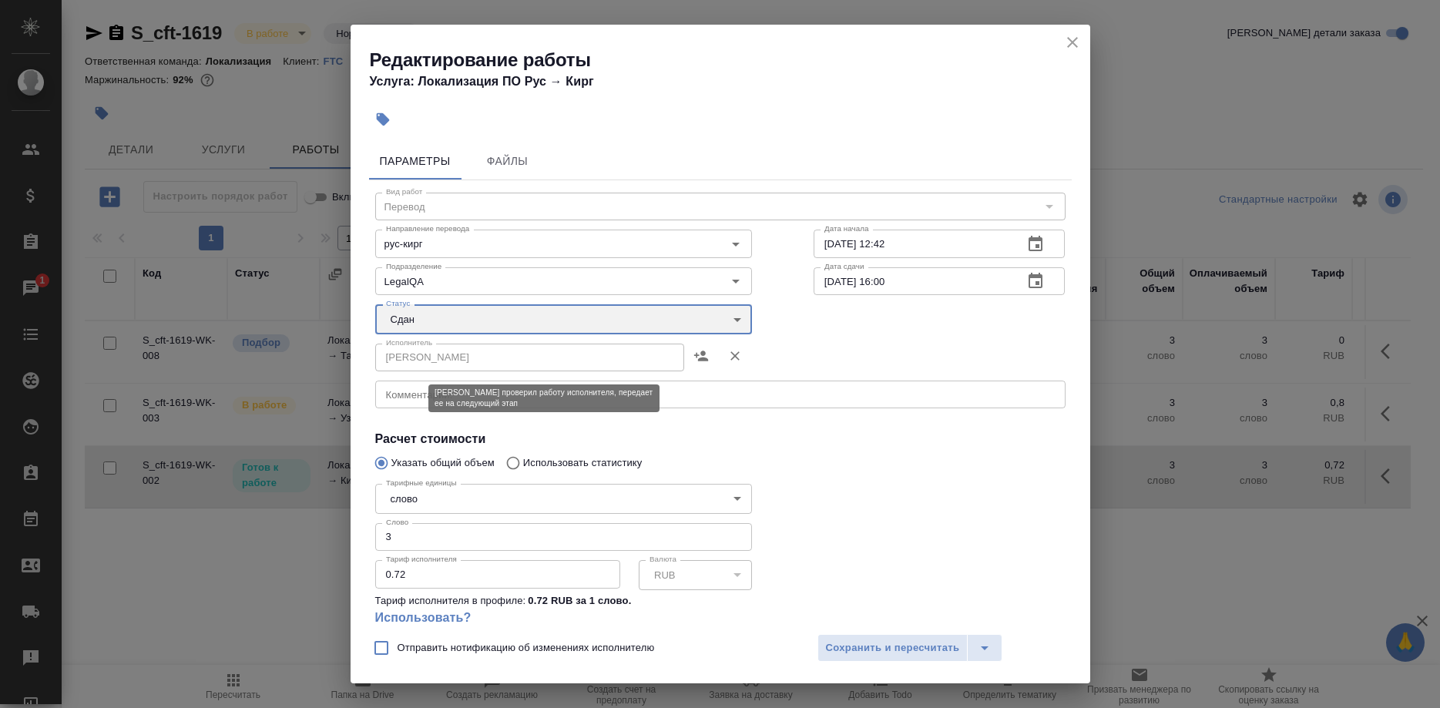
type input "closed"
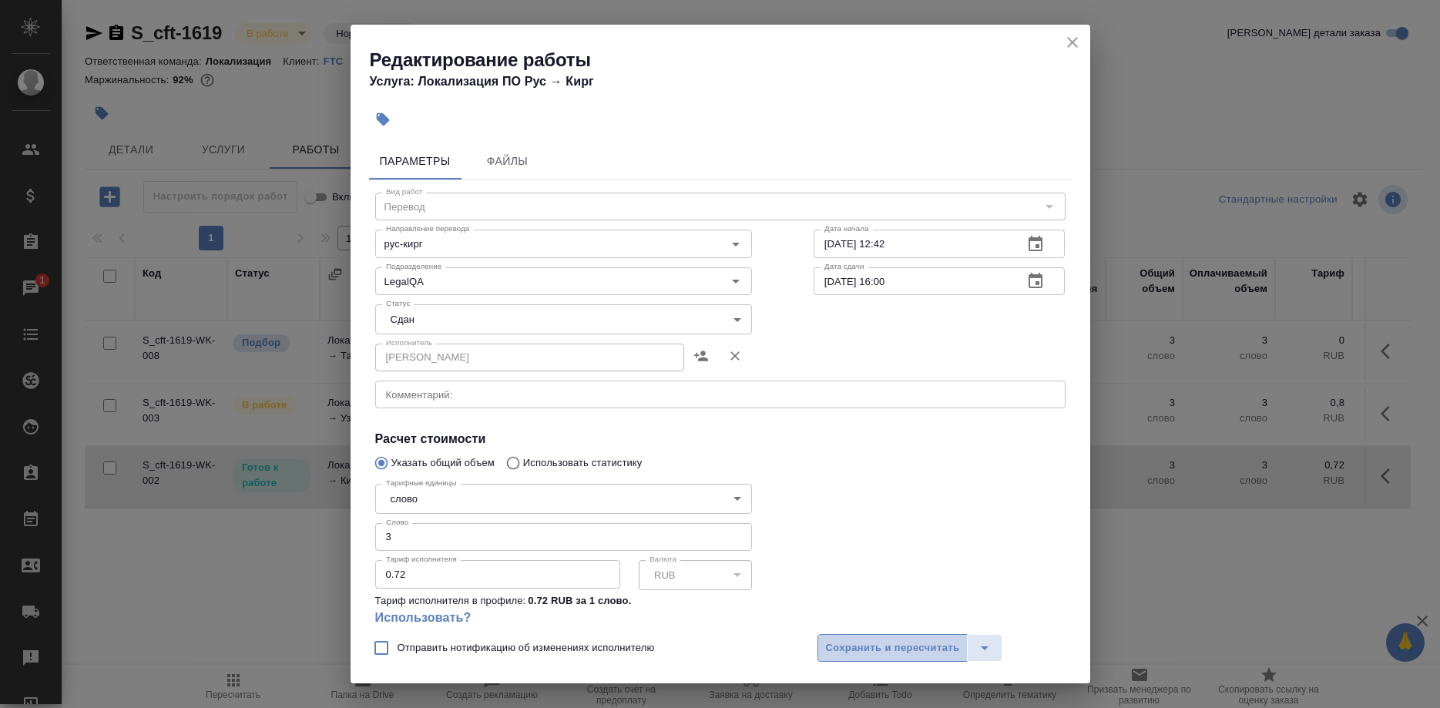
click at [844, 641] on span "Сохранить и пересчитать" at bounding box center [893, 649] width 134 height 18
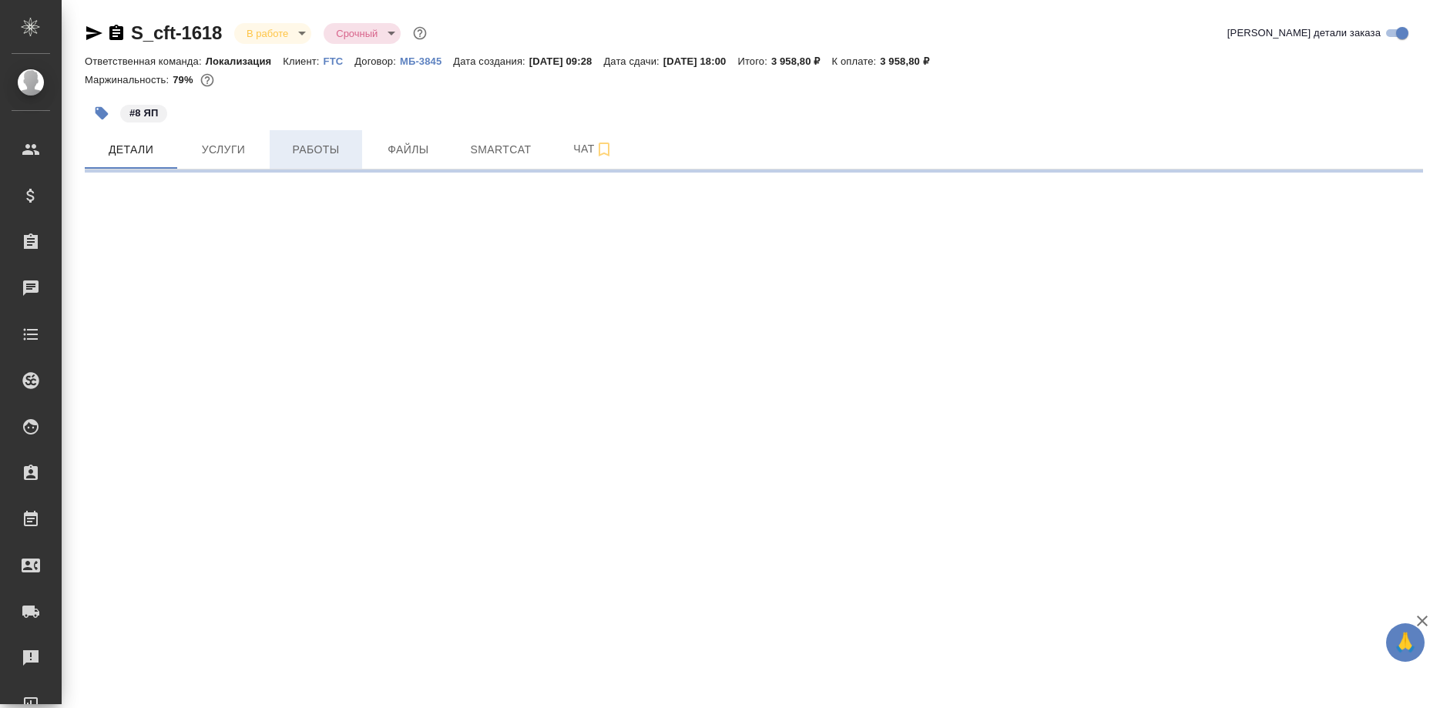
select select "RU"
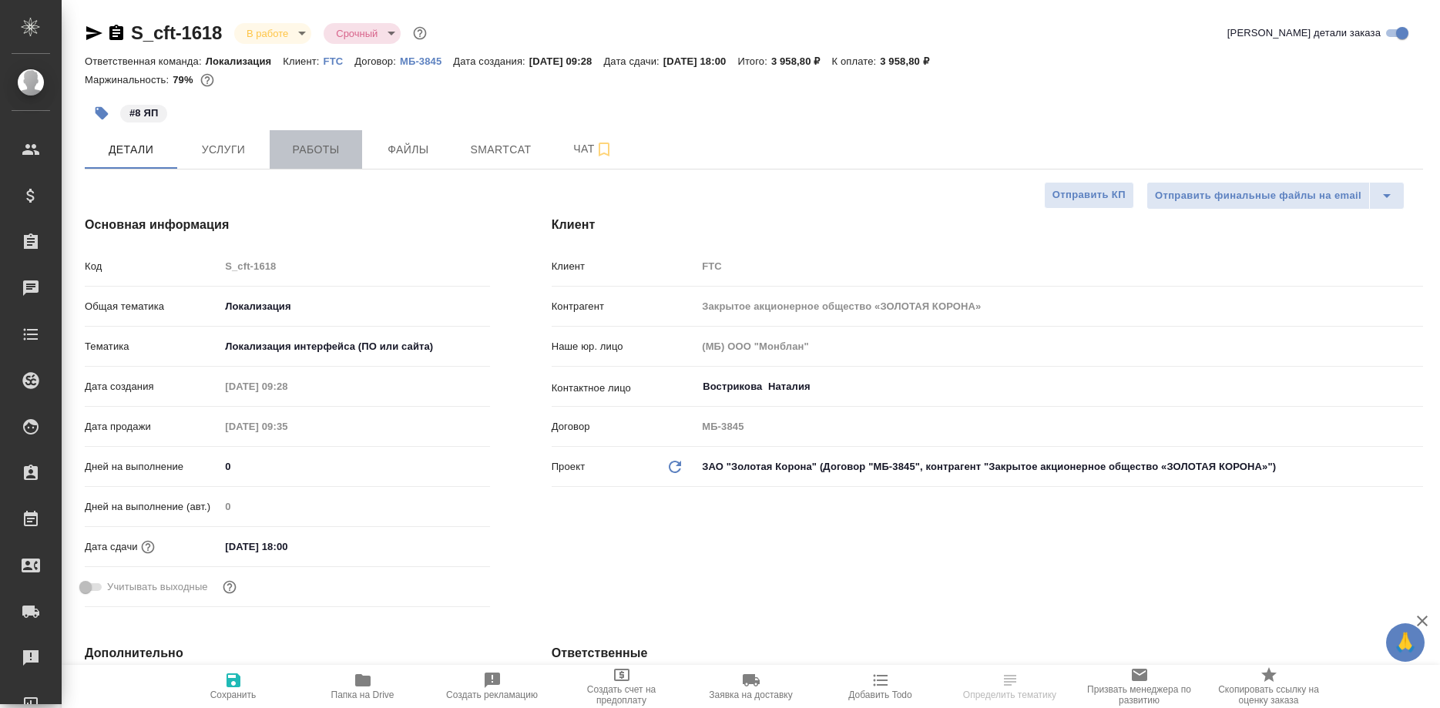
click at [326, 155] on span "Работы" at bounding box center [316, 149] width 74 height 19
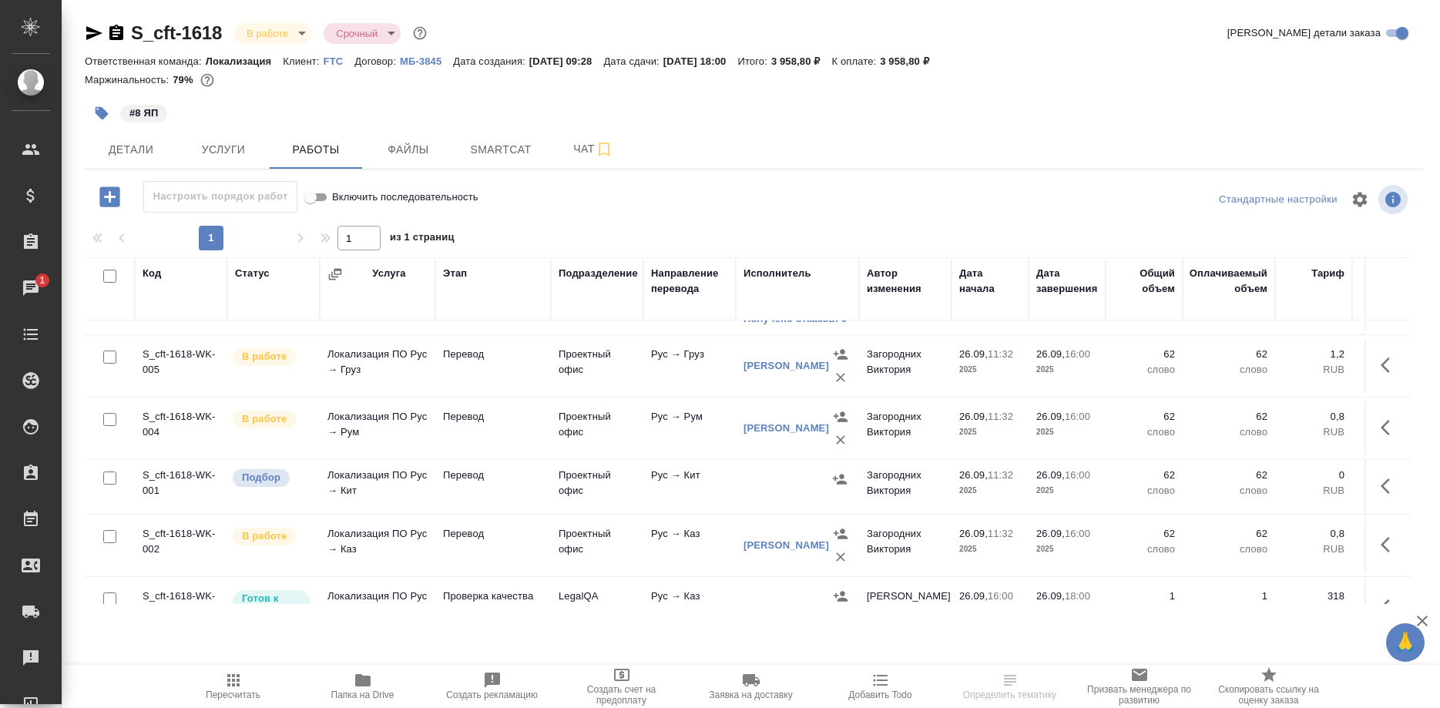
scroll to position [271, 0]
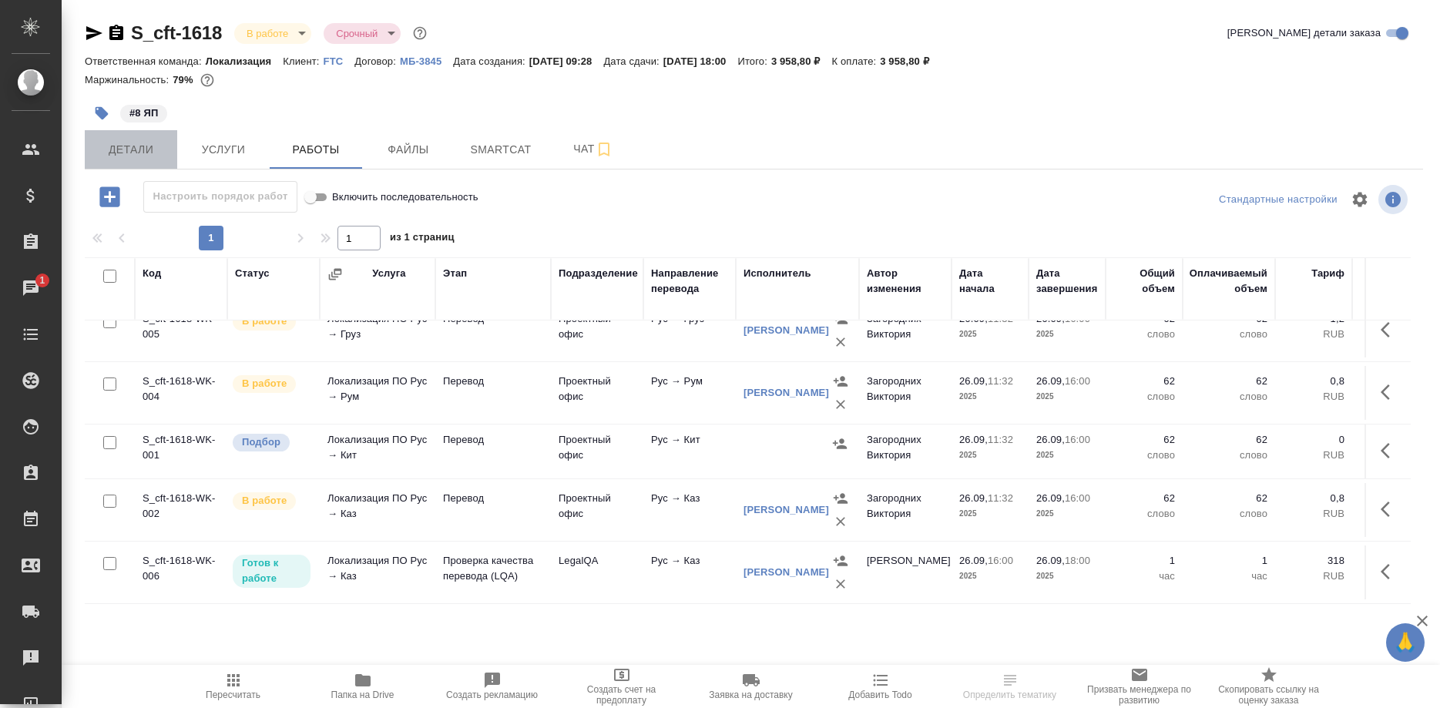
click at [130, 149] on span "Детали" at bounding box center [131, 149] width 74 height 19
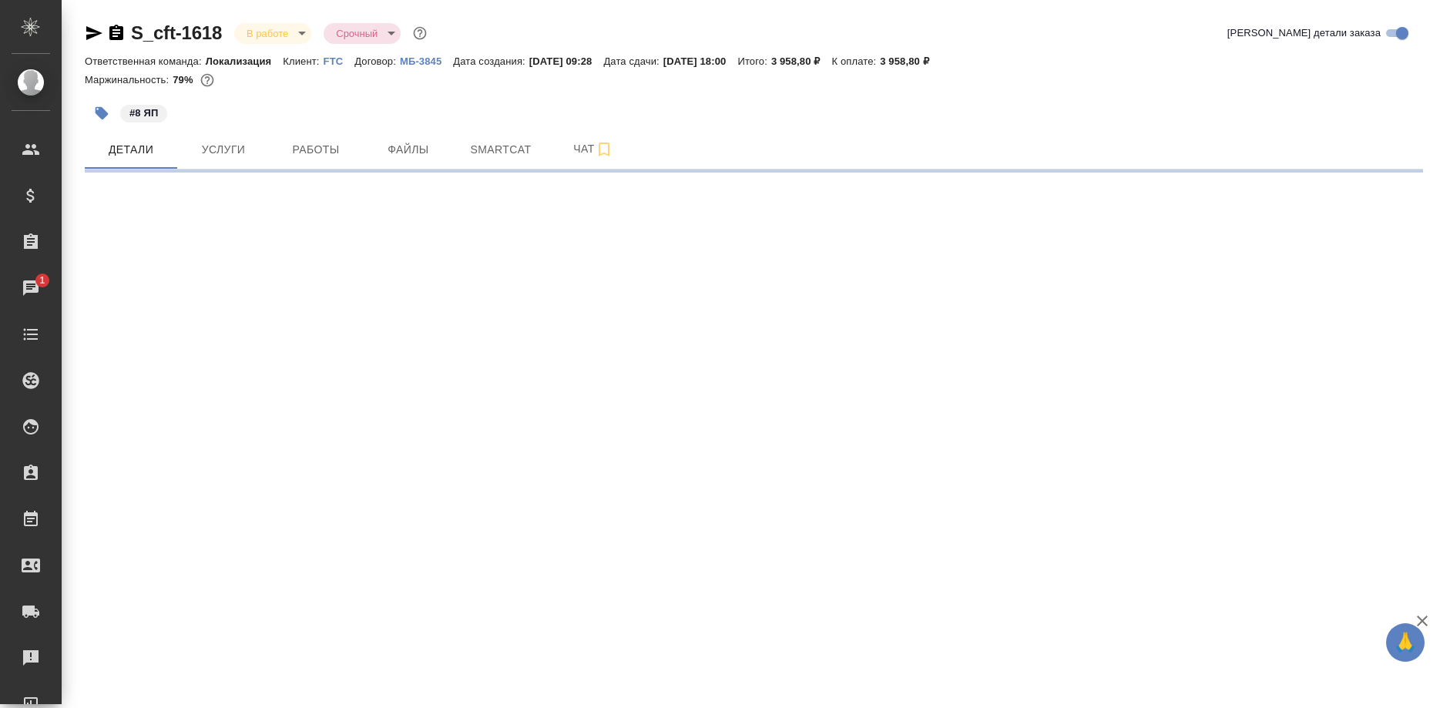
select select "RU"
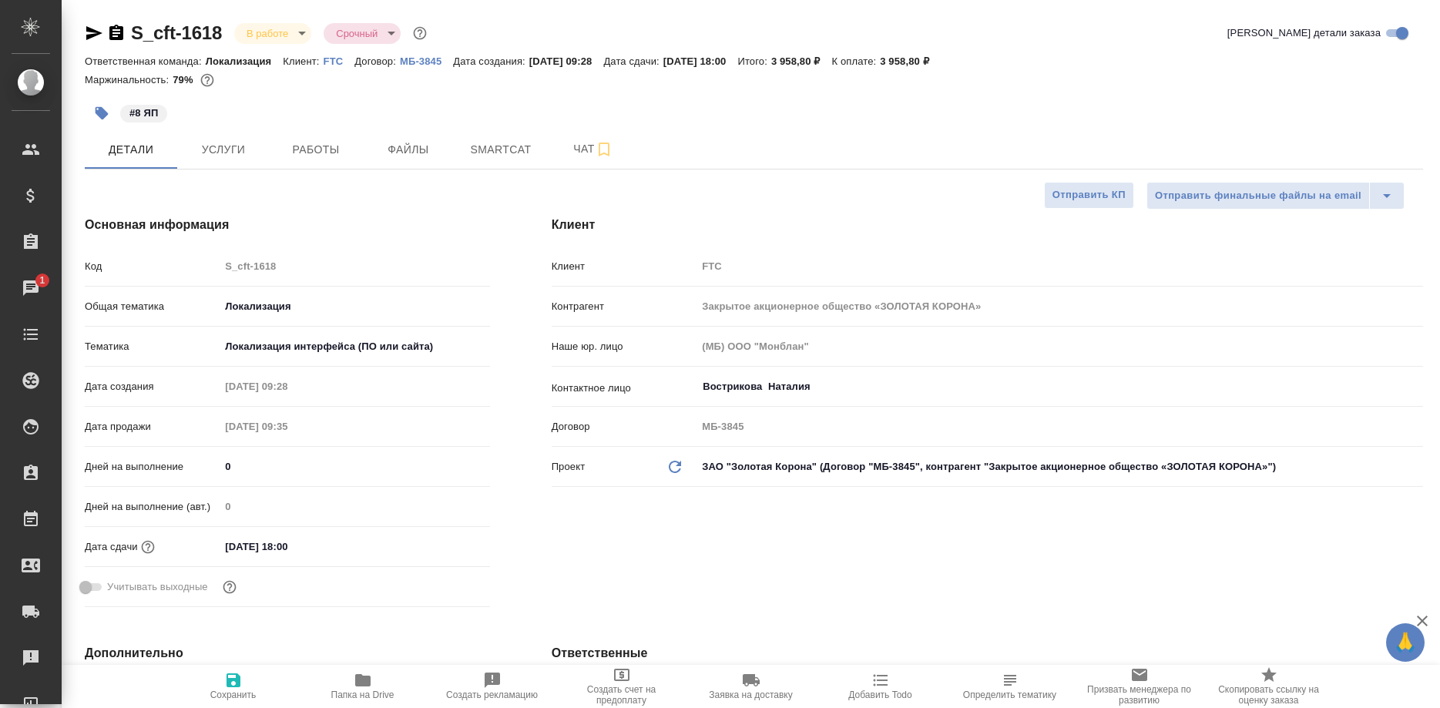
type textarea "x"
click at [495, 148] on span "Smartcat" at bounding box center [501, 149] width 74 height 19
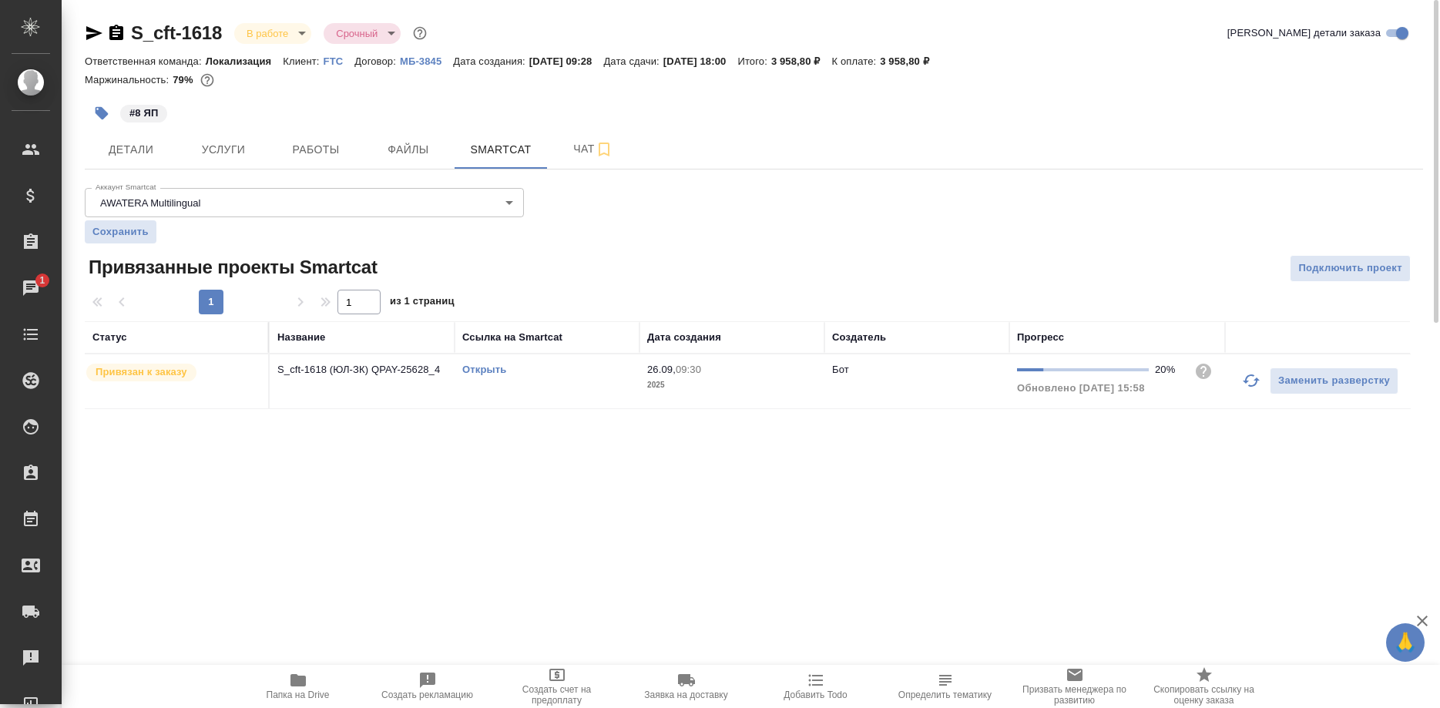
click at [486, 365] on div "Открыть" at bounding box center [547, 369] width 170 height 15
click at [1241, 385] on button "button" at bounding box center [1251, 380] width 37 height 37
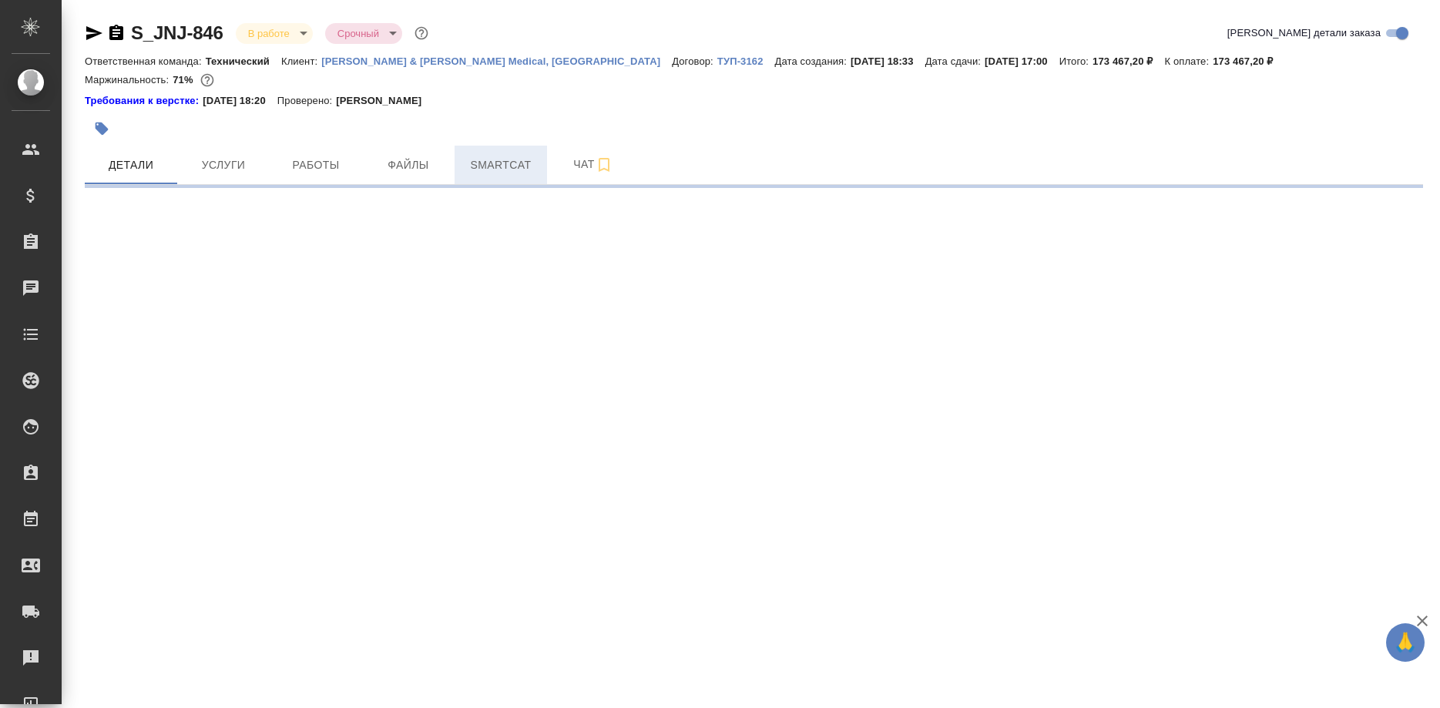
click at [521, 174] on span "Smartcat" at bounding box center [501, 165] width 74 height 19
select select "RU"
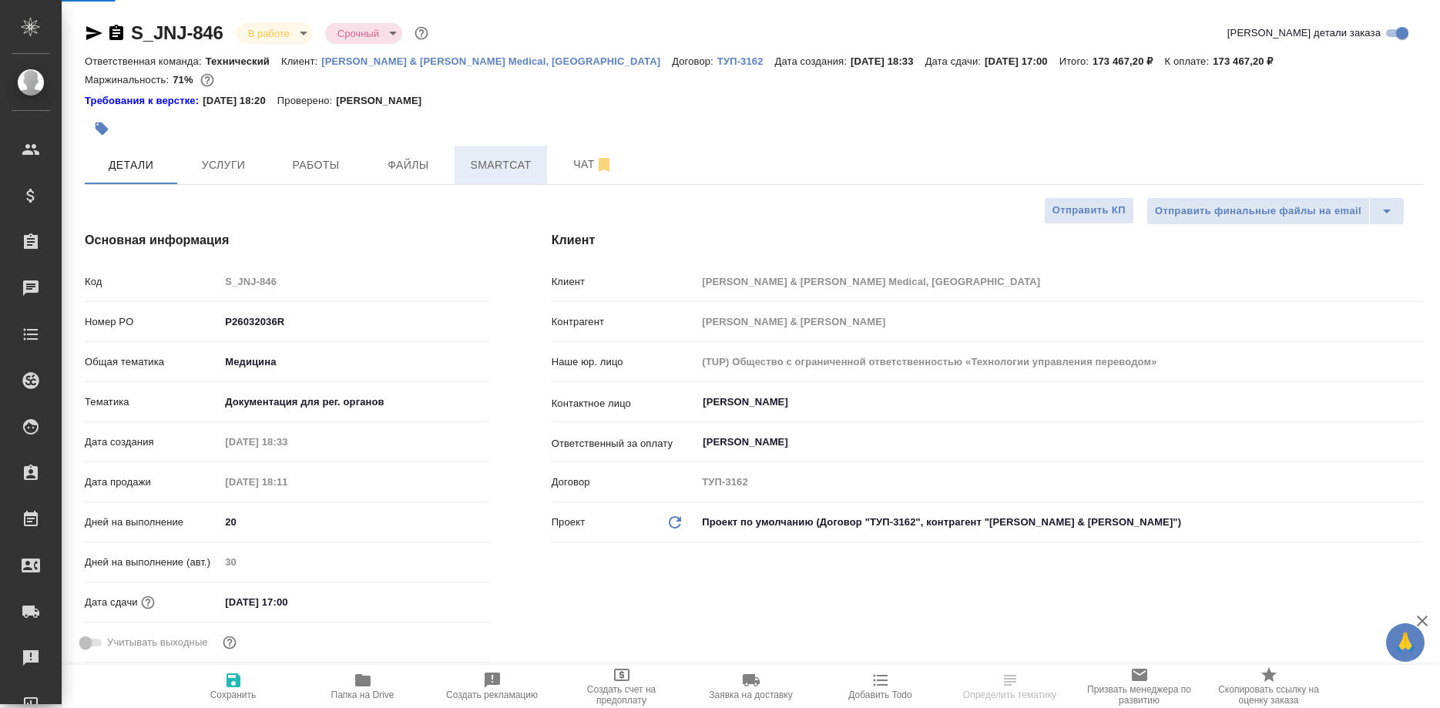
type textarea "x"
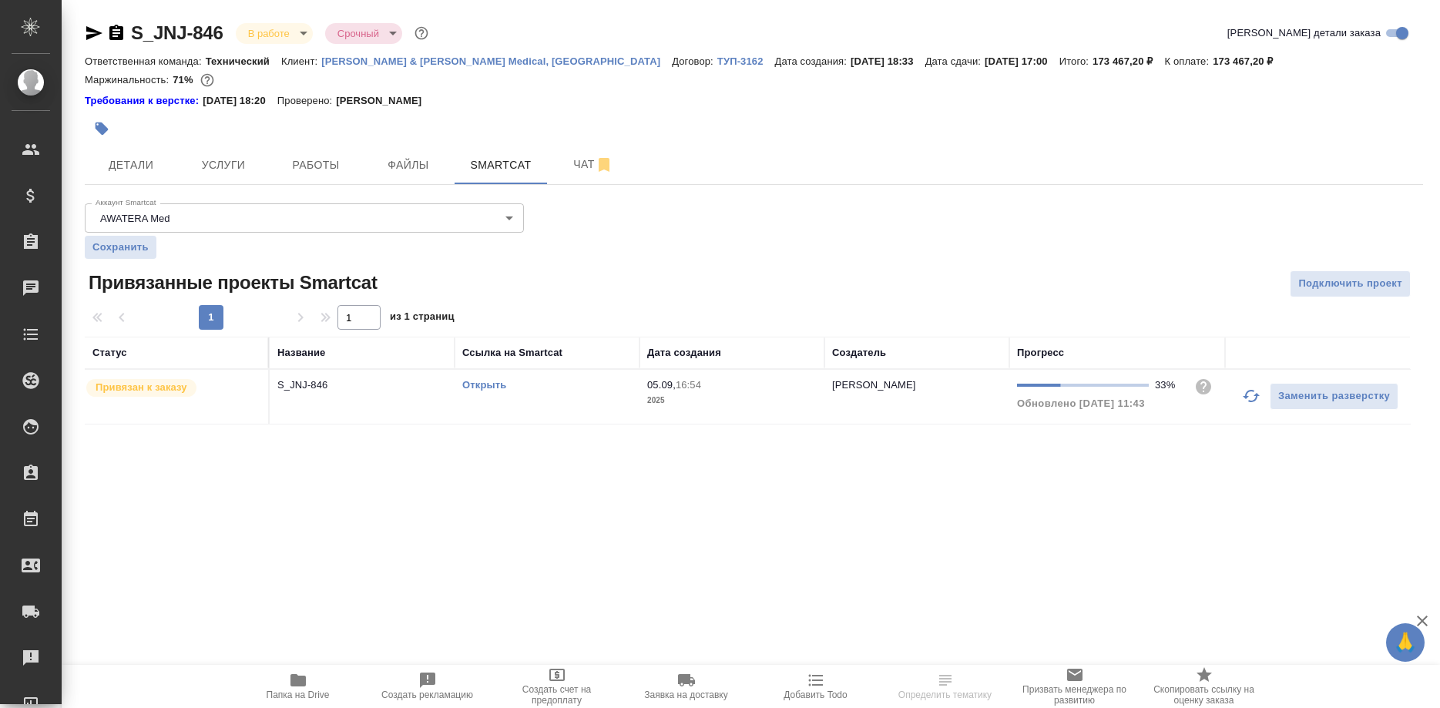
click at [486, 385] on link "Открыть" at bounding box center [484, 385] width 44 height 12
click at [474, 385] on link "Открыть" at bounding box center [484, 385] width 44 height 12
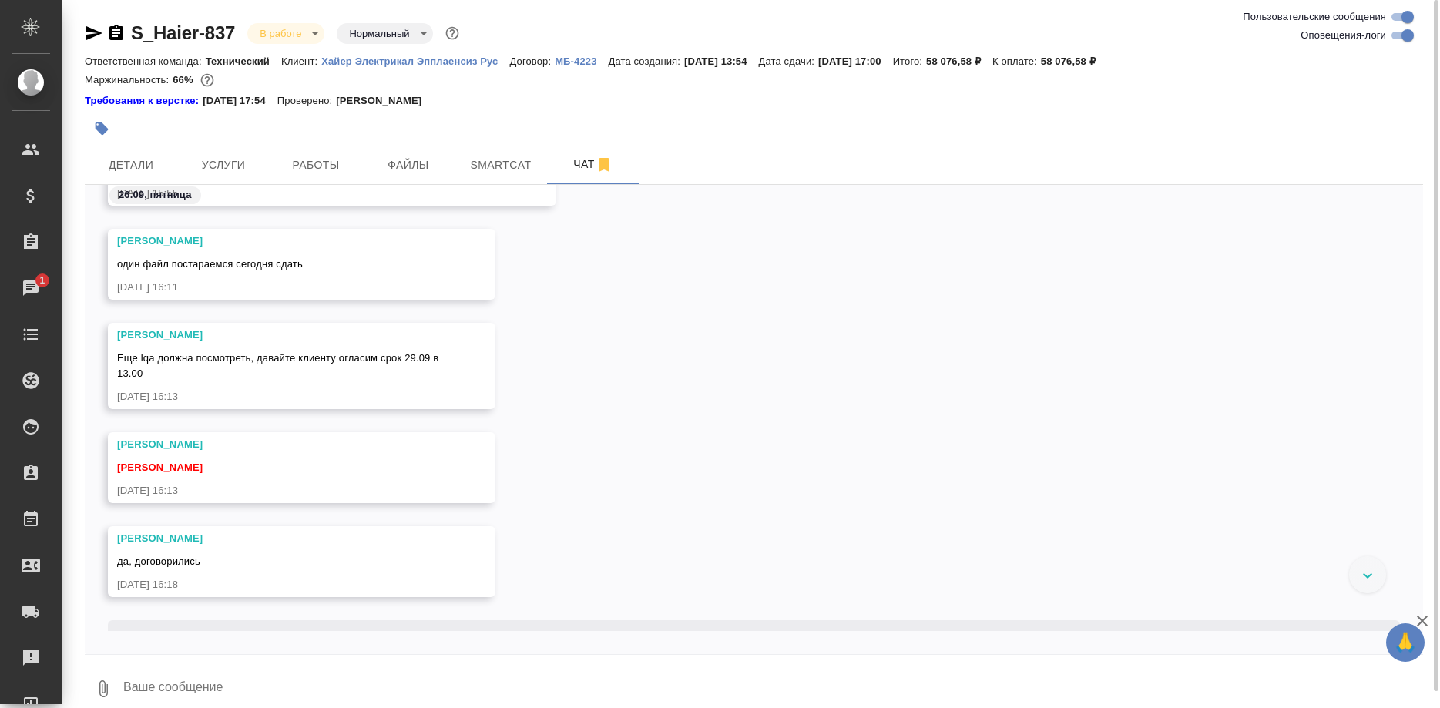
scroll to position [54639, 0]
